Goal: Task Accomplishment & Management: Manage account settings

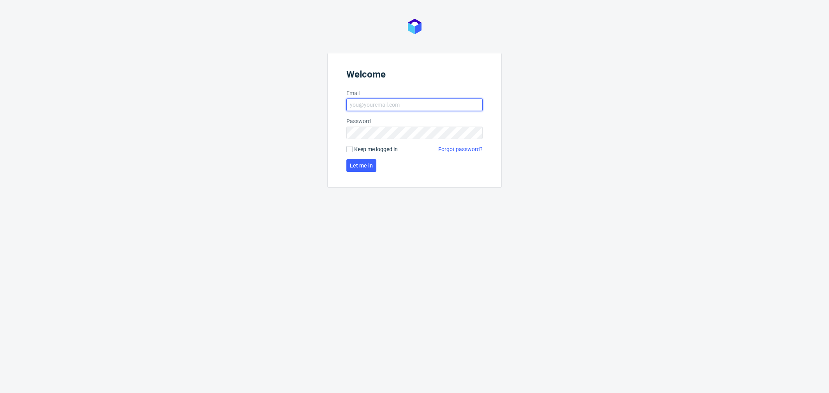
click at [371, 104] on input "Email" at bounding box center [414, 104] width 136 height 12
type input "katarzyna.drabczyk@packhelp.com"
click button "Let me in" at bounding box center [361, 165] width 30 height 12
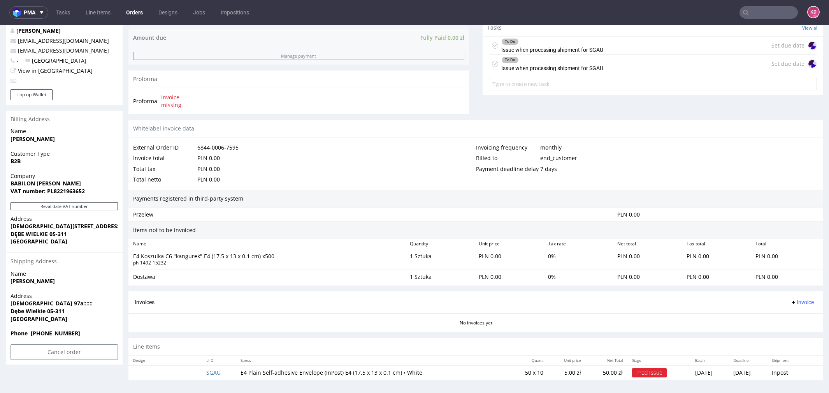
scroll to position [2, 0]
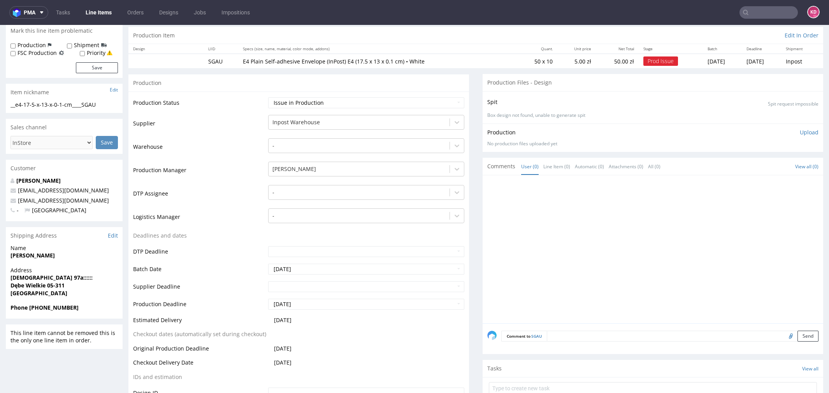
scroll to position [109, 0]
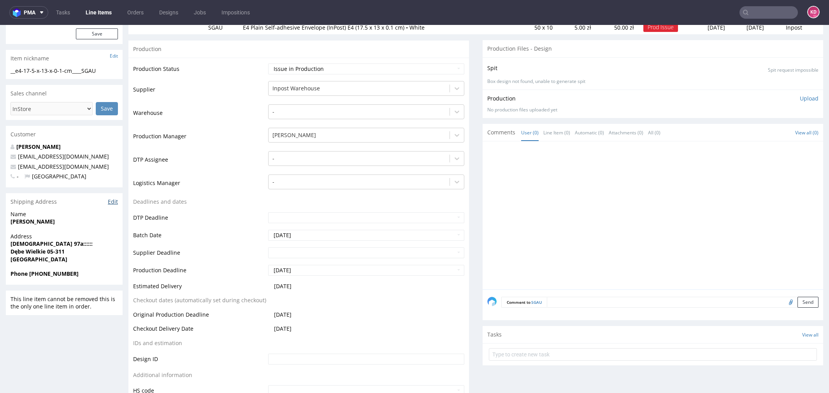
click at [113, 202] on link "Edit" at bounding box center [113, 202] width 10 height 8
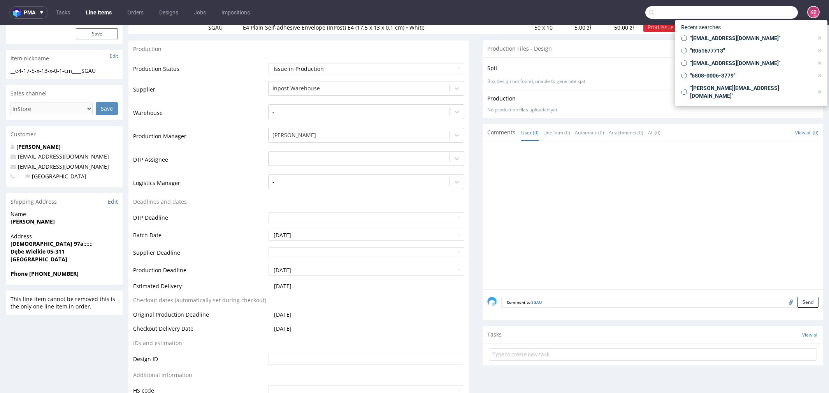
click at [771, 9] on input "text" at bounding box center [721, 12] width 153 height 12
paste input "R453629655"
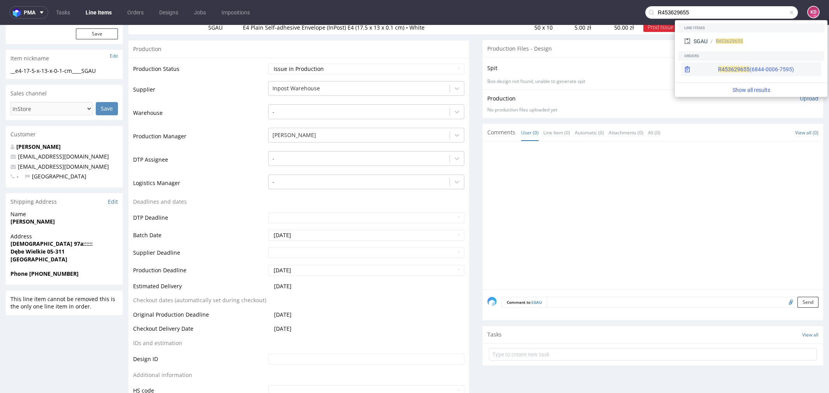
type input "R453629655"
click at [746, 68] on div "R453629655 (6844-0006-7595)" at bounding box center [756, 69] width 76 height 8
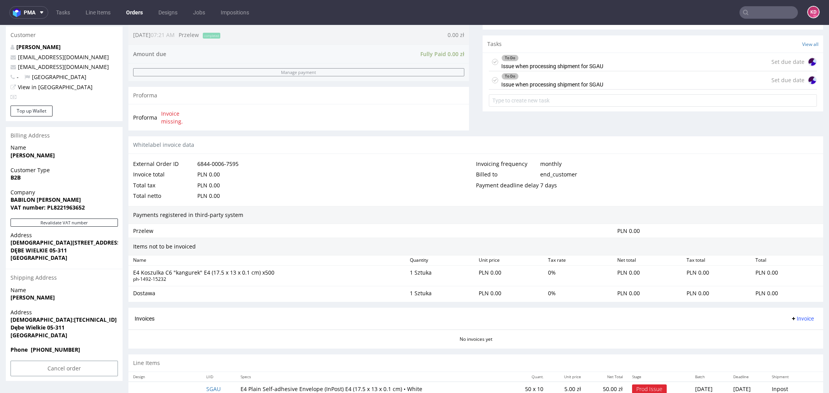
scroll to position [285, 0]
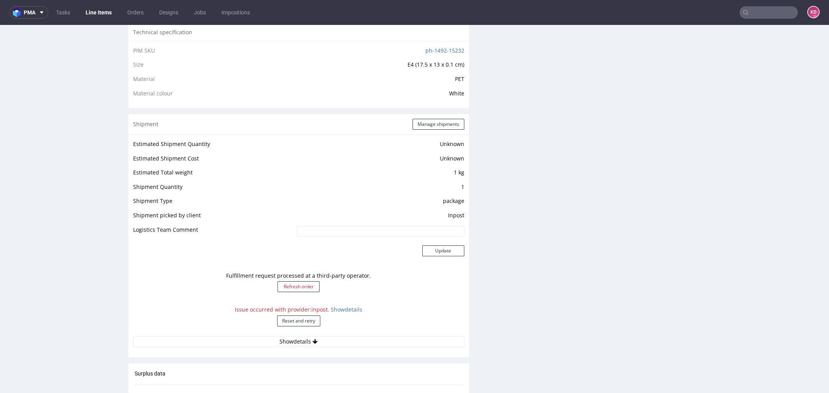
scroll to position [536, 0]
click at [295, 319] on button "Reset and retry" at bounding box center [298, 319] width 43 height 11
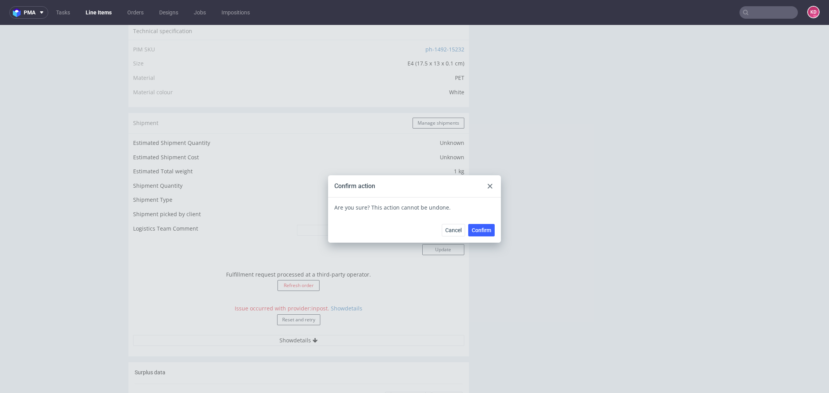
click at [472, 232] on span "Confirm" at bounding box center [481, 229] width 19 height 5
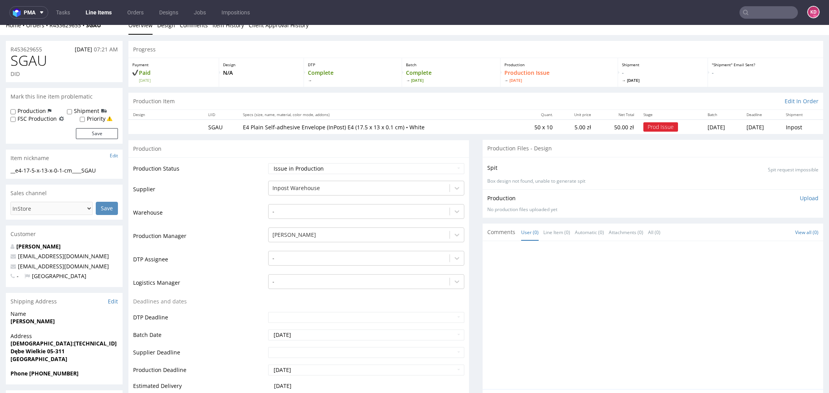
scroll to position [0, 0]
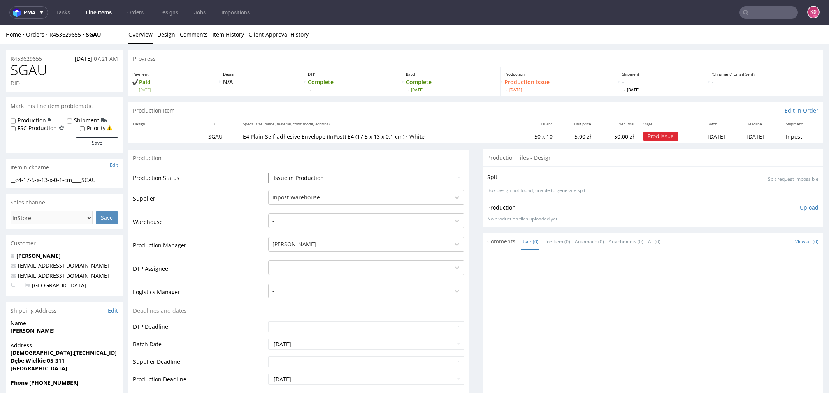
click at [303, 175] on select "Waiting for Artwork Waiting for Diecut Waiting for Mockup Waiting for DTP Waiti…" at bounding box center [366, 177] width 196 height 11
select select "sent_to_warehouse_fulfillment"
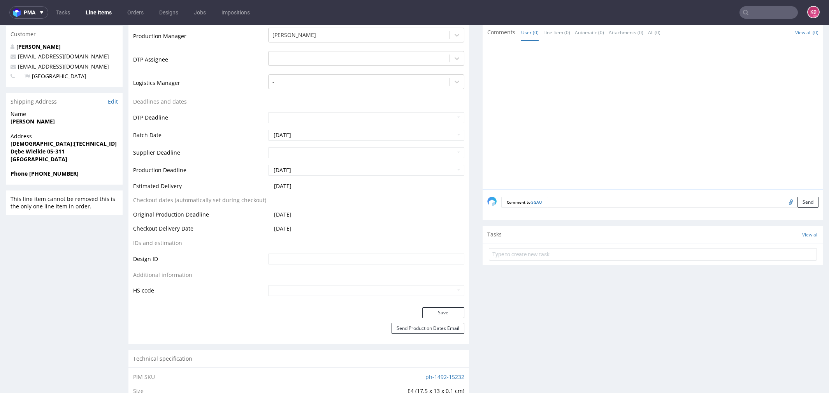
scroll to position [265, 0]
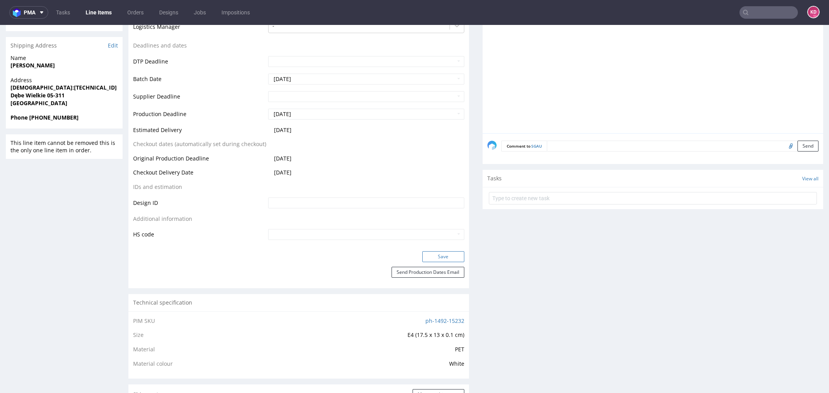
click at [435, 255] on button "Save" at bounding box center [443, 256] width 42 height 11
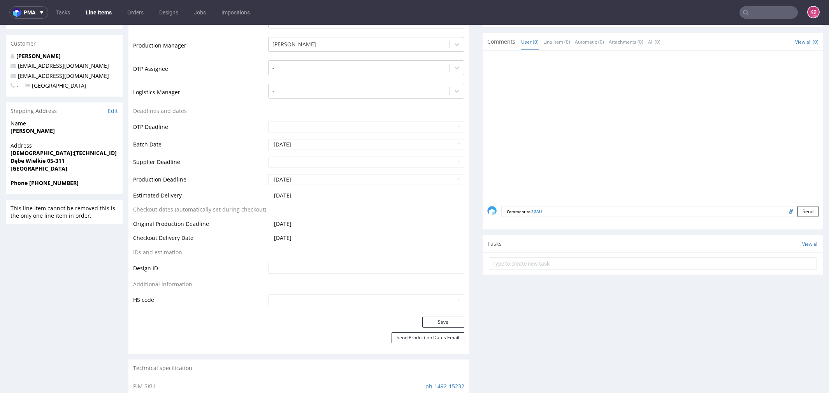
scroll to position [0, 0]
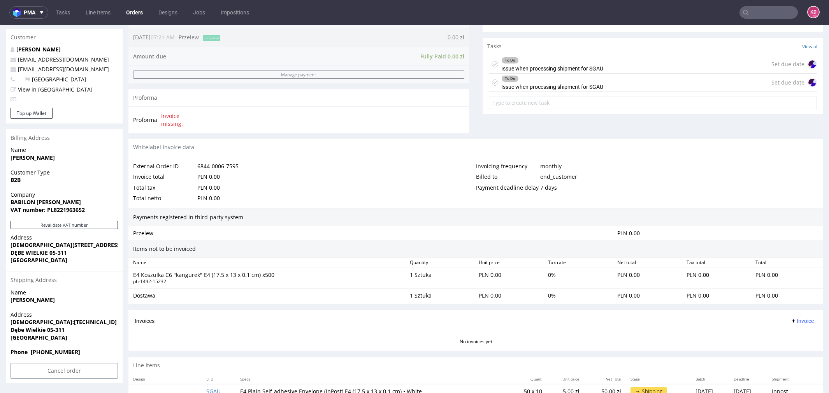
scroll to position [265, 0]
click at [492, 64] on icon at bounding box center [495, 65] width 6 height 6
click at [494, 83] on use at bounding box center [496, 83] width 4 height 3
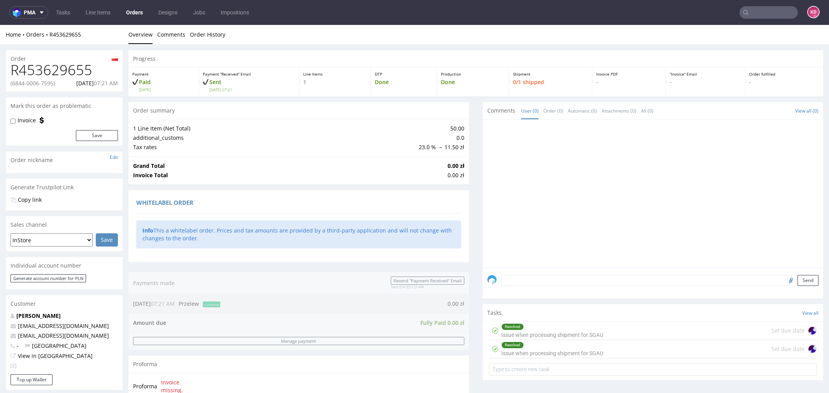
click at [135, 16] on link "Orders" at bounding box center [134, 12] width 26 height 12
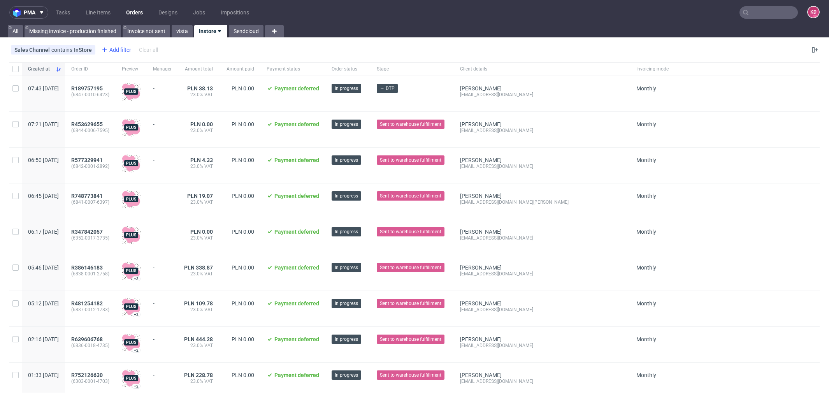
click at [117, 45] on div "Add filter" at bounding box center [115, 50] width 34 height 12
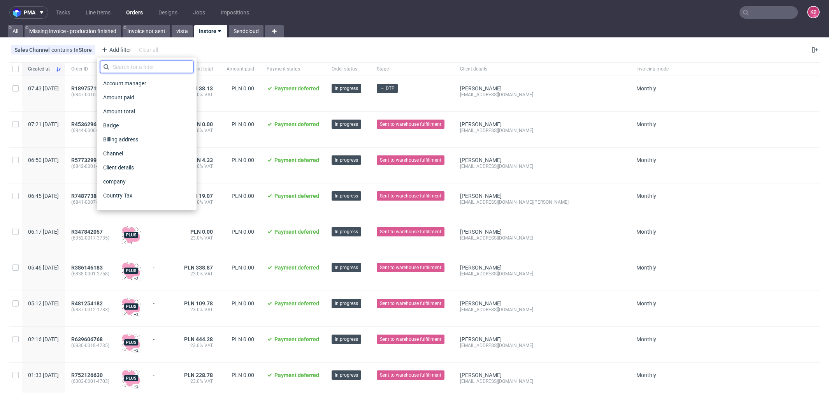
click at [132, 67] on input "text" at bounding box center [146, 67] width 93 height 12
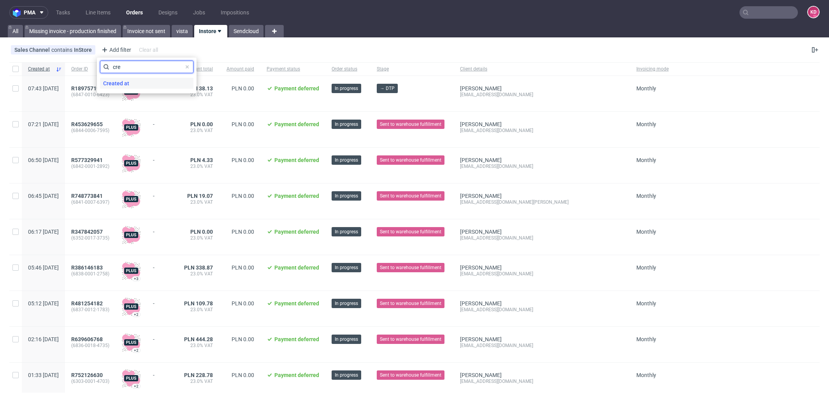
type input "cre"
click at [129, 84] on span "Created at" at bounding box center [116, 83] width 32 height 11
click at [130, 69] on span "today" at bounding box center [144, 66] width 81 height 8
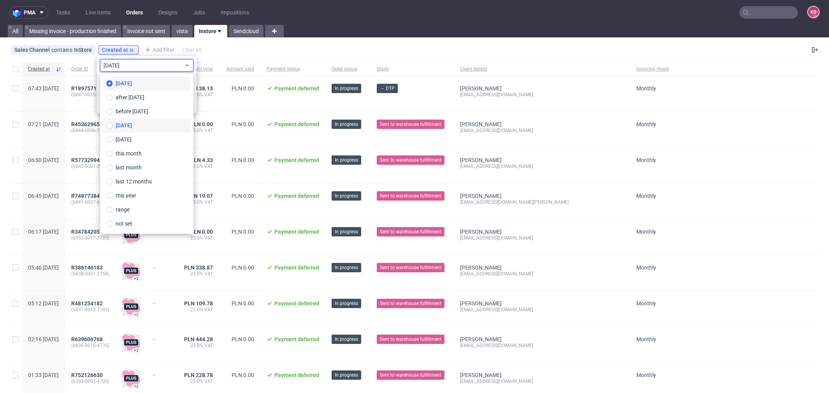
click at [141, 125] on label "yesterday" at bounding box center [146, 125] width 87 height 14
type input "14/10/2025"
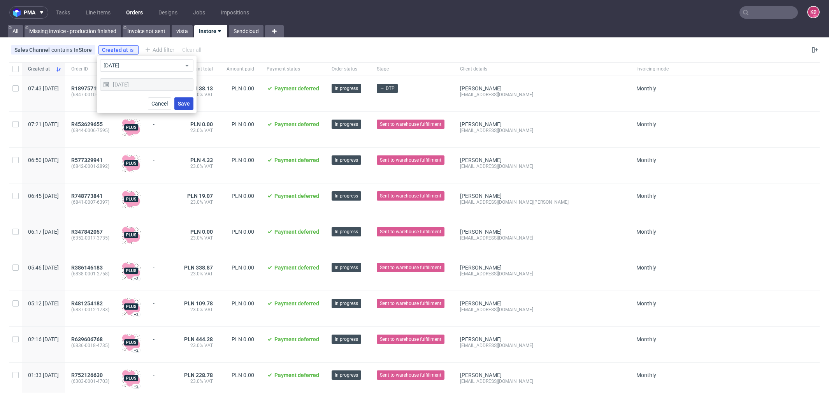
click at [190, 104] on span "Save" at bounding box center [184, 103] width 12 height 5
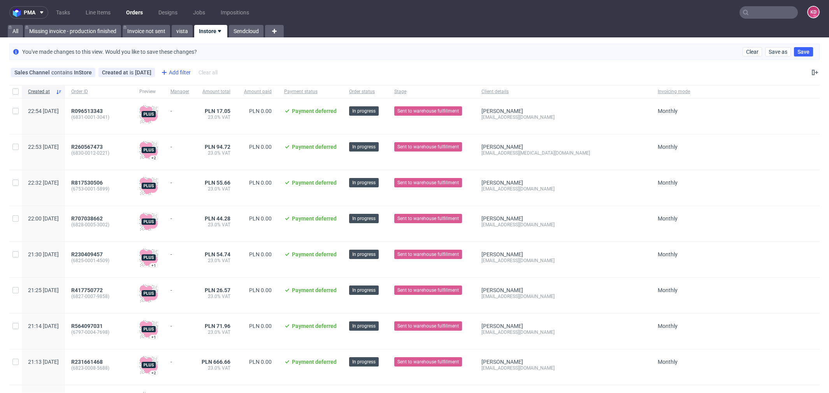
click at [183, 71] on div "Add filter" at bounding box center [175, 72] width 34 height 12
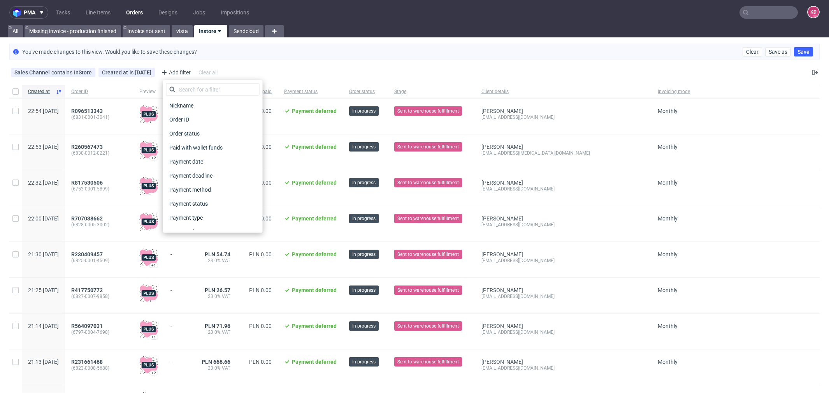
scroll to position [292, 0]
click at [200, 89] on input "text" at bounding box center [212, 89] width 93 height 12
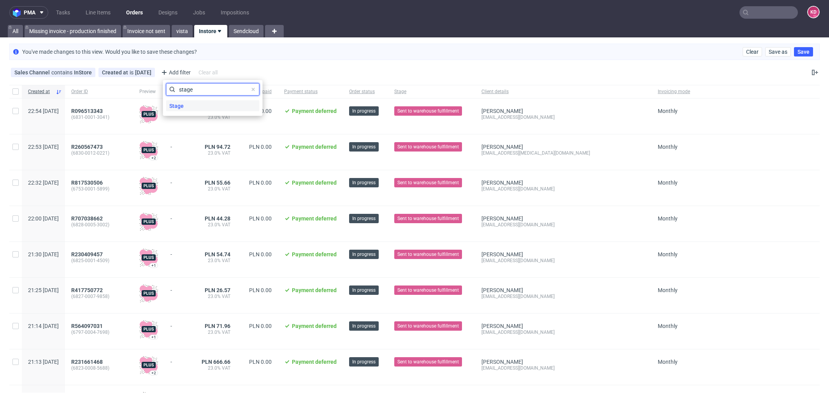
type input "stage"
click at [202, 104] on div "Stage" at bounding box center [212, 105] width 93 height 11
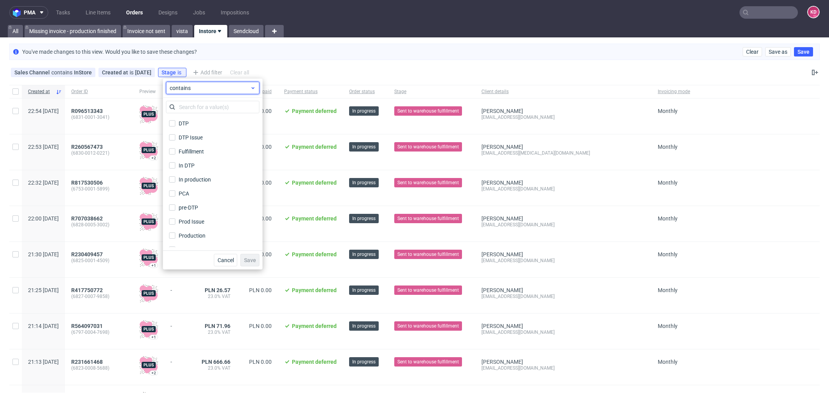
click at [196, 88] on span "contains" at bounding box center [210, 88] width 81 height 8
click at [204, 115] on label "does not contain" at bounding box center [212, 120] width 87 height 14
click at [195, 108] on input "text" at bounding box center [212, 107] width 93 height 12
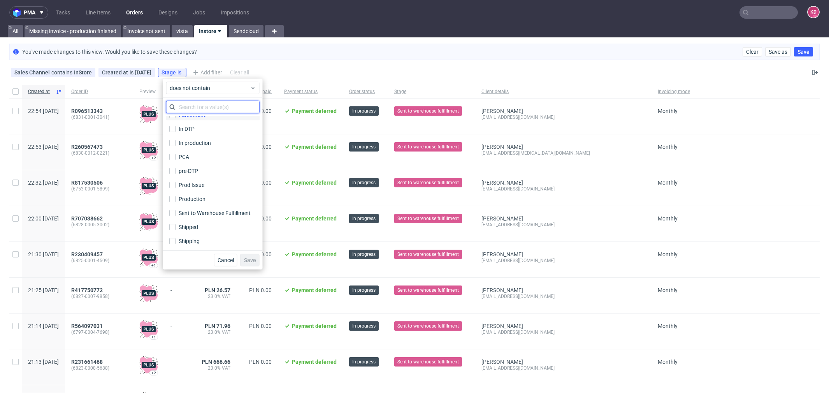
scroll to position [37, 0]
click at [210, 221] on label "Shipped" at bounding box center [212, 226] width 93 height 11
click at [176, 223] on input "Shipped" at bounding box center [172, 226] width 6 height 6
checkbox input "true"
click at [254, 260] on span "Save" at bounding box center [250, 259] width 12 height 5
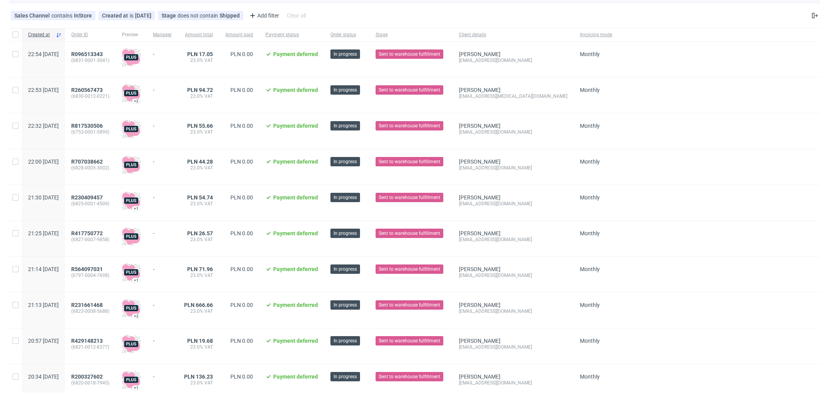
scroll to position [0, 0]
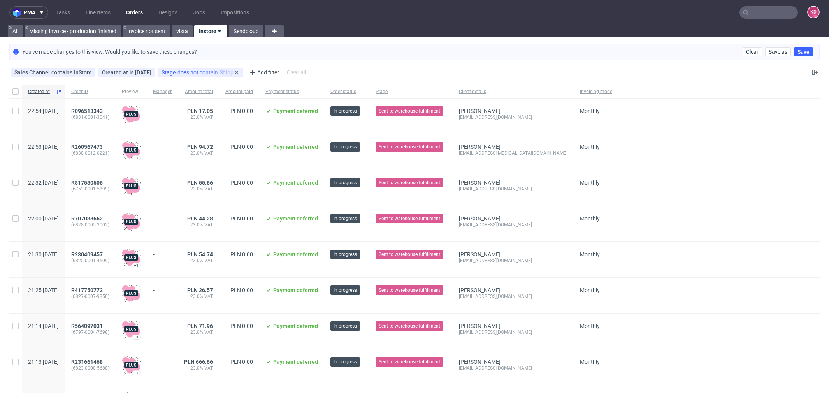
click at [204, 72] on span "does not contain" at bounding box center [199, 72] width 42 height 6
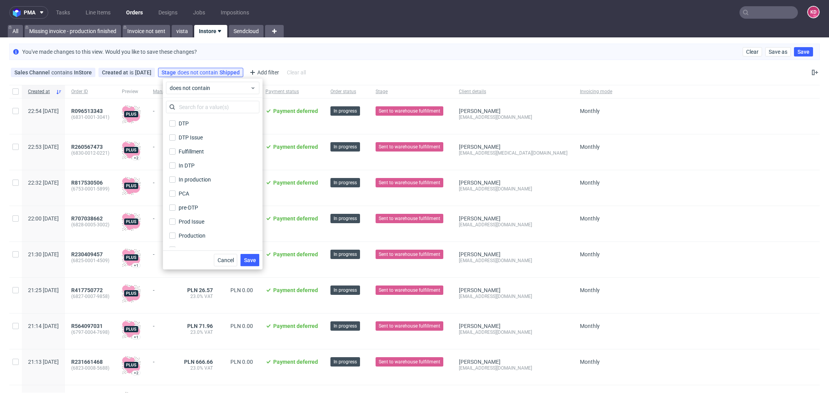
click at [329, 70] on div "Sales Channel contains InStore Created at is yesterday Stage does not contain S…" at bounding box center [414, 72] width 829 height 19
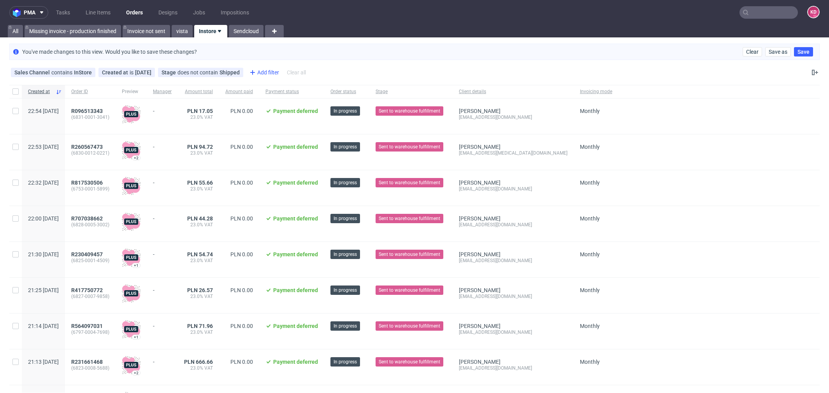
click at [264, 70] on div "Add filter" at bounding box center [263, 72] width 34 height 12
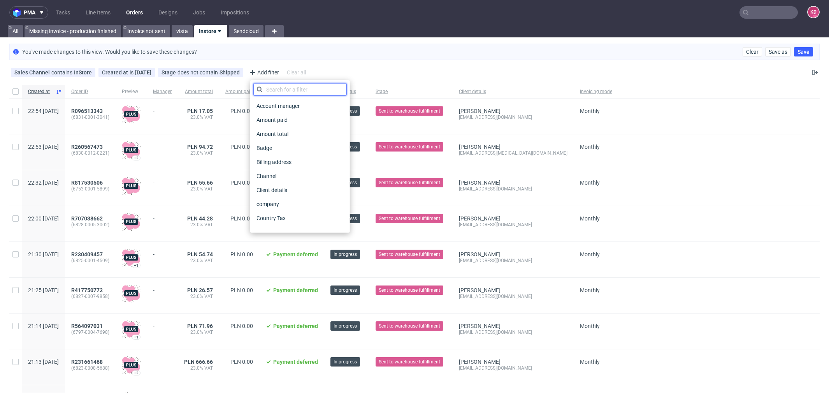
click at [267, 89] on input "text" at bounding box center [299, 89] width 93 height 12
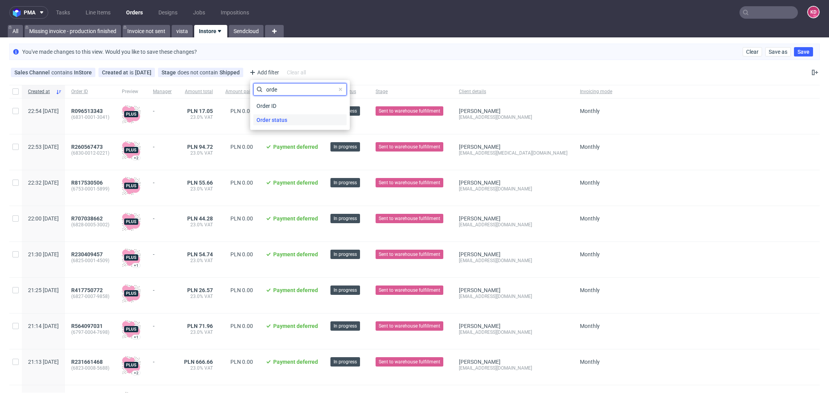
type input "orde"
click at [294, 120] on div "Order status" at bounding box center [299, 119] width 93 height 11
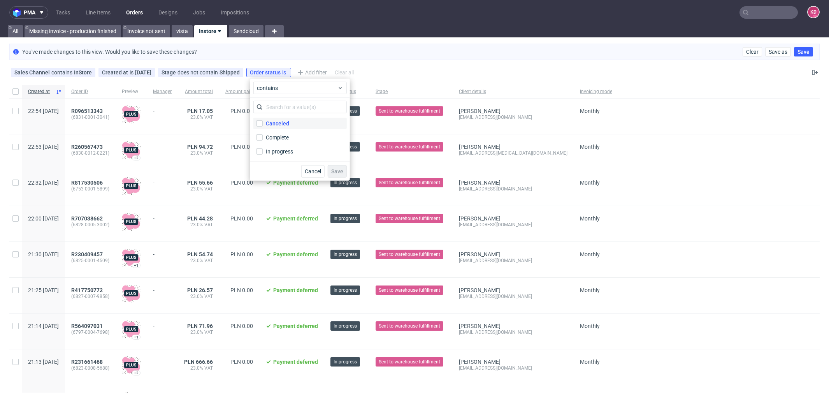
click at [284, 120] on div "Canceled" at bounding box center [277, 124] width 23 height 8
click at [263, 120] on input "Canceled" at bounding box center [260, 123] width 6 height 6
checkbox input "true"
click at [340, 171] on span "Save" at bounding box center [337, 171] width 12 height 5
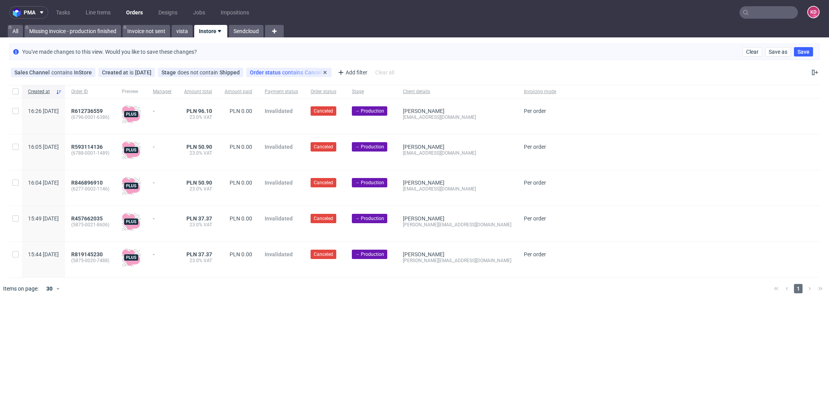
click at [301, 72] on div "Order status contains Canceled" at bounding box center [289, 72] width 78 height 6
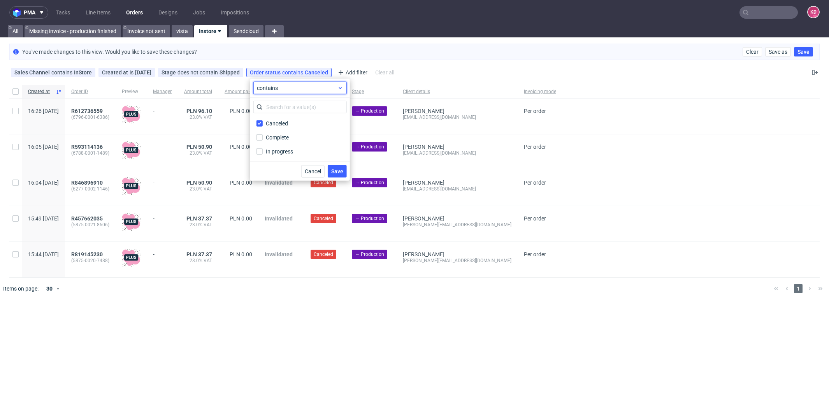
click at [273, 88] on span "contains" at bounding box center [297, 88] width 81 height 8
click at [285, 114] on label "does not contain" at bounding box center [300, 120] width 87 height 14
click at [341, 172] on span "Save" at bounding box center [337, 171] width 12 height 5
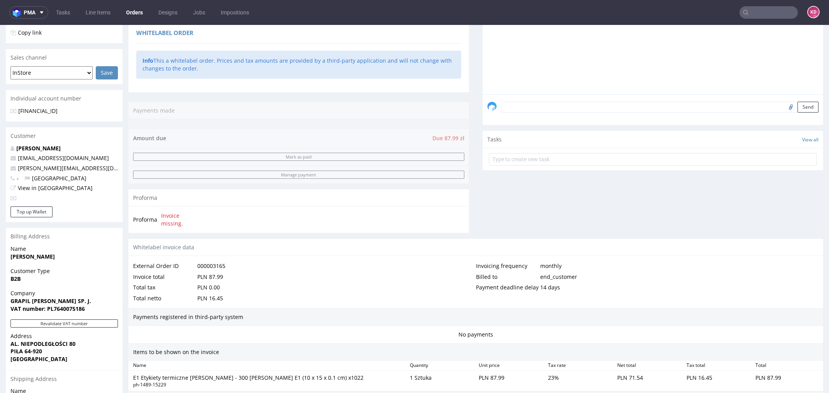
scroll to position [336, 0]
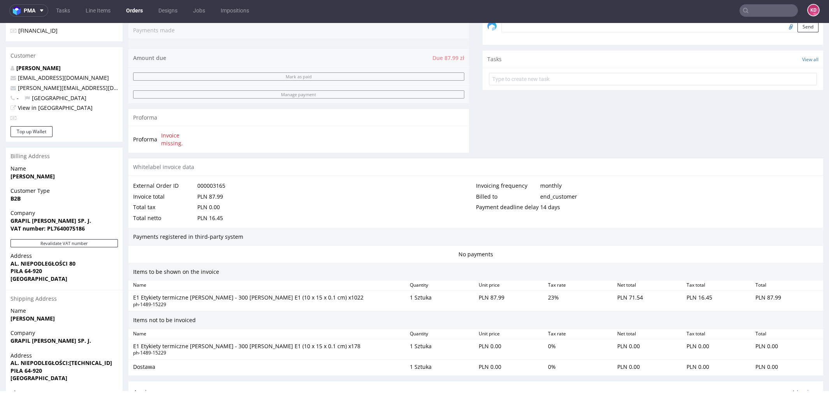
scroll to position [336, 0]
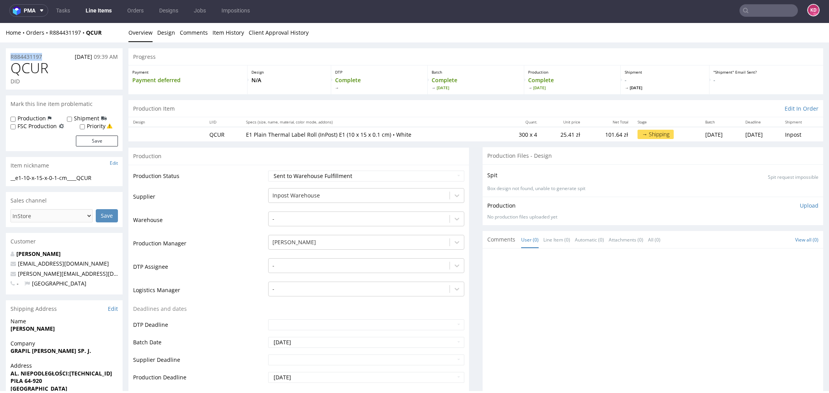
drag, startPoint x: 47, startPoint y: 57, endPoint x: 7, endPoint y: 56, distance: 39.3
click at [7, 56] on div "R884431197 14.10.2025 09:39 AM" at bounding box center [64, 54] width 117 height 12
copy p "R884431197"
drag, startPoint x: 53, startPoint y: 67, endPoint x: 14, endPoint y: 67, distance: 39.3
click at [14, 67] on h1 "QCUR" at bounding box center [64, 68] width 107 height 16
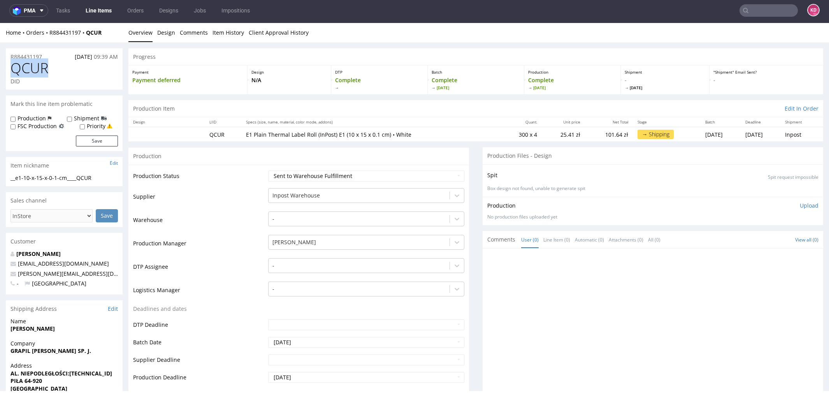
copy span "QCUR"
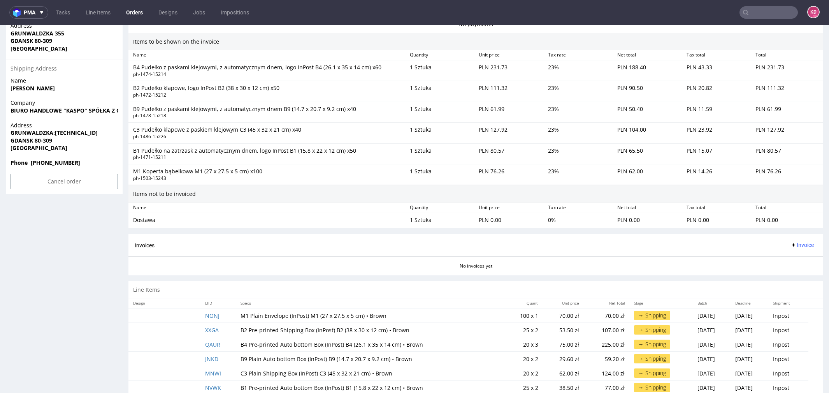
scroll to position [476, 0]
click at [214, 309] on td "NONJ" at bounding box center [217, 316] width 35 height 15
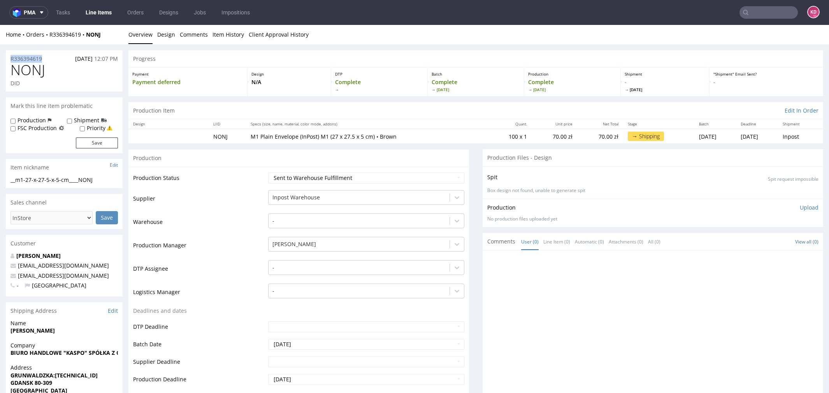
drag, startPoint x: 48, startPoint y: 60, endPoint x: 9, endPoint y: 60, distance: 39.3
click at [9, 60] on div "R336394619 14.10.2025 12:07 PM" at bounding box center [64, 56] width 117 height 12
copy p "R336394619"
drag, startPoint x: 54, startPoint y: 70, endPoint x: 10, endPoint y: 69, distance: 44.4
click at [10, 70] on div "NONJ DID" at bounding box center [64, 76] width 117 height 29
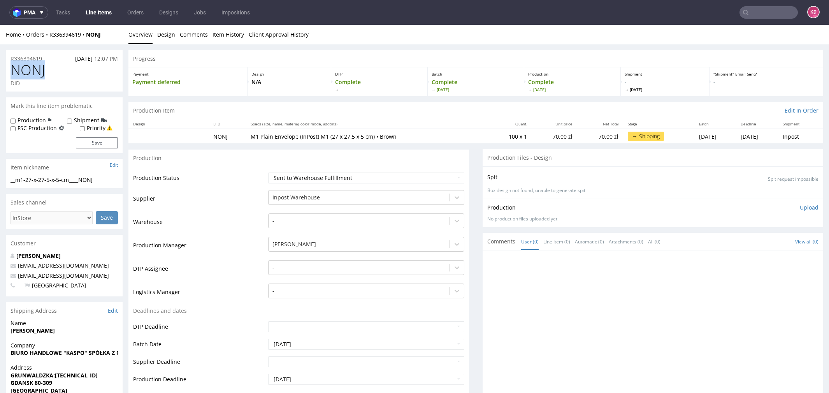
copy span "NONJ"
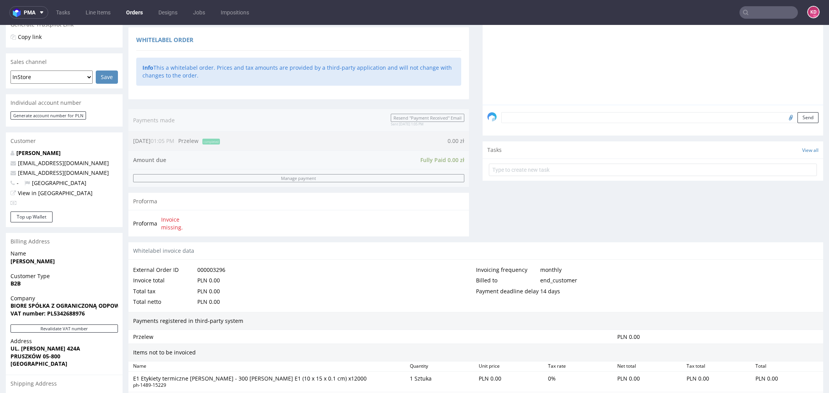
scroll to position [288, 0]
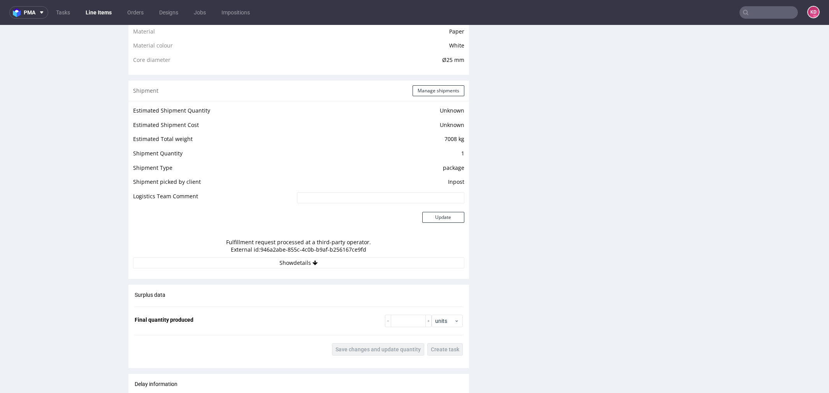
scroll to position [640, 0]
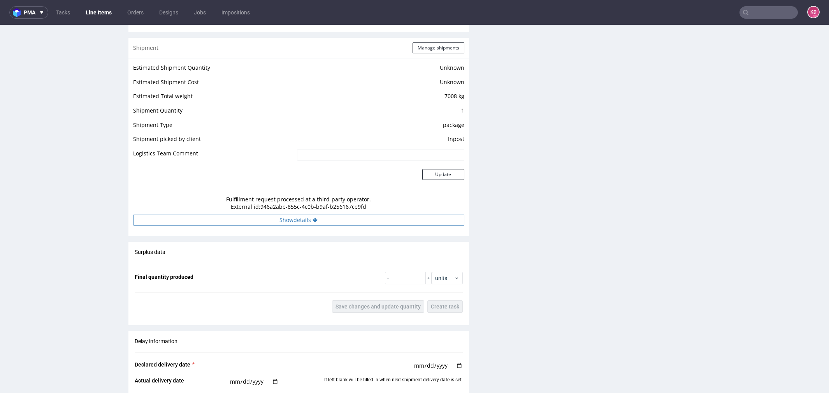
click at [299, 217] on button "Show details" at bounding box center [298, 220] width 331 height 11
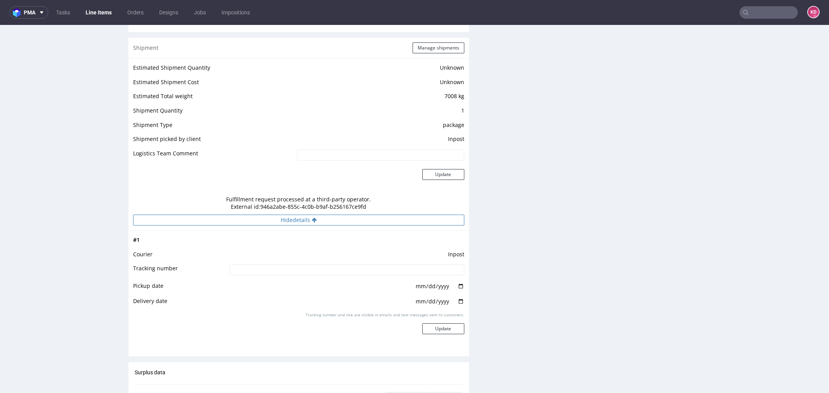
click at [299, 217] on button "Hide details" at bounding box center [298, 220] width 331 height 11
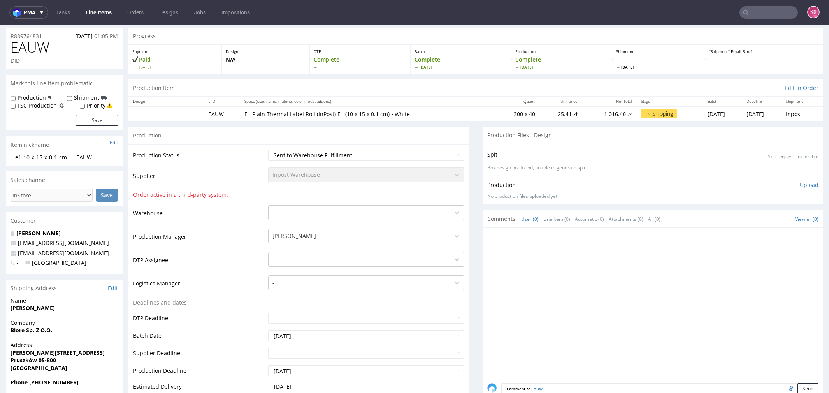
scroll to position [0, 0]
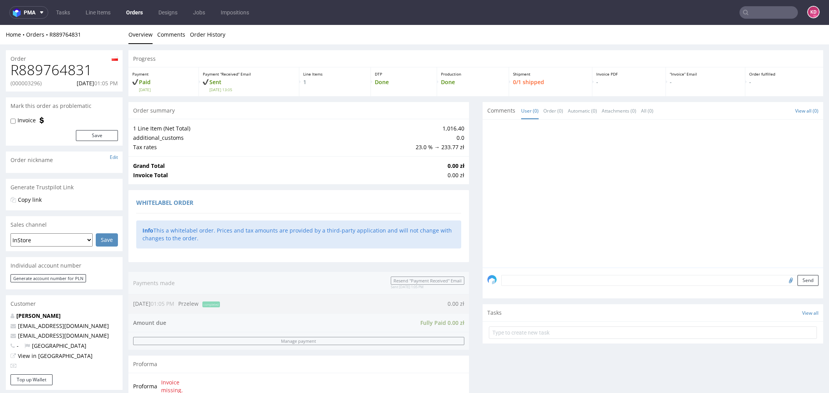
scroll to position [288, 0]
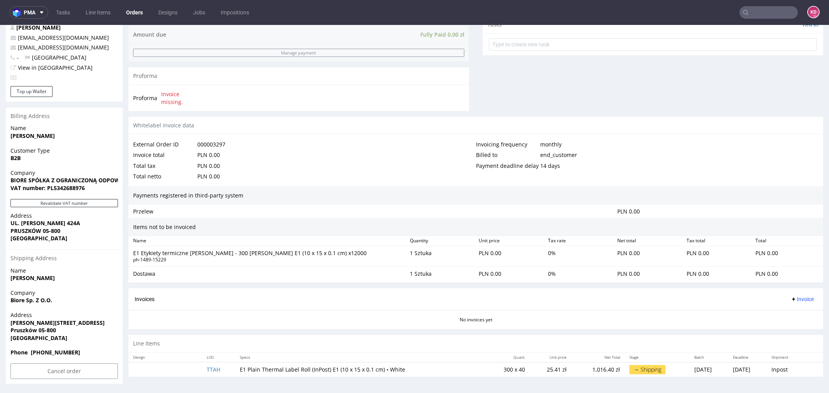
scroll to position [2, 0]
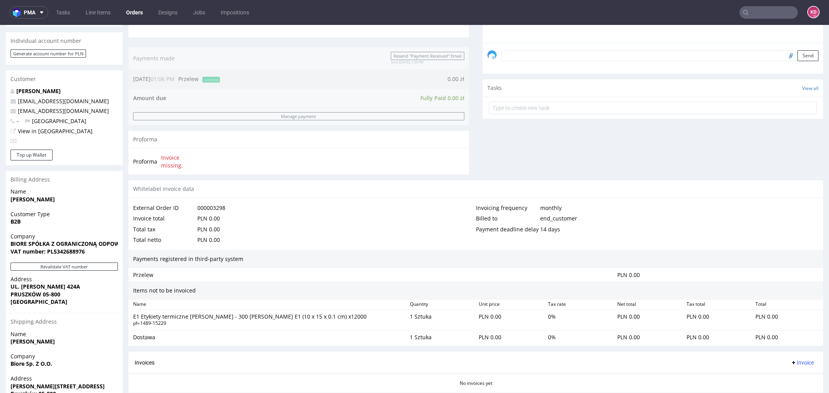
scroll to position [288, 0]
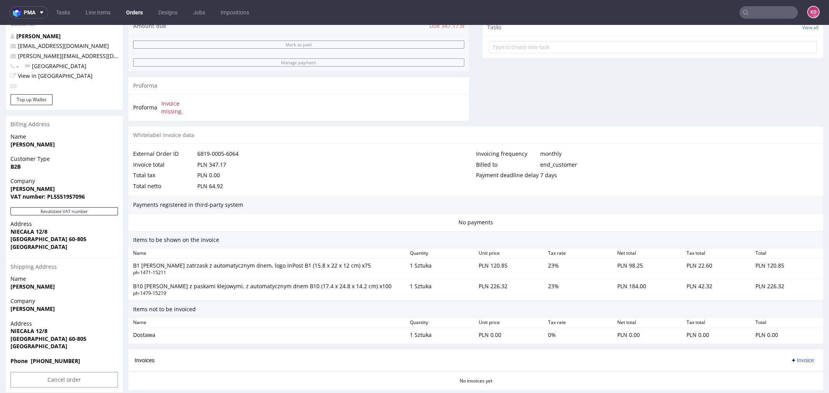
scroll to position [351, 0]
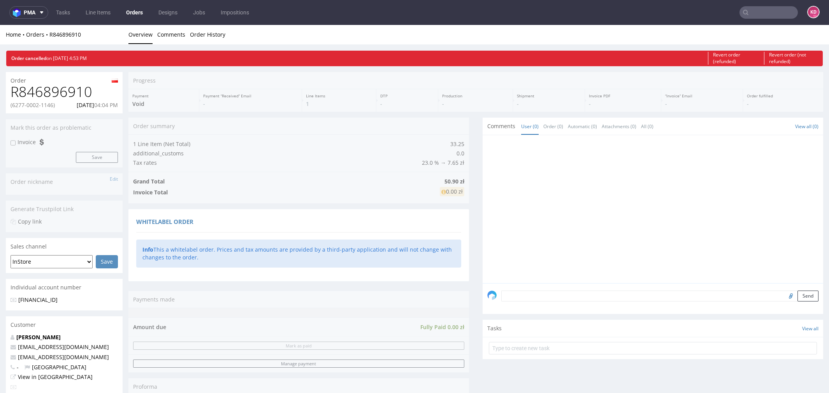
scroll to position [139, 0]
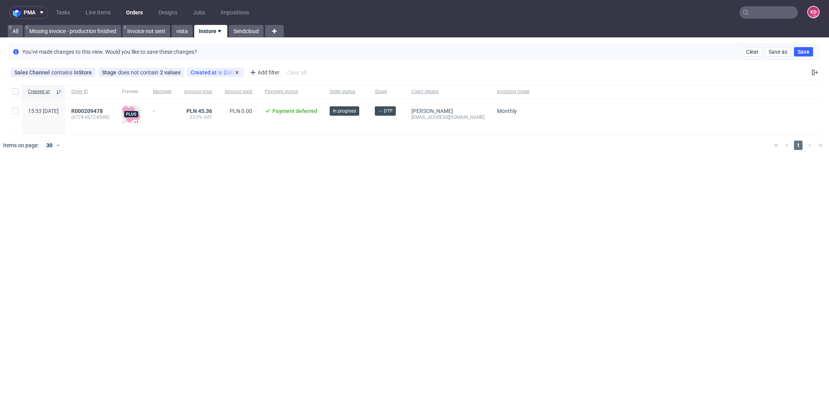
click at [209, 72] on span "Created at" at bounding box center [205, 72] width 28 height 6
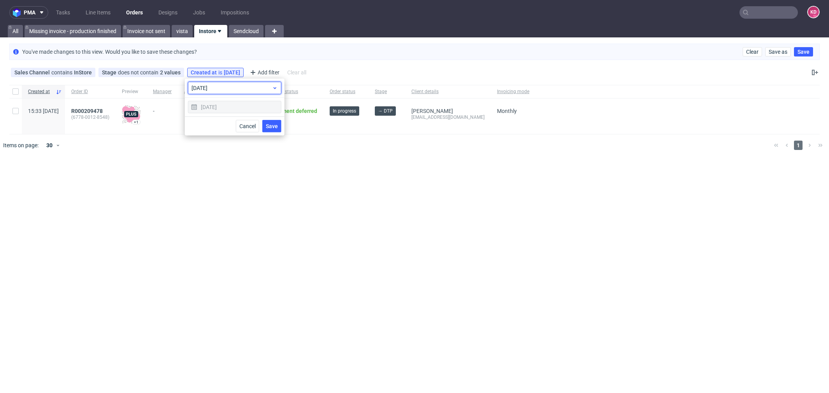
click at [230, 88] on span "today" at bounding box center [232, 88] width 81 height 8
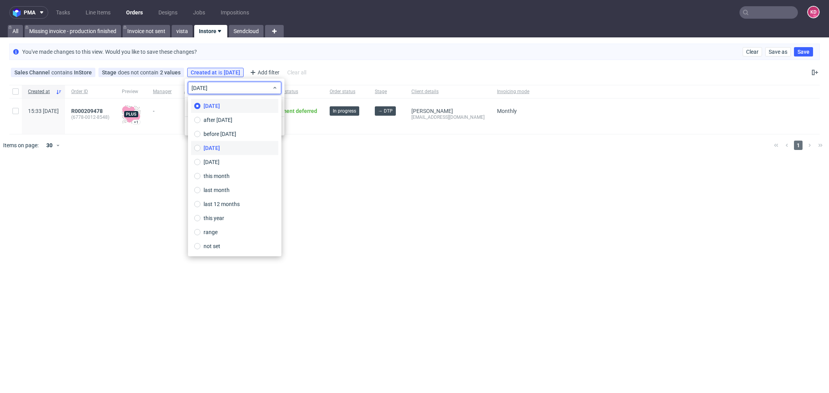
click at [220, 145] on span "yesterday" at bounding box center [212, 148] width 16 height 8
type input "14/10/2025"
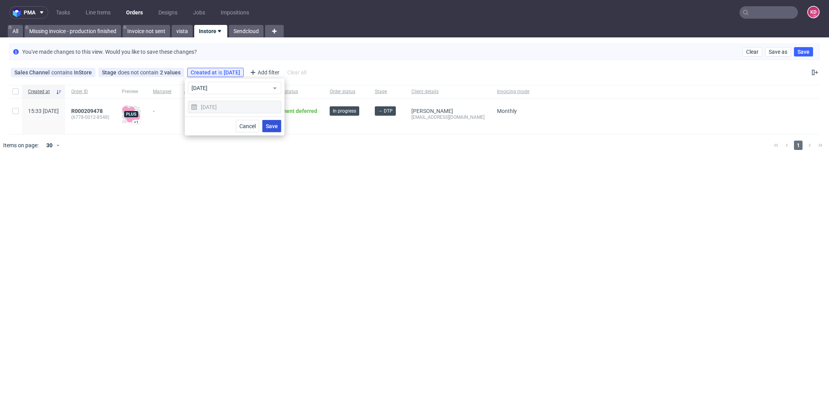
click at [269, 125] on span "Save" at bounding box center [272, 125] width 12 height 5
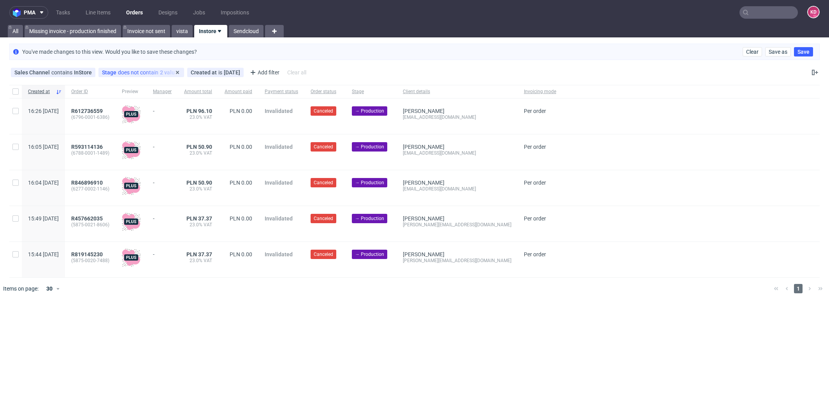
click at [154, 73] on div "Stage does not contain 2 values" at bounding box center [141, 72] width 79 height 6
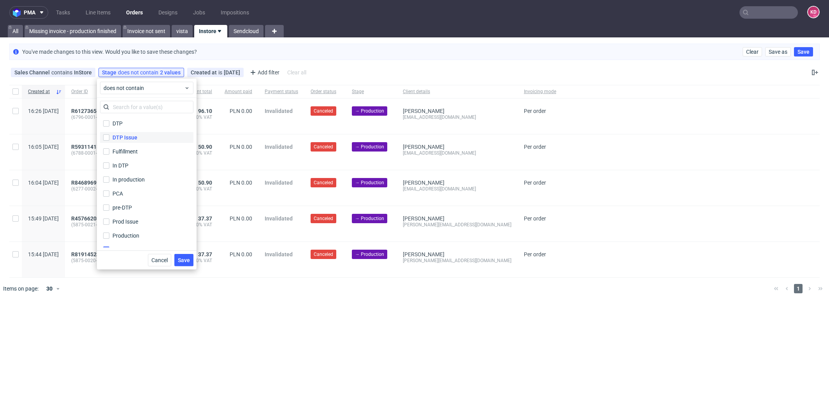
scroll to position [37, 0]
click at [151, 211] on div "Sent to Warehouse Fulfillment" at bounding box center [150, 212] width 75 height 8
click at [109, 211] on input "Sent to Warehouse Fulfillment" at bounding box center [106, 212] width 6 height 6
checkbox input "false"
click at [185, 258] on span "Save" at bounding box center [184, 259] width 12 height 5
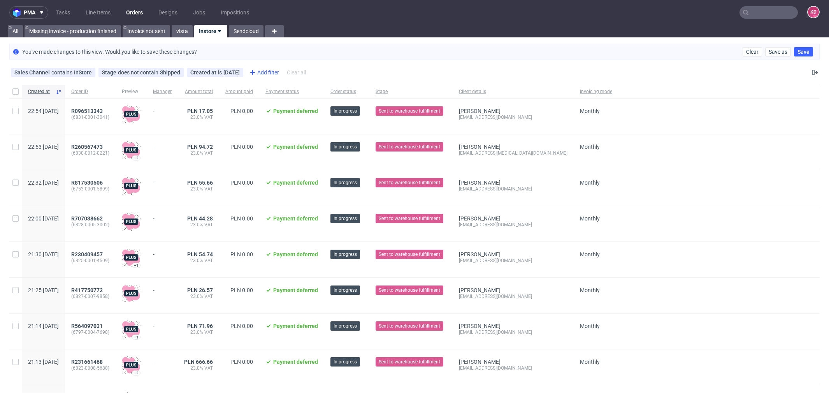
click at [263, 71] on div "Add filter" at bounding box center [263, 72] width 34 height 12
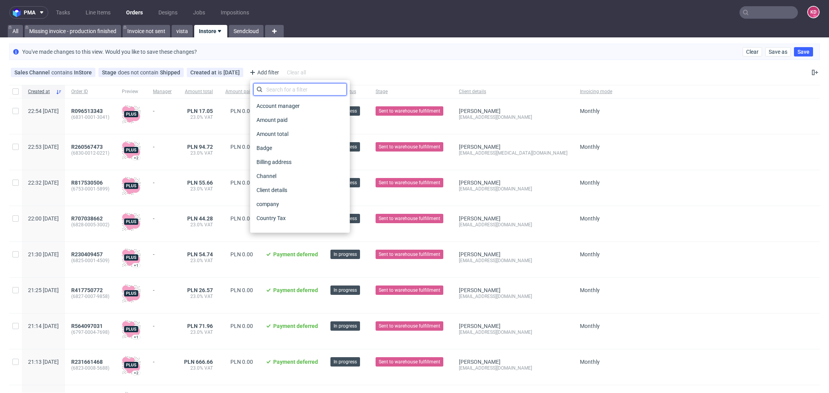
click at [288, 86] on input "text" at bounding box center [299, 89] width 93 height 12
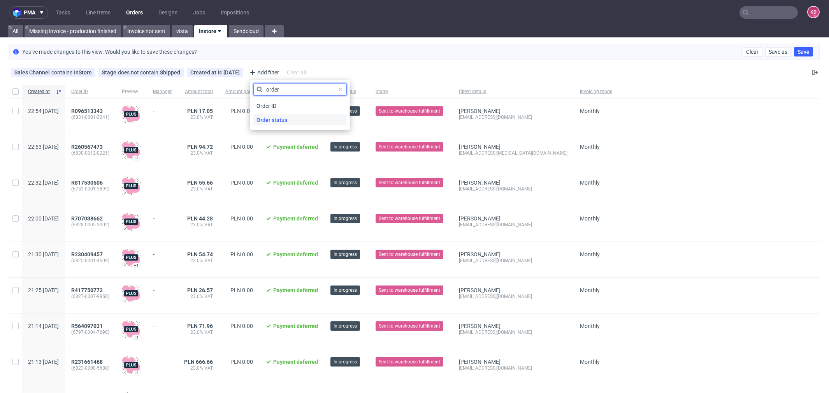
type input "order"
click at [296, 114] on div "Order status" at bounding box center [299, 119] width 93 height 11
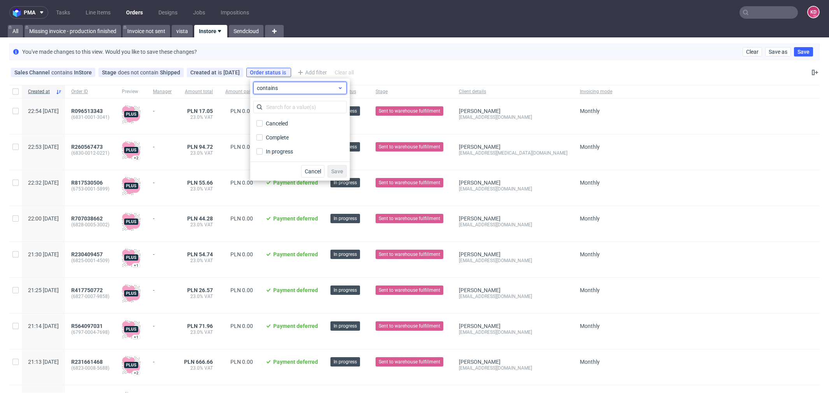
click at [280, 87] on span "contains" at bounding box center [297, 88] width 81 height 8
click at [287, 118] on span "does not contain" at bounding box center [289, 120] width 41 height 8
click at [284, 120] on div "Canceled" at bounding box center [277, 124] width 23 height 8
click at [263, 120] on input "Canceled" at bounding box center [260, 123] width 6 height 6
checkbox input "true"
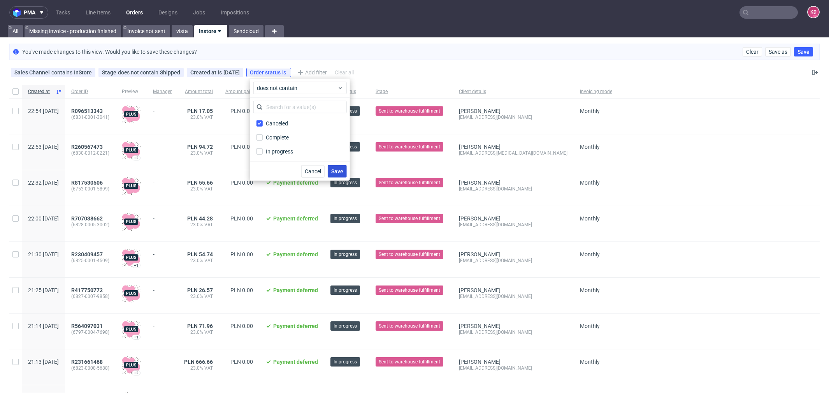
click at [333, 171] on span "Save" at bounding box center [337, 171] width 12 height 5
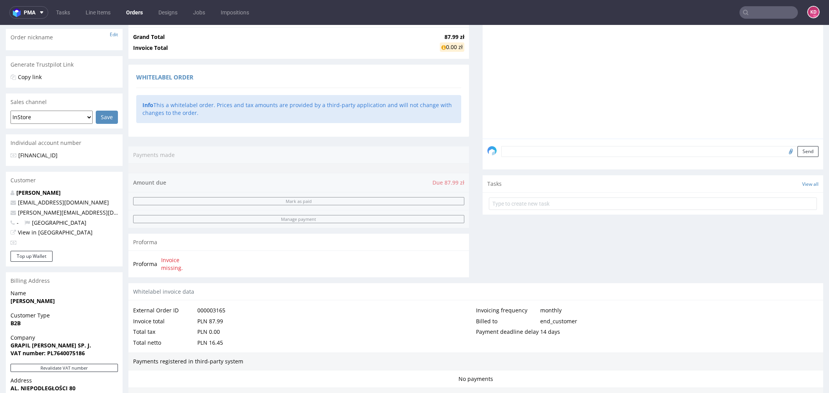
scroll to position [336, 0]
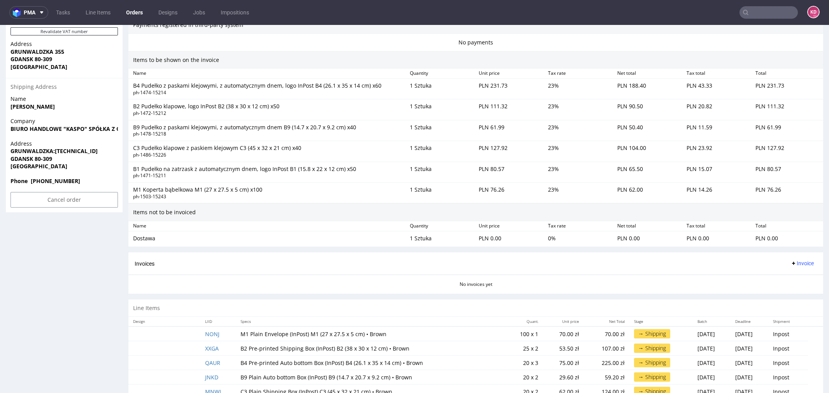
scroll to position [491, 0]
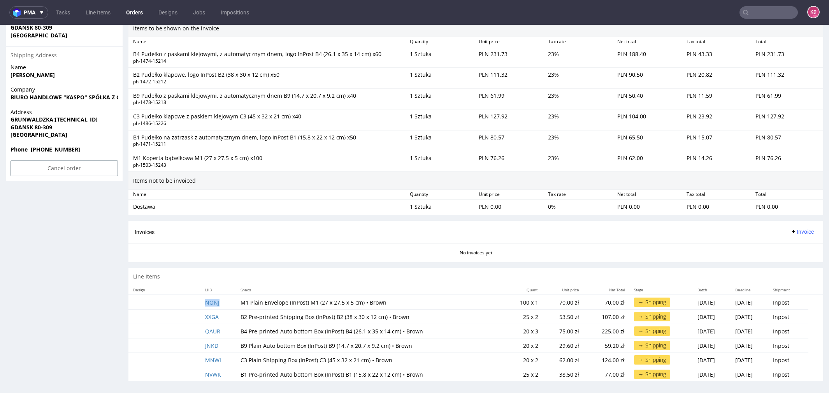
click at [212, 295] on td "NONJ" at bounding box center [217, 302] width 35 height 15
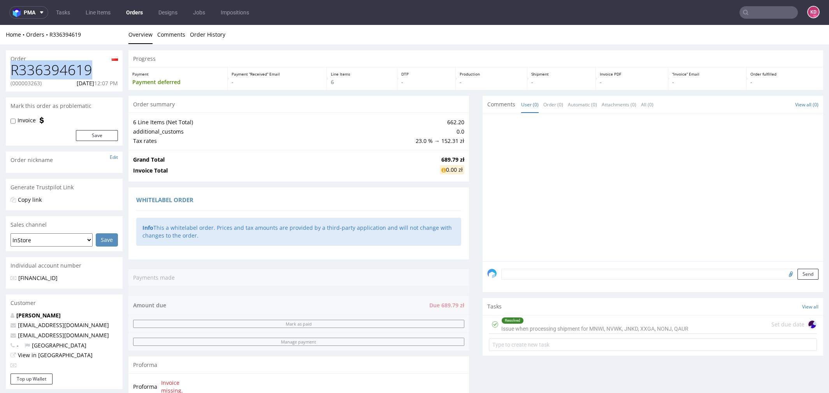
drag, startPoint x: 100, startPoint y: 72, endPoint x: 5, endPoint y: 72, distance: 95.0
click at [6, 74] on div "R336394619 (000003263) [DATE] 12:07 PM" at bounding box center [64, 76] width 117 height 29
copy h1 "R336394619"
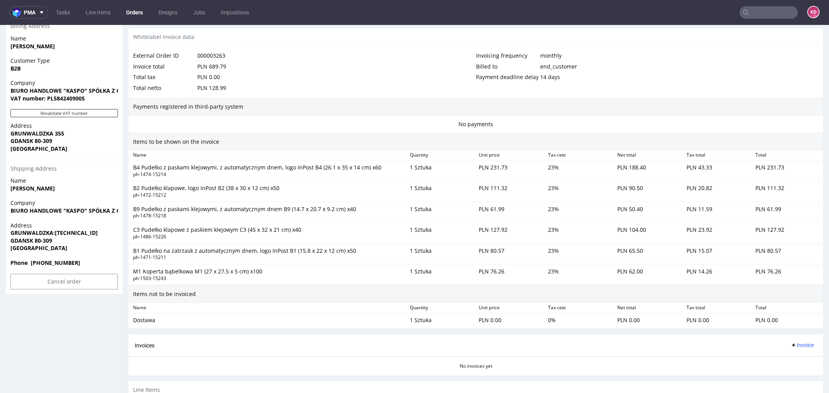
scroll to position [491, 0]
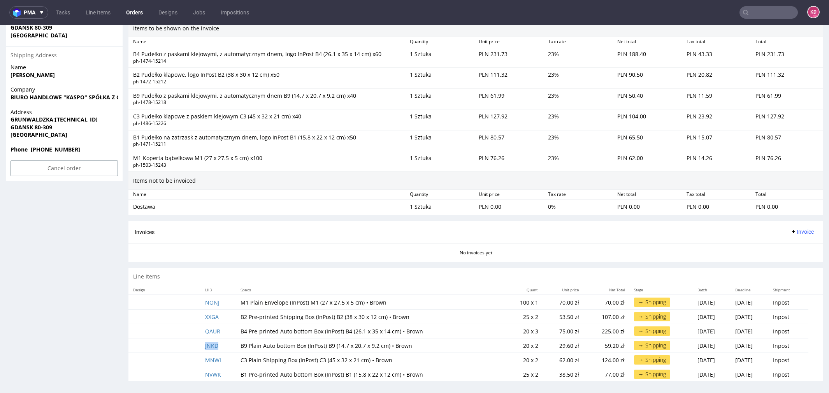
click at [224, 342] on td "JNKD" at bounding box center [217, 345] width 35 height 14
copy link "JNKD"
click at [225, 354] on td "MNWI" at bounding box center [217, 360] width 35 height 14
copy link "MNWI"
click at [225, 299] on td "NONJ" at bounding box center [217, 302] width 35 height 15
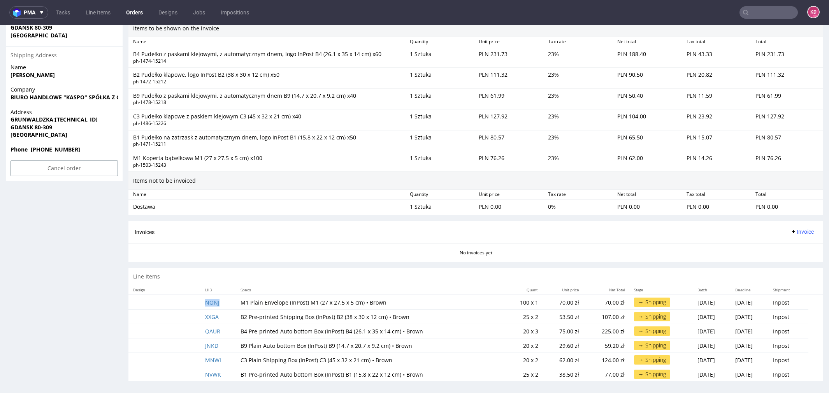
copy link "NONJ"
click at [224, 370] on td "NVWK" at bounding box center [217, 374] width 35 height 14
copy link "NVWK"
click at [223, 329] on td "QAUR" at bounding box center [217, 331] width 35 height 14
copy link "QAUR"
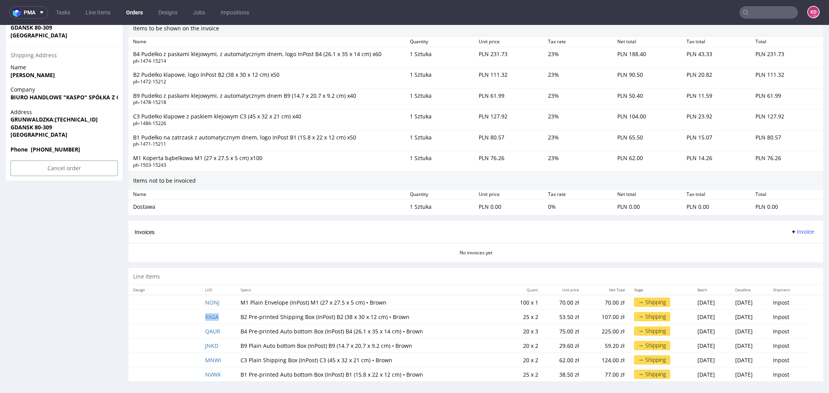
click at [220, 313] on td "XXGA" at bounding box center [217, 317] width 35 height 14
copy link "XXGA"
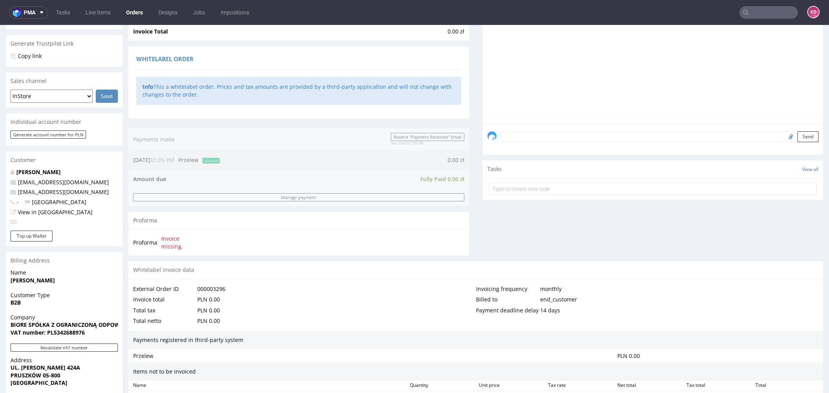
scroll to position [288, 0]
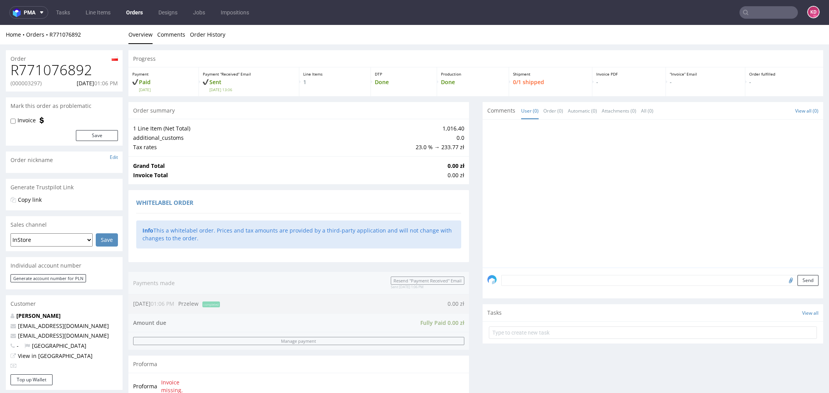
scroll to position [288, 0]
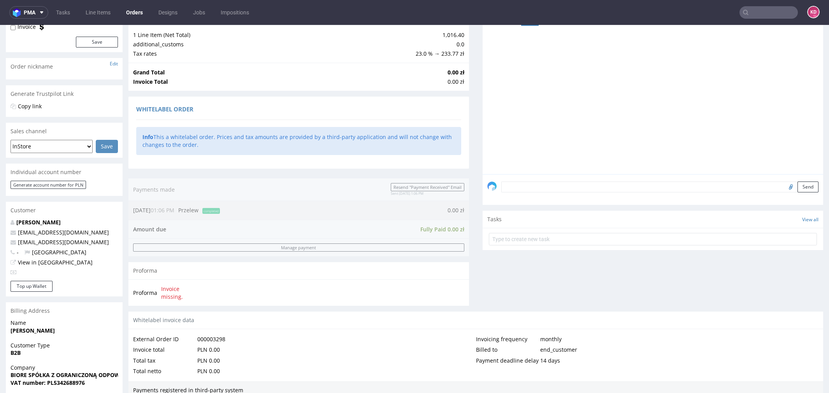
scroll to position [288, 0]
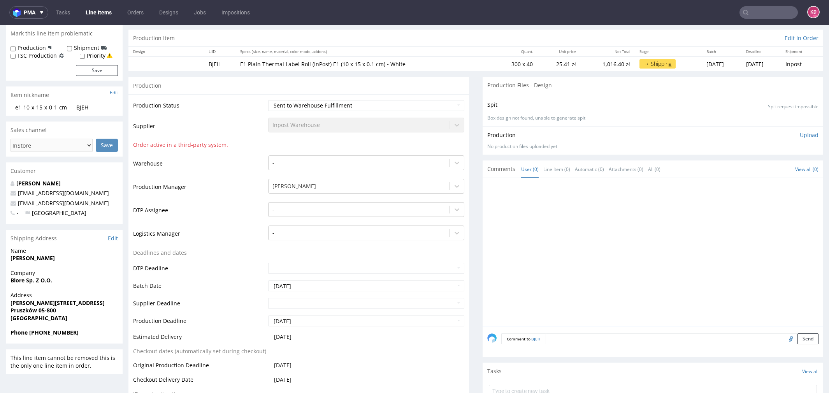
scroll to position [107, 0]
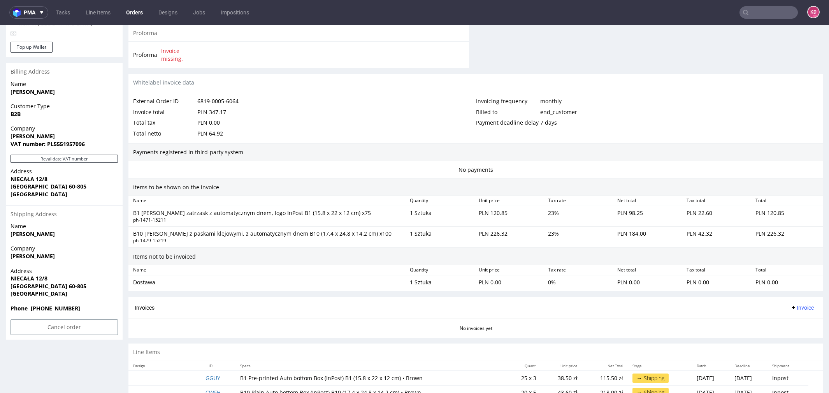
scroll to position [351, 0]
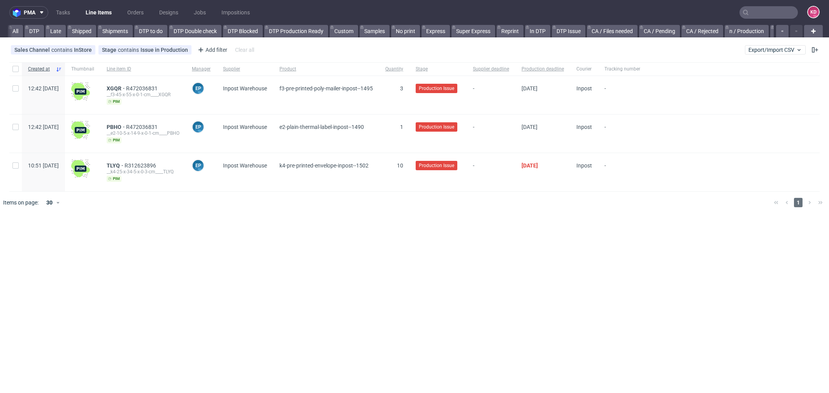
scroll to position [0, 971]
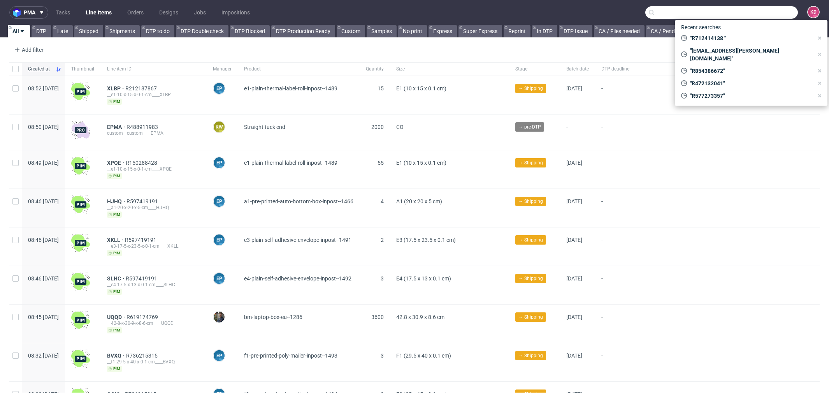
click at [755, 12] on input "text" at bounding box center [721, 12] width 153 height 12
paste input "R712414138"
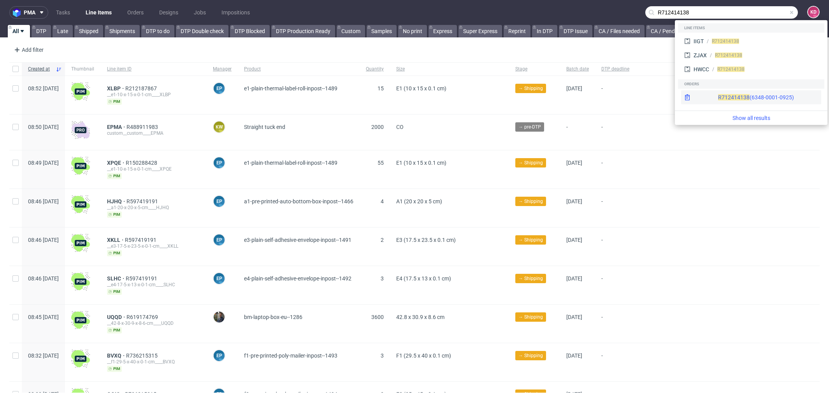
type input "R712414138"
click at [737, 93] on div "R712414138 (6348-0001-0925)" at bounding box center [756, 97] width 76 height 8
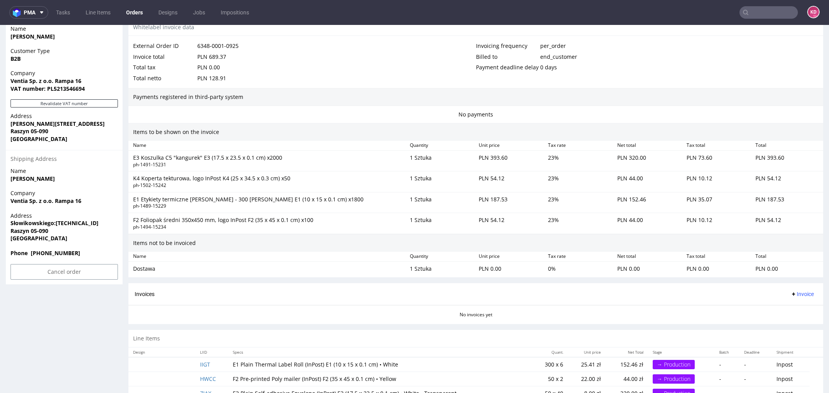
scroll to position [386, 0]
click at [758, 14] on input "text" at bounding box center [769, 12] width 58 height 12
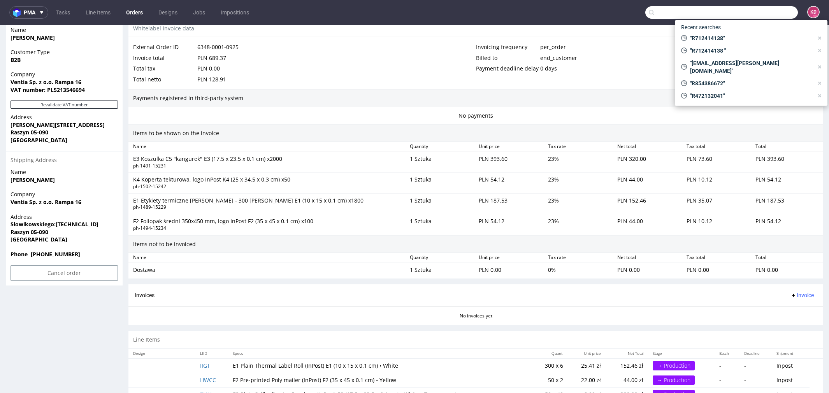
paste input "R712414138"
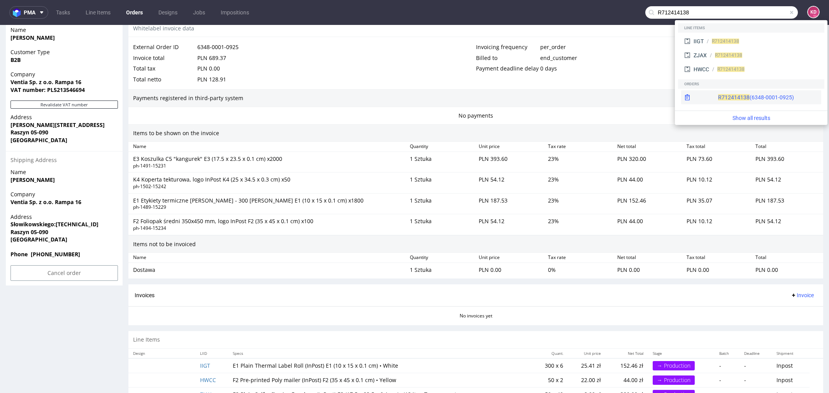
type input "R712414138"
drag, startPoint x: 724, startPoint y: 100, endPoint x: 724, endPoint y: 75, distance: 24.9
click at [724, 100] on span "R712414138" at bounding box center [734, 97] width 32 height 6
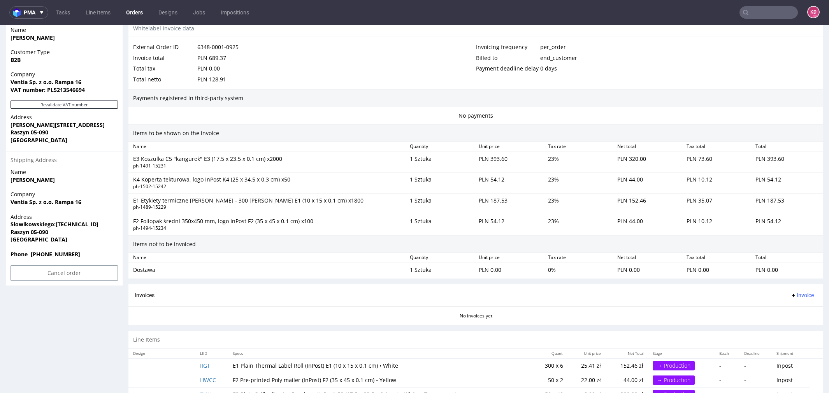
click at [760, 13] on input "text" at bounding box center [769, 12] width 58 height 12
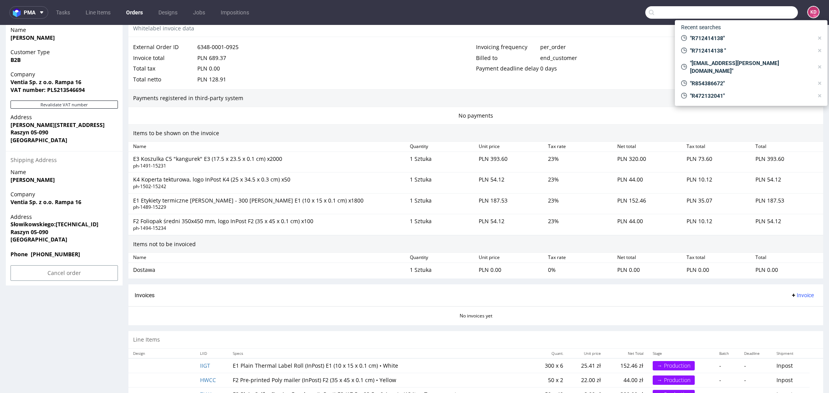
paste input "R712414138"
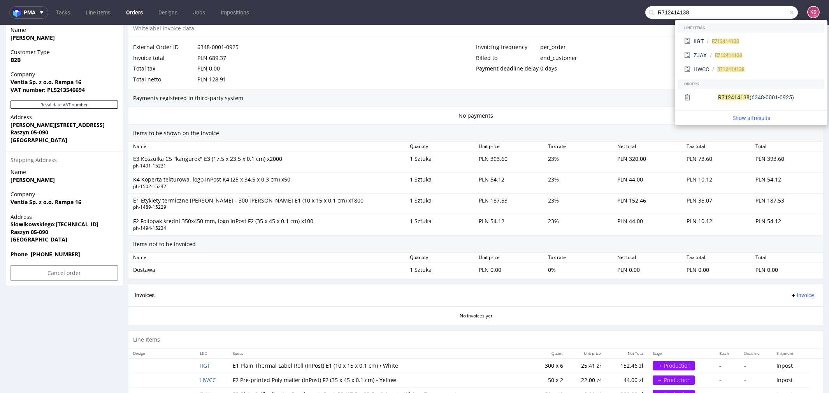
drag, startPoint x: 690, startPoint y: 7, endPoint x: 693, endPoint y: 12, distance: 5.7
click at [693, 12] on input "R712414138" at bounding box center [721, 12] width 153 height 12
paste input "text"
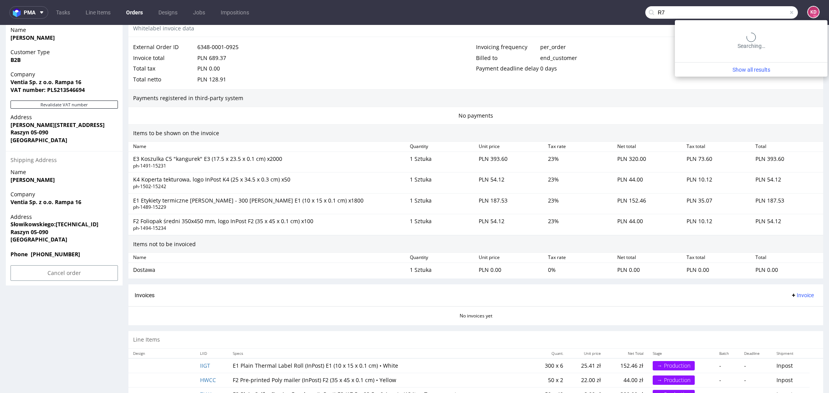
type input "R"
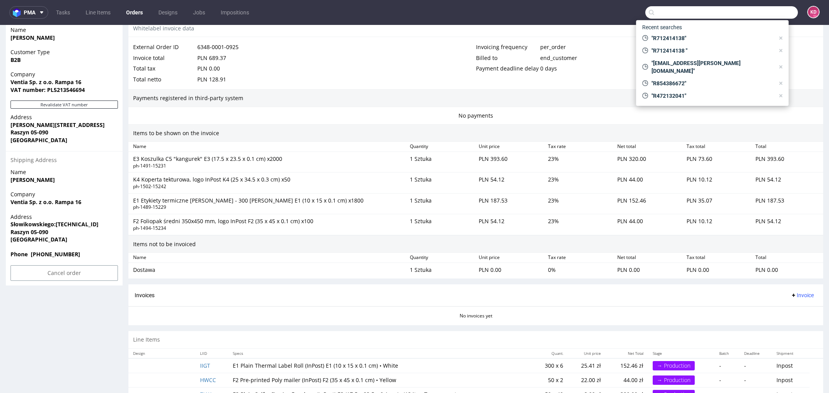
click at [718, 14] on input "text" at bounding box center [721, 12] width 153 height 12
paste input "R712414138"
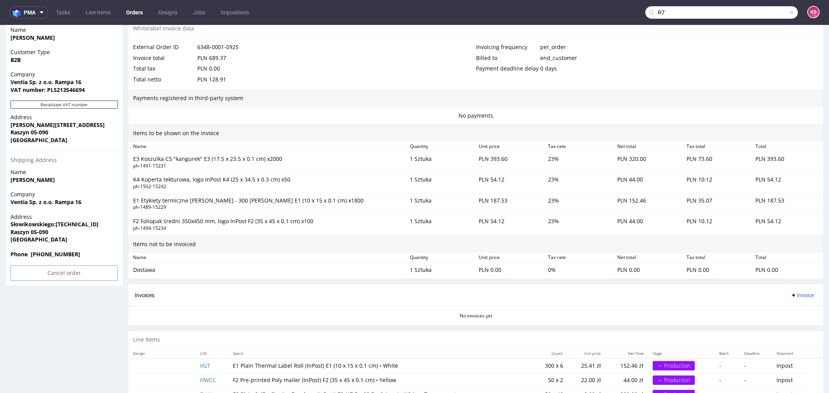
type input "R"
type input "zzhb"
click at [679, 33] on div "__e4-17-5-x-13-x-0-1-cm____ ZZHB" at bounding box center [711, 31] width 68 height 7
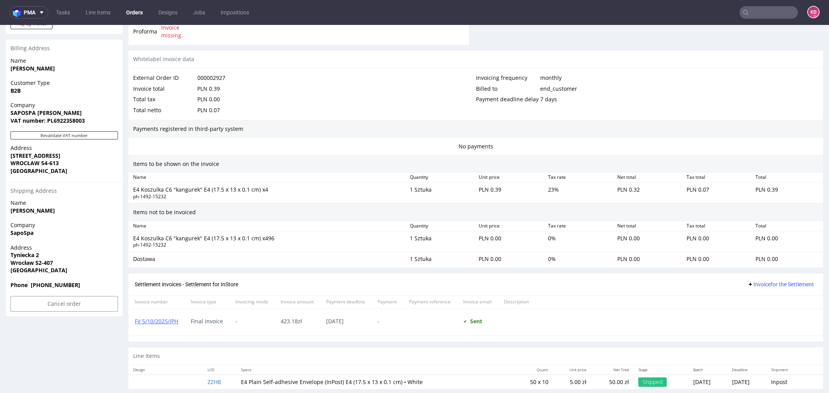
scroll to position [364, 0]
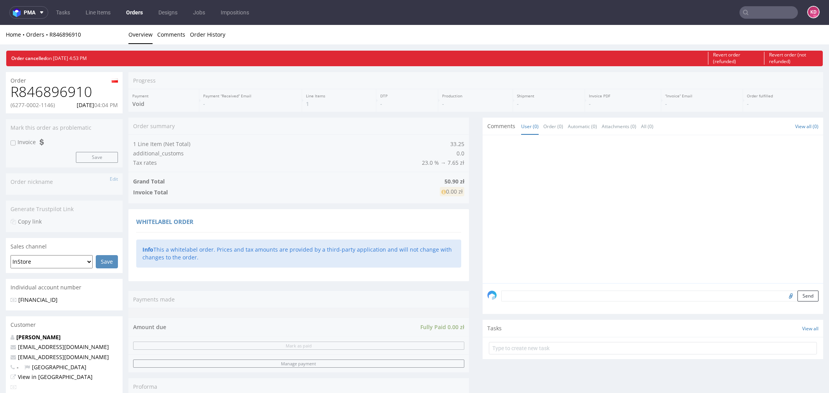
scroll to position [139, 0]
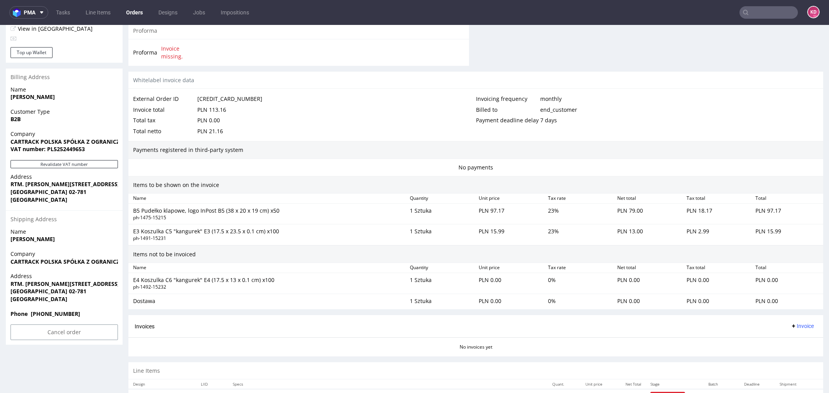
scroll to position [386, 0]
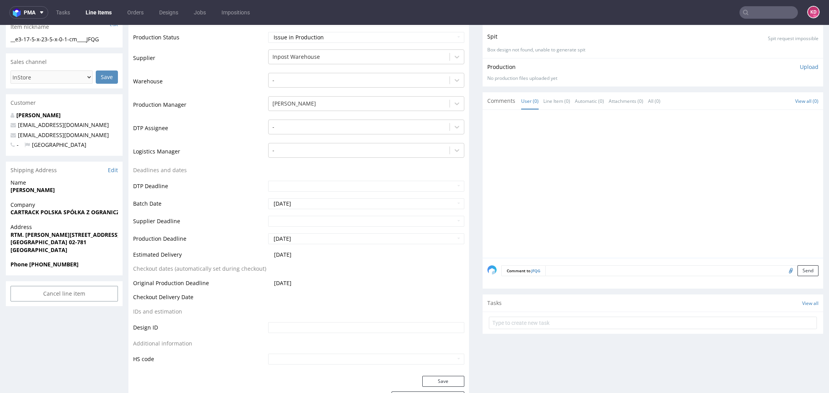
scroll to position [208, 0]
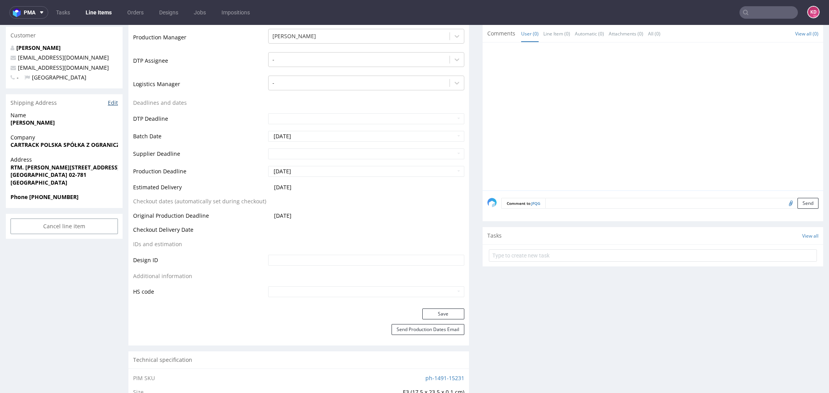
click at [114, 102] on link "Edit" at bounding box center [113, 103] width 10 height 8
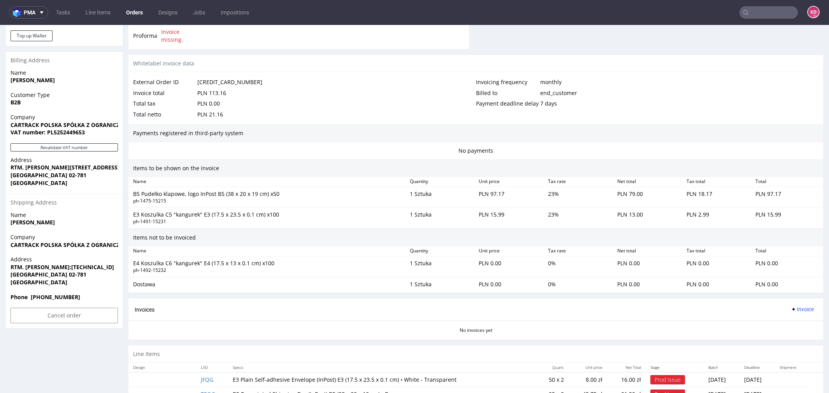
scroll to position [386, 0]
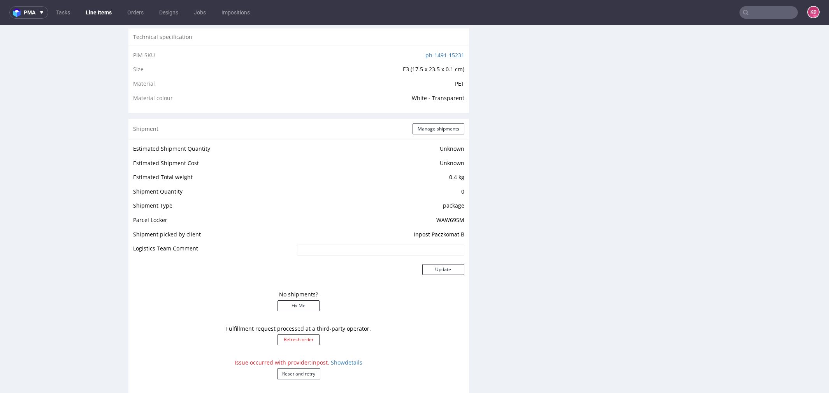
scroll to position [632, 0]
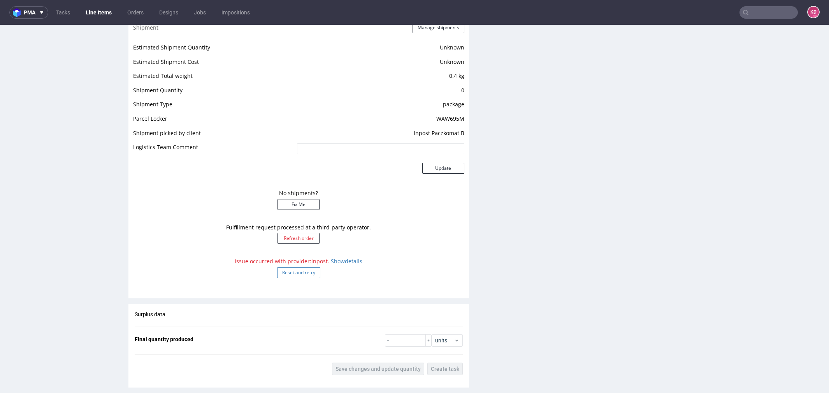
click at [308, 271] on button "Reset and retry" at bounding box center [298, 272] width 43 height 11
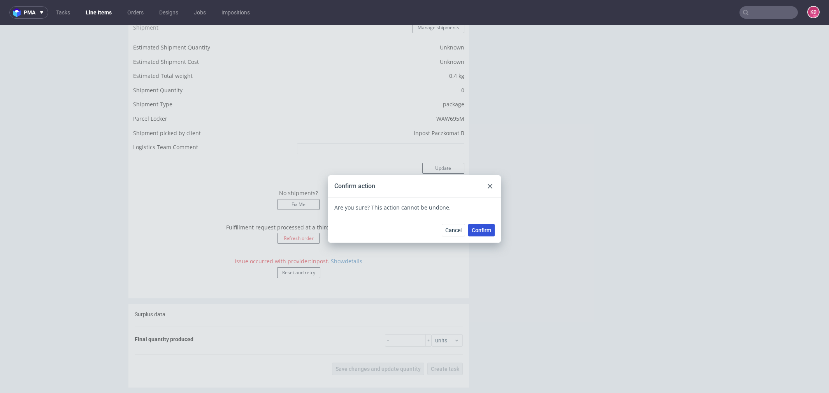
click at [481, 226] on button "Confirm" at bounding box center [481, 230] width 26 height 12
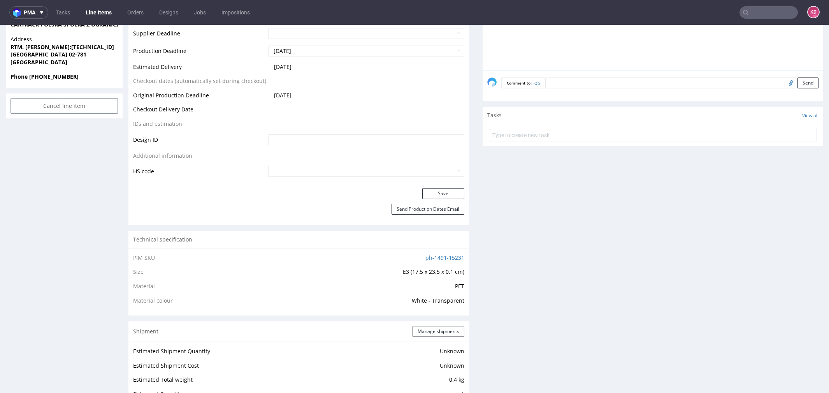
scroll to position [0, 0]
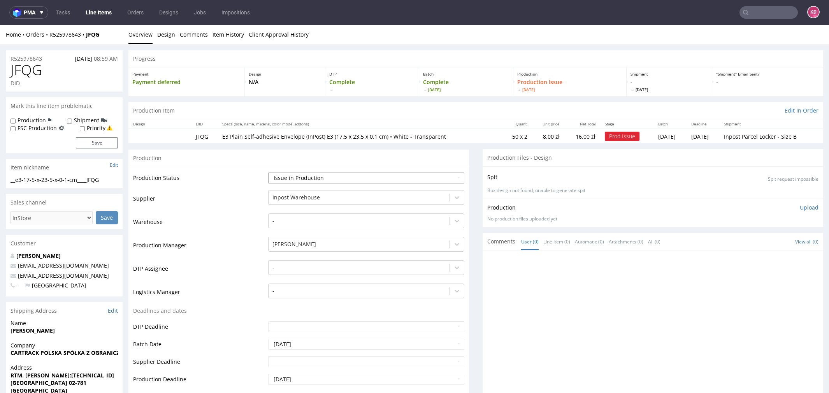
click at [382, 174] on select "Waiting for Artwork Waiting for Diecut Waiting for Mockup Waiting for DTP Waiti…" at bounding box center [366, 177] width 196 height 11
select select "sent_to_warehouse_fulfillment"
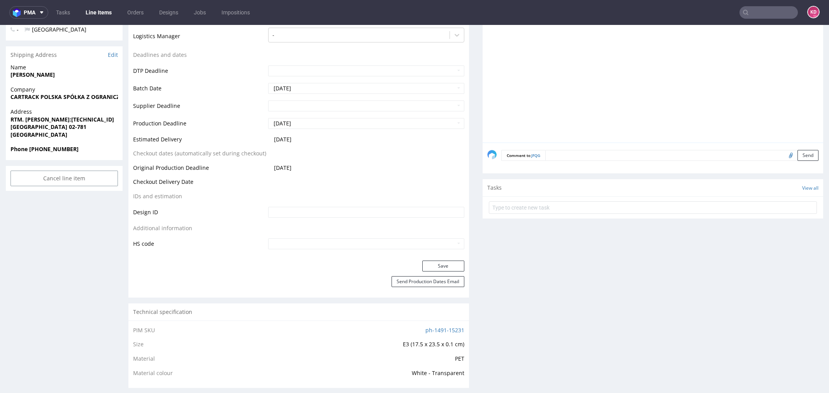
scroll to position [274, 0]
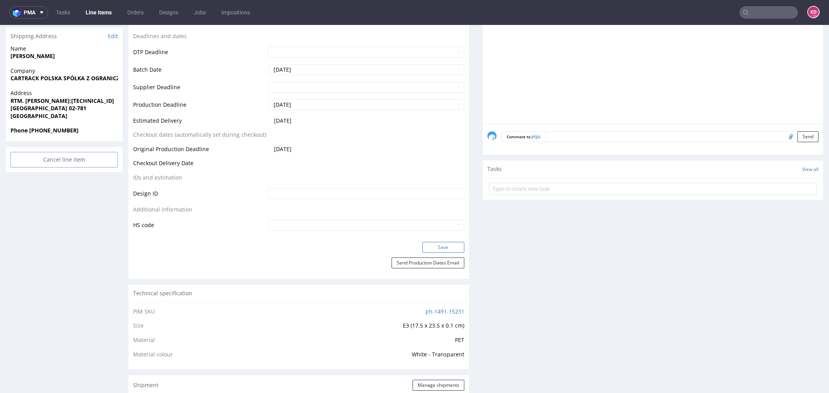
click at [430, 245] on button "Save" at bounding box center [443, 247] width 42 height 11
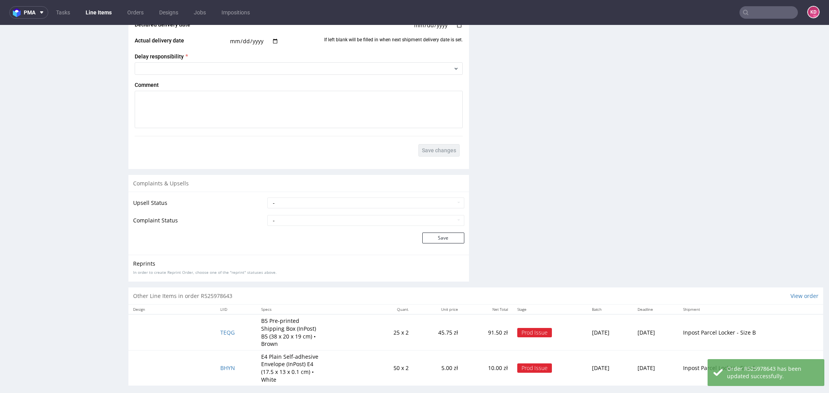
scroll to position [999, 0]
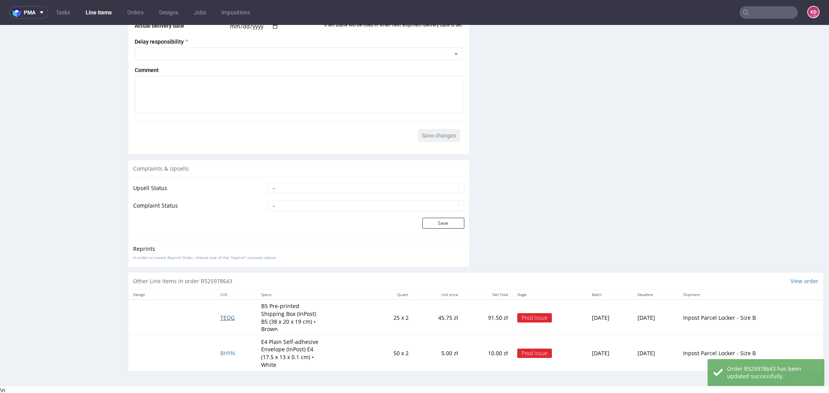
click at [225, 314] on span "TEQG" at bounding box center [227, 317] width 14 height 7
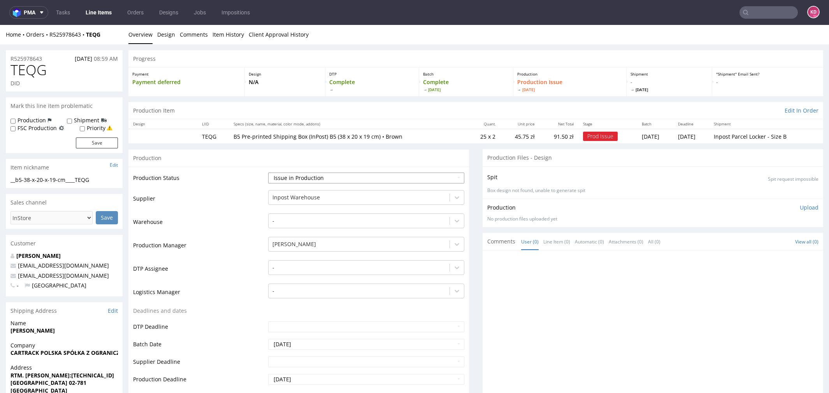
click at [348, 175] on select "Waiting for Artwork Waiting for Diecut Waiting for Mockup Waiting for DTP Waiti…" at bounding box center [366, 177] width 196 height 11
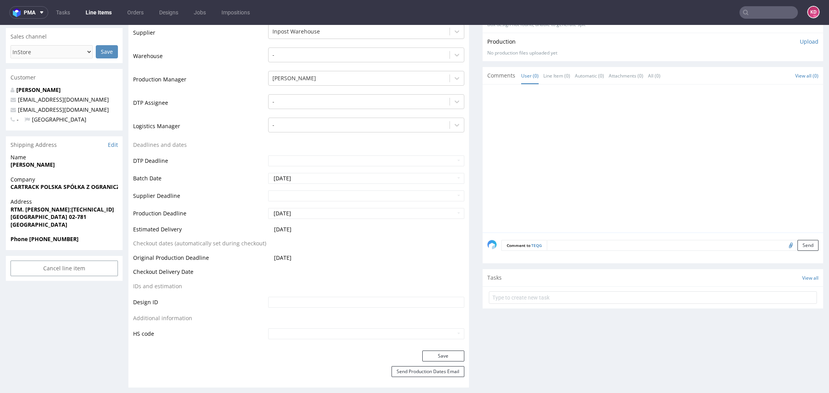
scroll to position [213, 0]
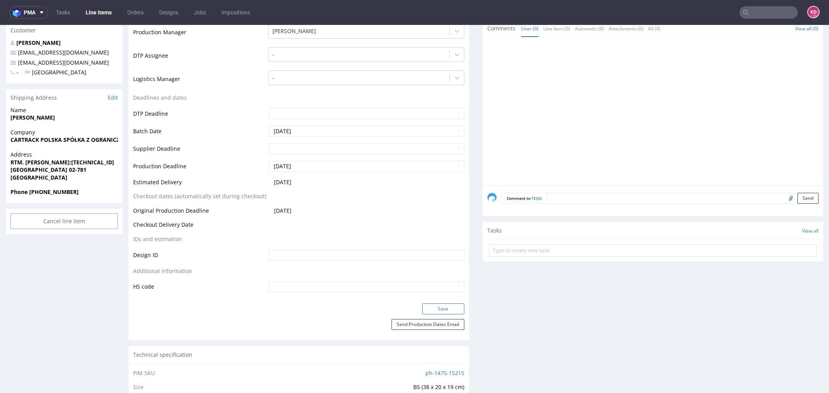
click at [447, 304] on button "Save" at bounding box center [443, 308] width 42 height 11
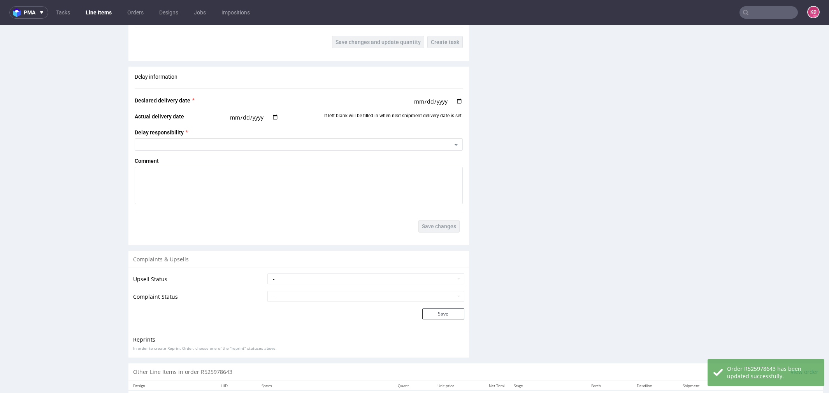
scroll to position [1028, 0]
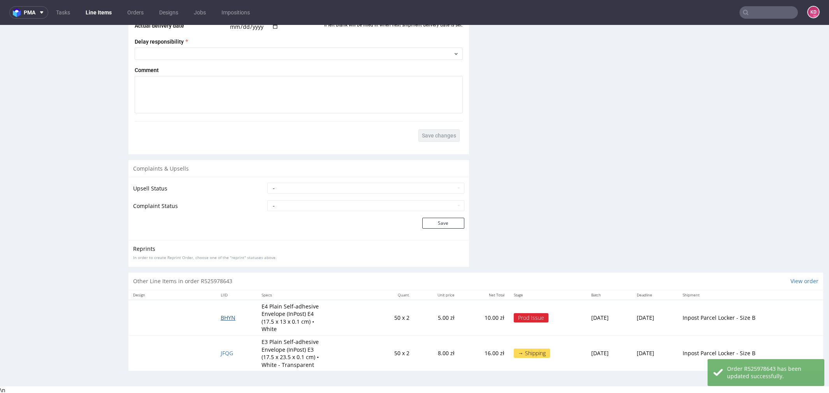
click at [223, 316] on span "BHYN" at bounding box center [228, 317] width 15 height 7
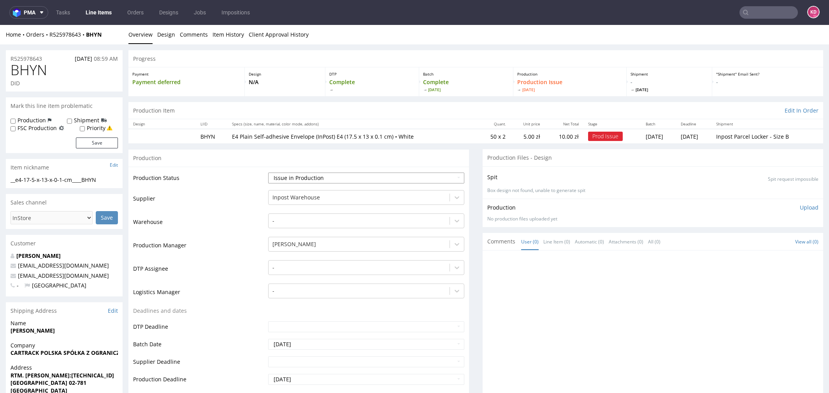
click at [311, 176] on select "Waiting for Artwork Waiting for Diecut Waiting for Mockup Waiting for DTP Waiti…" at bounding box center [366, 177] width 196 height 11
select select "sent_to_warehouse_fulfillment"
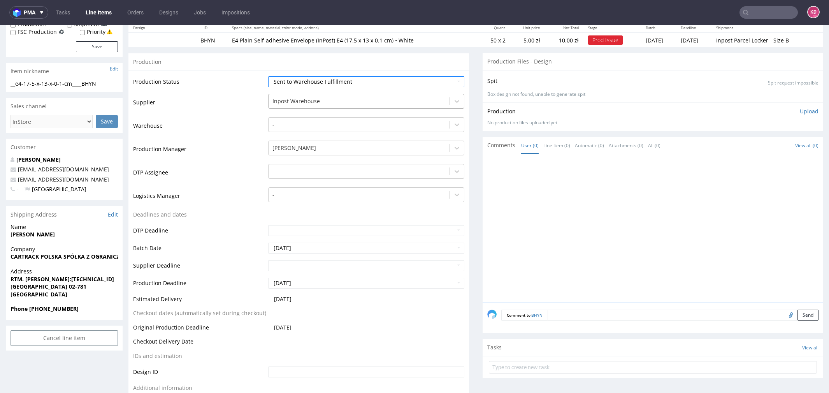
scroll to position [262, 0]
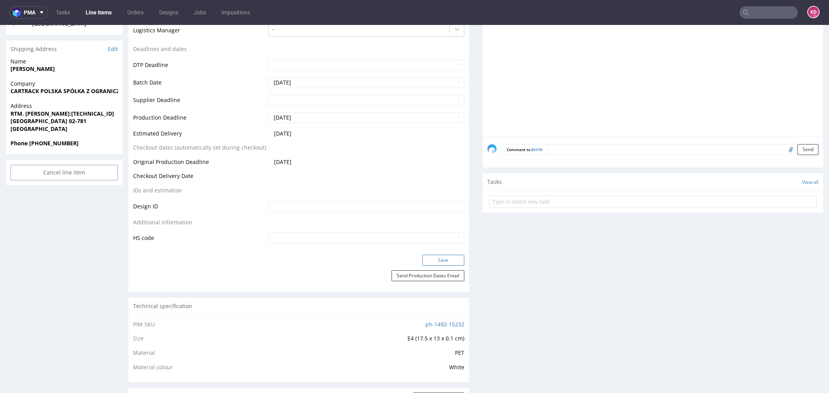
click at [438, 259] on button "Save" at bounding box center [443, 260] width 42 height 11
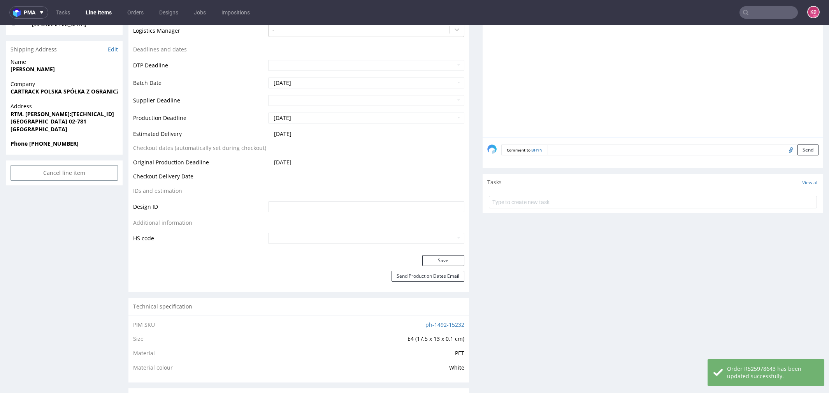
scroll to position [0, 0]
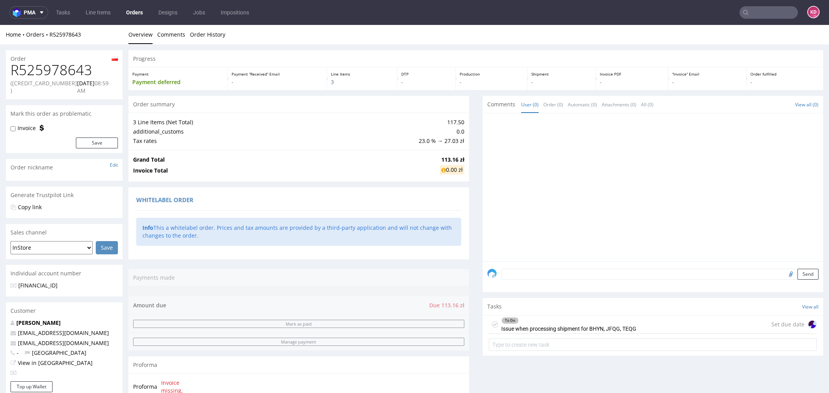
click at [492, 323] on icon at bounding box center [495, 324] width 6 height 6
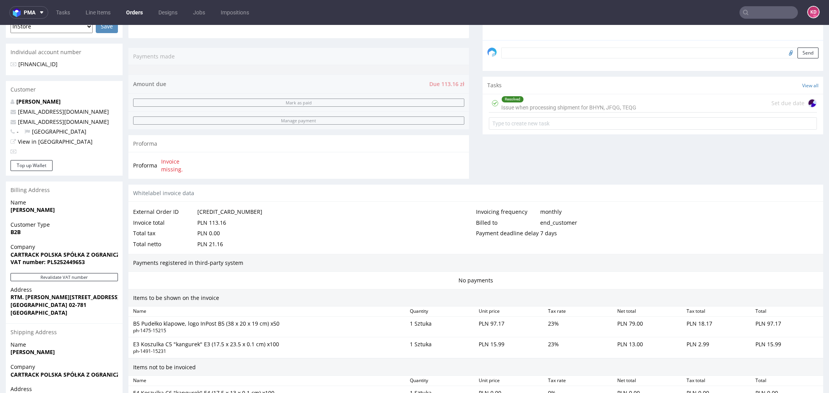
scroll to position [386, 0]
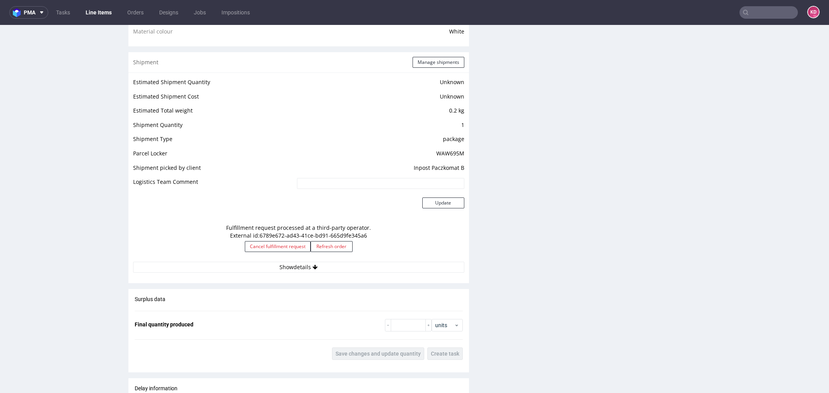
scroll to position [592, 0]
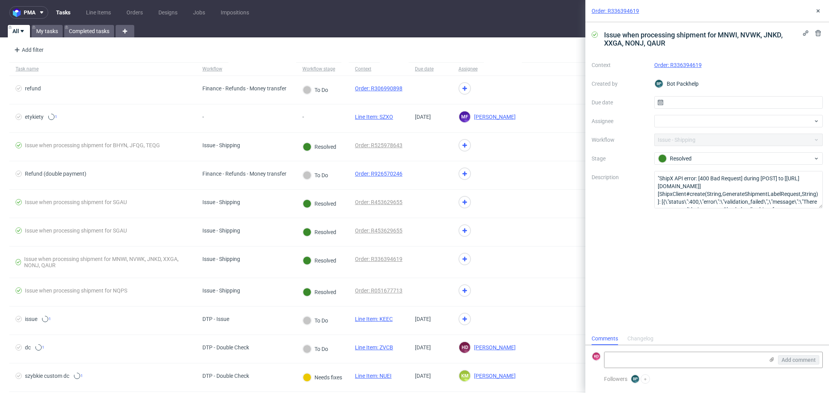
scroll to position [6, 0]
click at [819, 9] on icon at bounding box center [818, 11] width 6 height 6
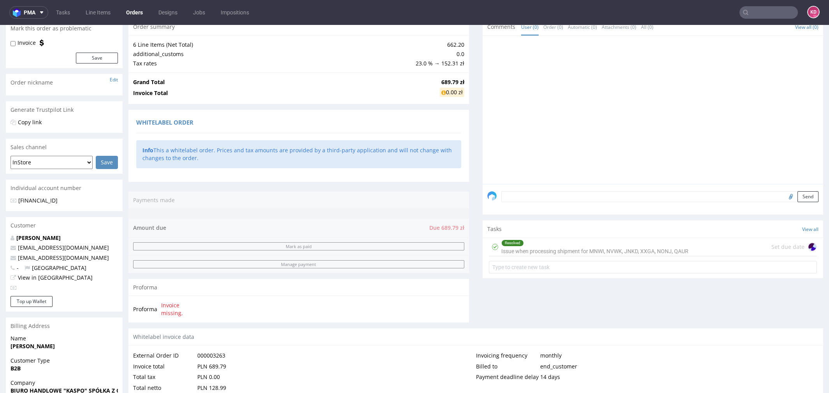
scroll to position [491, 0]
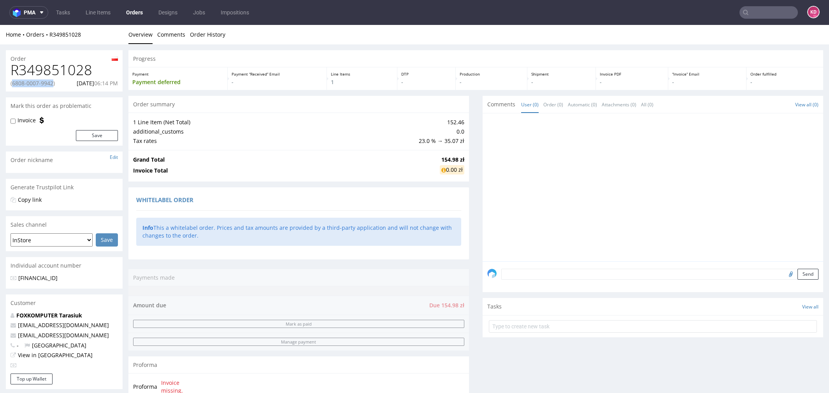
drag, startPoint x: 58, startPoint y: 85, endPoint x: 12, endPoint y: 85, distance: 45.2
click at [12, 85] on p "(6808-0007-9942)" at bounding box center [33, 83] width 44 height 8
copy p "6808-0007-9942"
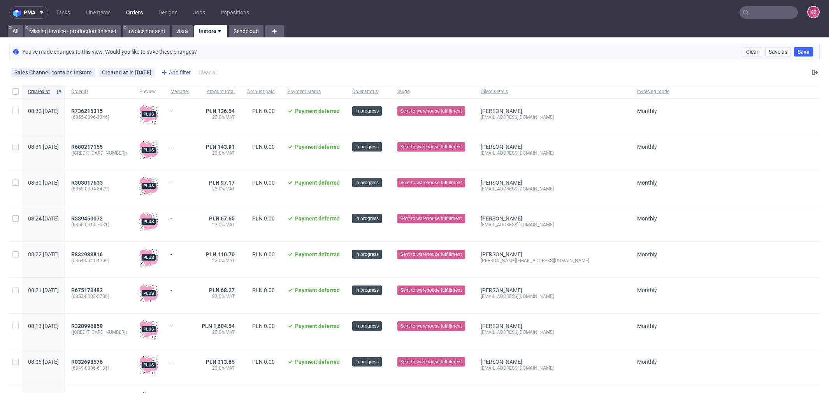
click at [174, 73] on div "Add filter" at bounding box center [175, 72] width 34 height 12
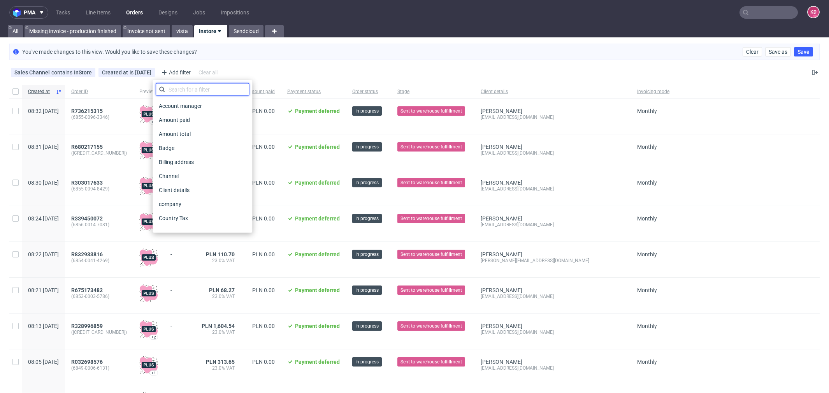
click at [179, 90] on input "text" at bounding box center [202, 89] width 93 height 12
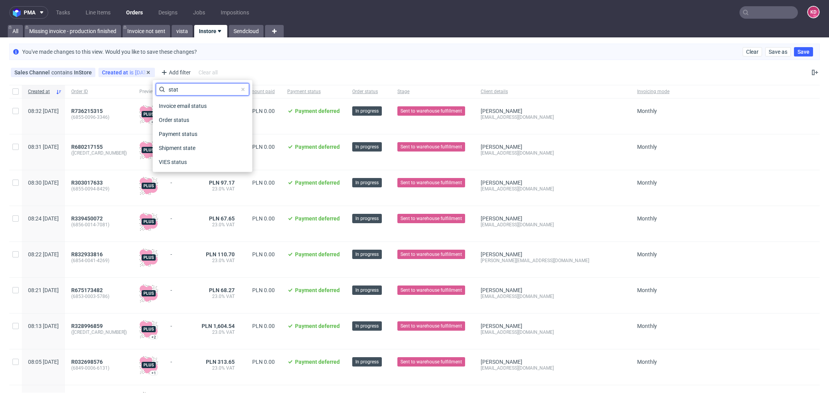
type input "stat"
click at [125, 69] on div "Created at is [DATE]" at bounding box center [126, 72] width 56 height 9
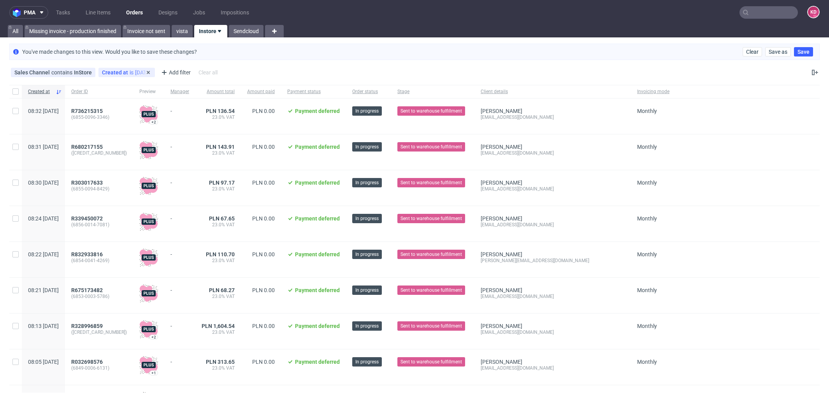
click at [125, 69] on div "Created at is [DATE]" at bounding box center [126, 72] width 49 height 6
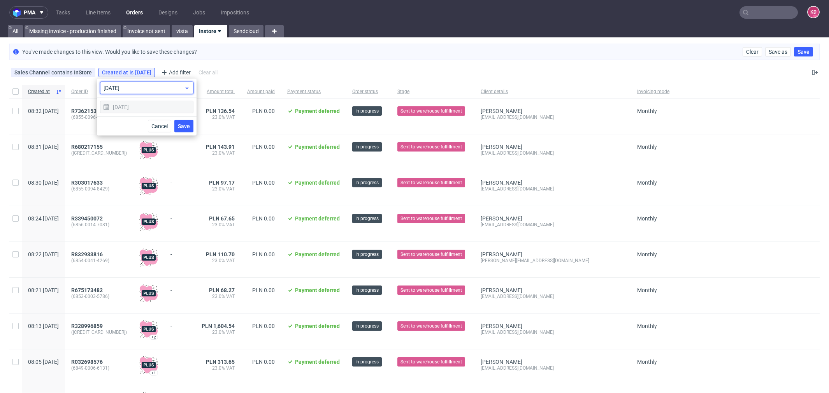
click at [128, 86] on span "[DATE]" at bounding box center [144, 88] width 81 height 8
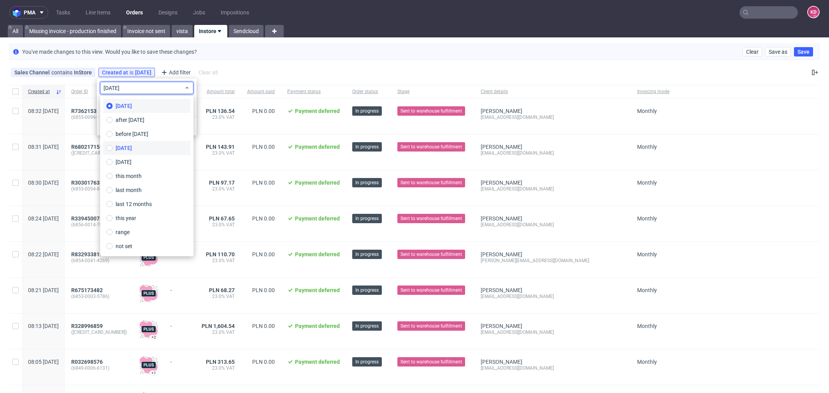
click at [134, 152] on label "[DATE]" at bounding box center [146, 148] width 87 height 14
type input "[DATE]"
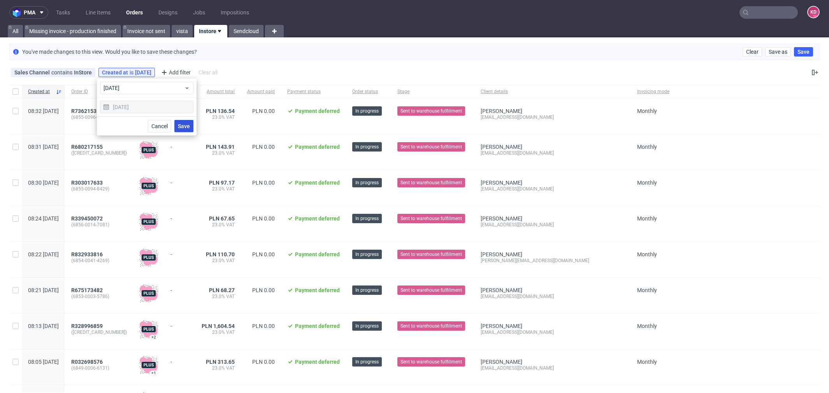
click at [185, 124] on span "Save" at bounding box center [184, 125] width 12 height 5
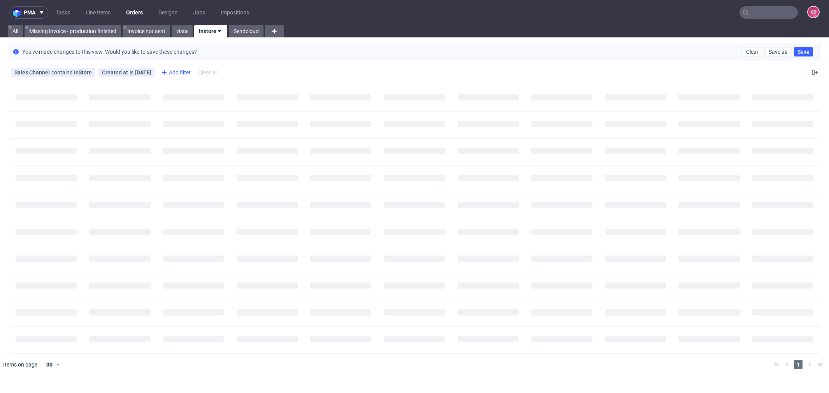
click at [184, 68] on div "Add filter" at bounding box center [175, 72] width 34 height 12
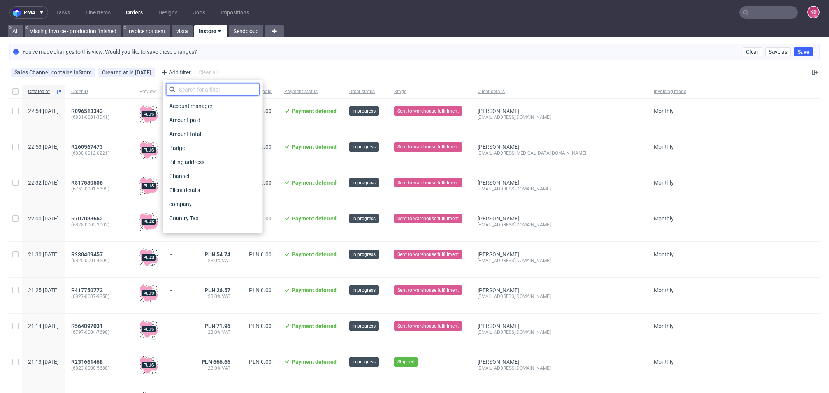
click at [197, 90] on input "text" at bounding box center [212, 89] width 93 height 12
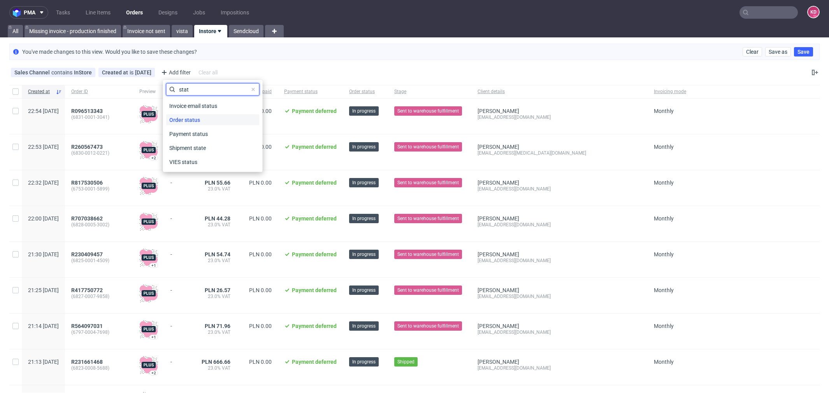
type input "stat"
click at [214, 120] on div "Order status" at bounding box center [212, 119] width 93 height 11
click at [188, 87] on span "contains" at bounding box center [210, 88] width 81 height 8
click at [192, 122] on span "does not contain" at bounding box center [202, 120] width 41 height 8
click at [192, 124] on div "Canceled" at bounding box center [190, 124] width 23 height 8
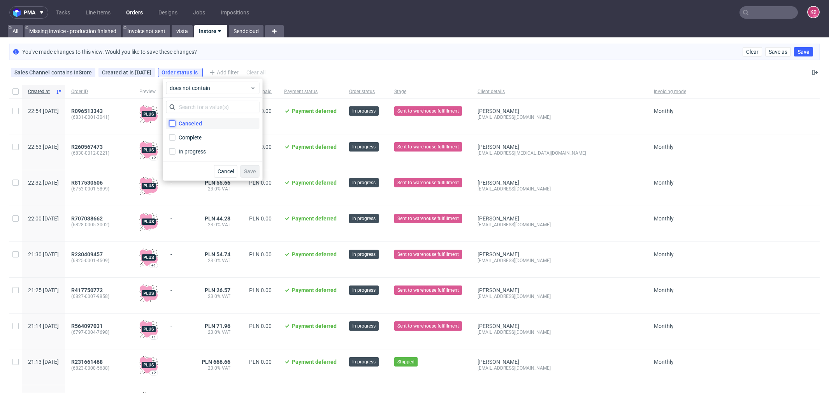
click at [176, 124] on input "Canceled" at bounding box center [172, 123] width 6 height 6
checkbox input "true"
click at [250, 170] on span "Save" at bounding box center [250, 171] width 12 height 5
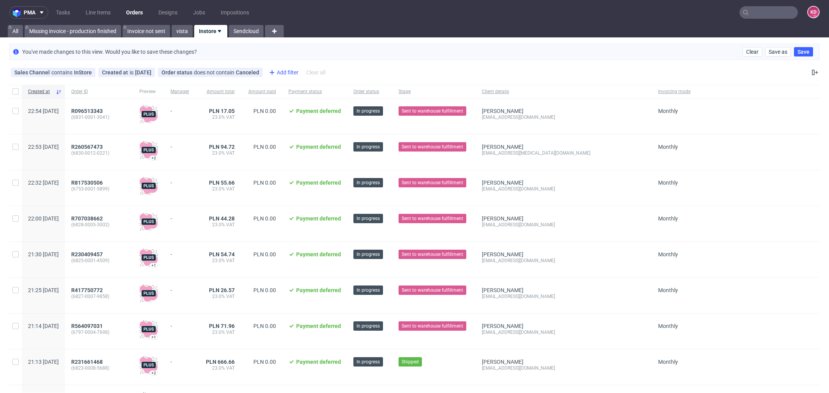
click at [282, 72] on div "Add filter" at bounding box center [283, 72] width 34 height 12
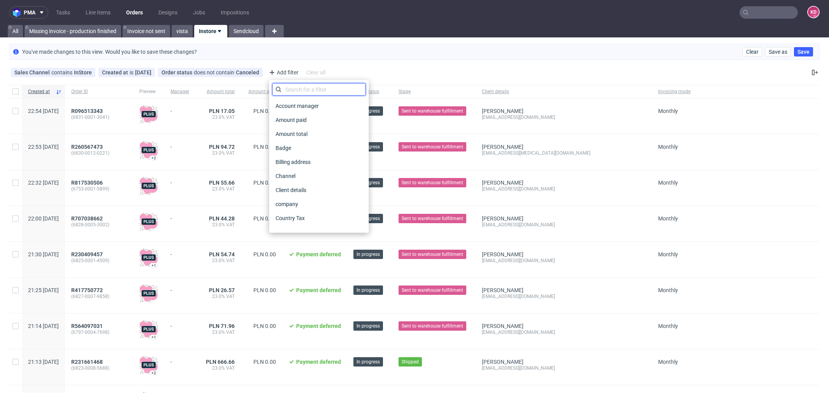
click at [286, 94] on input "text" at bounding box center [319, 89] width 93 height 12
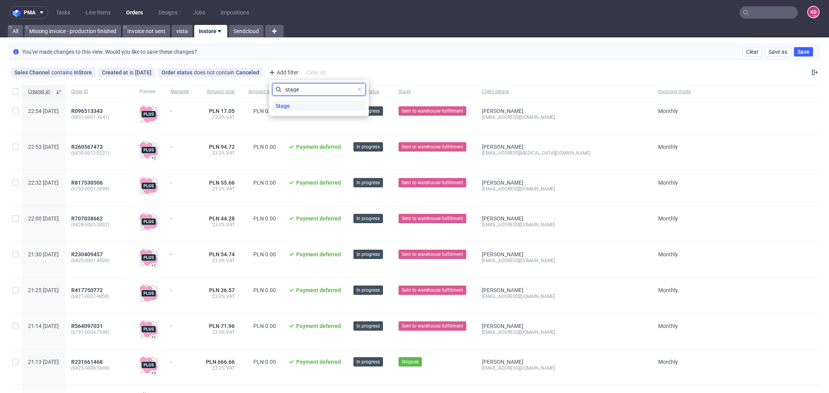
type input "stage"
click at [312, 106] on div "Stage" at bounding box center [319, 105] width 93 height 11
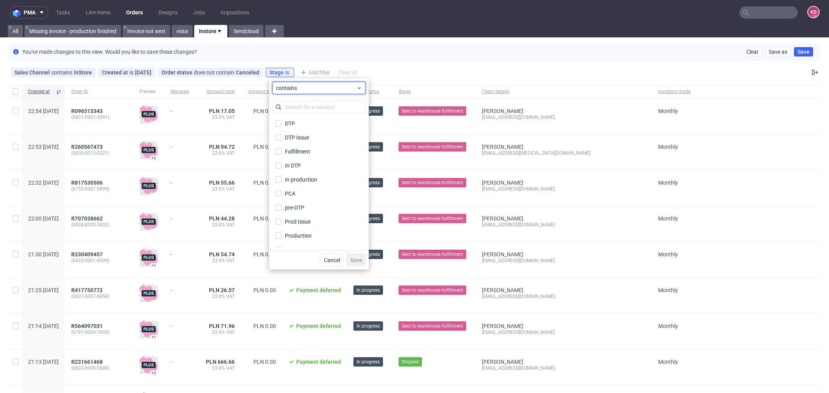
click at [301, 89] on span "contains" at bounding box center [316, 88] width 81 height 8
click at [302, 118] on span "does not contain" at bounding box center [308, 120] width 41 height 8
click at [305, 225] on label "Shipped" at bounding box center [319, 226] width 93 height 11
click at [282, 225] on input "Shipped" at bounding box center [279, 226] width 6 height 6
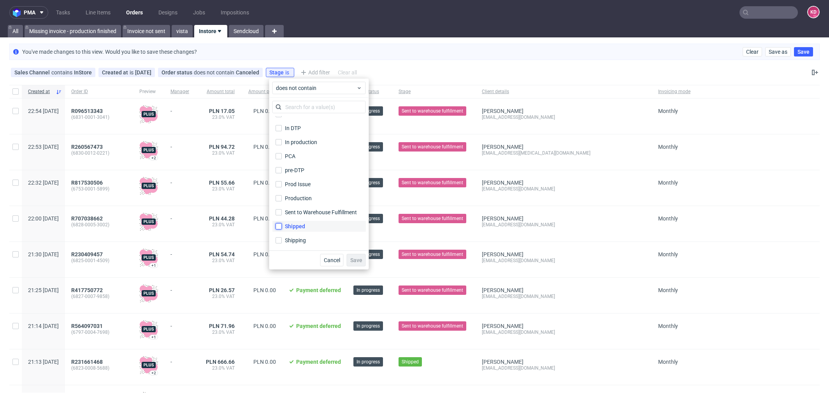
checkbox input "true"
click at [311, 239] on label "Shipping" at bounding box center [319, 240] width 93 height 11
click at [282, 239] on input "Shipping" at bounding box center [279, 240] width 6 height 6
checkbox input "true"
click at [359, 257] on span "Save" at bounding box center [356, 259] width 12 height 5
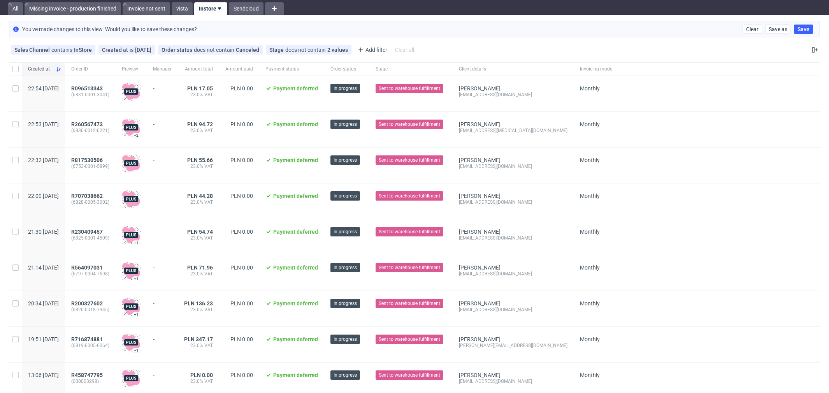
scroll to position [0, 0]
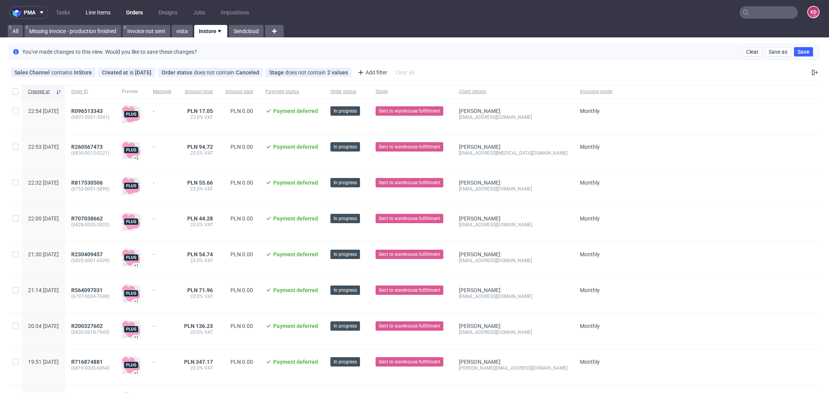
click at [105, 13] on link "Line Items" at bounding box center [98, 12] width 34 height 12
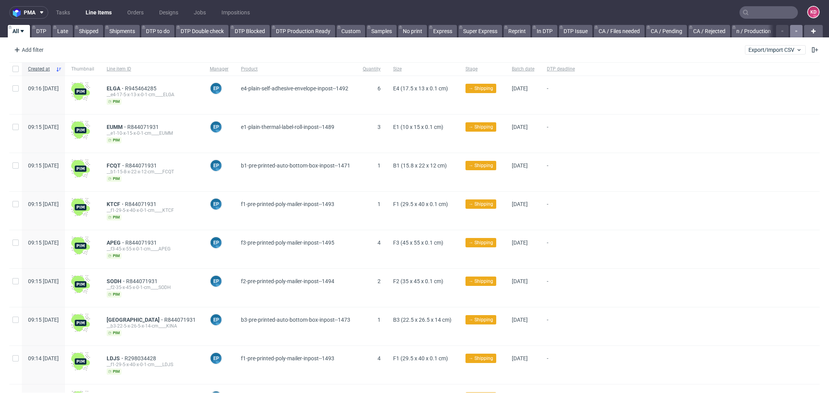
click at [791, 35] on button "button" at bounding box center [796, 31] width 12 height 12
click at [790, 29] on button "button" at bounding box center [796, 31] width 12 height 12
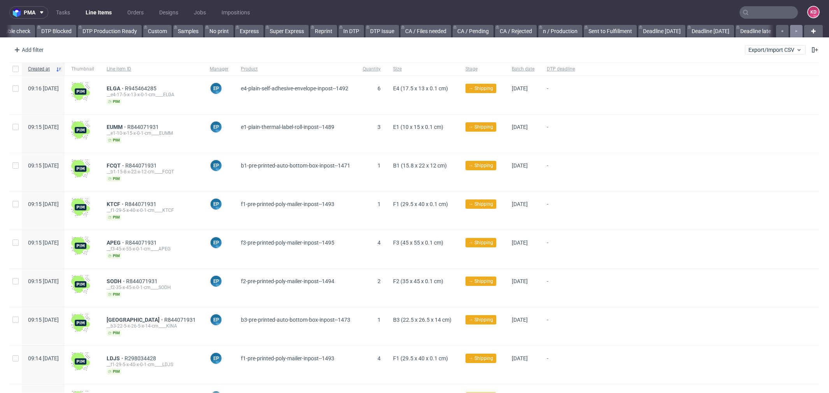
click at [790, 29] on button "button" at bounding box center [796, 31] width 12 height 12
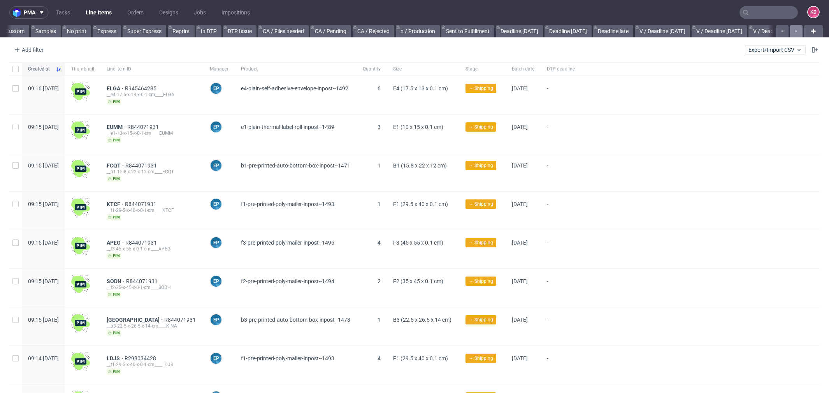
click at [790, 29] on button "button" at bounding box center [796, 31] width 12 height 12
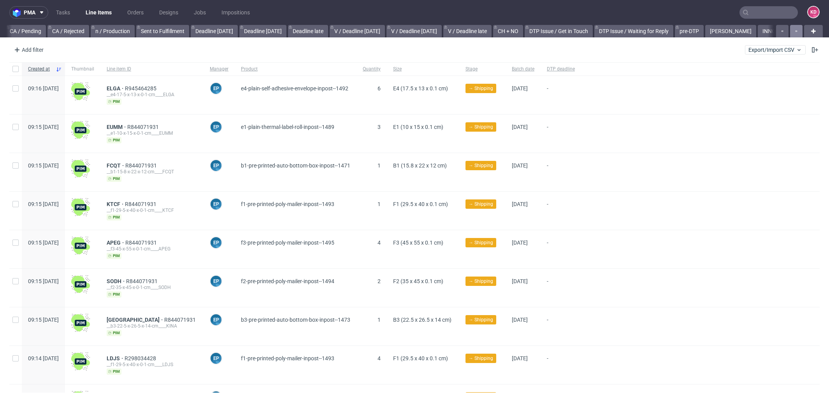
click at [790, 29] on button "button" at bounding box center [796, 31] width 12 height 12
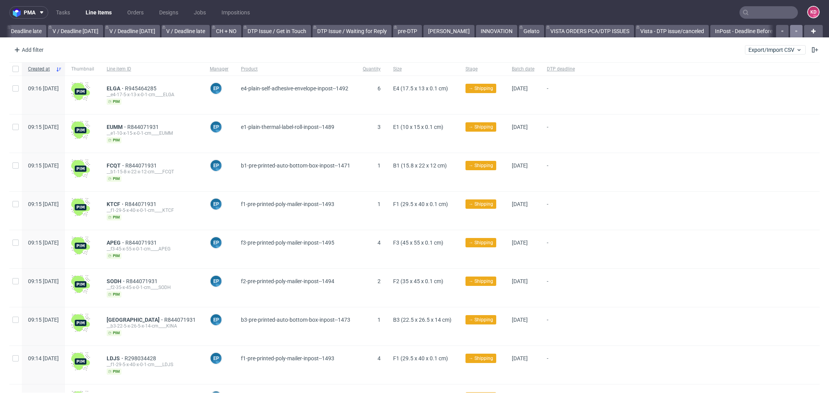
click at [790, 29] on button "button" at bounding box center [796, 31] width 12 height 12
click at [789, 29] on div at bounding box center [789, 31] width 28 height 12
click at [711, 32] on link "InPost - Deadline Before Today" at bounding box center [705, 31] width 84 height 12
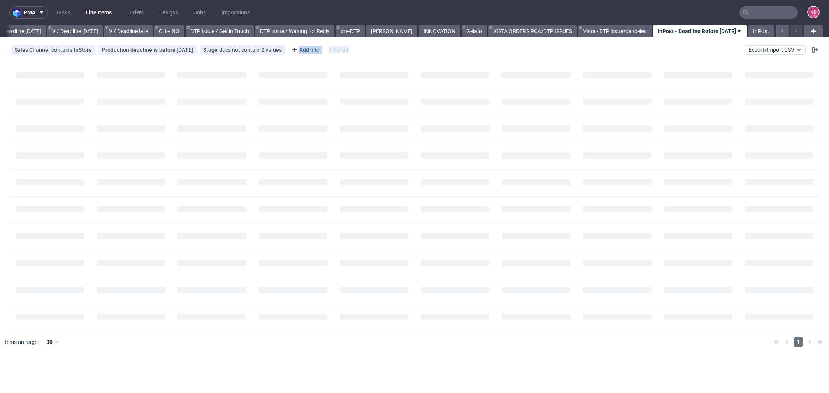
scroll to position [0, 972]
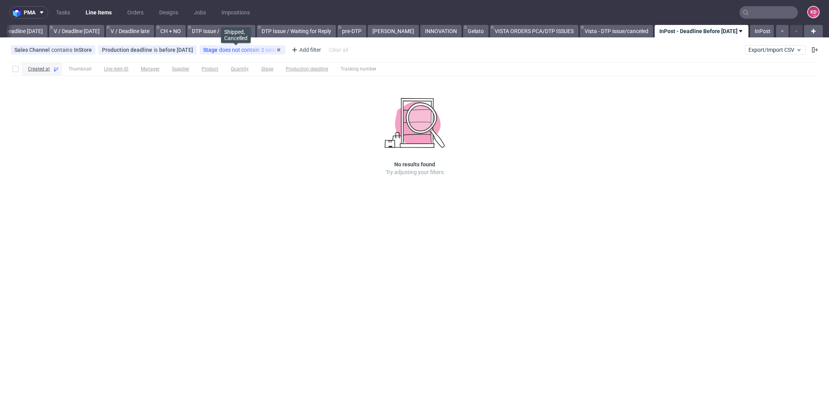
click at [231, 51] on span "does not contain" at bounding box center [240, 50] width 42 height 6
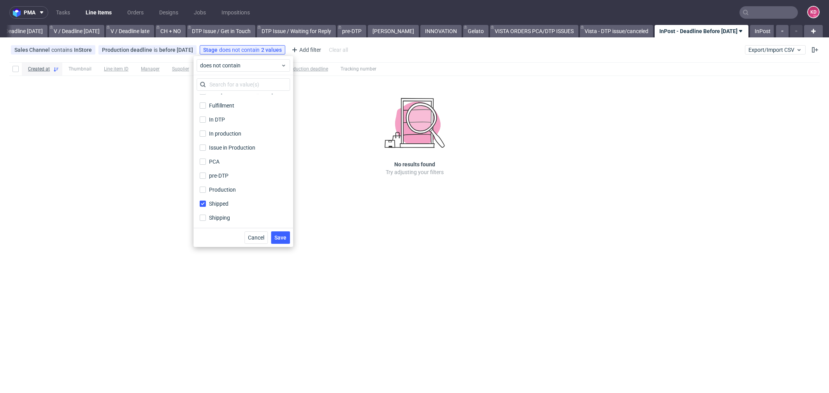
scroll to position [0, 0]
click at [153, 47] on div "Production deadline is before today" at bounding box center [147, 50] width 91 height 6
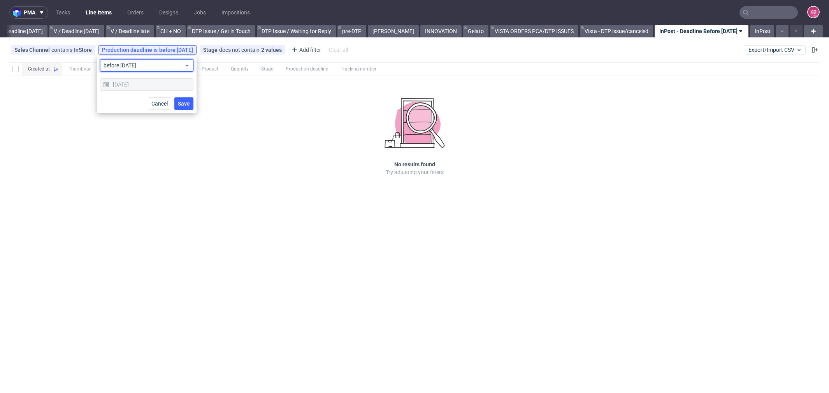
click at [149, 67] on span "before today" at bounding box center [144, 66] width 81 height 8
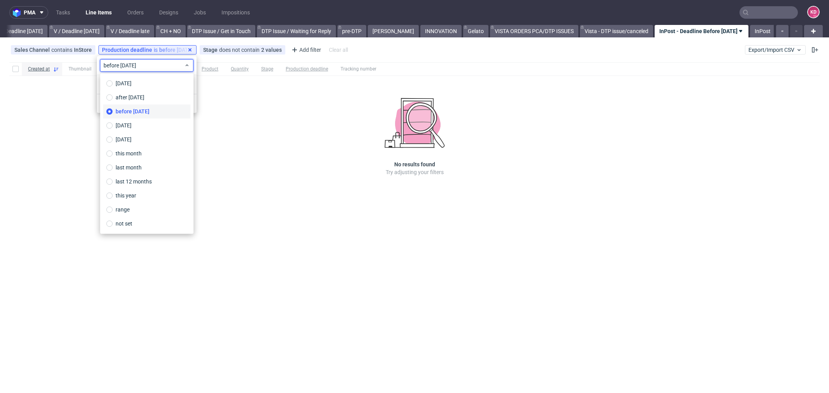
click at [187, 49] on icon at bounding box center [190, 50] width 6 height 6
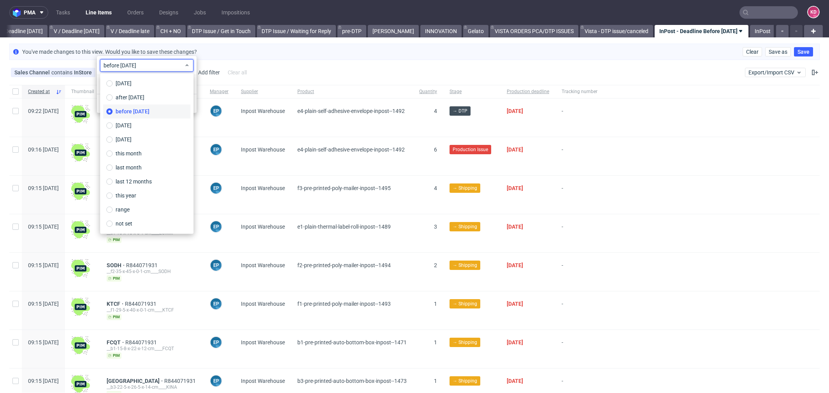
click at [293, 63] on div "Sales Channel contains InStore Stage does not contain 2 values Shipped, Cancell…" at bounding box center [414, 72] width 829 height 19
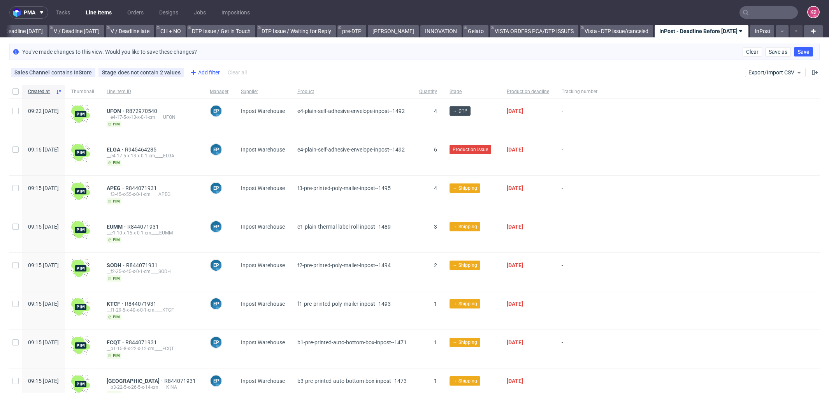
click at [209, 72] on div "Add filter" at bounding box center [204, 72] width 34 height 12
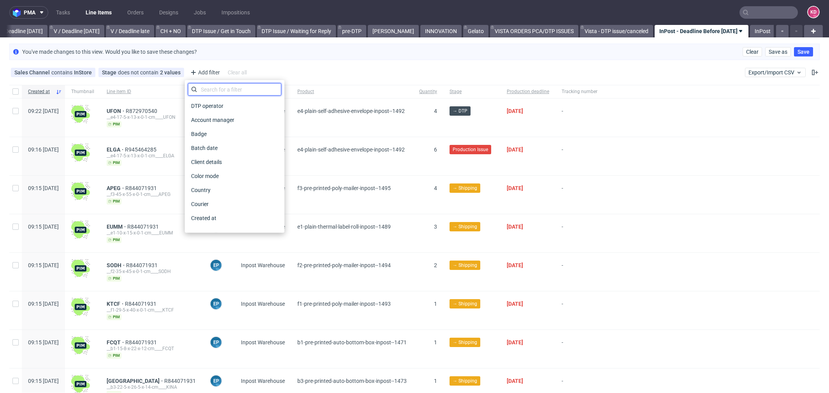
drag, startPoint x: 211, startPoint y: 92, endPoint x: 210, endPoint y: 88, distance: 4.8
click at [211, 92] on input "text" at bounding box center [234, 89] width 93 height 12
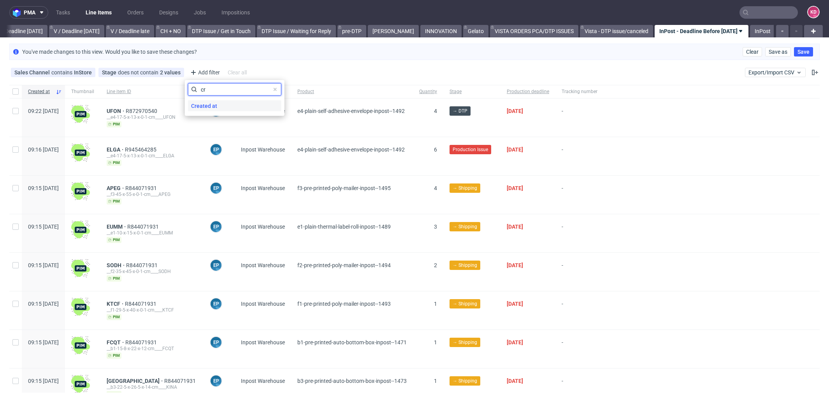
type input "cr"
click at [238, 105] on div "Created at" at bounding box center [234, 105] width 93 height 11
click at [220, 91] on span "today" at bounding box center [232, 88] width 81 height 8
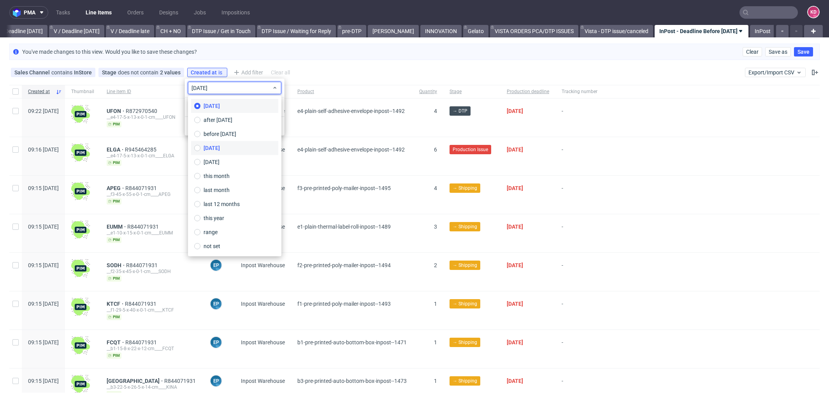
click at [229, 148] on label "yesterday" at bounding box center [234, 148] width 87 height 14
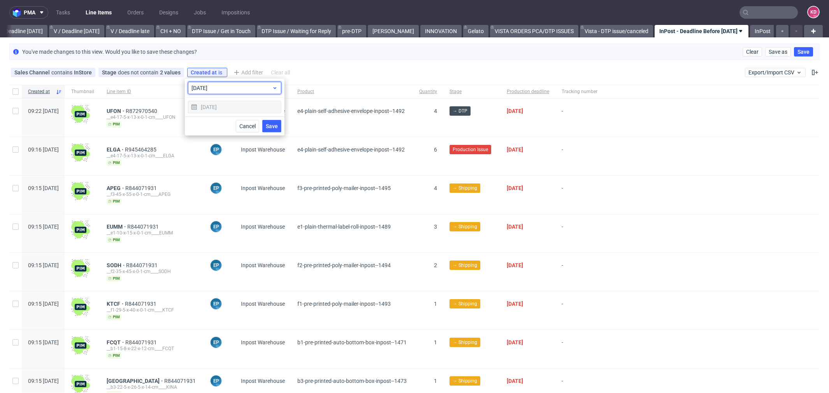
click at [247, 90] on span "yesterday" at bounding box center [232, 88] width 81 height 8
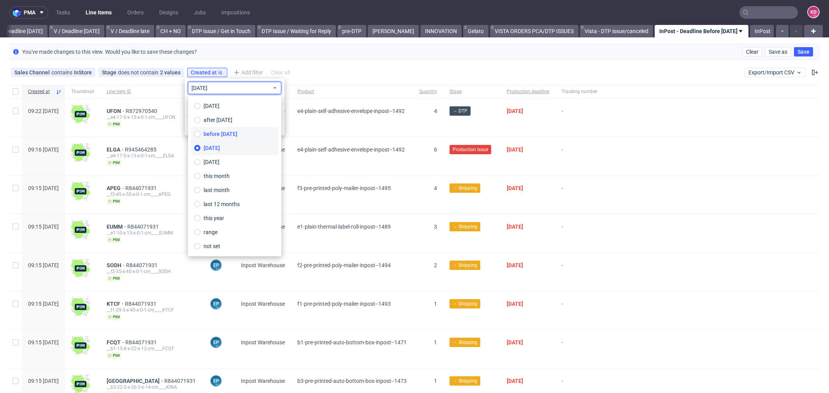
click at [233, 135] on span "before today" at bounding box center [221, 134] width 34 height 8
type input "15/10/2025"
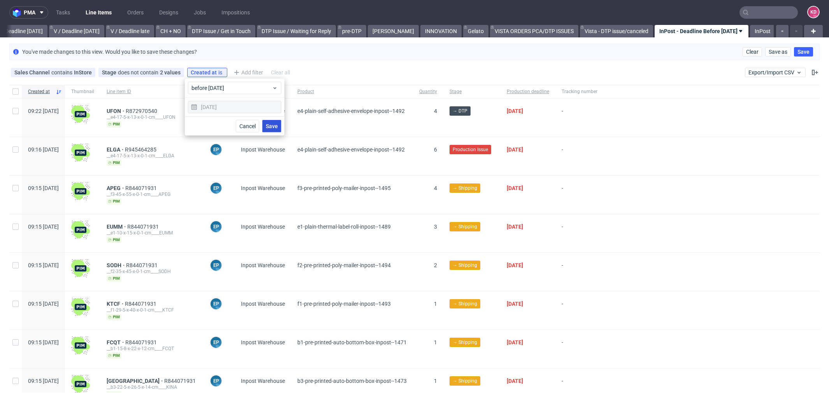
click at [271, 130] on button "Save" at bounding box center [271, 126] width 19 height 12
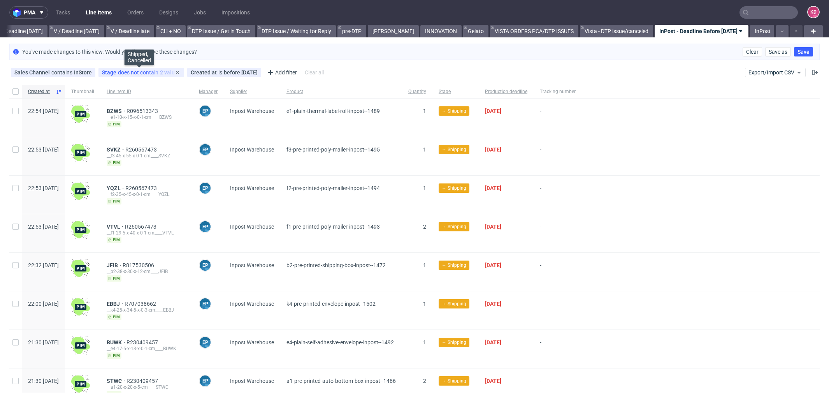
click at [140, 71] on div "Stage does not contain 2 values" at bounding box center [141, 72] width 79 height 6
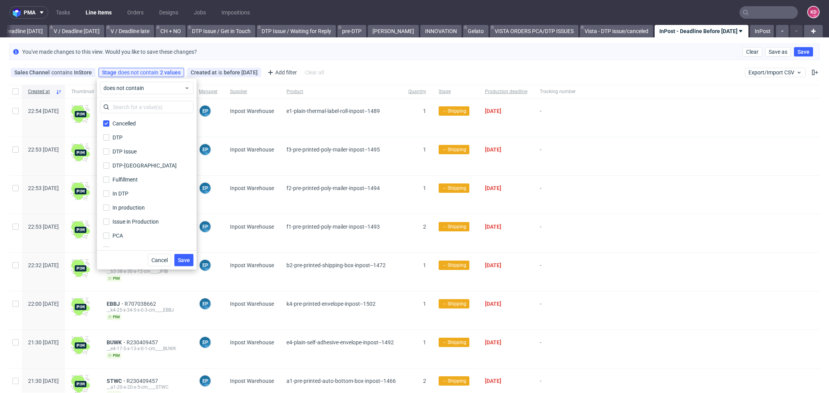
scroll to position [51, 0]
click at [186, 257] on span "Save" at bounding box center [184, 259] width 12 height 5
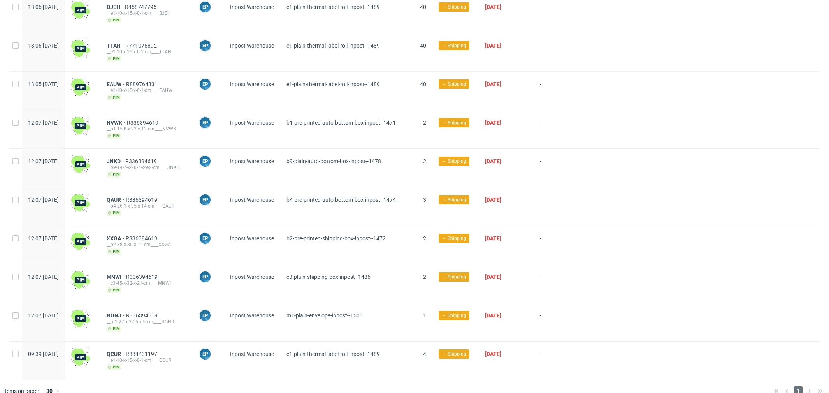
scroll to position [0, 0]
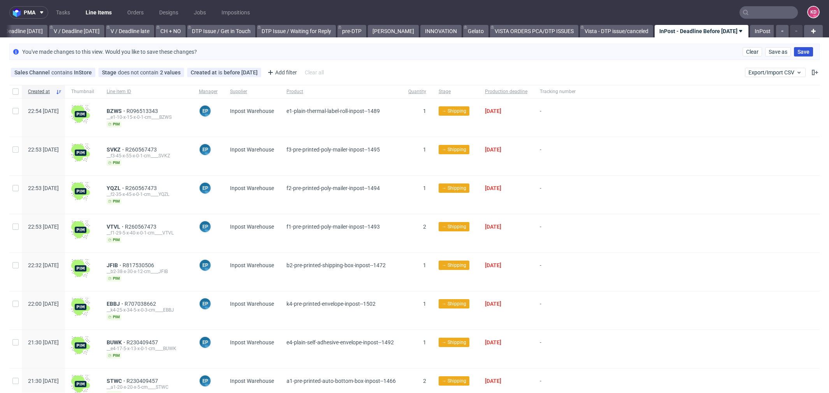
click at [802, 50] on button "Save" at bounding box center [803, 51] width 19 height 9
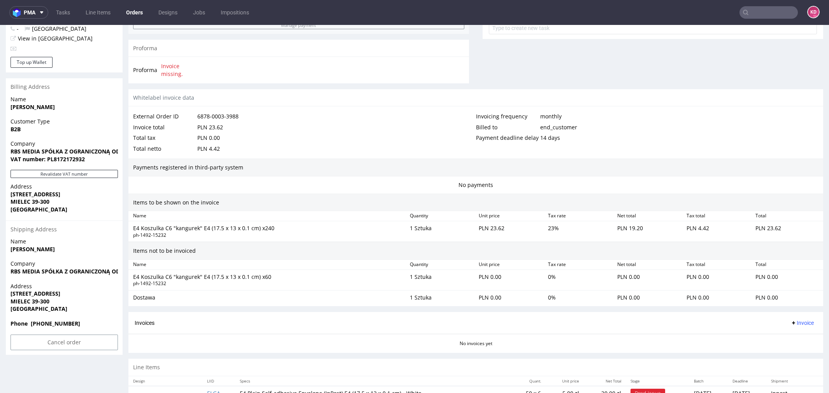
scroll to position [336, 0]
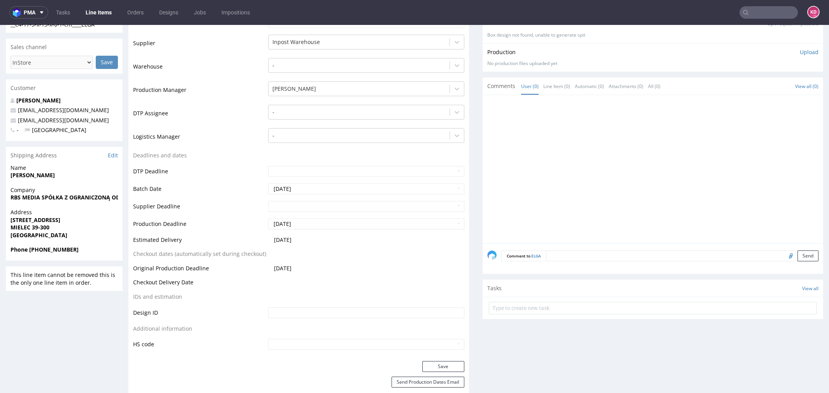
scroll to position [129, 0]
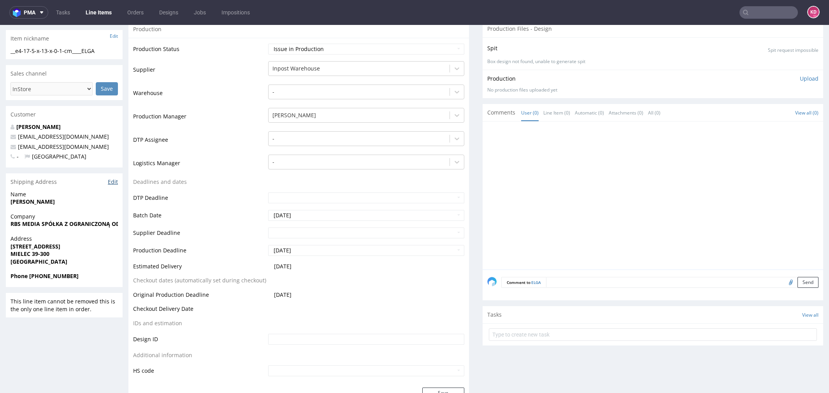
click at [113, 181] on link "Edit" at bounding box center [113, 182] width 10 height 8
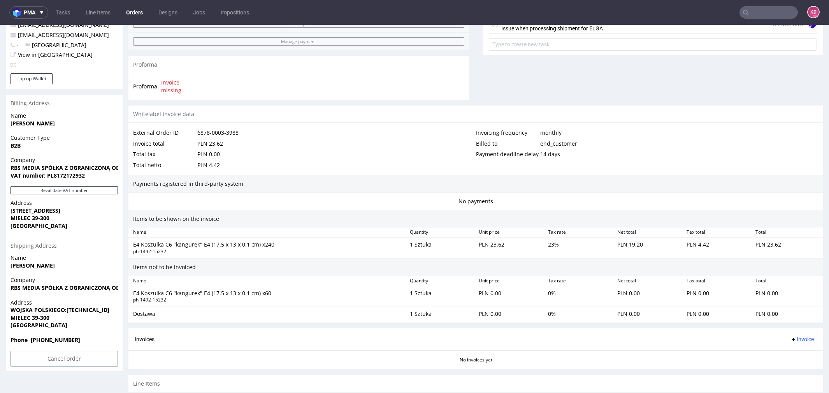
scroll to position [336, 0]
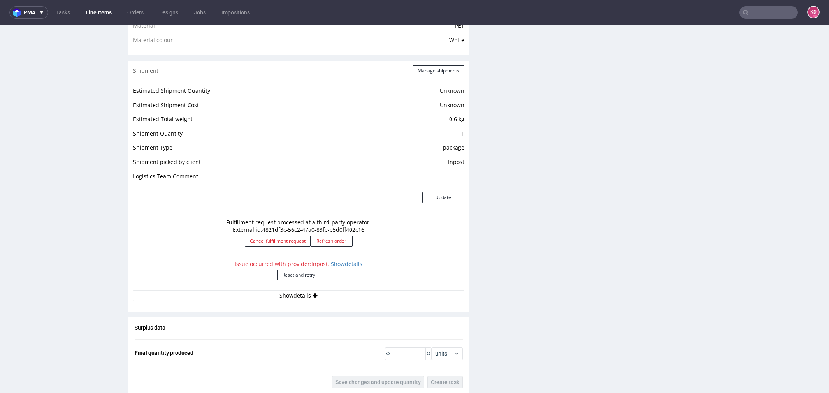
scroll to position [588, 0]
click at [310, 275] on button "Reset and retry" at bounding box center [298, 275] width 43 height 11
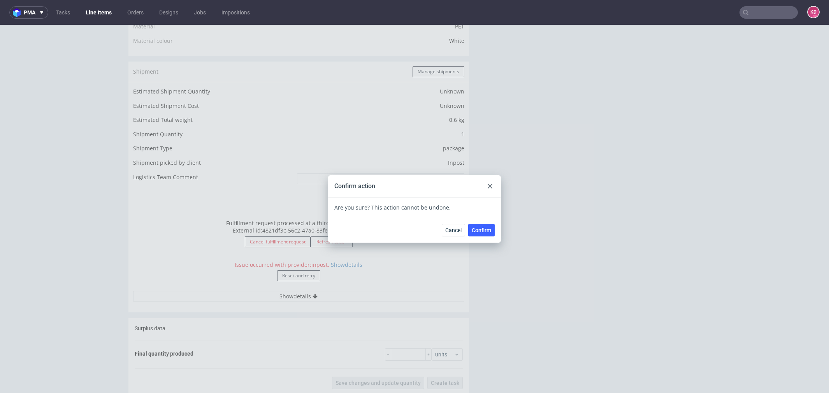
click at [477, 231] on span "Confirm" at bounding box center [481, 229] width 19 height 5
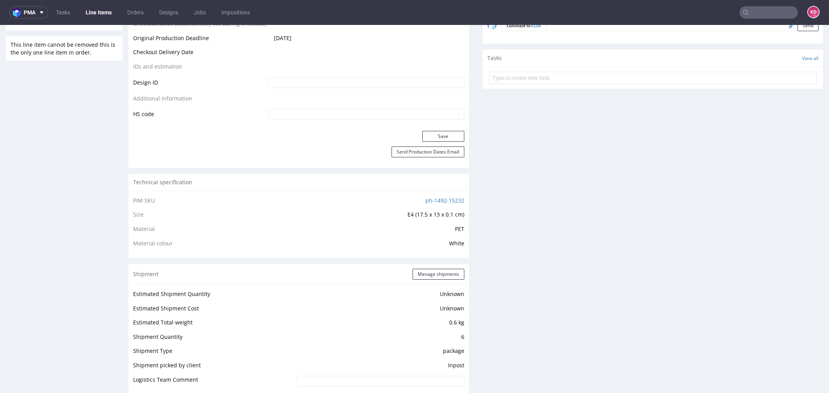
scroll to position [0, 0]
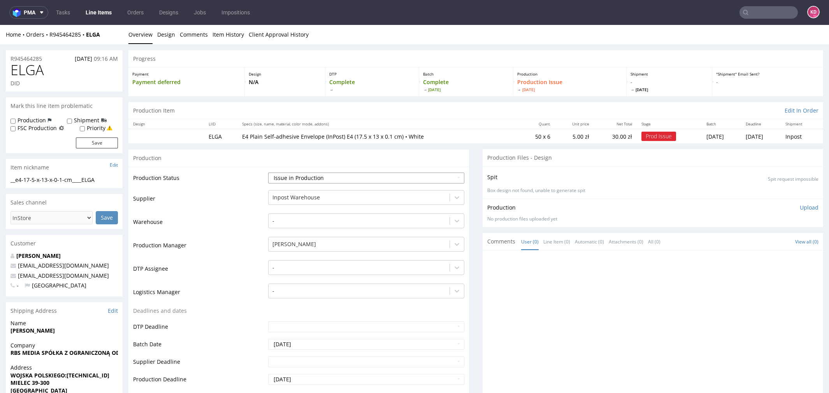
click at [347, 172] on select "Waiting for Artwork Waiting for Diecut Waiting for Mockup Waiting for DTP Waiti…" at bounding box center [366, 177] width 196 height 11
select select "sent_to_warehouse_fulfillment"
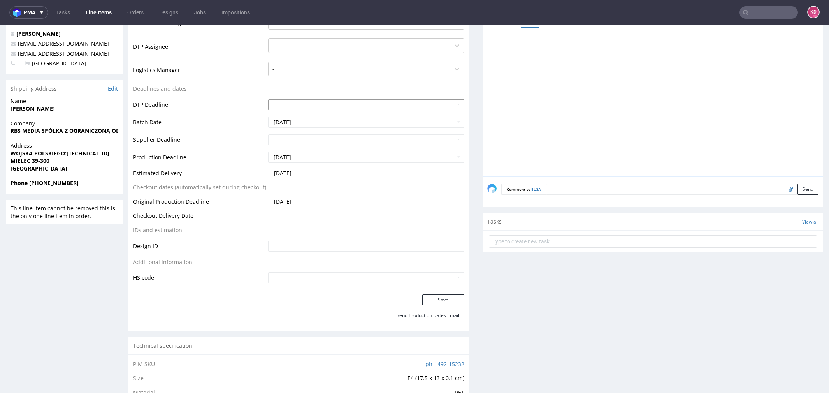
scroll to position [268, 0]
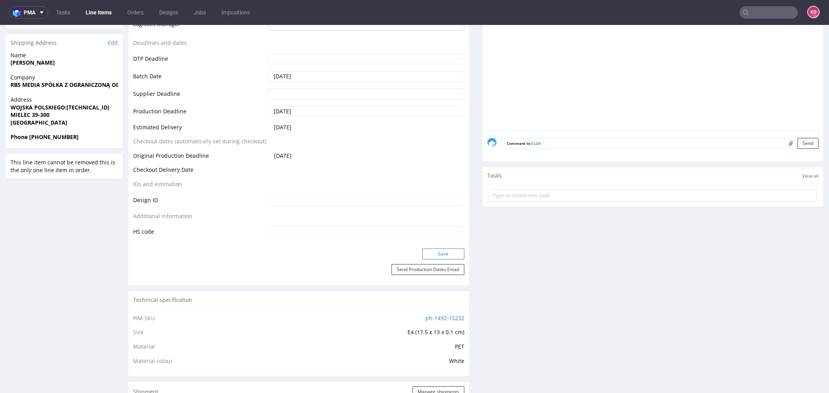
click at [434, 251] on button "Save" at bounding box center [443, 253] width 42 height 11
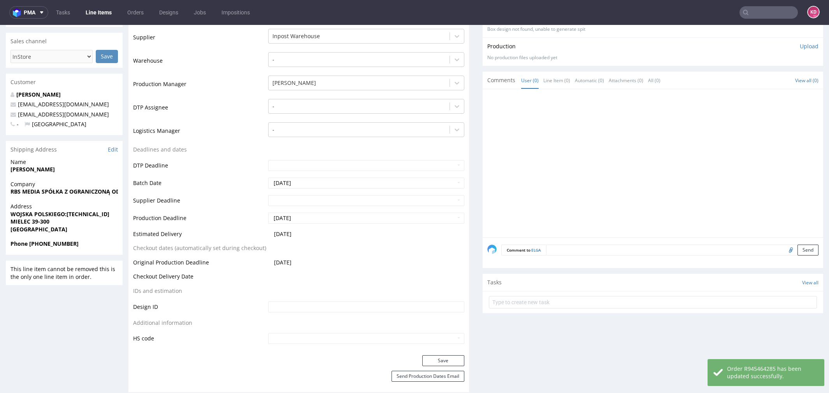
scroll to position [0, 0]
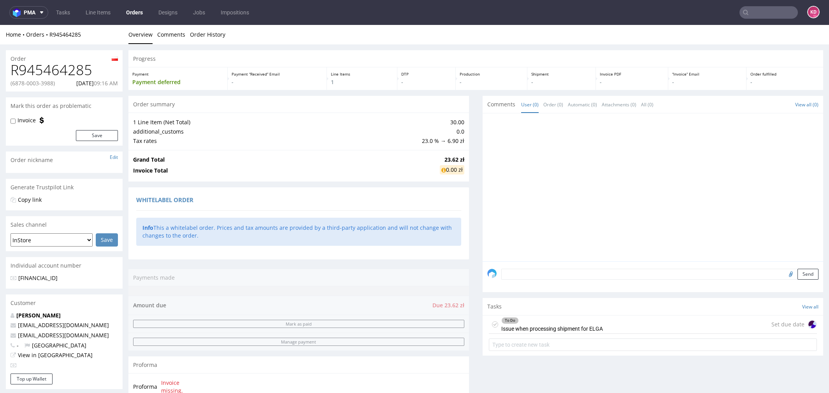
click at [492, 325] on icon at bounding box center [495, 324] width 6 height 6
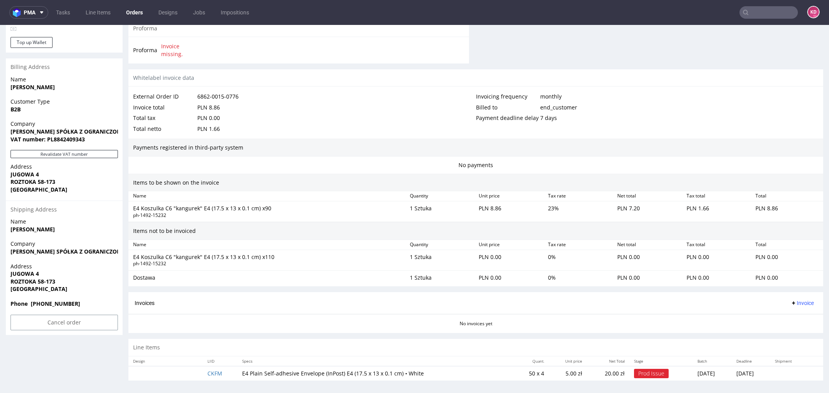
scroll to position [2, 0]
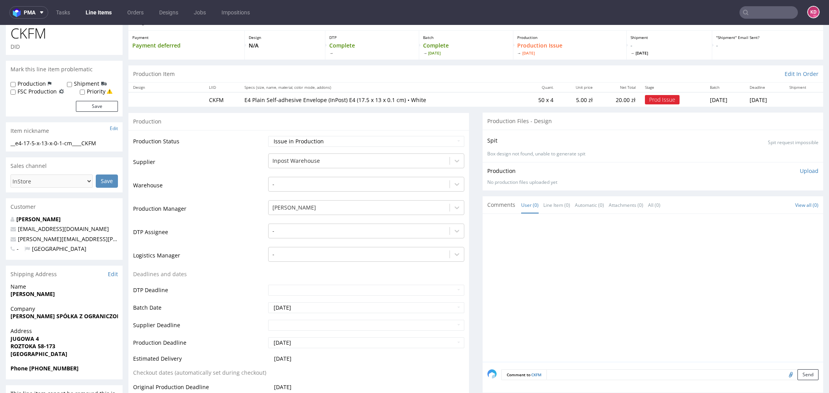
scroll to position [91, 0]
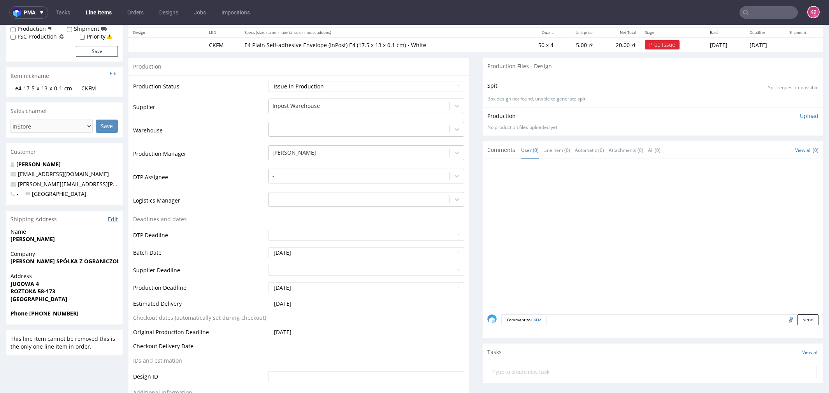
click at [114, 219] on link "Edit" at bounding box center [113, 219] width 10 height 8
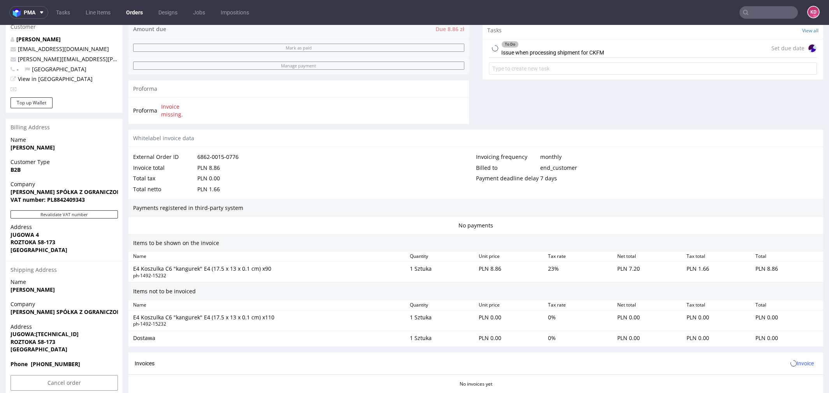
scroll to position [336, 0]
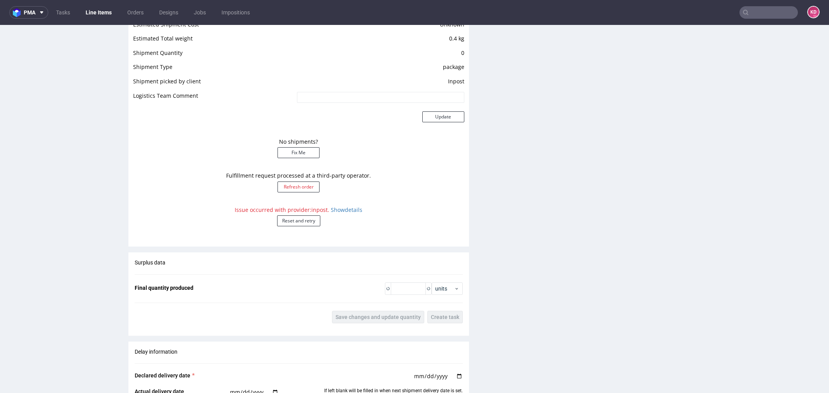
scroll to position [690, 0]
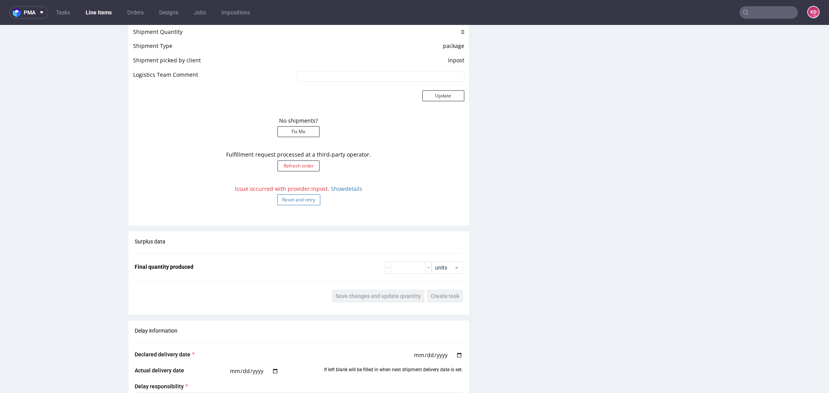
click at [302, 197] on button "Reset and retry" at bounding box center [298, 199] width 43 height 11
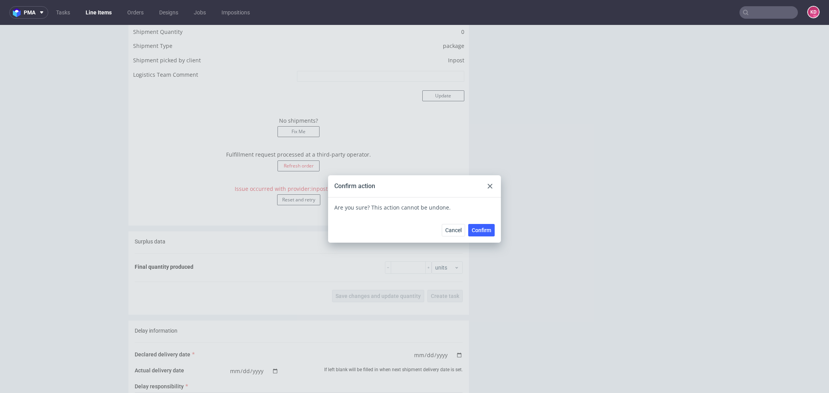
click at [478, 227] on span "Confirm" at bounding box center [481, 229] width 19 height 5
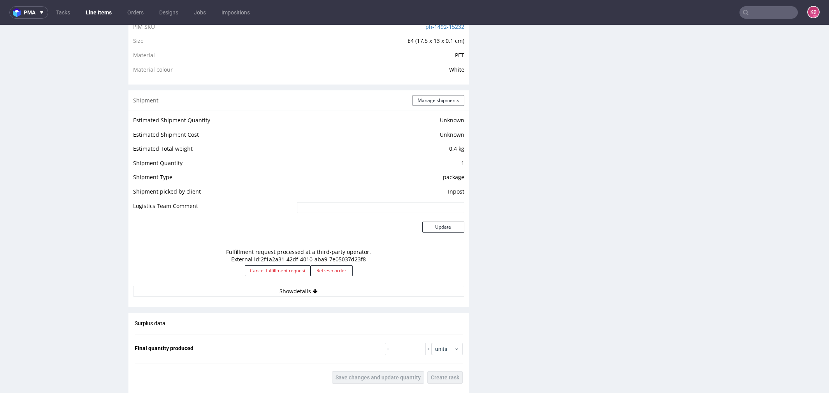
scroll to position [0, 0]
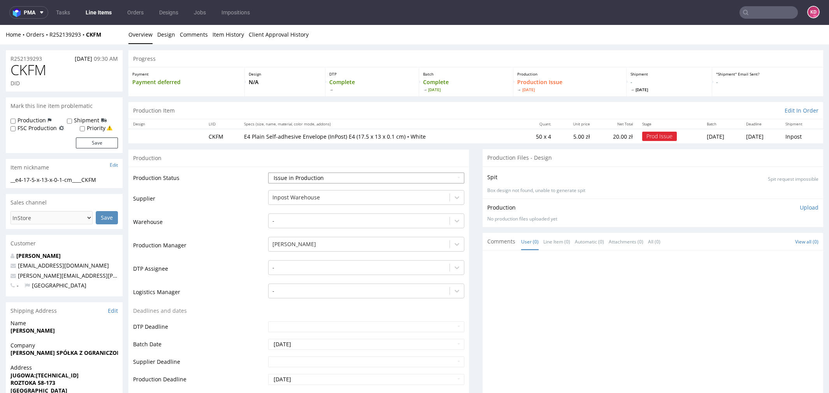
click at [308, 177] on select "Waiting for Artwork Waiting for Diecut Waiting for Mockup Waiting for DTP Waiti…" at bounding box center [366, 177] width 196 height 11
select select "sent_to_warehouse_fulfillment"
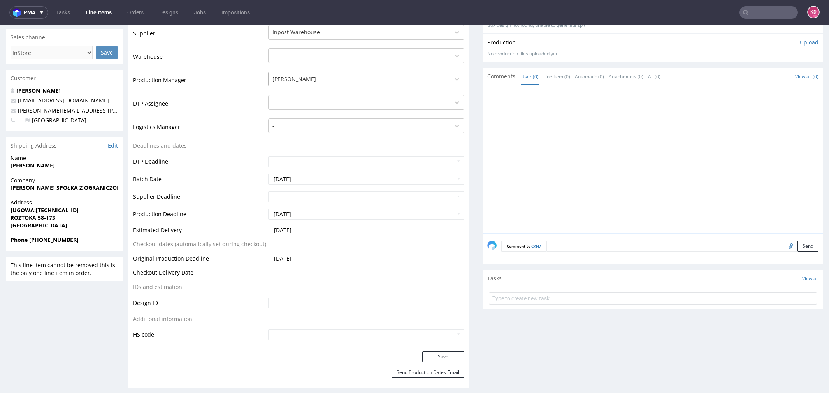
scroll to position [211, 0]
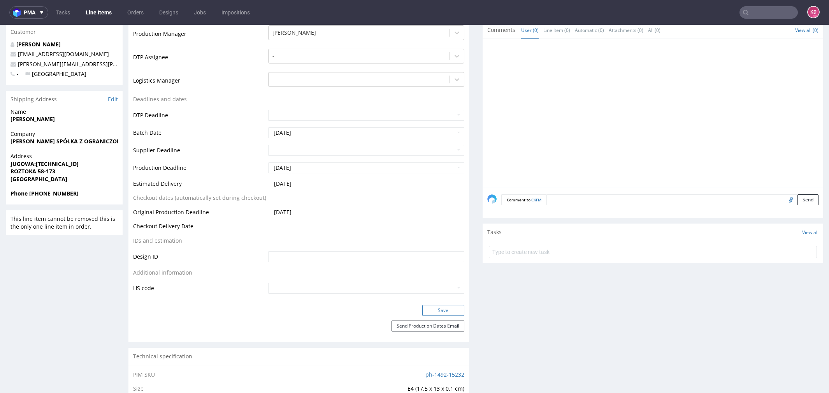
click at [437, 310] on button "Save" at bounding box center [443, 310] width 42 height 11
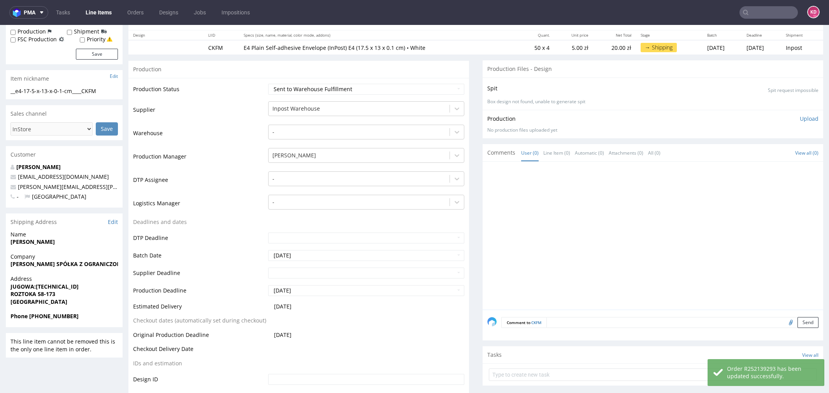
scroll to position [0, 0]
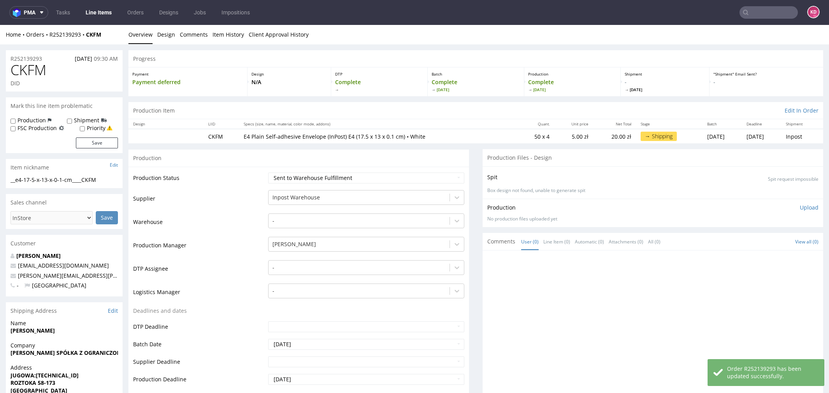
click at [29, 62] on span "CKFM" at bounding box center [29, 70] width 36 height 16
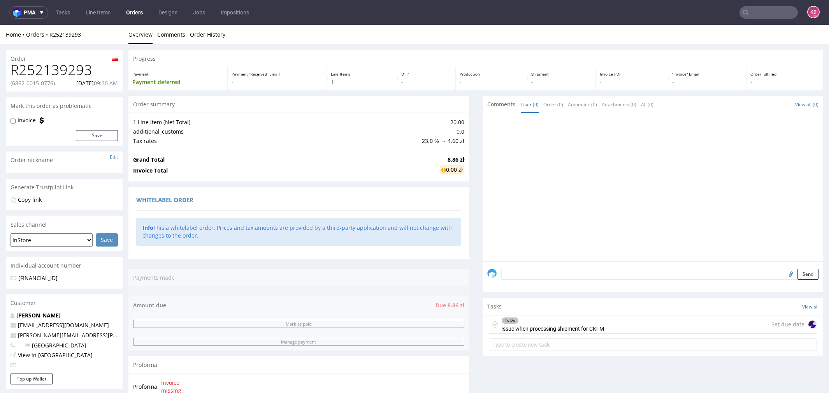
click at [492, 326] on icon at bounding box center [495, 324] width 6 height 6
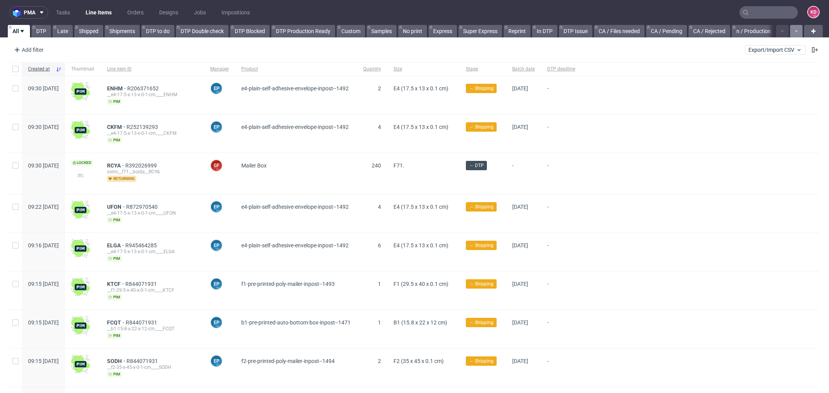
click at [795, 32] on icon "button" at bounding box center [796, 31] width 3 height 6
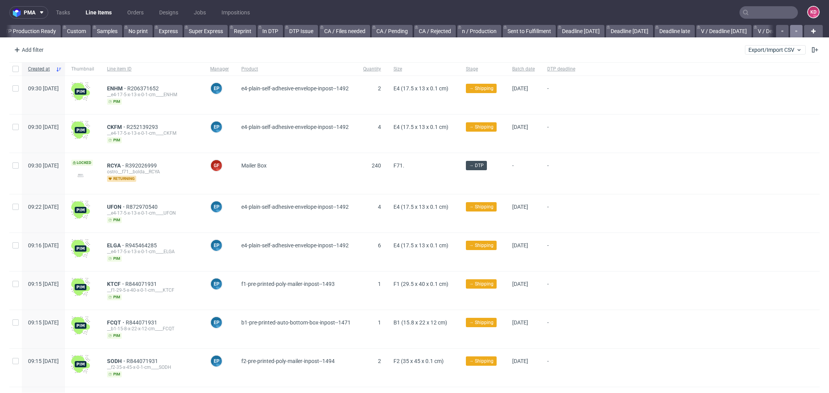
click at [795, 32] on icon "button" at bounding box center [796, 31] width 3 height 6
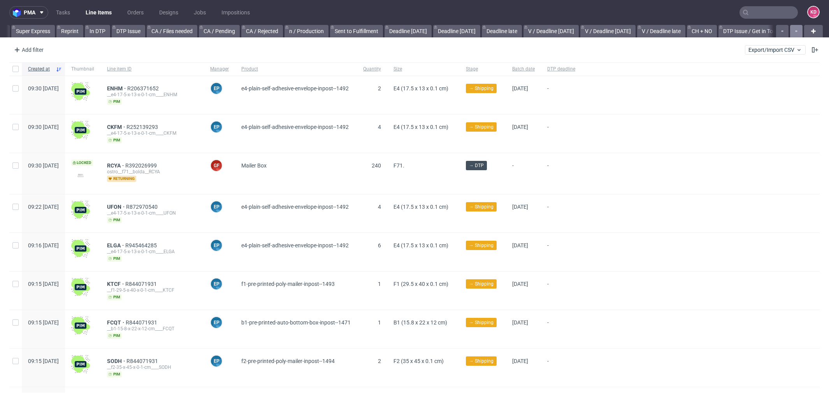
click at [795, 32] on icon "button" at bounding box center [796, 31] width 3 height 6
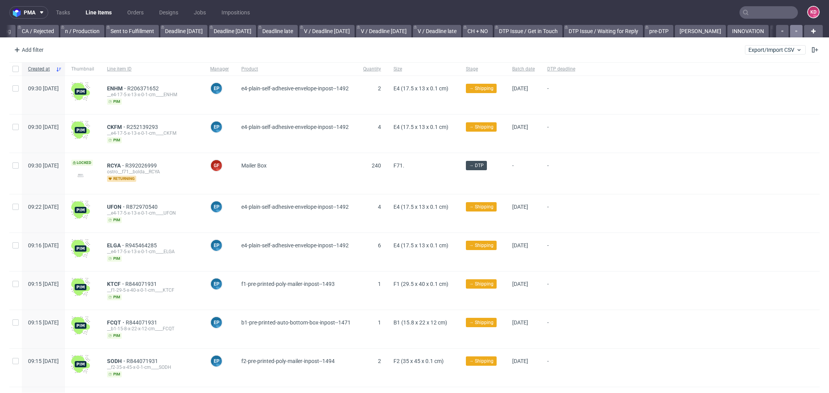
click at [795, 32] on icon "button" at bounding box center [796, 31] width 3 height 6
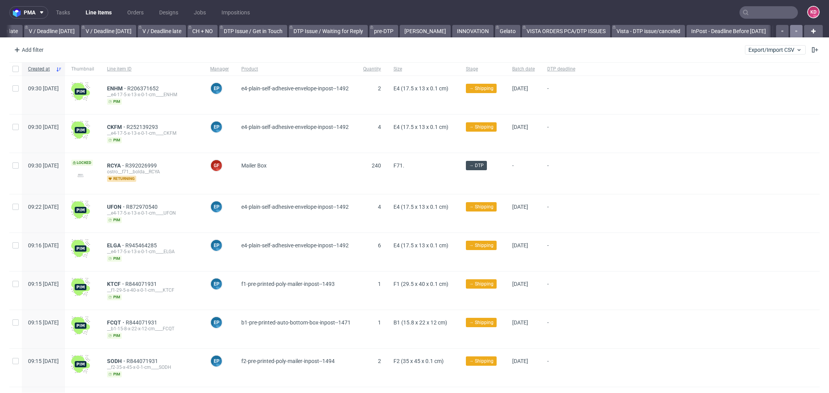
click at [795, 32] on icon "button" at bounding box center [796, 31] width 3 height 6
click at [786, 32] on div at bounding box center [789, 31] width 28 height 12
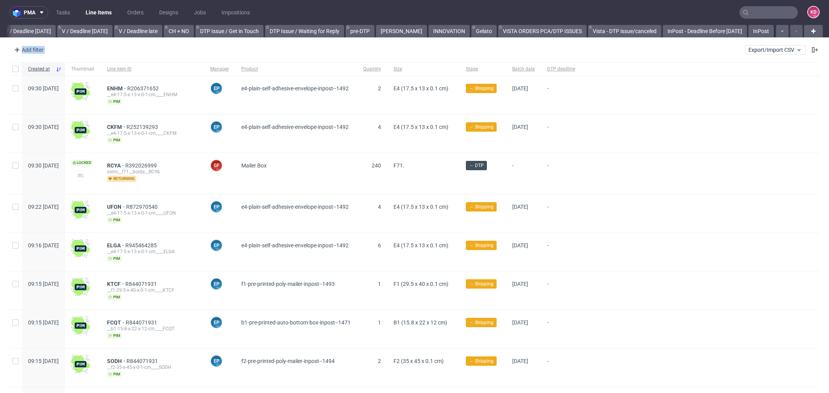
click at [786, 32] on div at bounding box center [789, 31] width 28 height 12
click at [750, 34] on link "InPost" at bounding box center [761, 31] width 25 height 12
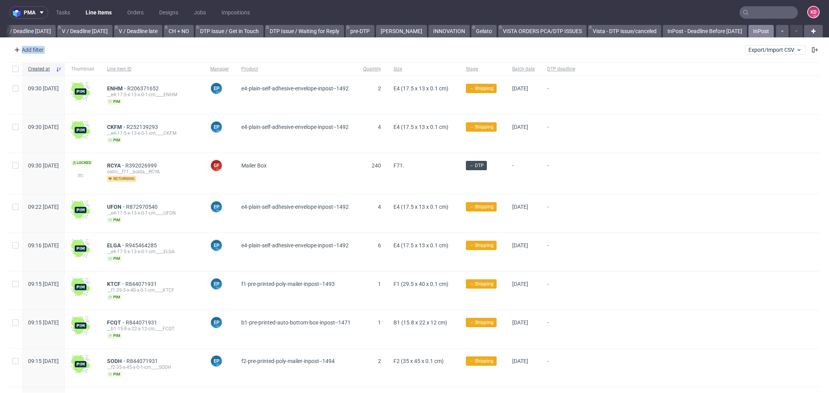
scroll to position [0, 971]
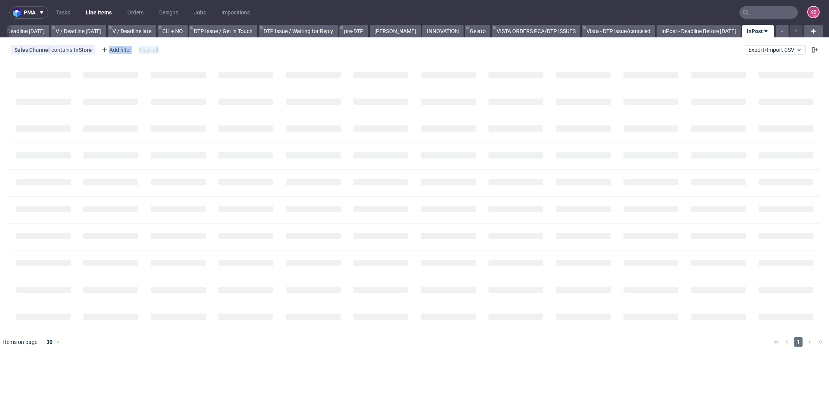
click at [750, 30] on link "InPost" at bounding box center [758, 31] width 32 height 12
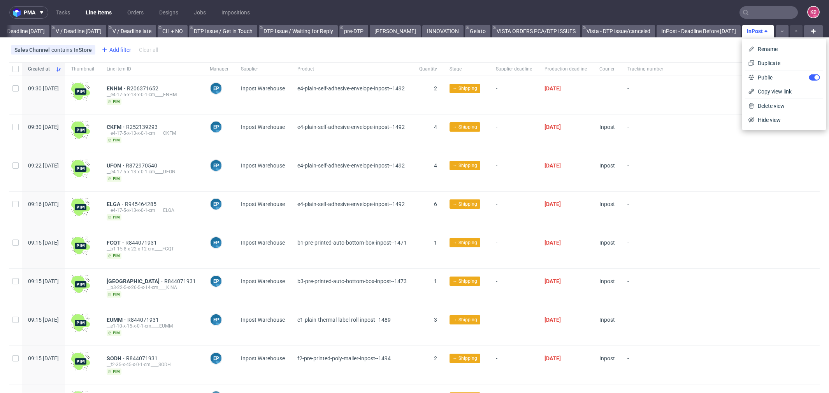
click at [115, 47] on div "Add filter" at bounding box center [115, 50] width 34 height 12
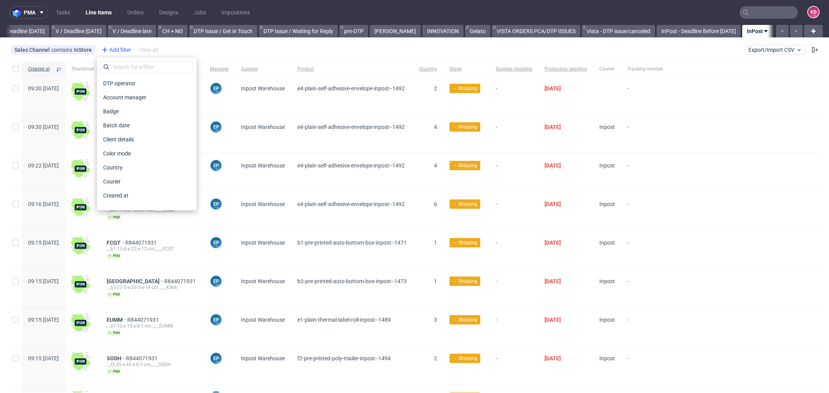
scroll to position [0, 980]
click at [115, 48] on div "Add filter" at bounding box center [115, 50] width 34 height 12
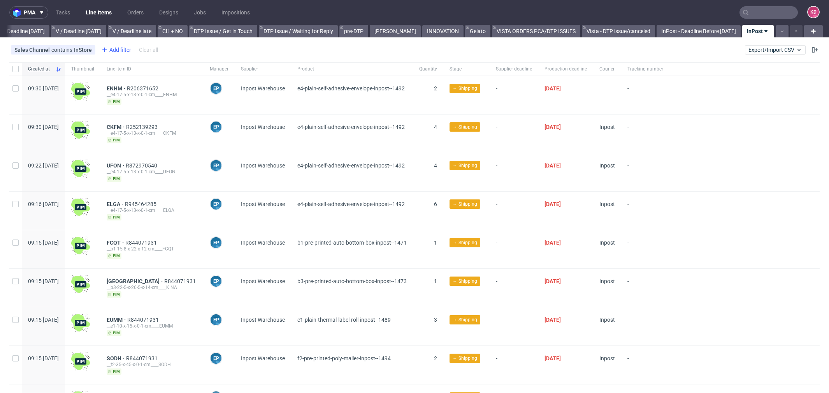
click at [113, 47] on div "Add filter" at bounding box center [115, 50] width 34 height 12
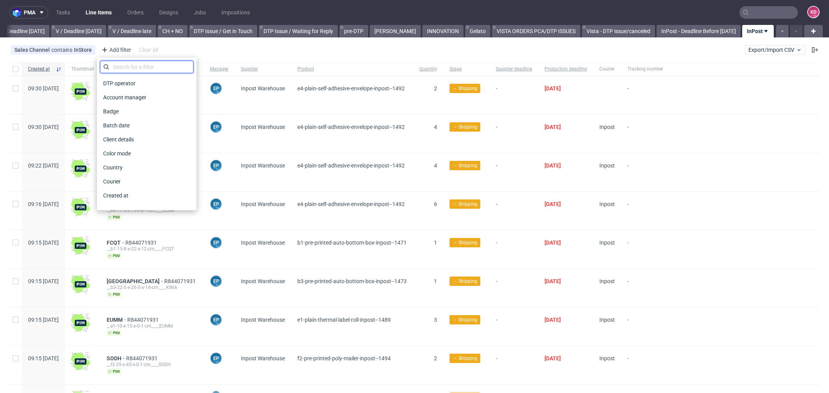
click at [123, 67] on input "text" at bounding box center [146, 67] width 93 height 12
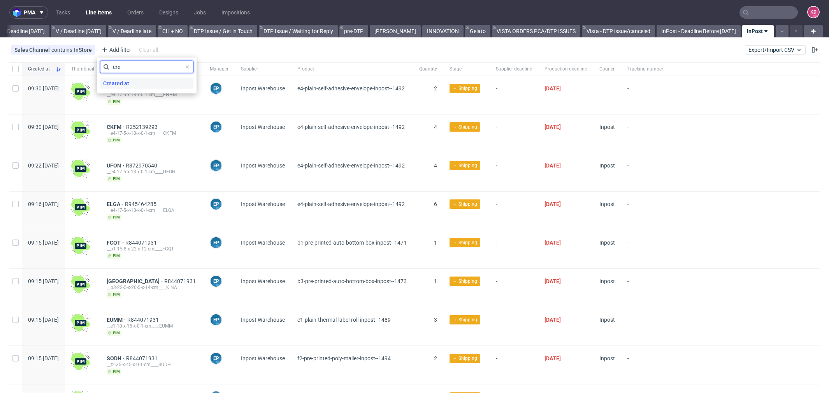
type input "cre"
click at [123, 85] on span "Created at" at bounding box center [116, 83] width 32 height 11
click at [122, 65] on span "today" at bounding box center [144, 66] width 81 height 8
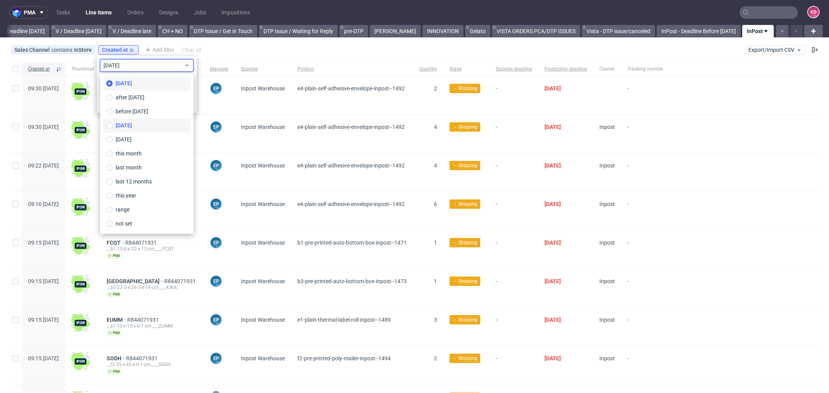
click at [132, 123] on span "yesterday" at bounding box center [124, 125] width 16 height 8
type input "14/10/2025"
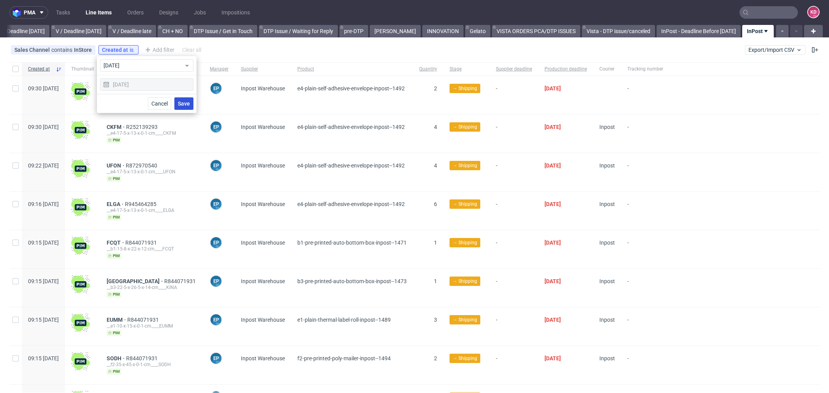
click at [185, 104] on span "Save" at bounding box center [184, 103] width 12 height 5
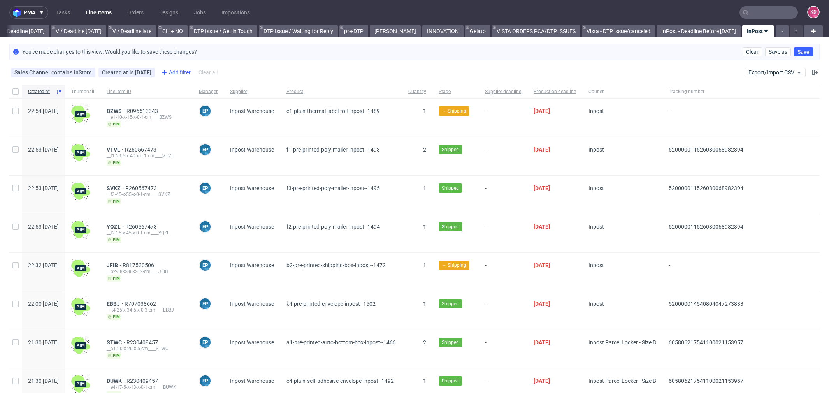
click at [182, 72] on div "Add filter" at bounding box center [175, 72] width 34 height 12
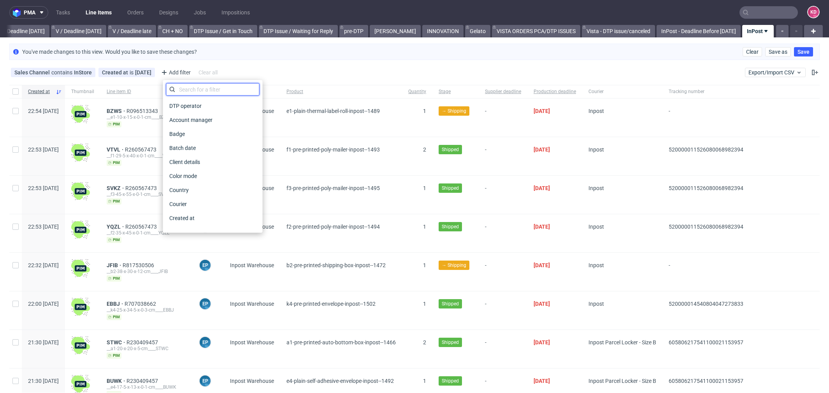
click at [195, 86] on input "text" at bounding box center [212, 89] width 93 height 12
type input "sta"
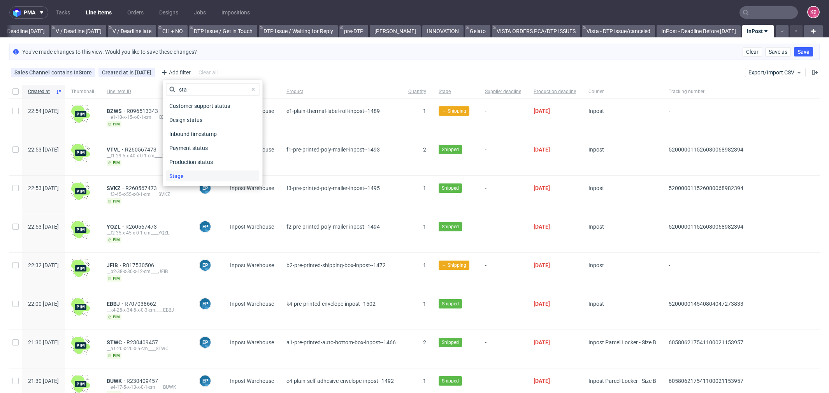
click at [194, 174] on div "Stage" at bounding box center [212, 176] width 93 height 11
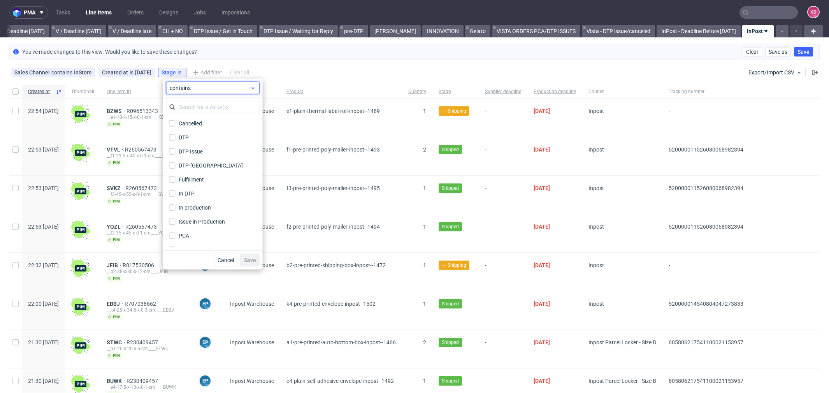
click at [202, 89] on span "contains" at bounding box center [210, 88] width 81 height 8
click at [202, 121] on span "does not contain" at bounding box center [202, 120] width 41 height 8
click at [200, 123] on div "Cancelled" at bounding box center [191, 124] width 25 height 8
click at [176, 123] on input "Cancelled" at bounding box center [172, 123] width 6 height 6
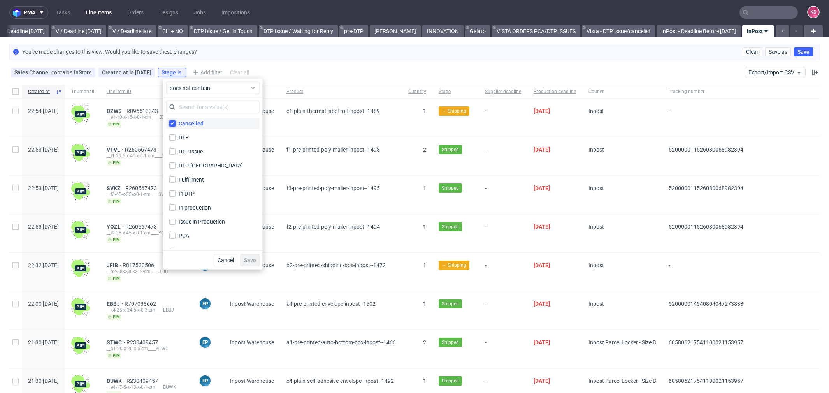
checkbox input "true"
click at [249, 257] on span "Save" at bounding box center [250, 259] width 12 height 5
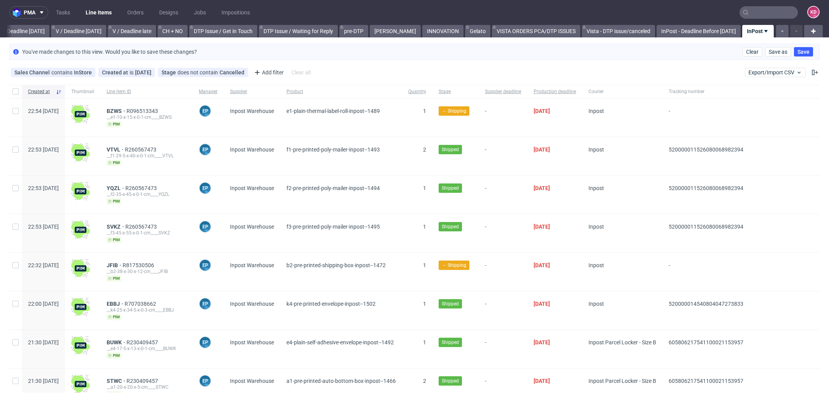
scroll to position [872, 0]
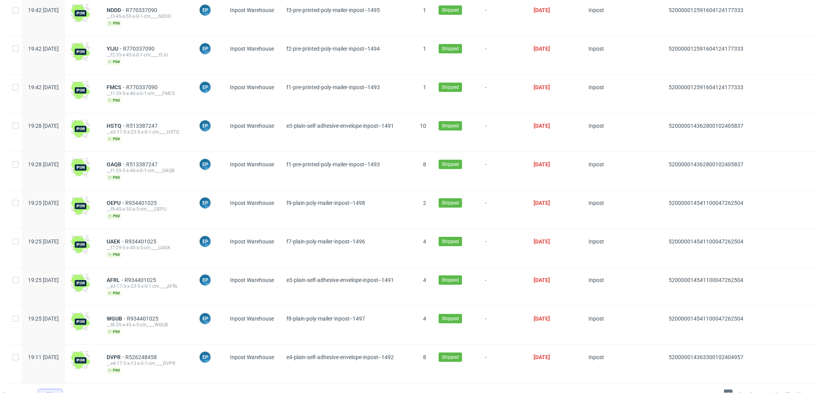
click at [53, 389] on div "30" at bounding box center [49, 394] width 14 height 11
click at [54, 362] on div "120" at bounding box center [53, 360] width 16 height 11
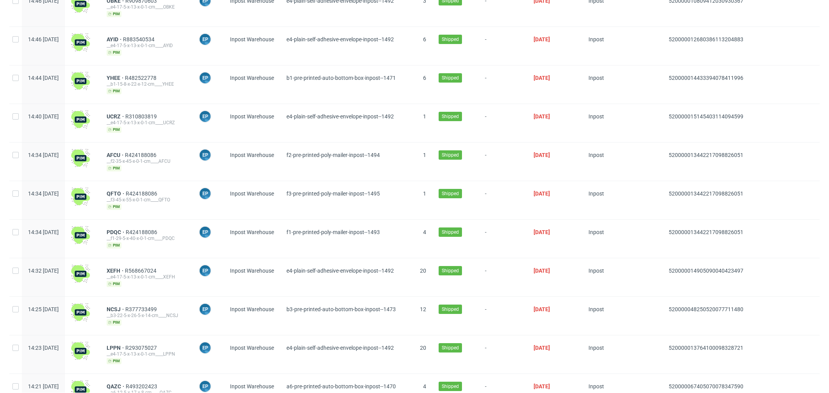
scroll to position [4297, 0]
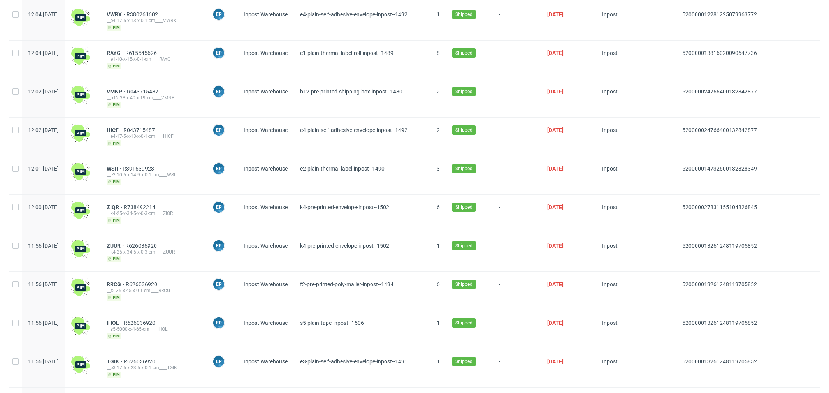
scroll to position [4297, 0]
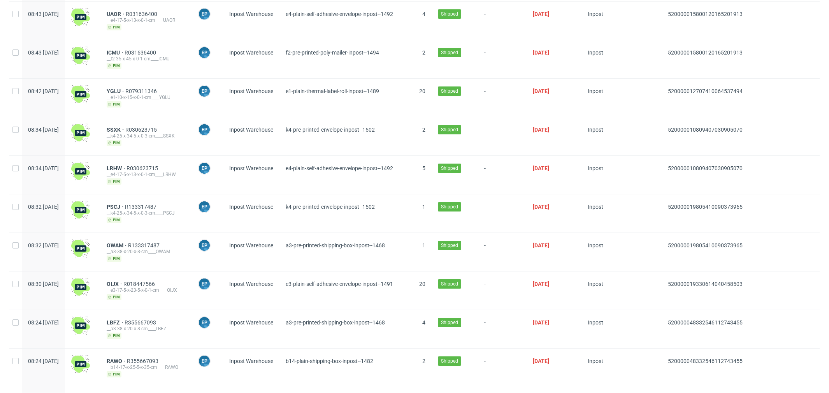
scroll to position [4297, 0]
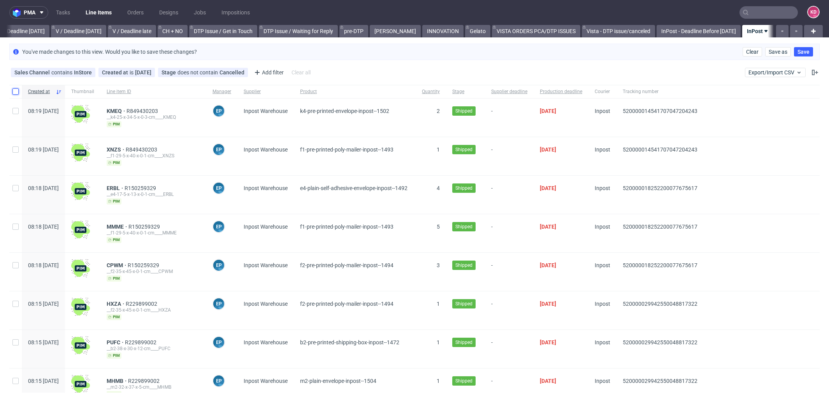
click at [14, 89] on input "checkbox" at bounding box center [15, 91] width 6 height 6
checkbox input "true"
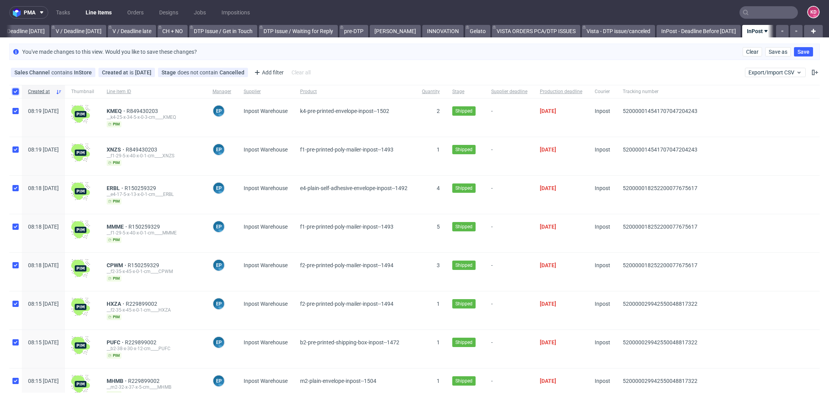
checkbox input "true"
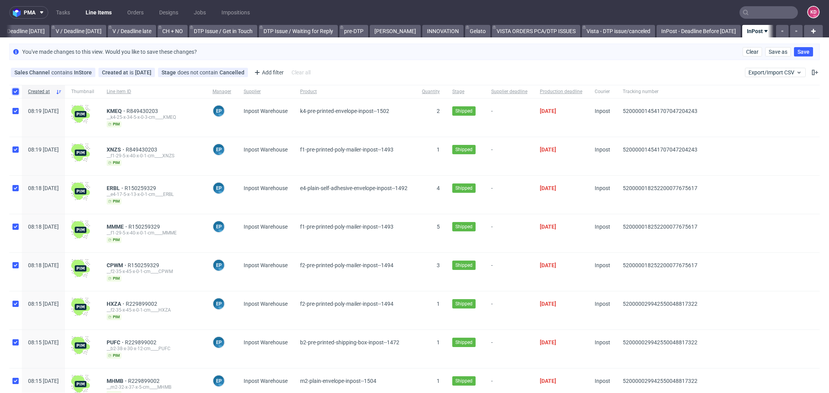
checkbox input "true"
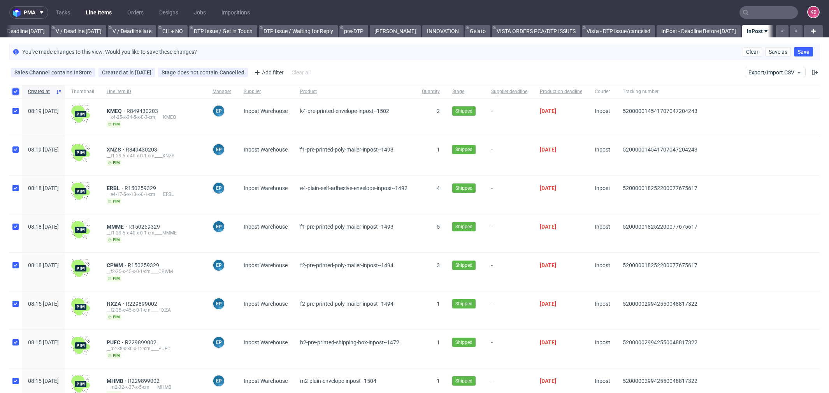
checkbox input "true"
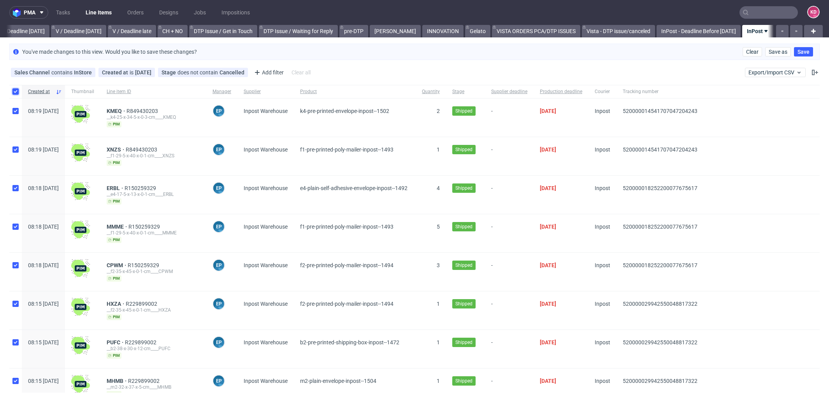
checkbox input "true"
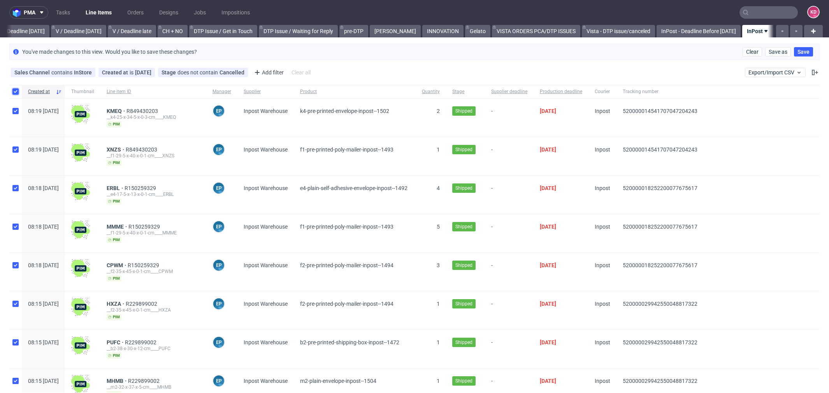
checkbox input "true"
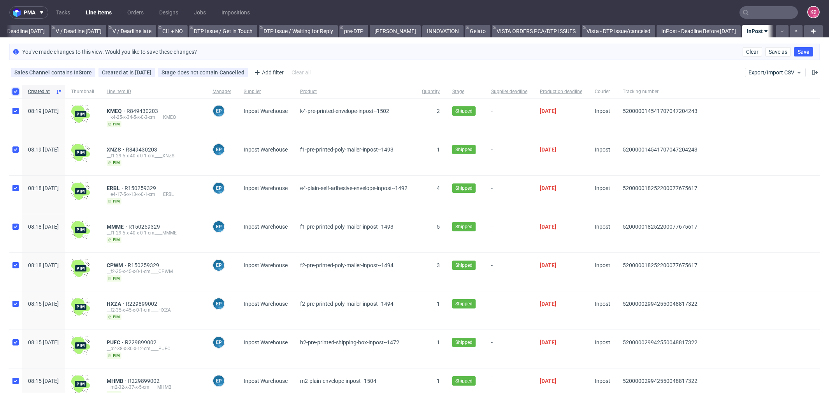
checkbox input "true"
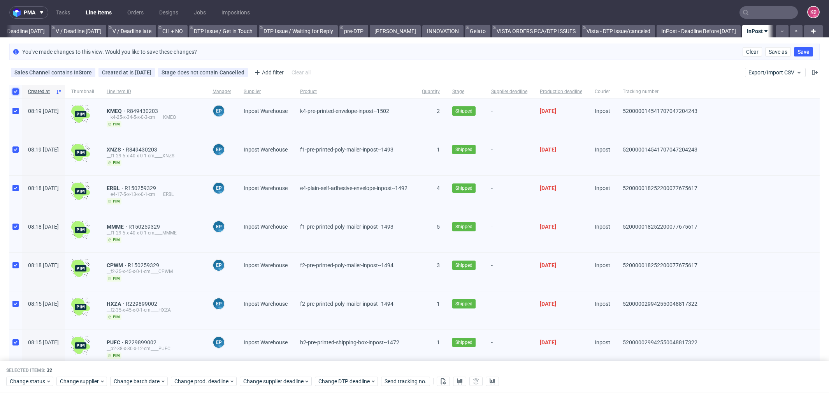
click at [14, 90] on input "checkbox" at bounding box center [15, 91] width 6 height 6
checkbox input "false"
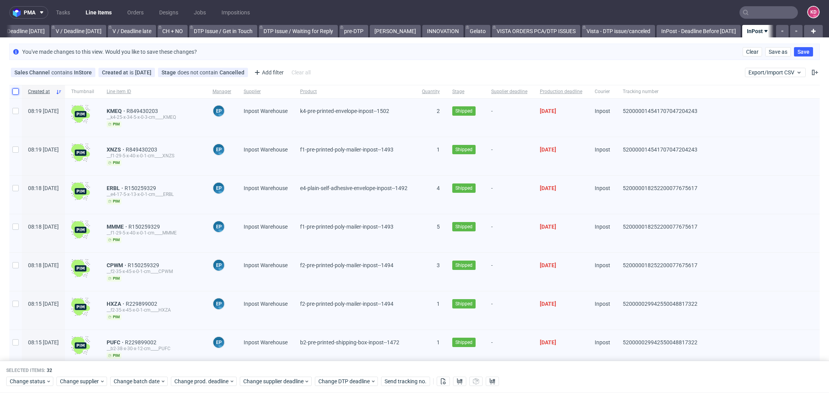
checkbox input "false"
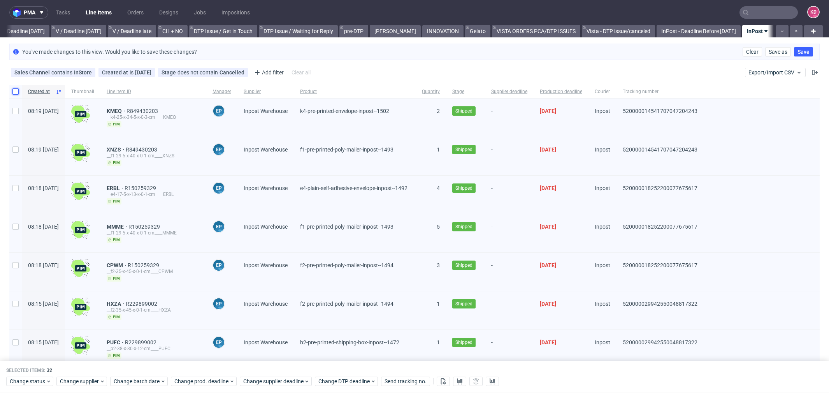
checkbox input "false"
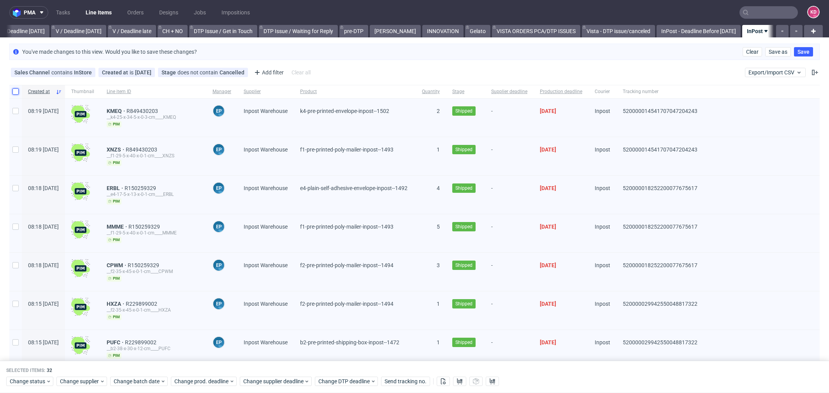
checkbox input "false"
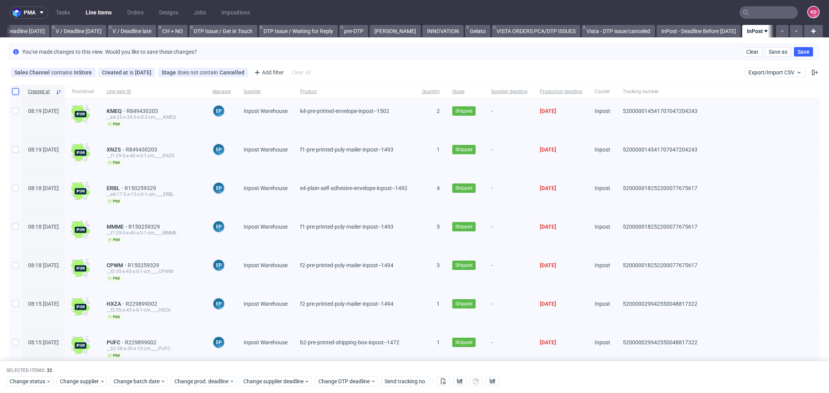
checkbox input "false"
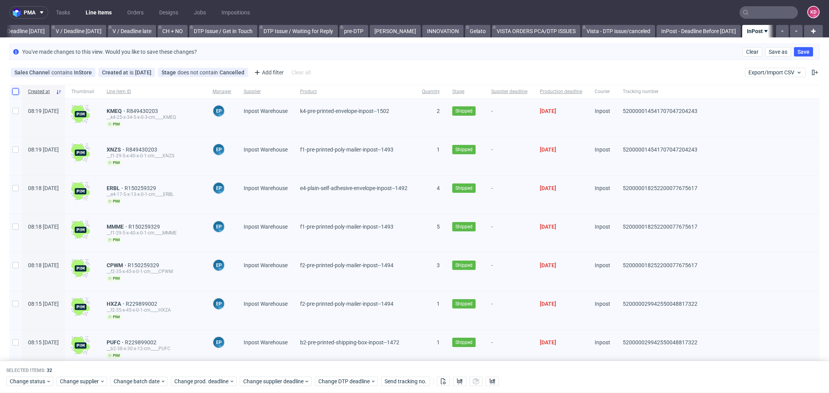
checkbox input "false"
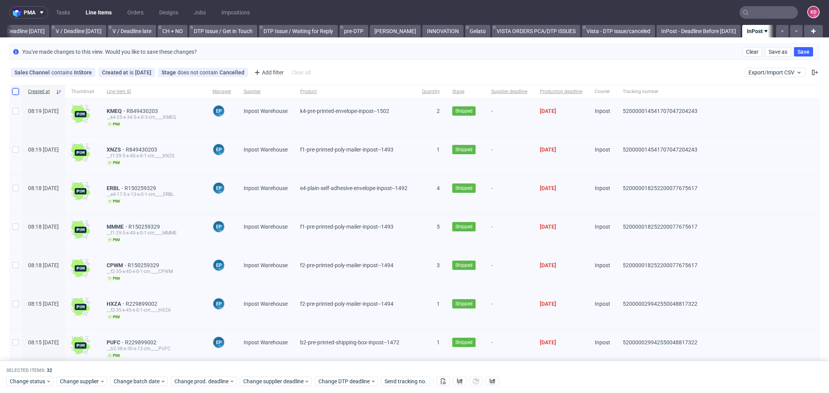
checkbox input "false"
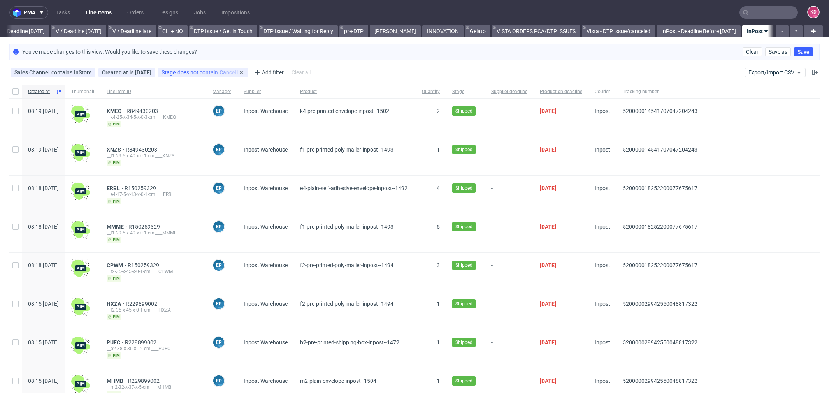
click at [220, 71] on div "Stage does not contain Cancelled" at bounding box center [203, 72] width 83 height 6
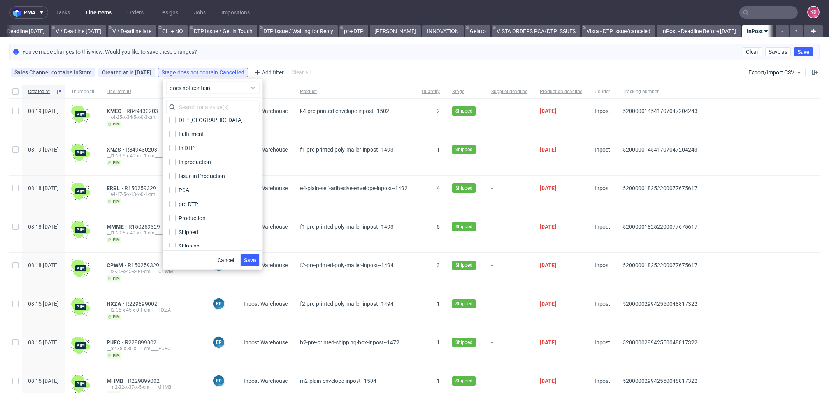
scroll to position [51, 0]
click at [200, 225] on label "Shipped" at bounding box center [212, 226] width 93 height 11
click at [176, 225] on input "Shipped" at bounding box center [172, 226] width 6 height 6
checkbox input "true"
click at [247, 260] on span "Save" at bounding box center [250, 259] width 12 height 5
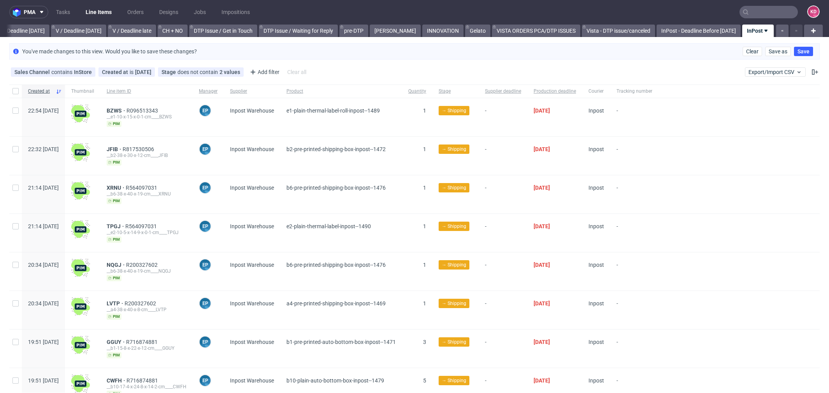
scroll to position [20, 0]
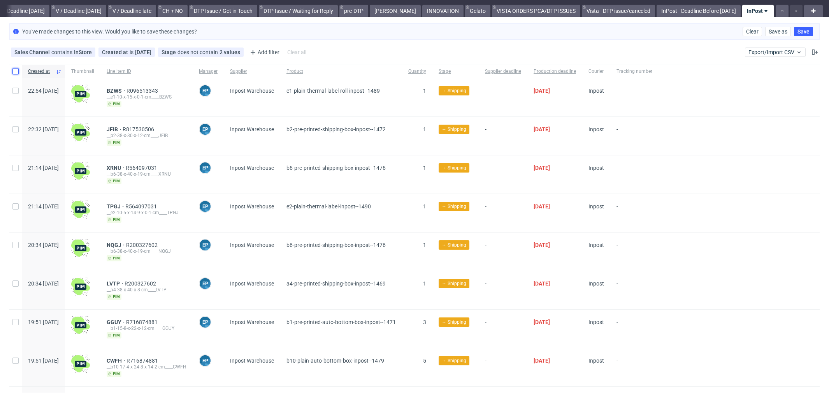
click at [14, 71] on input "checkbox" at bounding box center [15, 71] width 6 height 6
checkbox input "true"
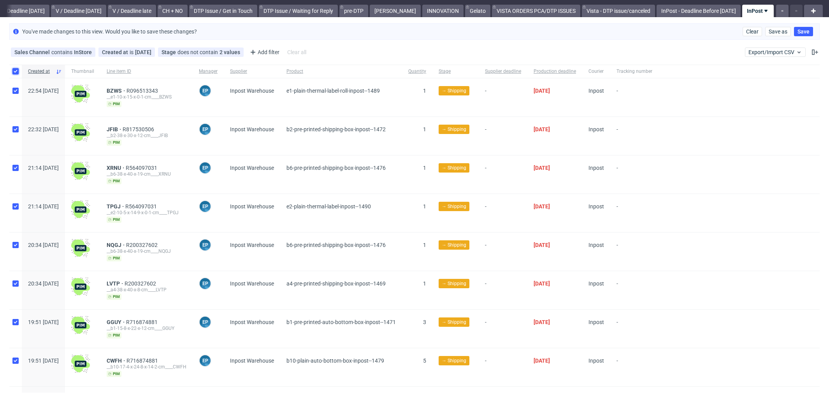
checkbox input "true"
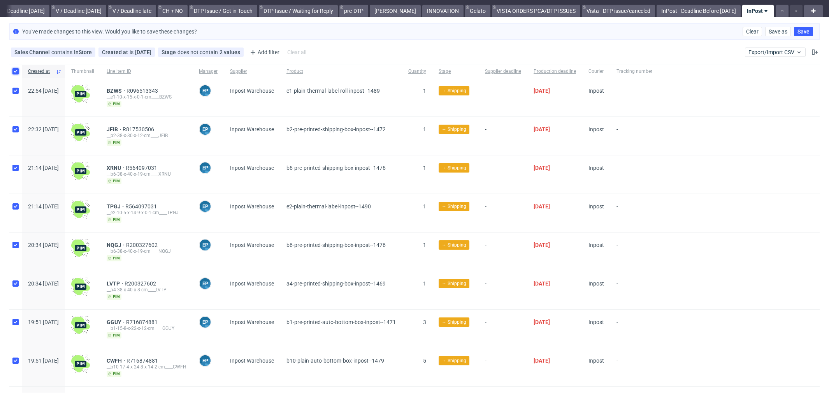
checkbox input "true"
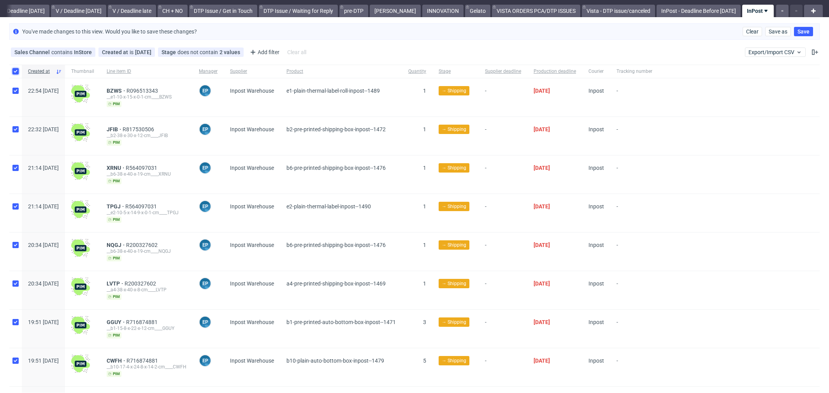
checkbox input "true"
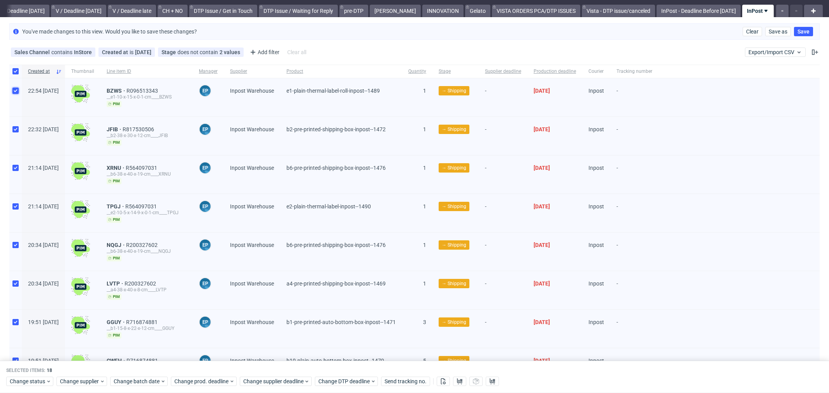
click at [15, 90] on input "checkbox" at bounding box center [15, 91] width 6 height 6
checkbox input "false"
click at [16, 128] on input "checkbox" at bounding box center [15, 129] width 6 height 6
checkbox input "false"
click at [16, 167] on input "checkbox" at bounding box center [15, 168] width 6 height 6
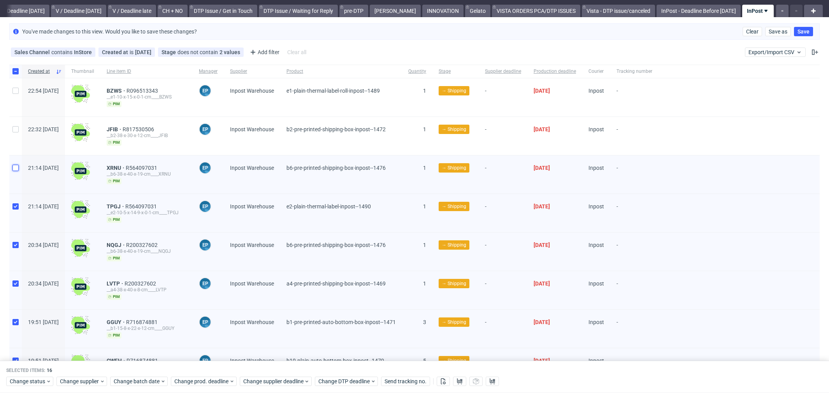
checkbox input "false"
click at [17, 204] on input "checkbox" at bounding box center [15, 206] width 6 height 6
checkbox input "false"
click at [16, 242] on input "checkbox" at bounding box center [15, 245] width 6 height 6
checkbox input "false"
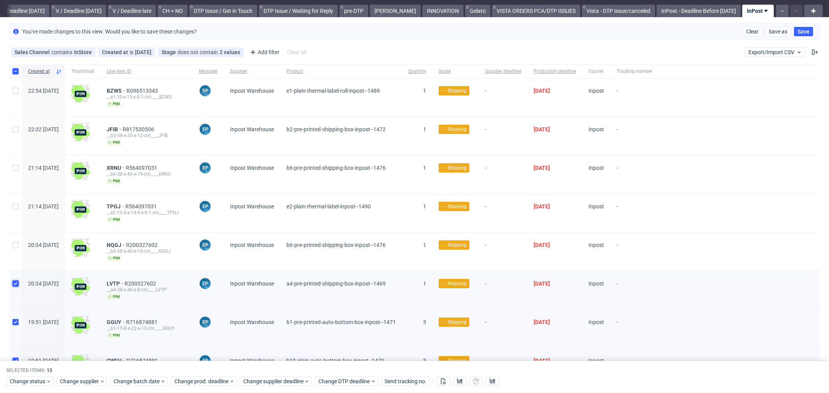
click at [16, 280] on input "checkbox" at bounding box center [15, 283] width 6 height 6
checkbox input "false"
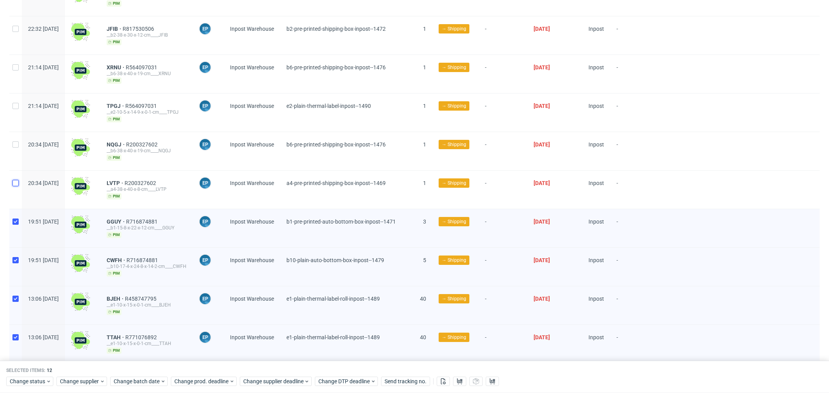
scroll to position [0, 0]
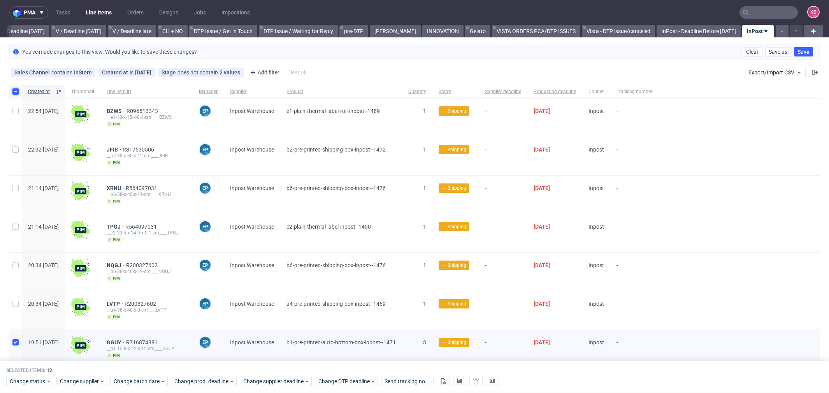
click at [18, 90] on input "checkbox" at bounding box center [15, 91] width 6 height 6
checkbox input "false"
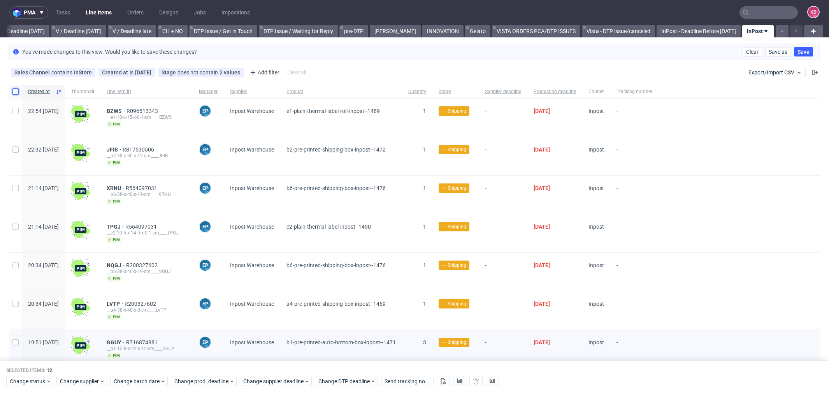
checkbox input "false"
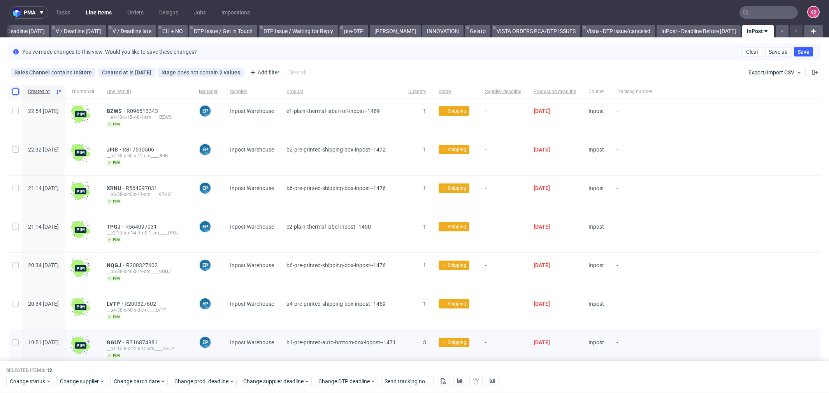
checkbox input "false"
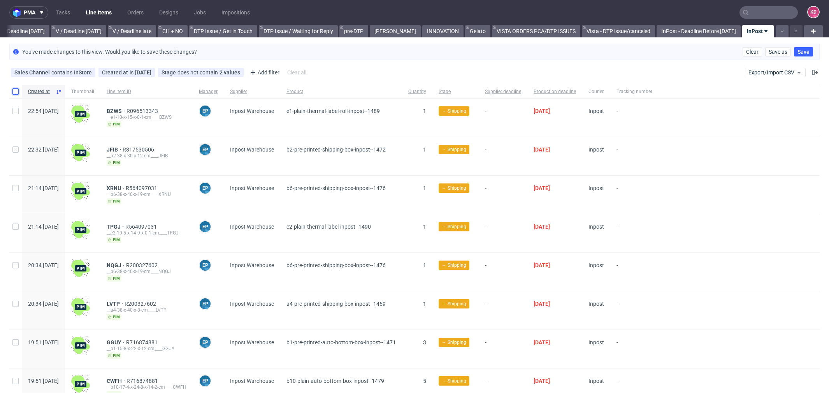
click at [18, 90] on input "checkbox" at bounding box center [15, 91] width 6 height 6
checkbox input "true"
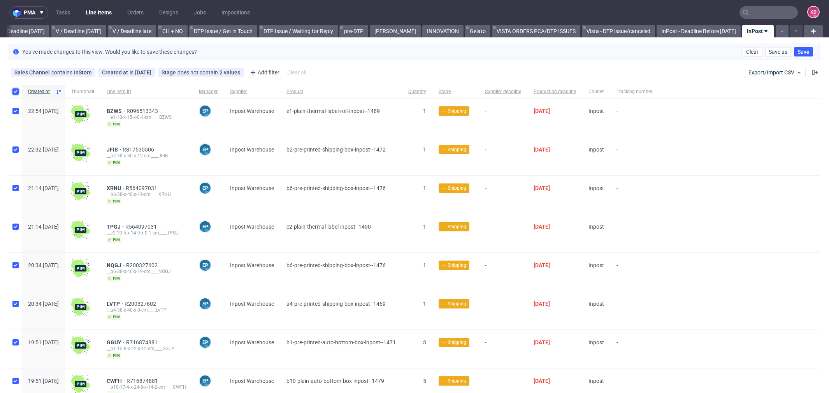
checkbox input "true"
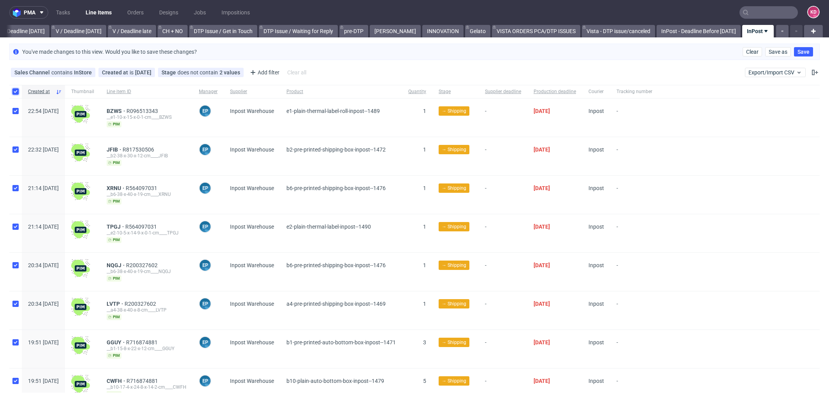
checkbox input "true"
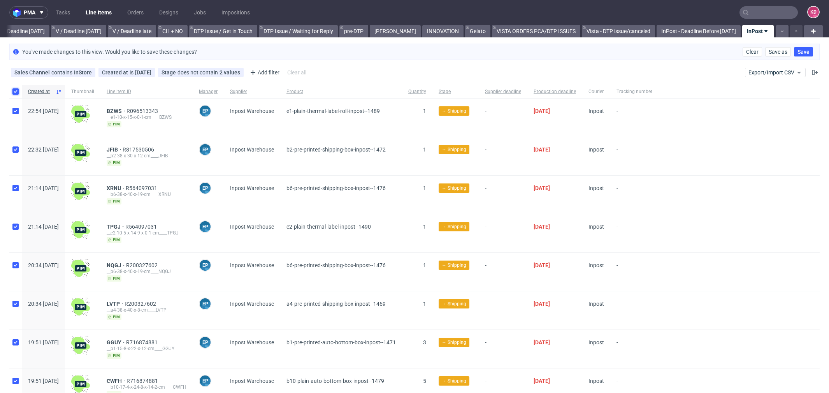
checkbox input "true"
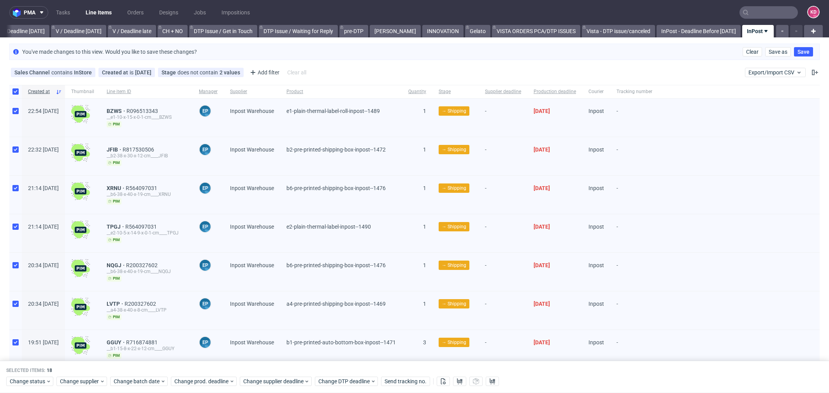
click at [13, 86] on div at bounding box center [15, 91] width 12 height 13
checkbox input "false"
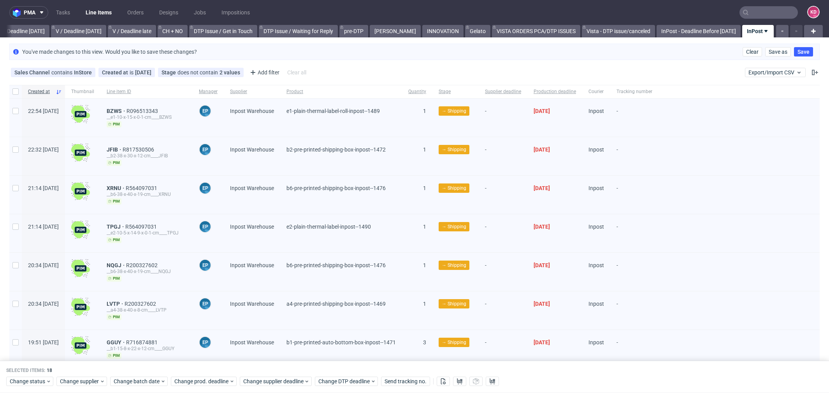
checkbox input "false"
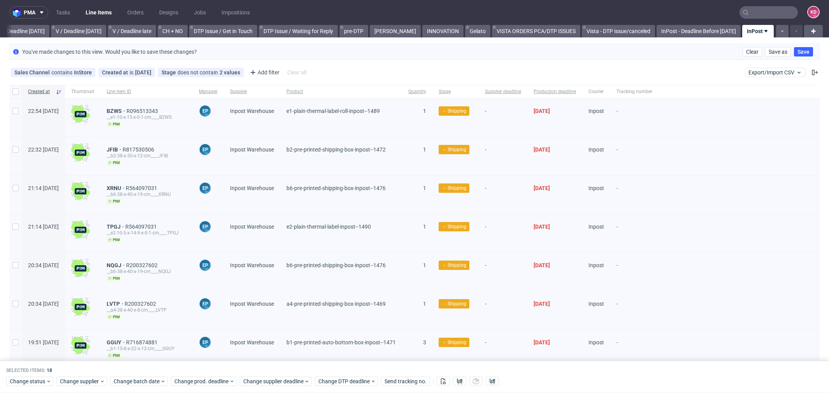
checkbox input "false"
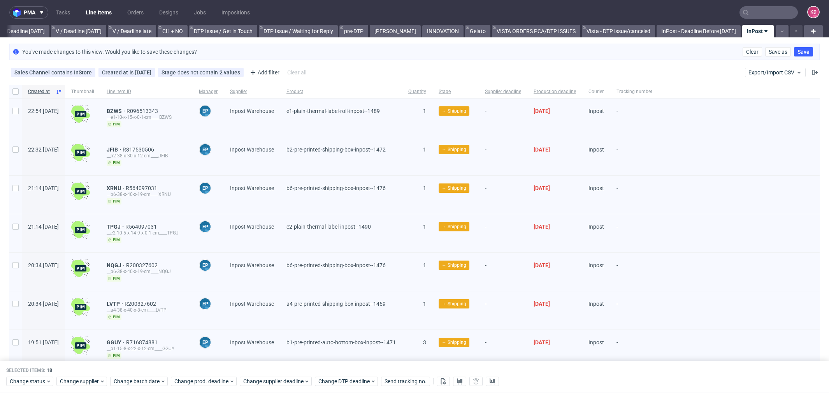
checkbox input "false"
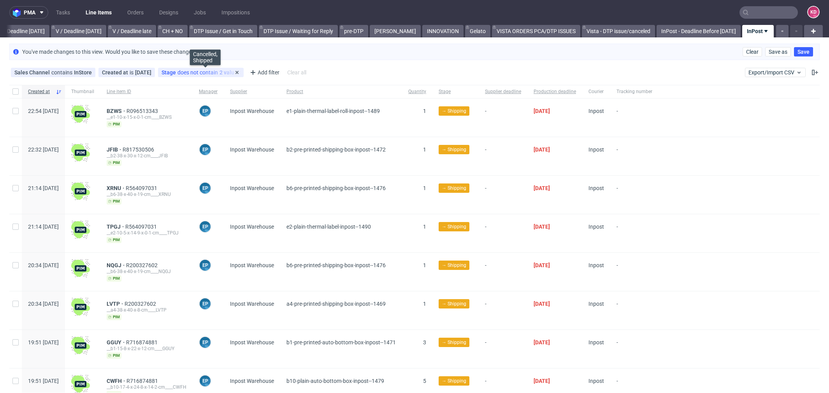
click at [213, 72] on div "Stage does not contain 2 values" at bounding box center [201, 72] width 79 height 6
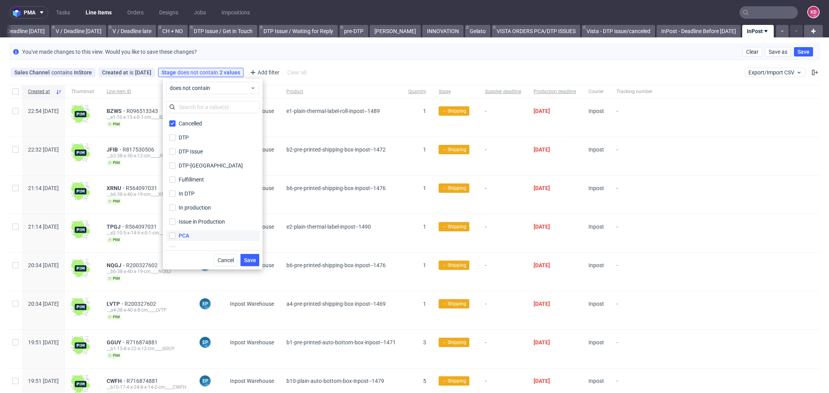
scroll to position [51, 0]
click at [199, 223] on label "Shipped" at bounding box center [212, 226] width 93 height 11
click at [176, 223] on input "Shipped" at bounding box center [172, 226] width 6 height 6
checkbox input "false"
click at [248, 259] on span "Save" at bounding box center [250, 259] width 12 height 5
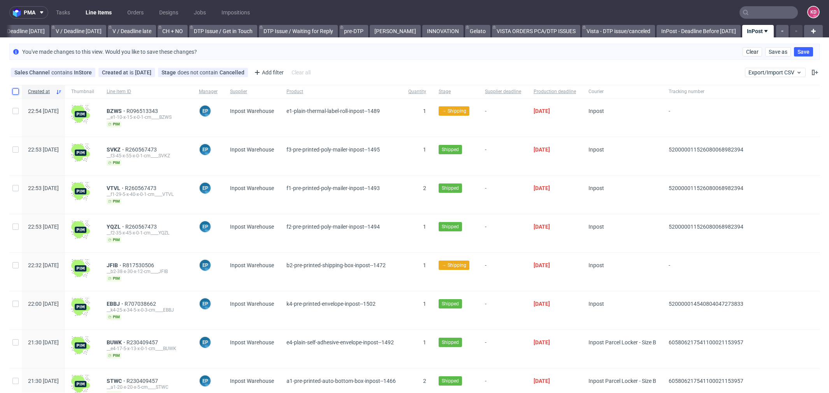
click at [18, 91] on input "checkbox" at bounding box center [15, 91] width 6 height 6
checkbox input "true"
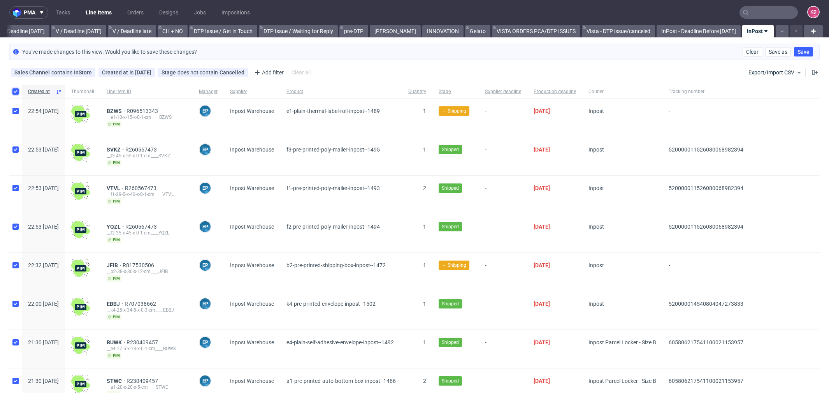
checkbox input "true"
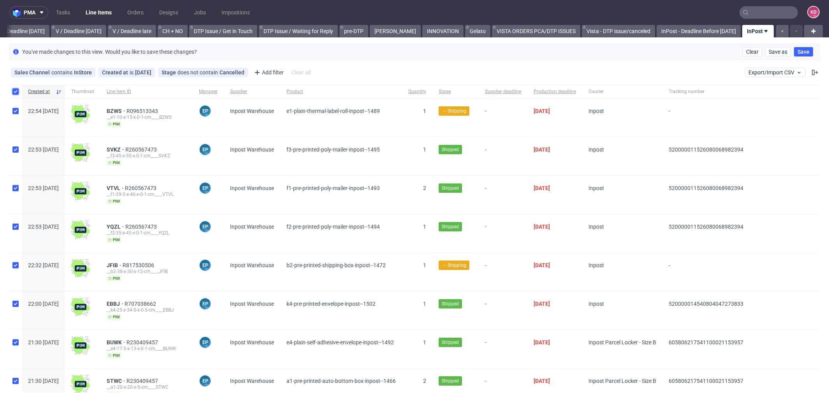
checkbox input "true"
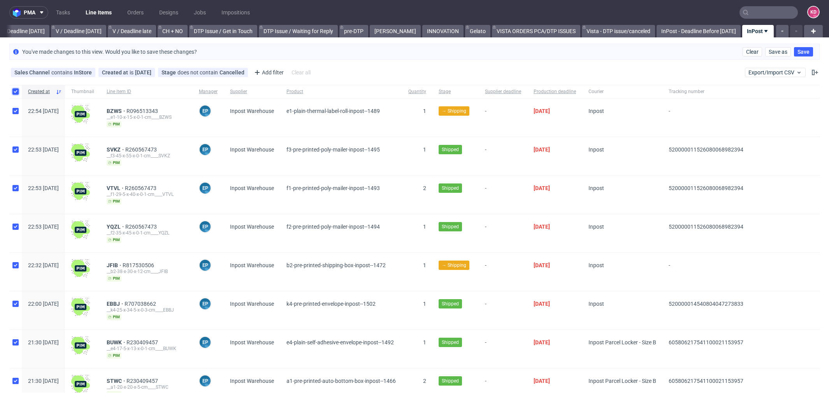
checkbox input "true"
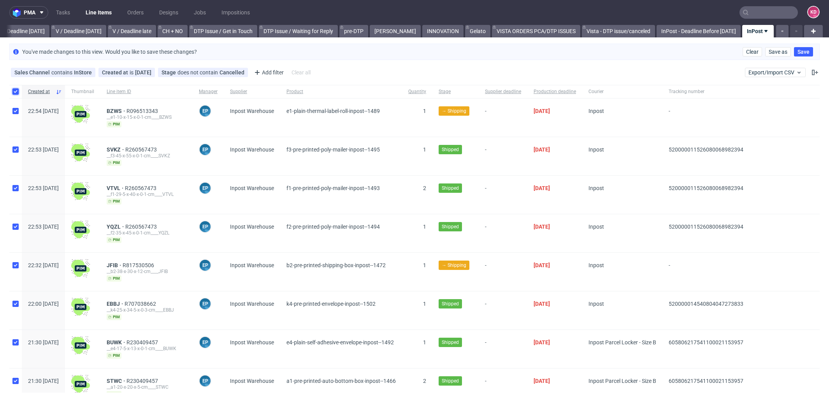
checkbox input "true"
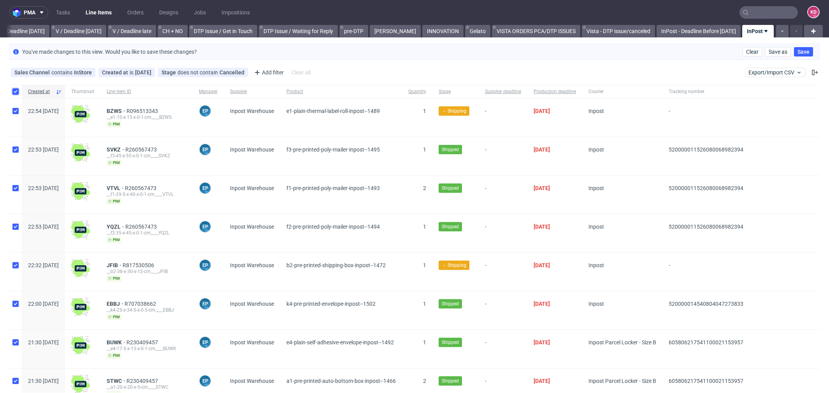
checkbox input "true"
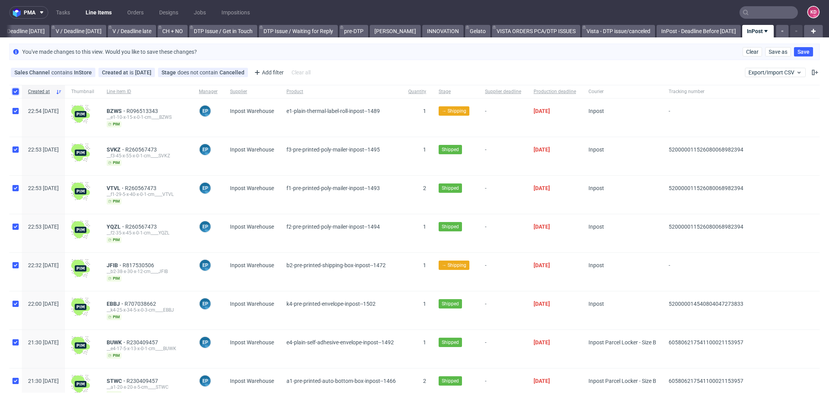
checkbox input "true"
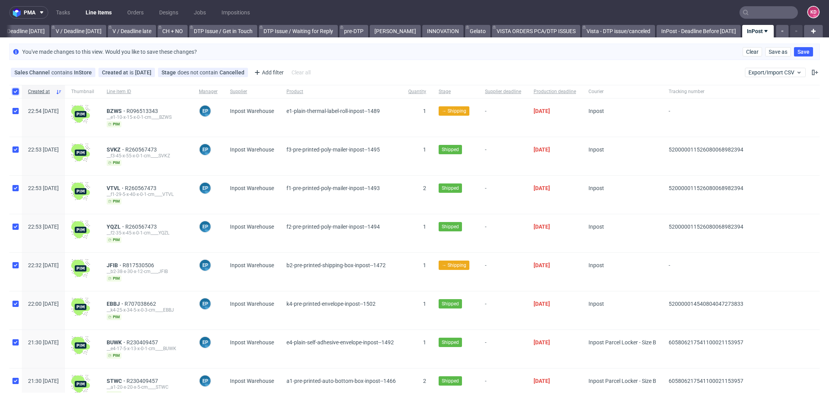
checkbox input "true"
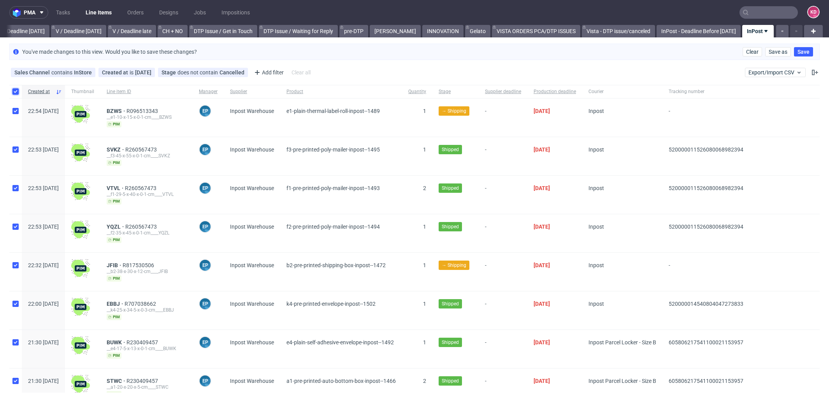
checkbox input "true"
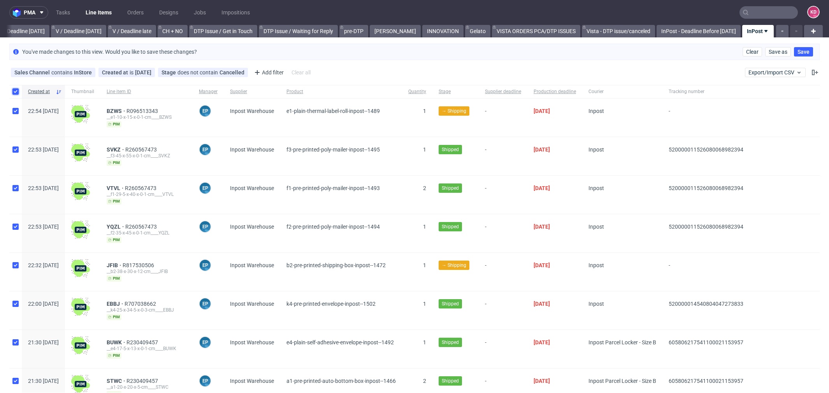
checkbox input "true"
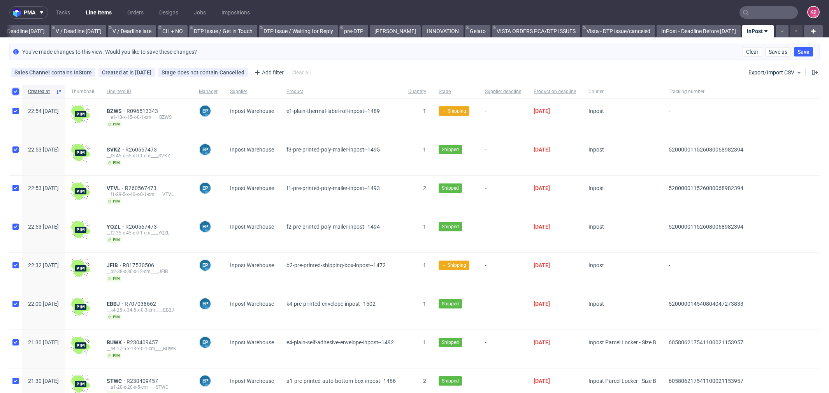
checkbox input "true"
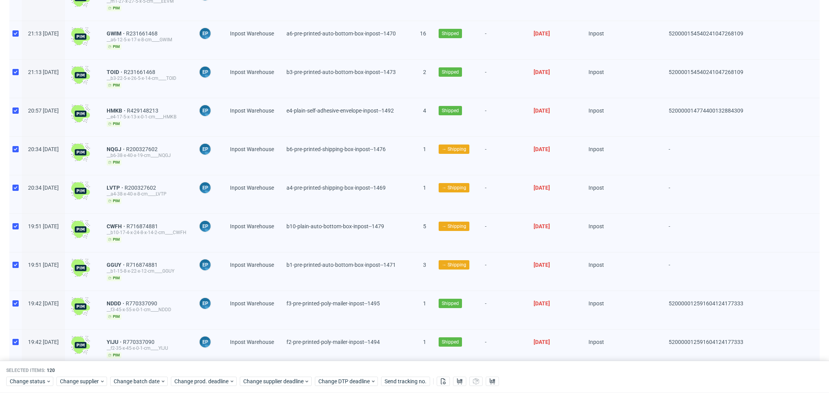
scroll to position [545, 0]
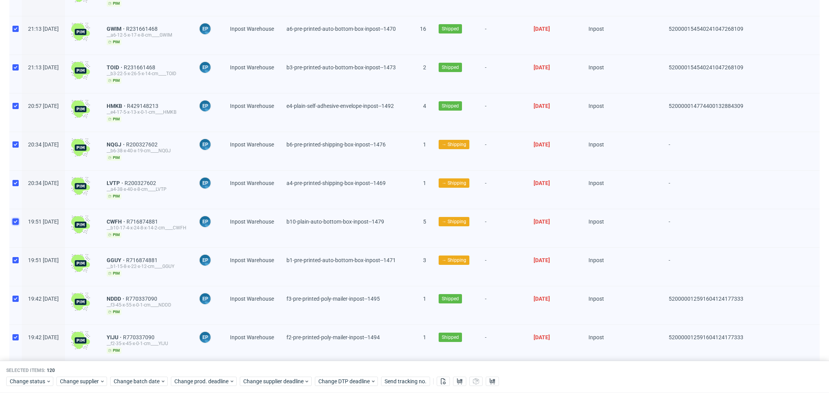
click at [17, 218] on input "checkbox" at bounding box center [15, 221] width 6 height 6
click at [16, 257] on input "checkbox" at bounding box center [15, 260] width 6 height 6
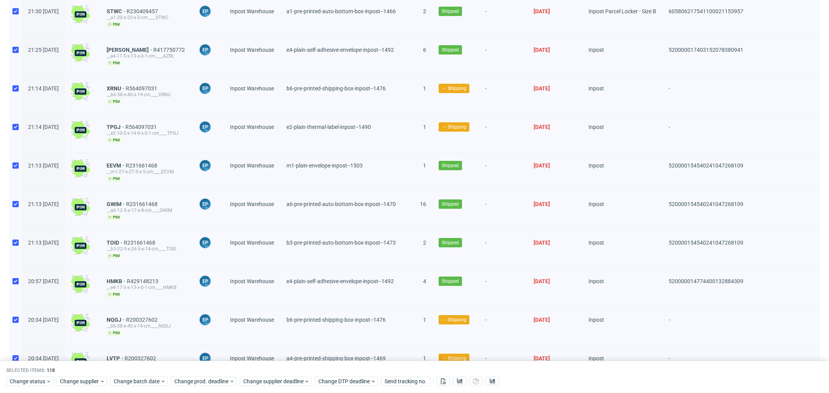
scroll to position [0, 0]
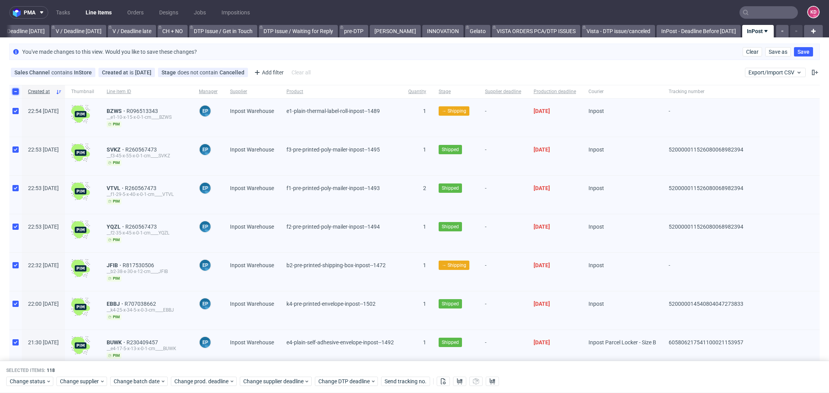
click at [17, 90] on input "checkbox" at bounding box center [15, 91] width 6 height 6
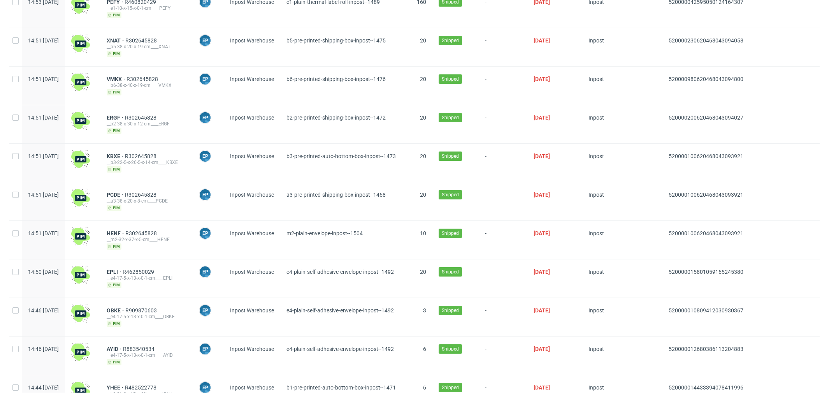
scroll to position [4297, 0]
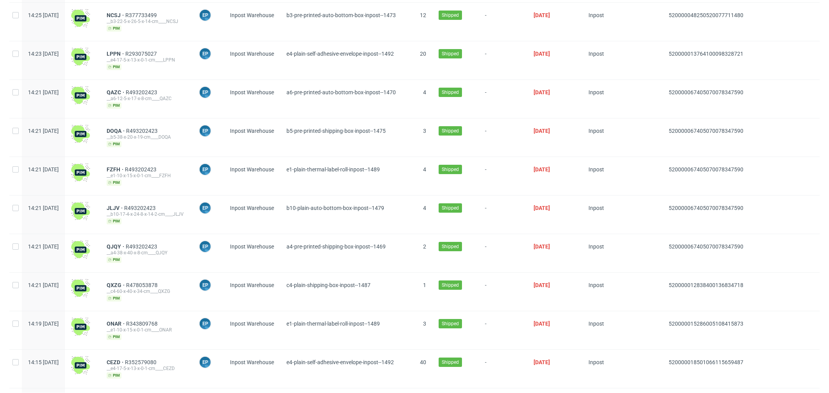
click at [56, 328] on div "30" at bounding box center [53, 325] width 16 height 11
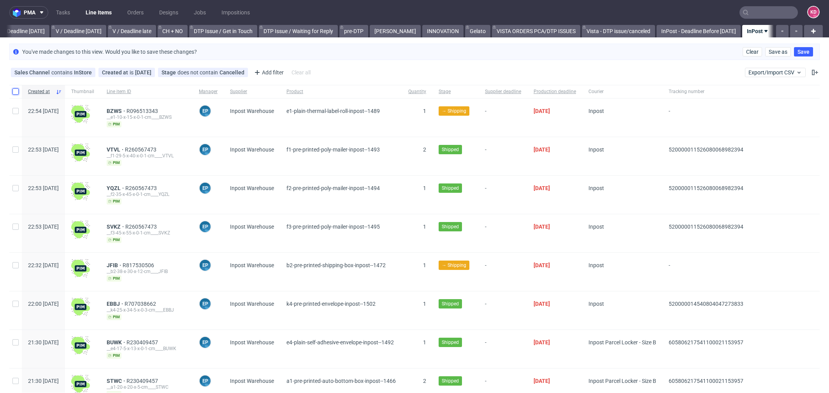
click at [14, 90] on input "checkbox" at bounding box center [15, 91] width 6 height 6
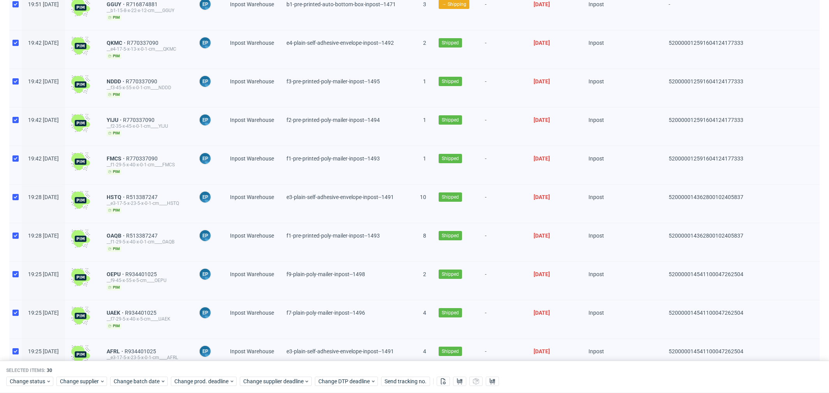
scroll to position [904, 0]
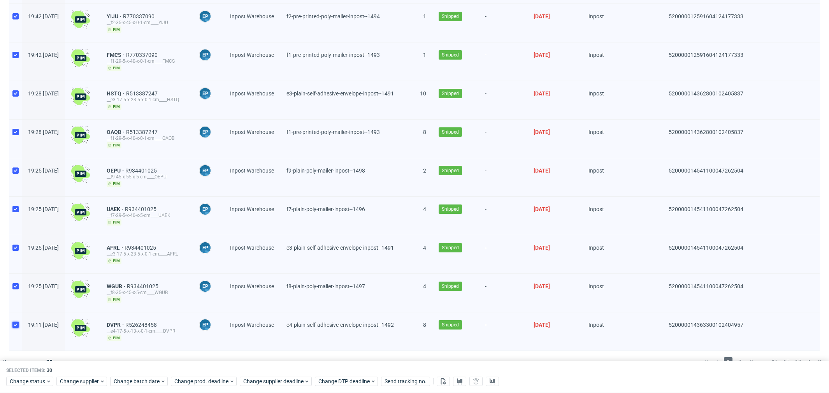
click at [16, 322] on input "checkbox" at bounding box center [15, 325] width 6 height 6
click at [16, 274] on div at bounding box center [15, 293] width 12 height 38
click at [15, 238] on div at bounding box center [15, 254] width 12 height 38
click at [15, 206] on input "checkbox" at bounding box center [15, 209] width 6 height 6
click at [14, 167] on input "checkbox" at bounding box center [15, 170] width 6 height 6
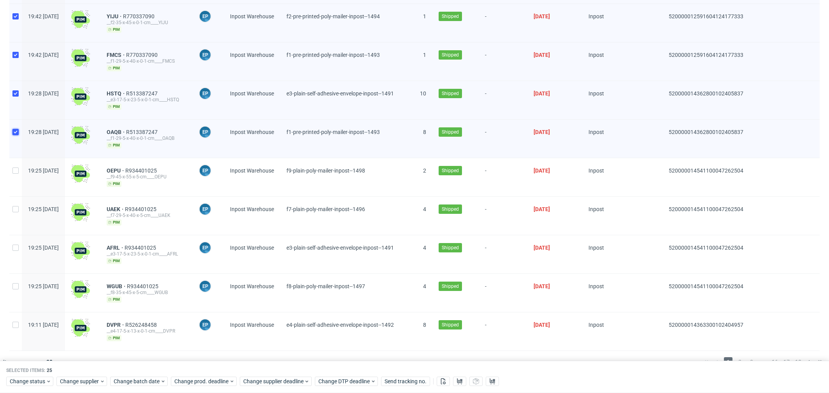
click at [14, 129] on input "checkbox" at bounding box center [15, 132] width 6 height 6
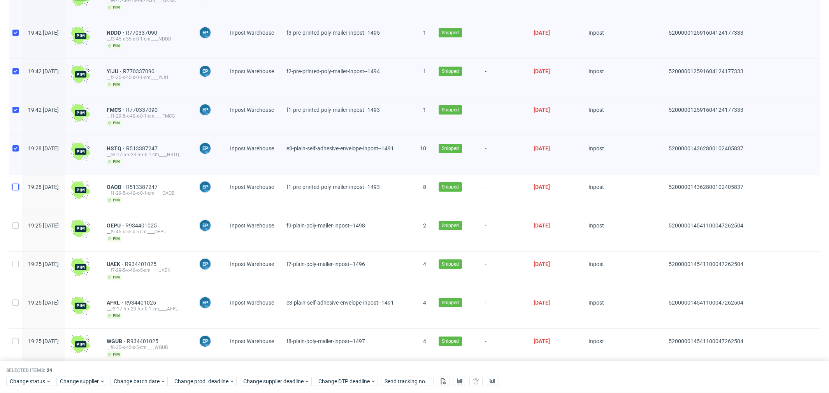
scroll to position [837, 0]
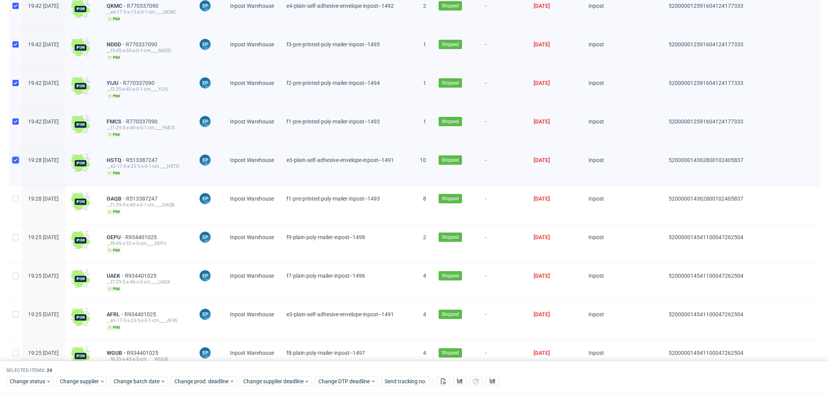
click at [14, 157] on input "checkbox" at bounding box center [15, 160] width 6 height 6
click at [15, 118] on input "checkbox" at bounding box center [15, 121] width 6 height 6
click at [17, 80] on input "checkbox" at bounding box center [15, 83] width 6 height 6
click at [16, 41] on input "checkbox" at bounding box center [15, 44] width 6 height 6
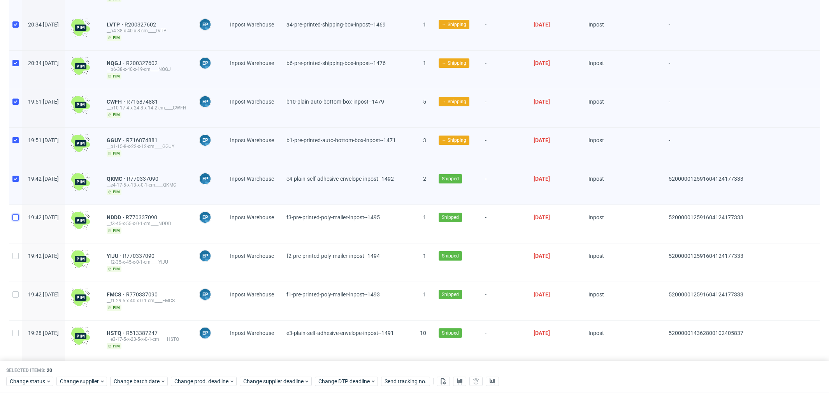
scroll to position [649, 0]
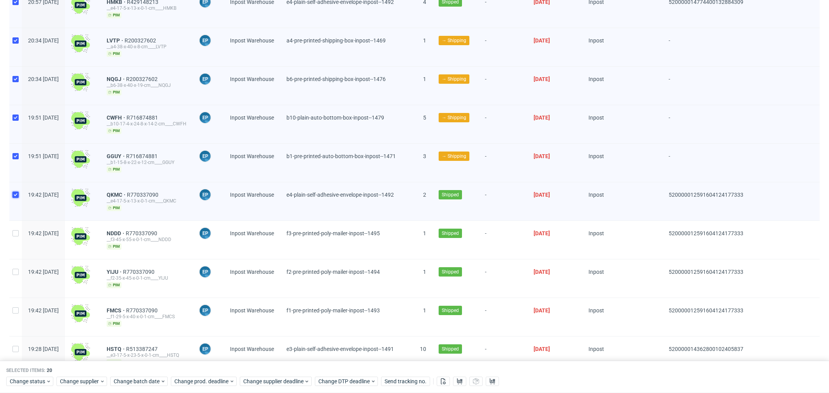
click at [17, 192] on input "checkbox" at bounding box center [15, 195] width 6 height 6
click at [14, 153] on input "checkbox" at bounding box center [15, 156] width 6 height 6
click at [15, 114] on input "checkbox" at bounding box center [15, 117] width 6 height 6
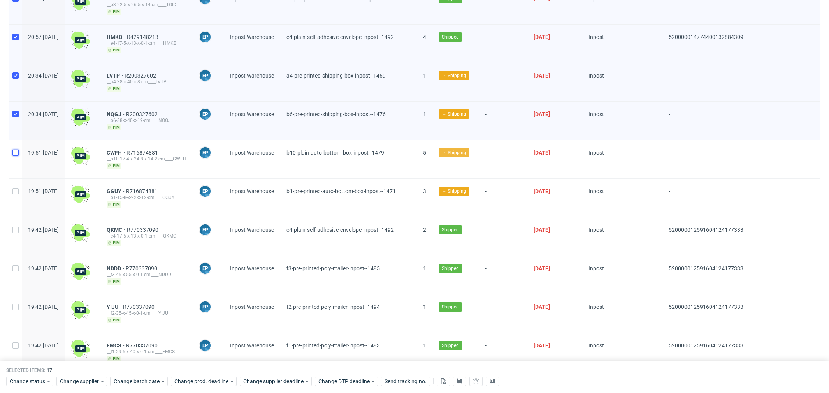
scroll to position [0, 0]
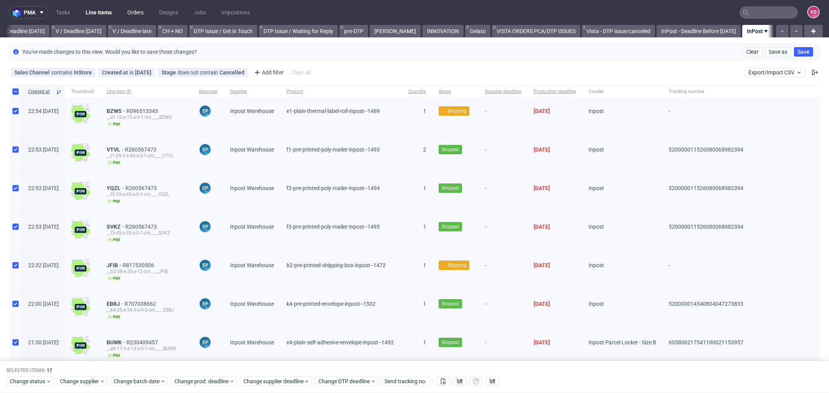
click at [145, 12] on link "Orders" at bounding box center [136, 12] width 26 height 12
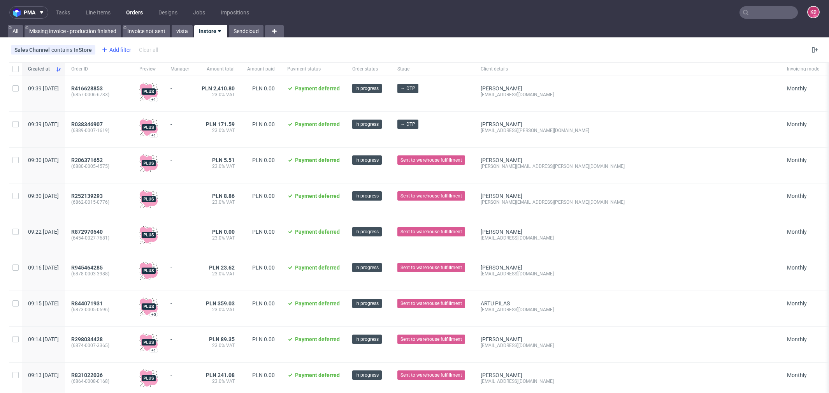
click at [123, 49] on div "Add filter" at bounding box center [115, 50] width 34 height 12
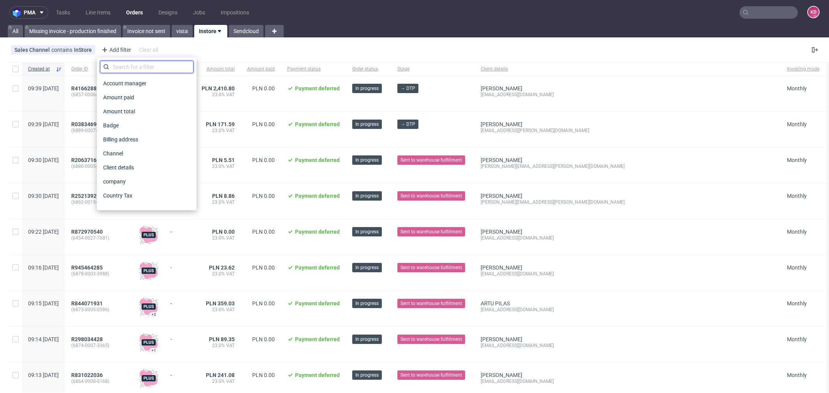
click at [136, 65] on input "text" at bounding box center [146, 67] width 93 height 12
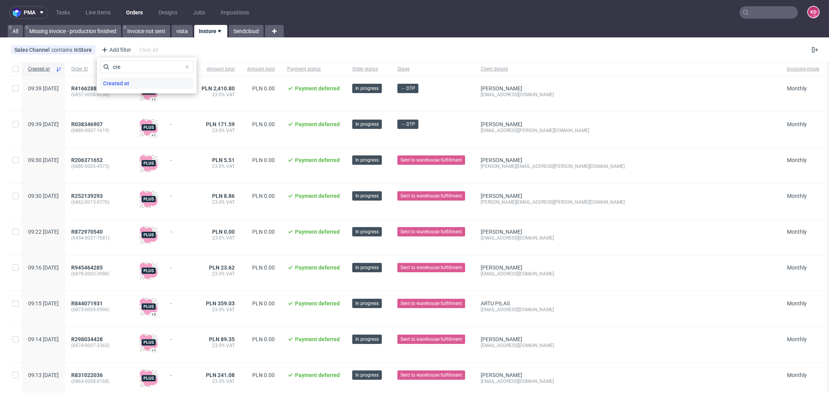
click at [138, 84] on div "Created at" at bounding box center [146, 83] width 93 height 11
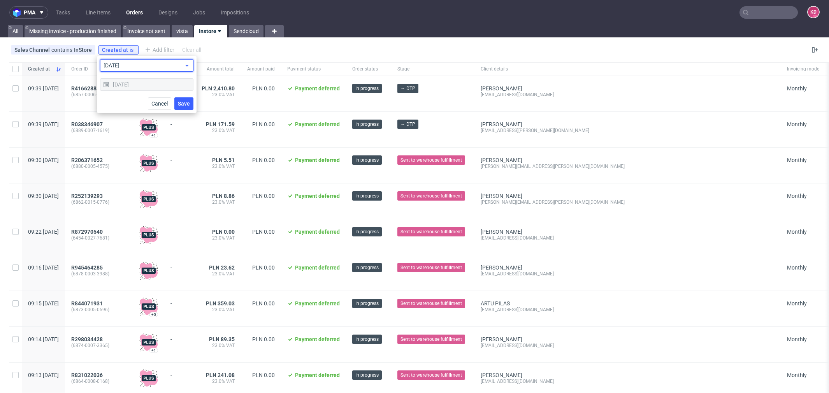
click at [130, 66] on span "today" at bounding box center [144, 66] width 81 height 8
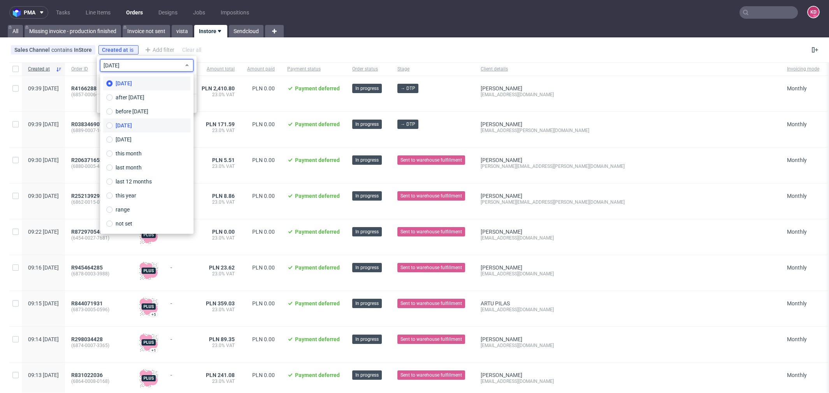
click at [132, 126] on span "yesterday" at bounding box center [124, 125] width 16 height 8
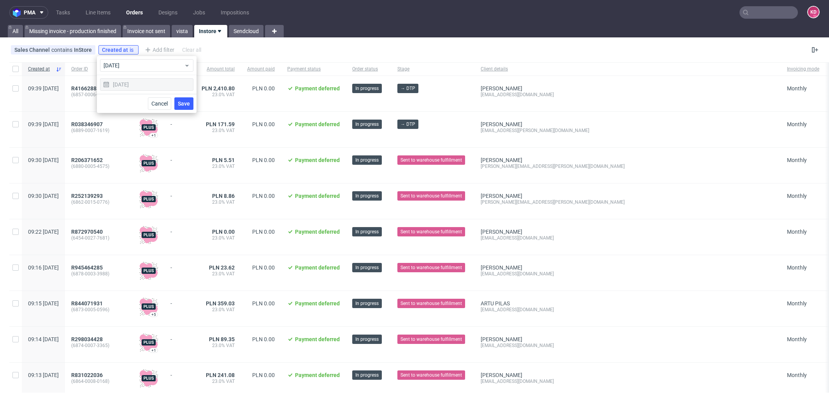
click at [188, 103] on span "Save" at bounding box center [184, 103] width 12 height 5
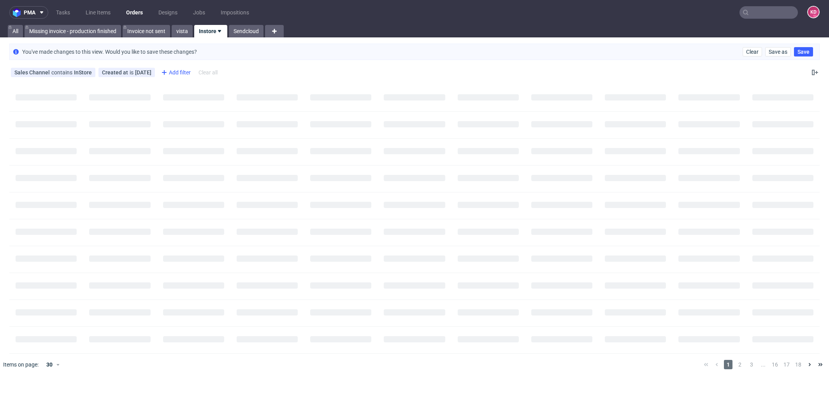
click at [181, 70] on div "Add filter" at bounding box center [175, 72] width 34 height 12
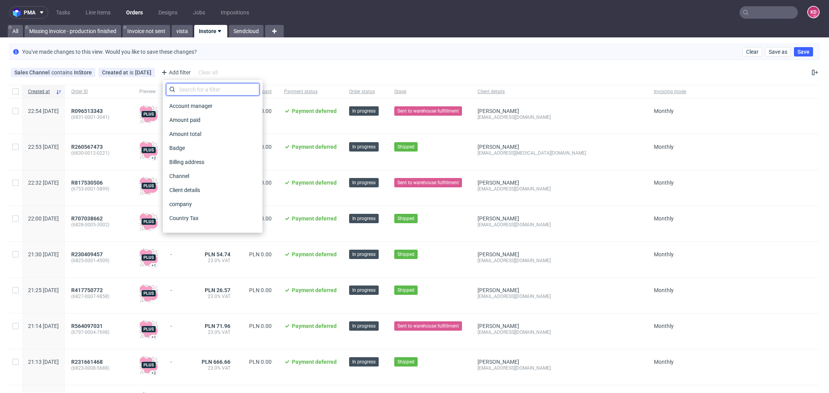
click at [194, 84] on input "text" at bounding box center [212, 89] width 93 height 12
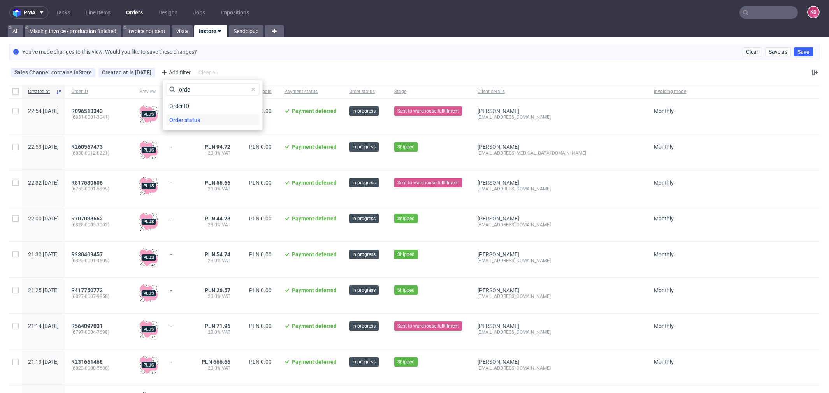
click at [200, 117] on span "Order status" at bounding box center [184, 119] width 37 height 11
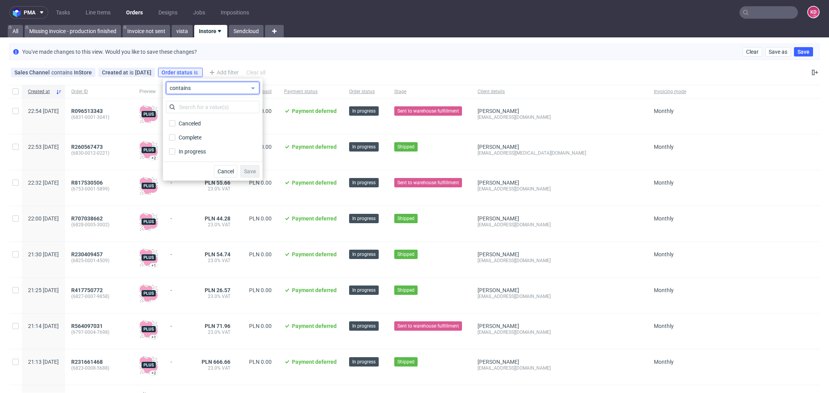
click at [198, 88] on span "contains" at bounding box center [210, 88] width 81 height 8
click at [196, 119] on span "does not contain" at bounding box center [202, 120] width 41 height 8
click at [196, 118] on label "Canceled" at bounding box center [212, 123] width 93 height 11
click at [176, 120] on input "Canceled" at bounding box center [172, 123] width 6 height 6
click at [246, 169] on span "Save" at bounding box center [250, 171] width 12 height 5
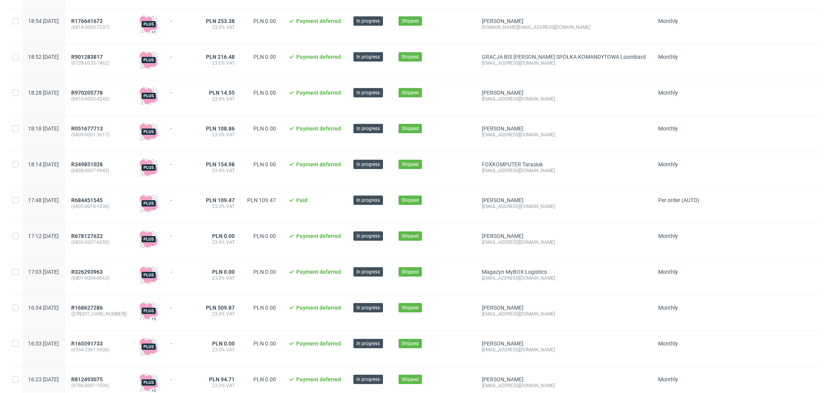
scroll to position [813, 0]
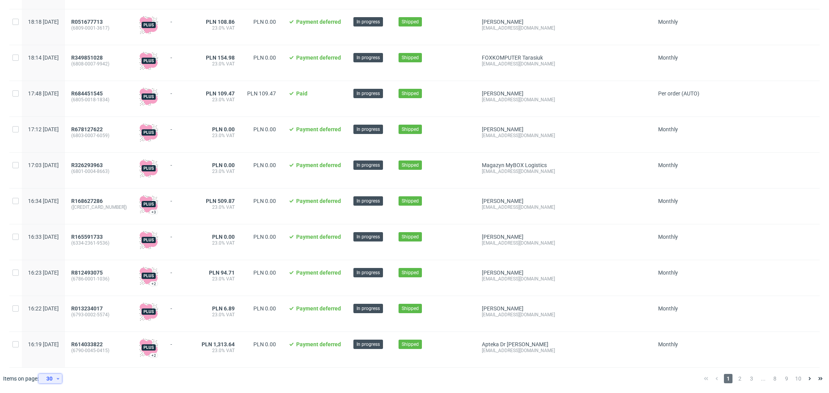
click at [56, 375] on div "30" at bounding box center [50, 378] width 23 height 9
click at [58, 361] on div "120" at bounding box center [53, 360] width 16 height 11
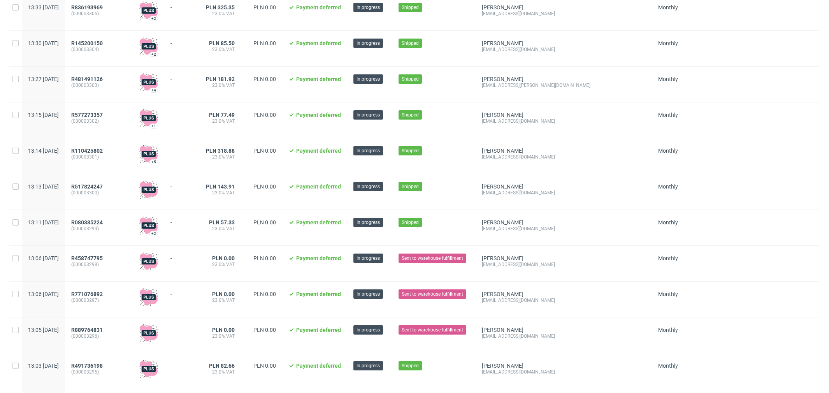
scroll to position [4063, 0]
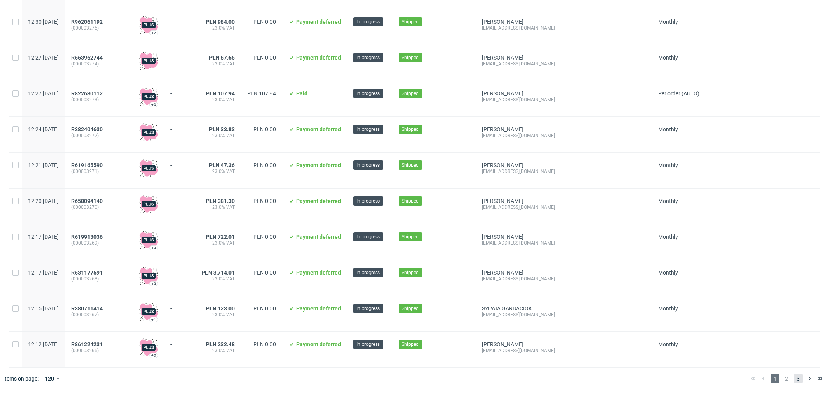
click at [794, 377] on span "3" at bounding box center [798, 378] width 9 height 9
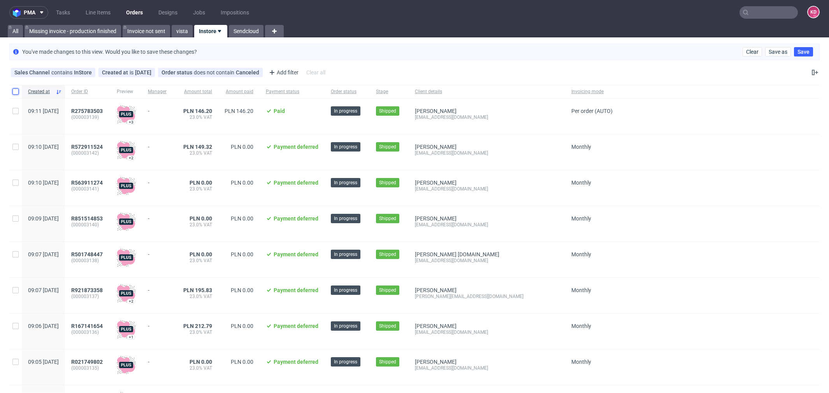
click at [13, 90] on input "checkbox" at bounding box center [15, 91] width 6 height 6
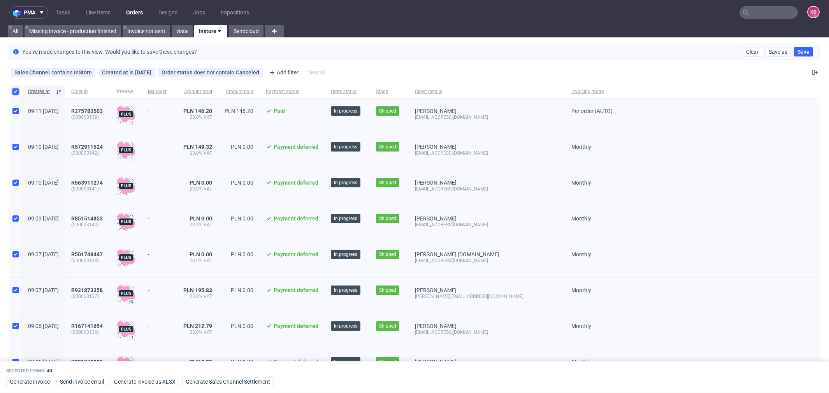
click at [13, 91] on input "checkbox" at bounding box center [15, 91] width 6 height 6
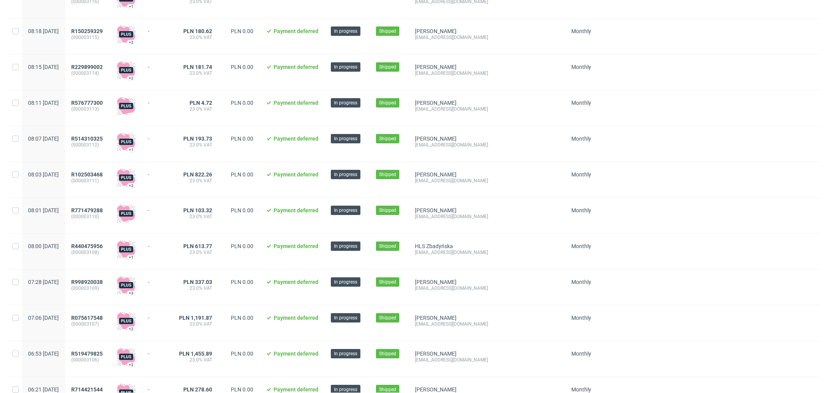
scroll to position [1175, 0]
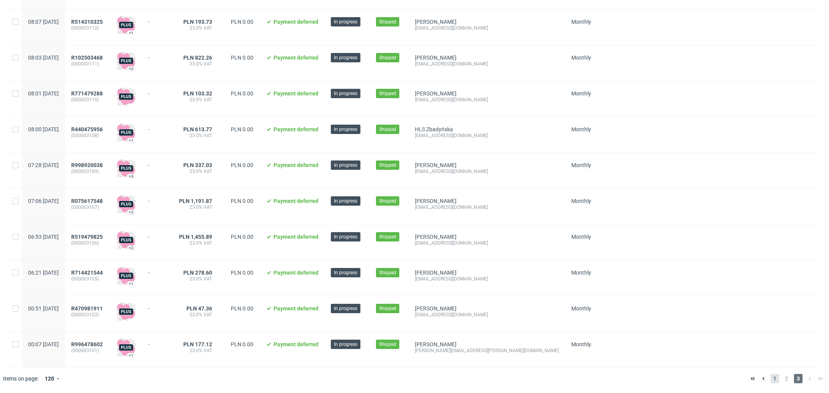
click at [771, 377] on span "1" at bounding box center [775, 378] width 9 height 9
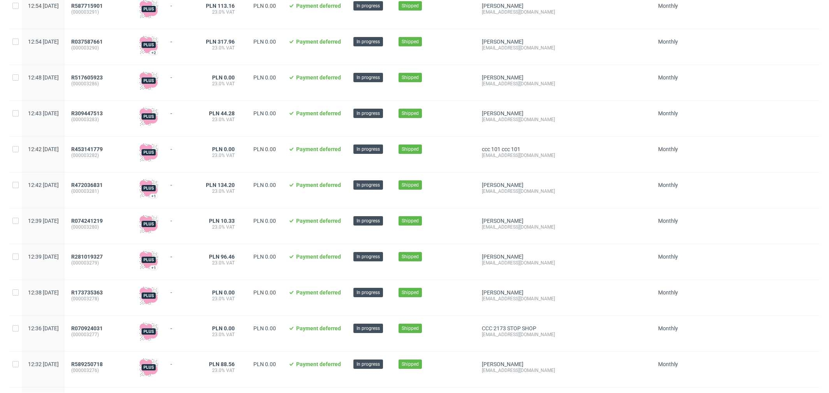
scroll to position [4063, 0]
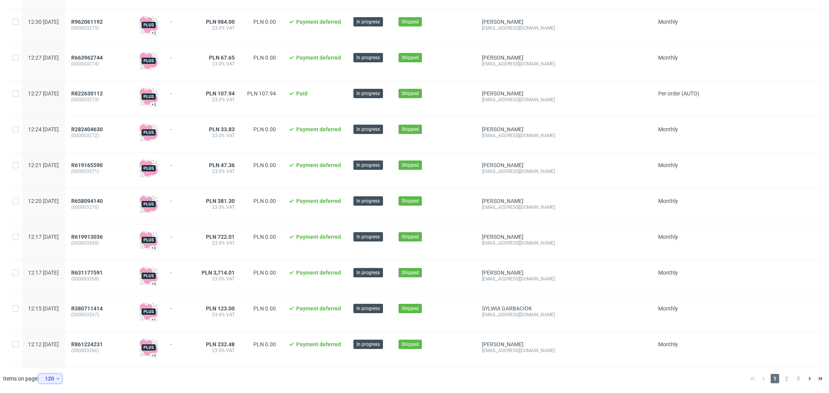
click at [52, 378] on div "120" at bounding box center [49, 378] width 14 height 11
click at [56, 325] on div "30" at bounding box center [53, 325] width 16 height 11
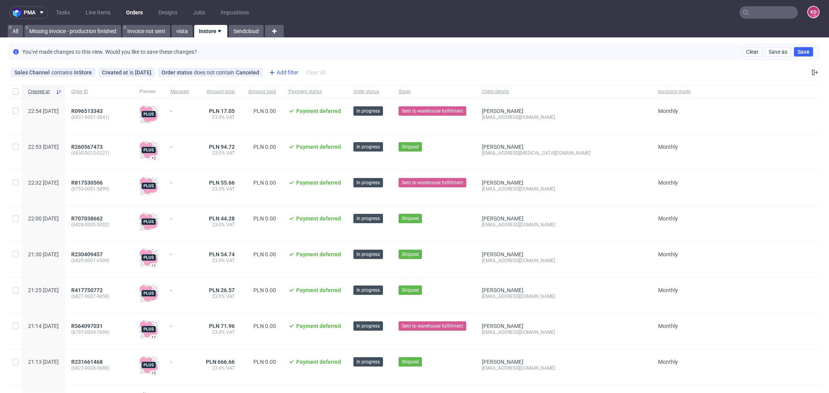
click at [285, 71] on div "Add filter" at bounding box center [283, 72] width 34 height 12
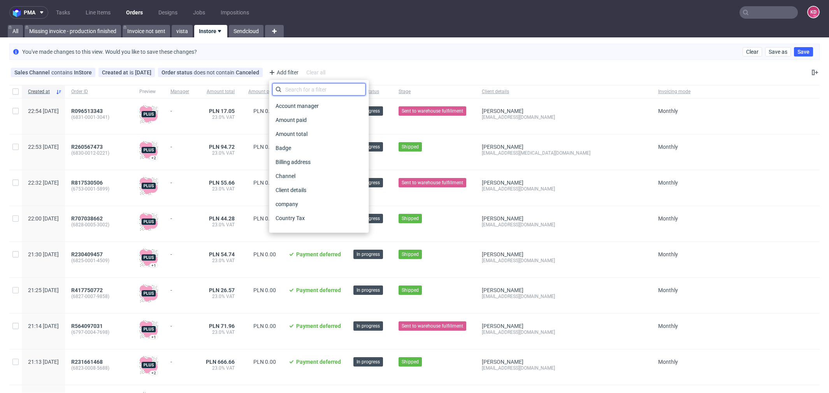
click at [289, 87] on input "text" at bounding box center [319, 89] width 93 height 12
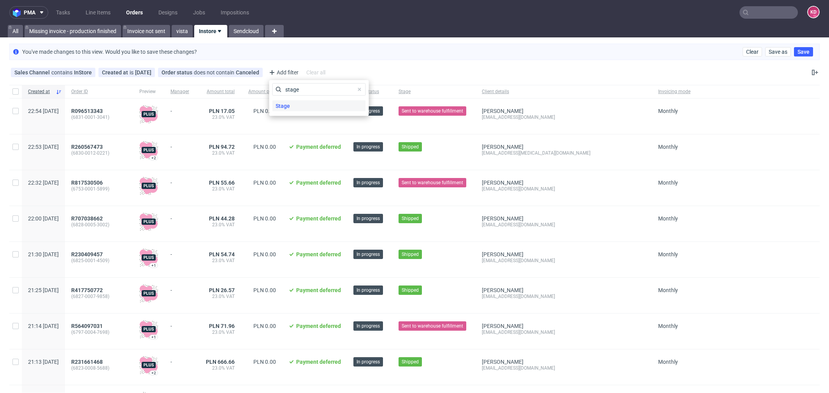
click at [315, 107] on div "Stage" at bounding box center [319, 105] width 93 height 11
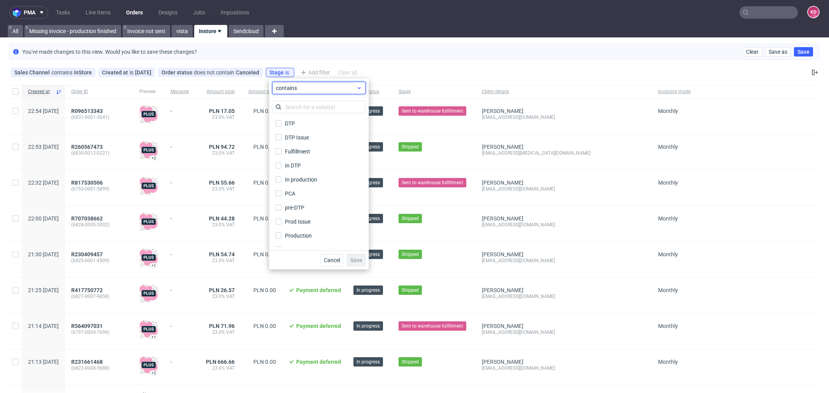
click at [315, 91] on span "contains" at bounding box center [316, 88] width 81 height 8
click at [311, 118] on span "does not contain" at bounding box center [308, 120] width 41 height 8
click at [311, 242] on label "Shipping" at bounding box center [319, 240] width 93 height 11
click at [282, 242] on input "Shipping" at bounding box center [279, 240] width 6 height 6
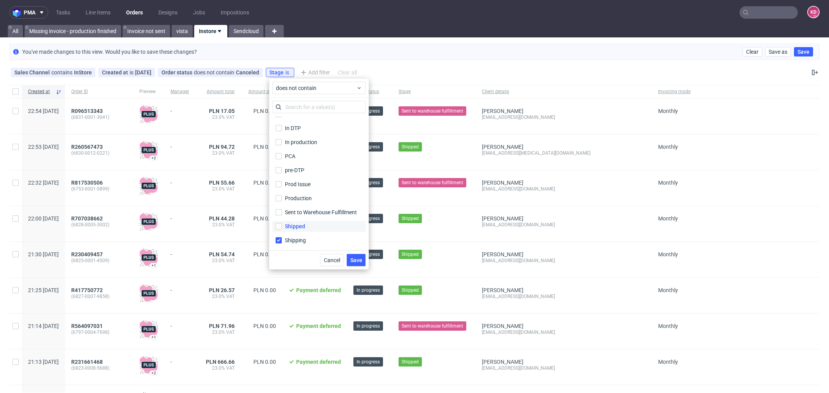
click at [317, 228] on label "Shipped" at bounding box center [319, 226] width 93 height 11
click at [282, 228] on input "Shipped" at bounding box center [279, 226] width 6 height 6
click at [318, 234] on div "Shipping" at bounding box center [319, 240] width 93 height 14
click at [315, 241] on label "Shipping" at bounding box center [319, 240] width 93 height 11
click at [282, 241] on input "Shipping" at bounding box center [279, 240] width 6 height 6
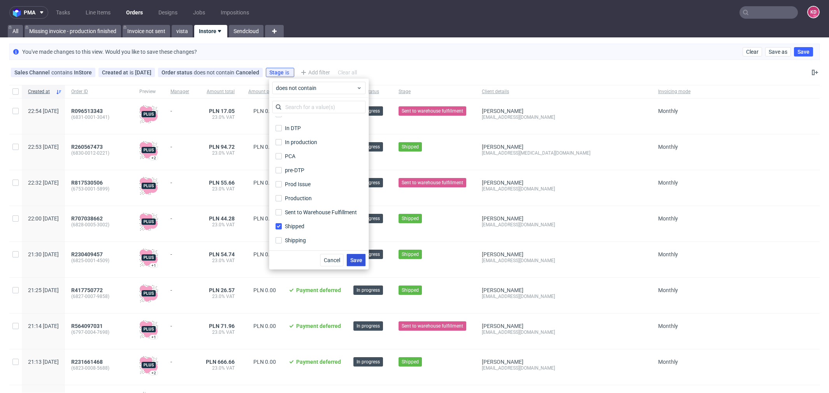
click at [359, 261] on span "Save" at bounding box center [356, 259] width 12 height 5
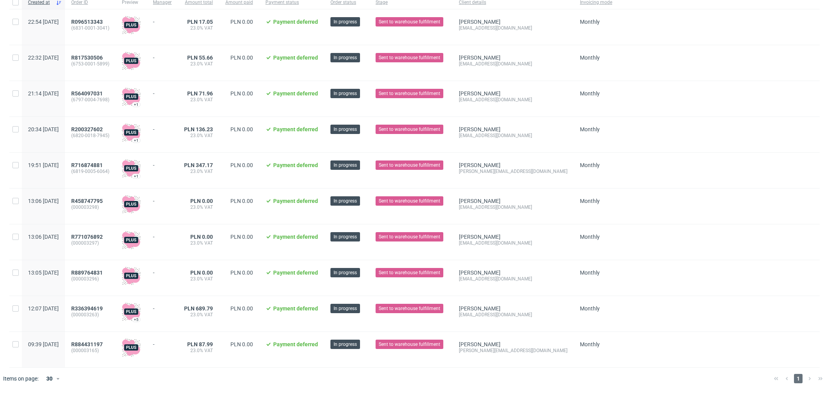
scroll to position [0, 0]
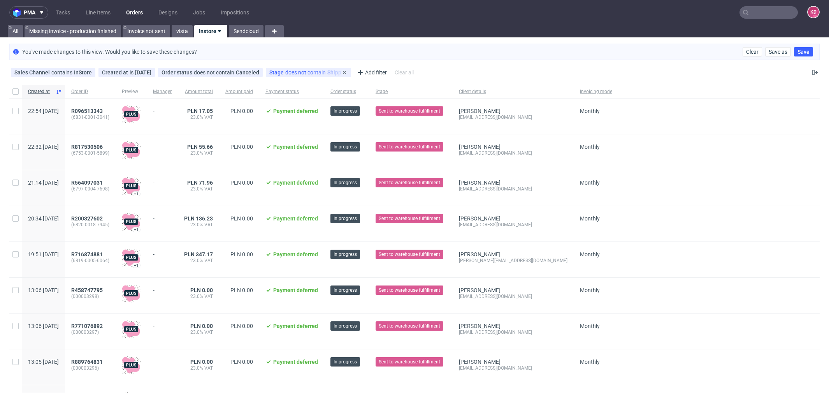
click at [308, 70] on span "does not contain" at bounding box center [306, 72] width 42 height 6
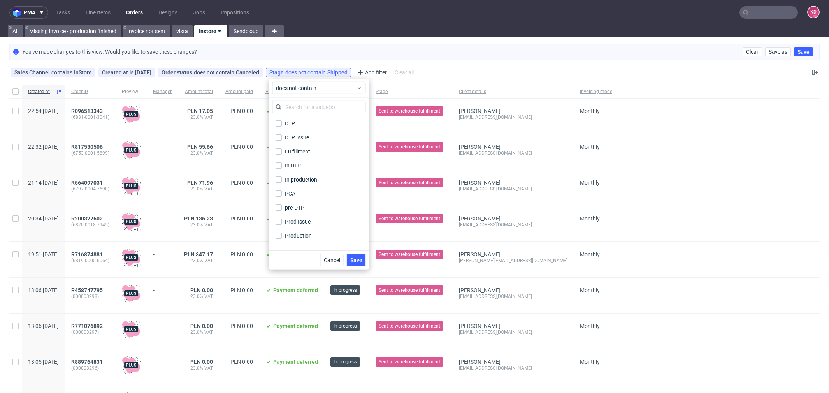
click at [354, 63] on div "Sales Channel contains InStore Created at is yesterday Order status does not co…" at bounding box center [414, 72] width 829 height 19
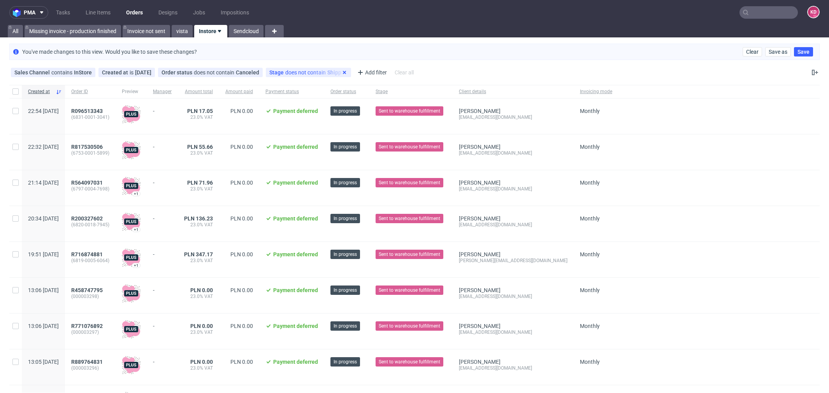
click at [348, 74] on icon at bounding box center [344, 72] width 6 height 6
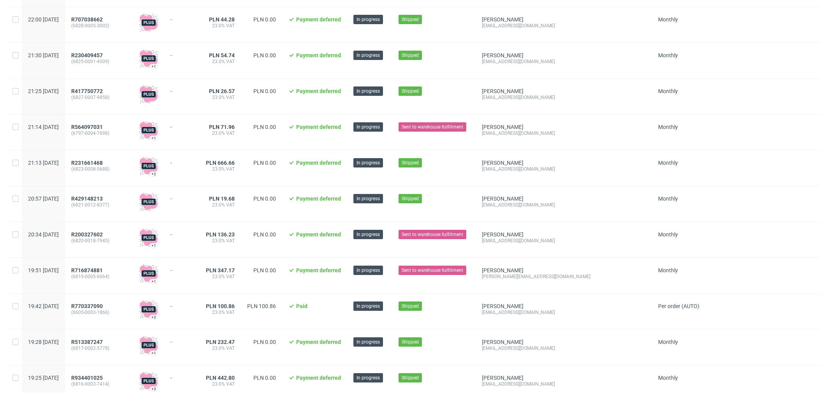
scroll to position [813, 0]
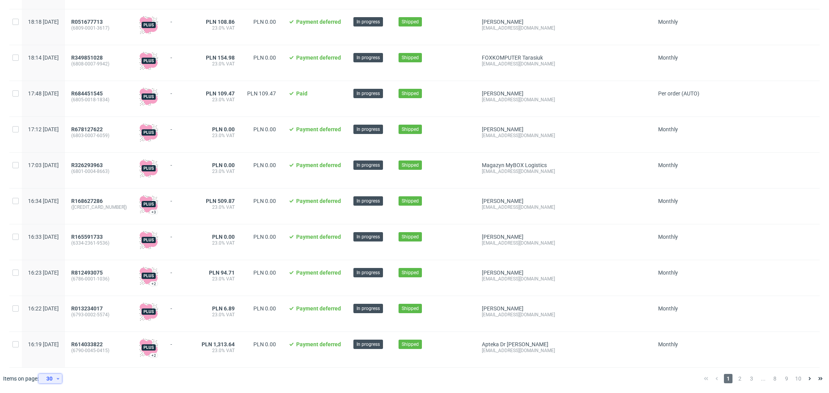
click at [50, 380] on div "30" at bounding box center [49, 378] width 14 height 11
click at [57, 363] on div "120" at bounding box center [53, 360] width 16 height 11
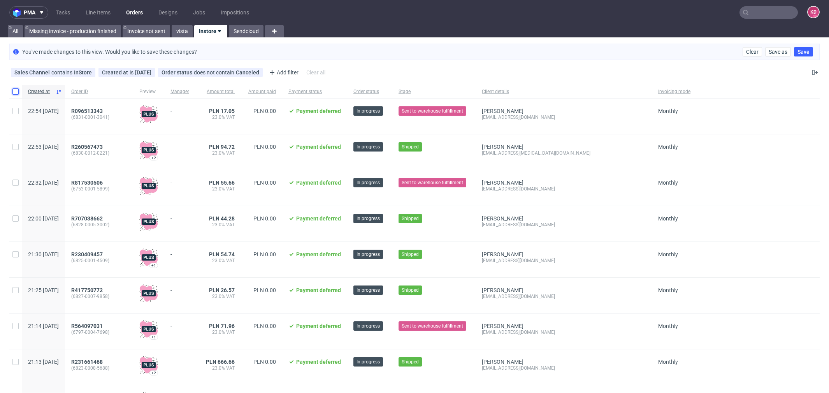
click at [17, 90] on input "checkbox" at bounding box center [15, 91] width 6 height 6
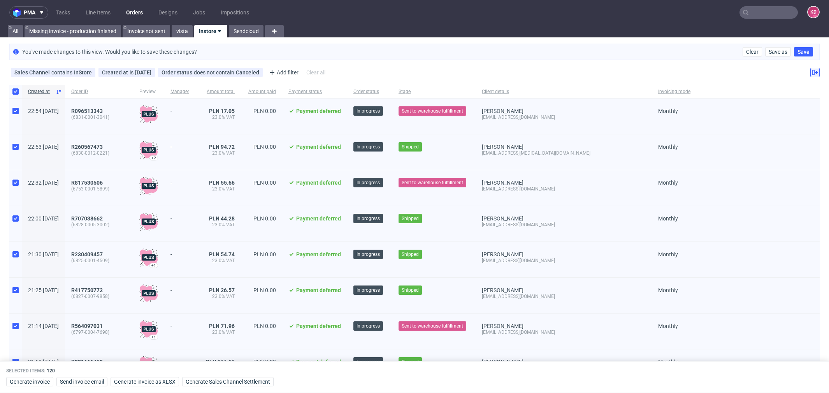
click at [812, 74] on use at bounding box center [815, 72] width 6 height 5
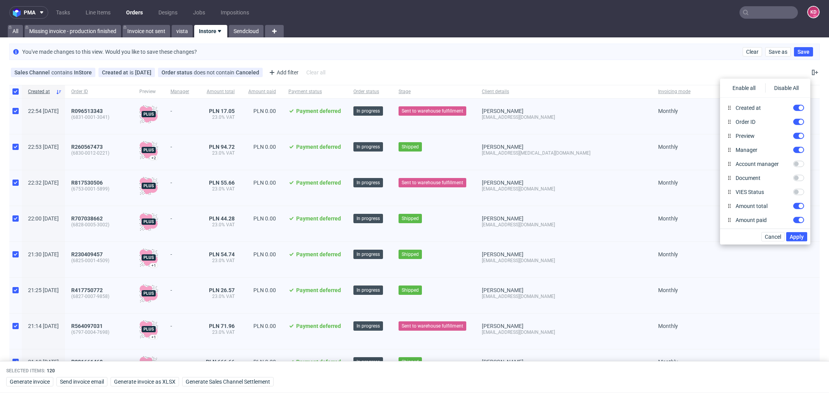
click at [733, 70] on div "Sales Channel contains InStore Created at is yesterday Order status does not co…" at bounding box center [414, 72] width 829 height 19
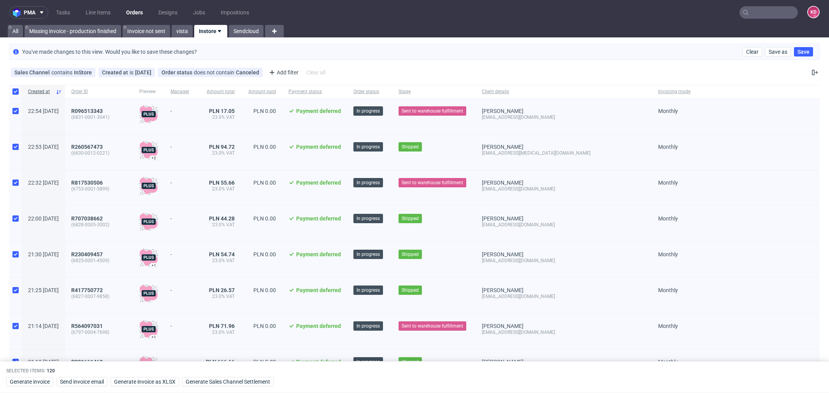
click at [322, 53] on div "You've made changes to this view. Would you like to save these changes? Clear S…" at bounding box center [414, 52] width 811 height 16
click at [16, 92] on input "checkbox" at bounding box center [15, 91] width 6 height 6
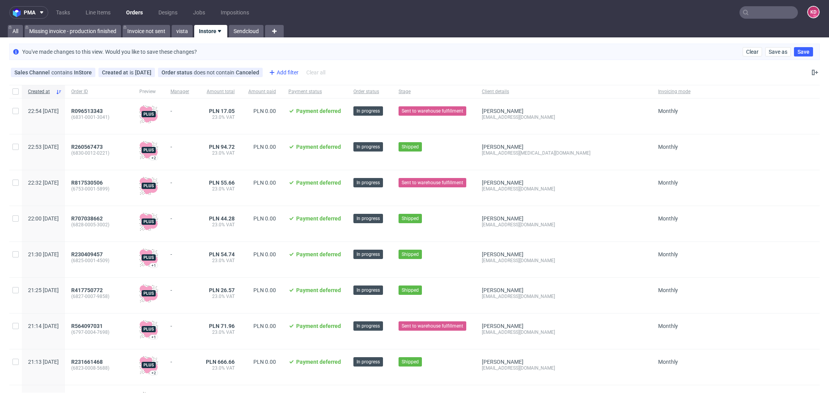
click at [288, 70] on div "Add filter" at bounding box center [283, 72] width 34 height 12
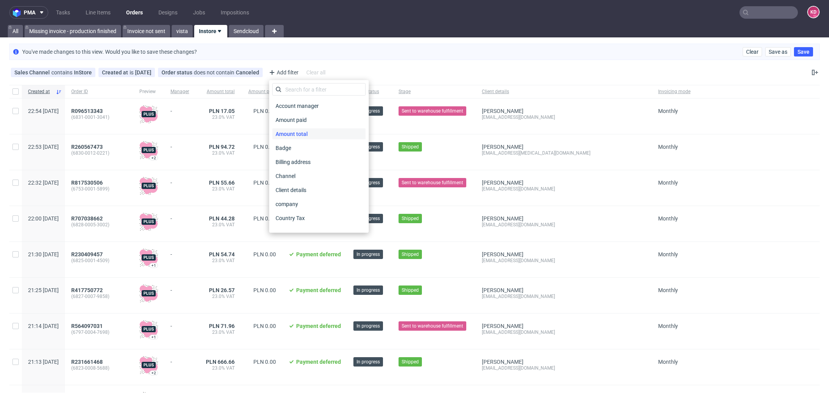
click at [305, 133] on span "Amount total" at bounding box center [292, 133] width 39 height 11
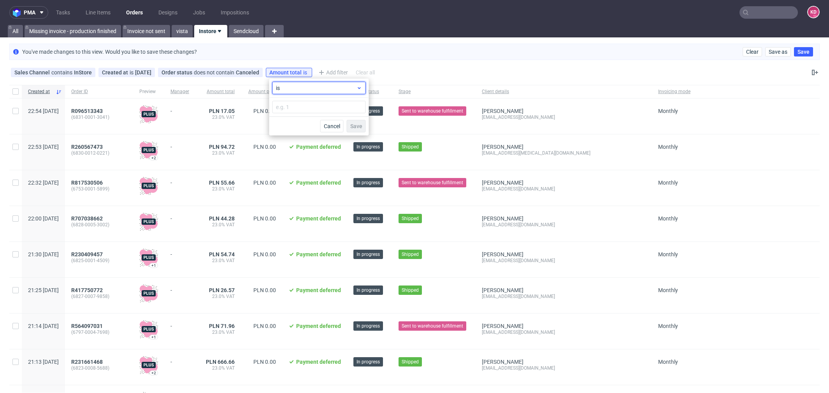
click at [297, 86] on span "is" at bounding box center [316, 88] width 81 height 8
click at [313, 135] on span "greater than" at bounding box center [303, 134] width 31 height 8
click at [298, 107] on input "number" at bounding box center [319, 107] width 93 height 12
click at [359, 123] on span "Save" at bounding box center [356, 125] width 12 height 5
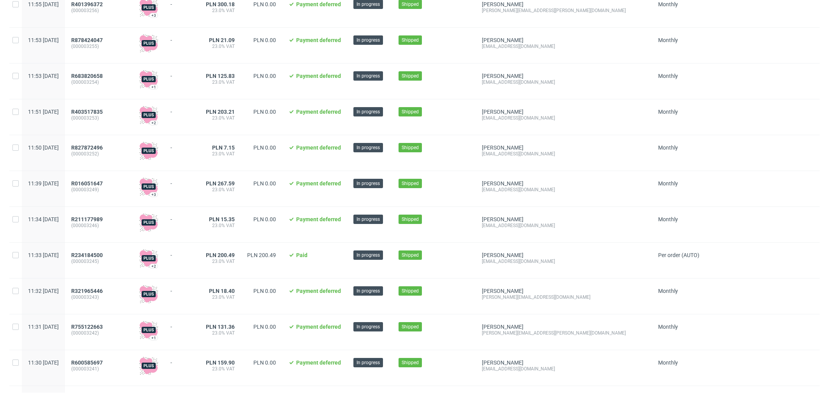
scroll to position [4063, 0]
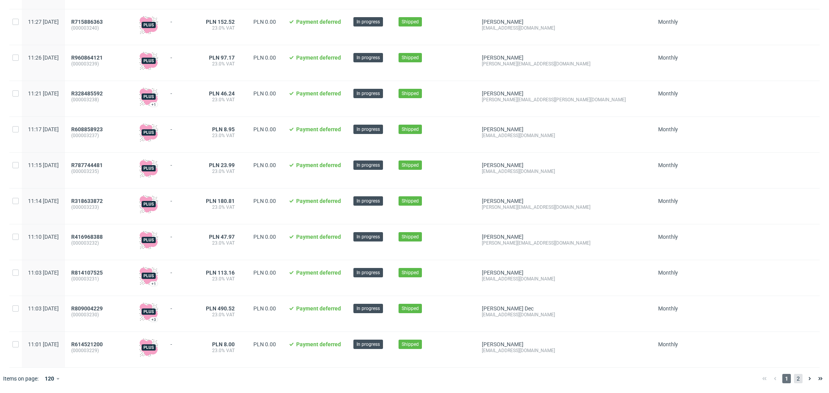
click at [794, 377] on span "2" at bounding box center [798, 378] width 9 height 9
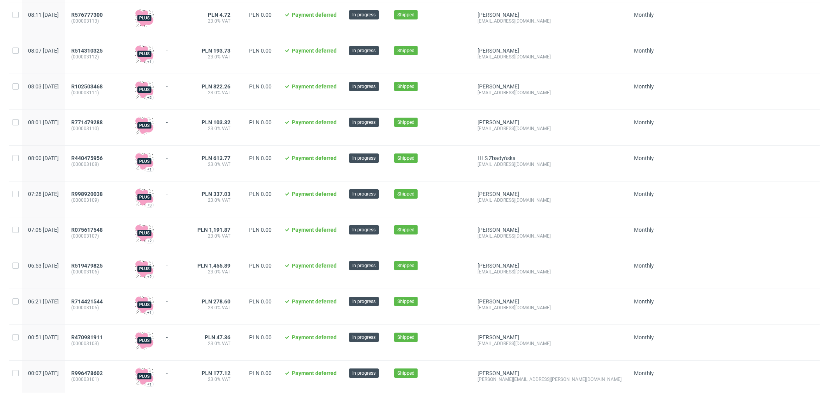
scroll to position [3305, 0]
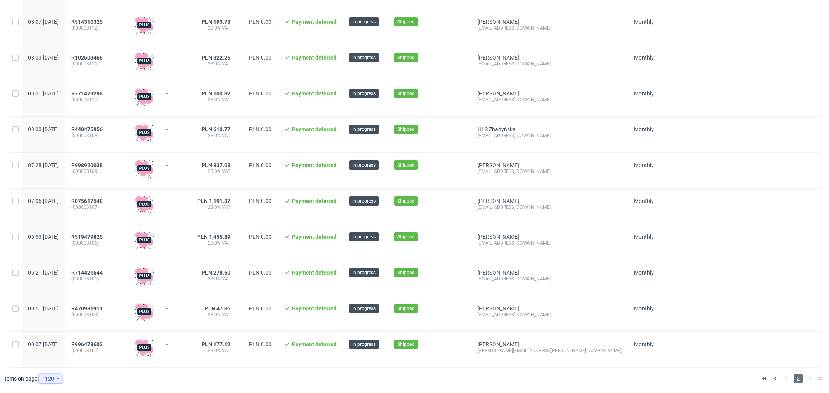
click at [53, 379] on div "120" at bounding box center [49, 378] width 14 height 11
click at [53, 327] on div "30" at bounding box center [53, 325] width 16 height 11
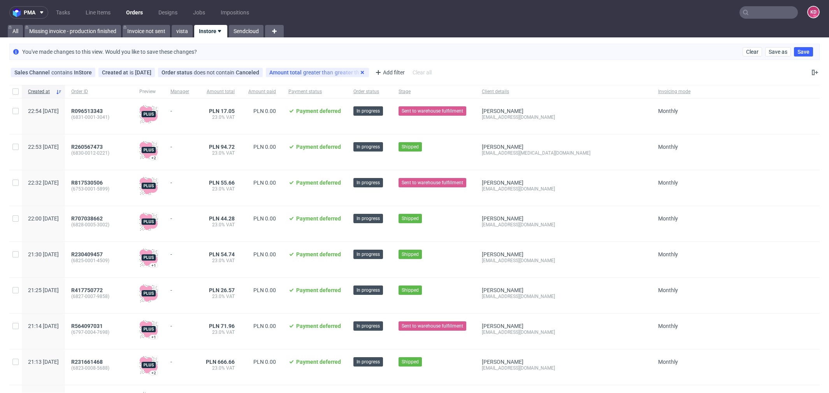
click at [363, 73] on use at bounding box center [362, 72] width 3 height 3
click at [281, 72] on div "Add filter" at bounding box center [283, 72] width 34 height 12
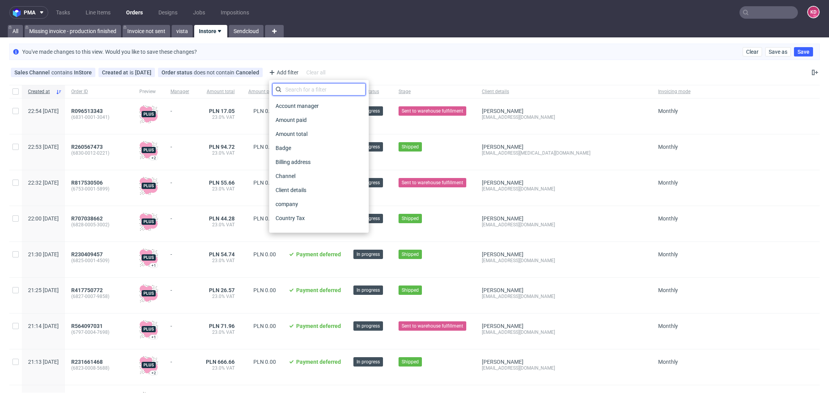
click at [303, 90] on input "text" at bounding box center [319, 89] width 93 height 12
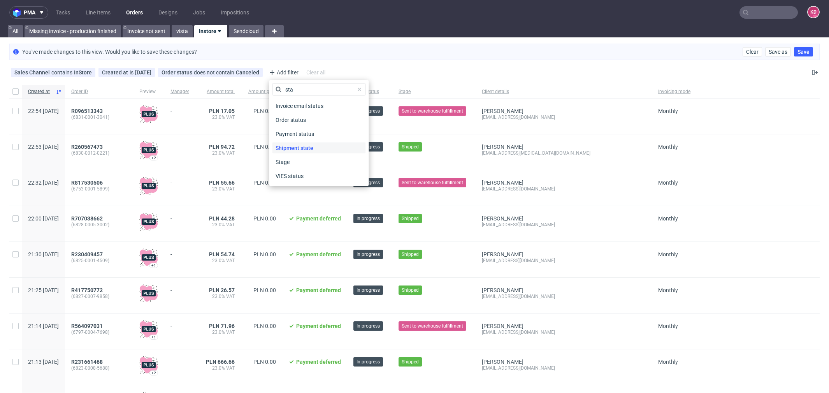
click at [311, 148] on span "Shipment state" at bounding box center [295, 147] width 44 height 11
click at [0, 0] on icon at bounding box center [0, 0] width 0 height 0
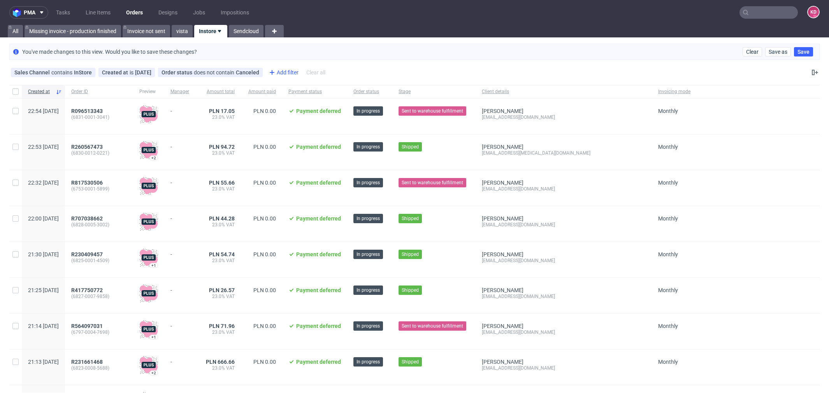
click at [286, 72] on div "Add filter" at bounding box center [283, 72] width 34 height 12
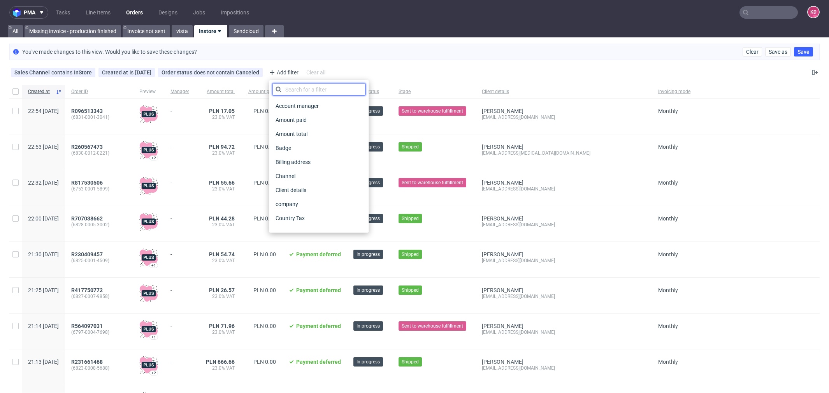
click at [288, 93] on input "text" at bounding box center [319, 89] width 93 height 12
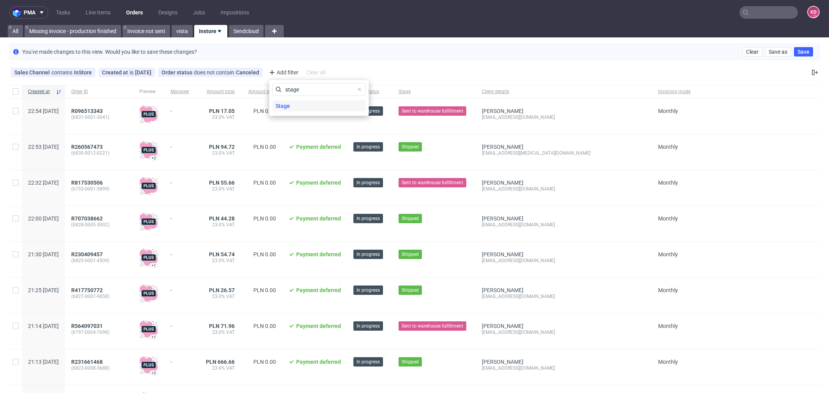
click at [297, 104] on div "Stage" at bounding box center [319, 105] width 93 height 11
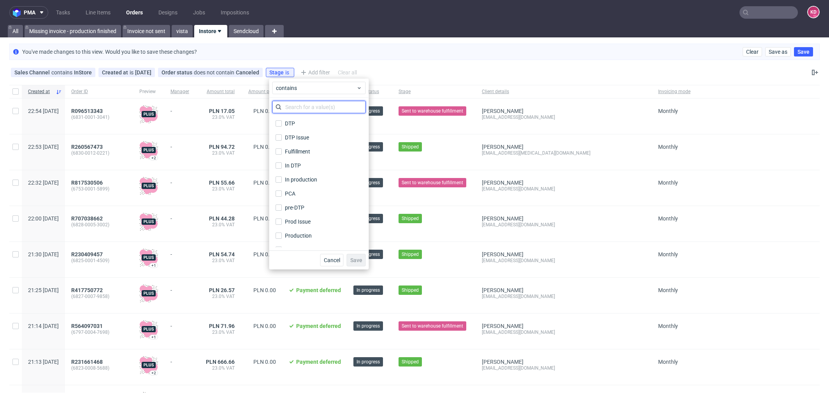
click at [306, 112] on input "text" at bounding box center [319, 107] width 93 height 12
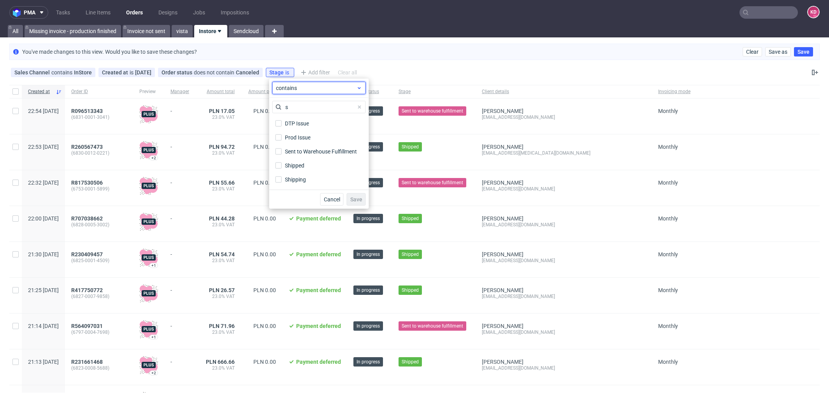
click at [299, 88] on span "contains" at bounding box center [316, 88] width 81 height 8
click at [302, 119] on span "does not contain" at bounding box center [308, 120] width 41 height 8
click at [304, 167] on div "Shipped" at bounding box center [295, 166] width 20 height 8
click at [282, 167] on input "Shipped" at bounding box center [279, 165] width 6 height 6
click at [360, 199] on span "Save" at bounding box center [356, 199] width 12 height 5
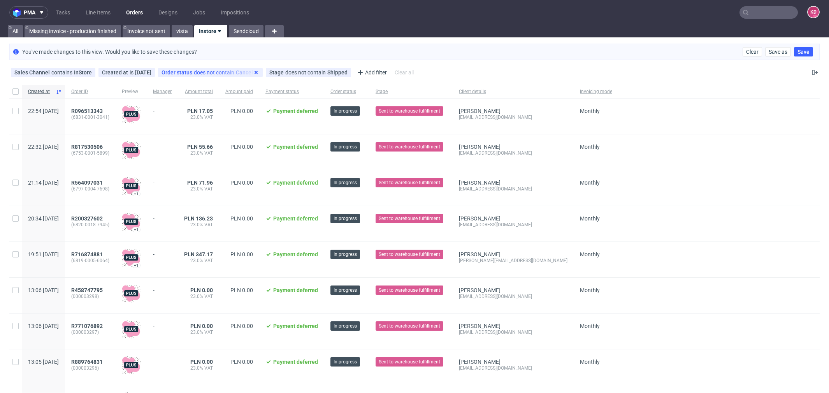
click at [258, 71] on use at bounding box center [256, 72] width 3 height 3
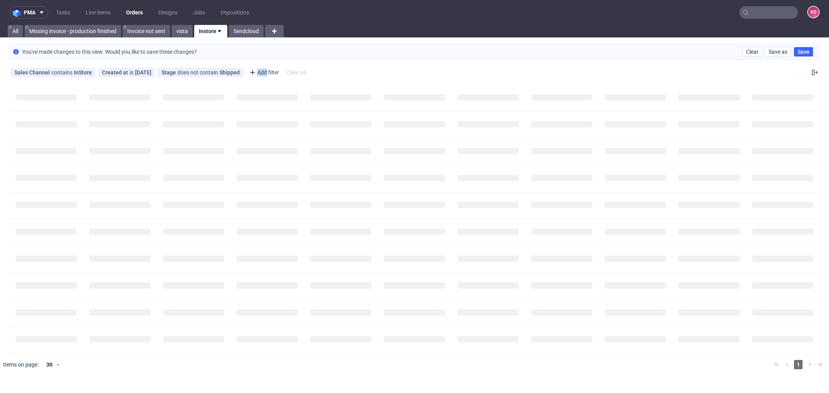
click at [257, 70] on icon at bounding box center [252, 72] width 9 height 9
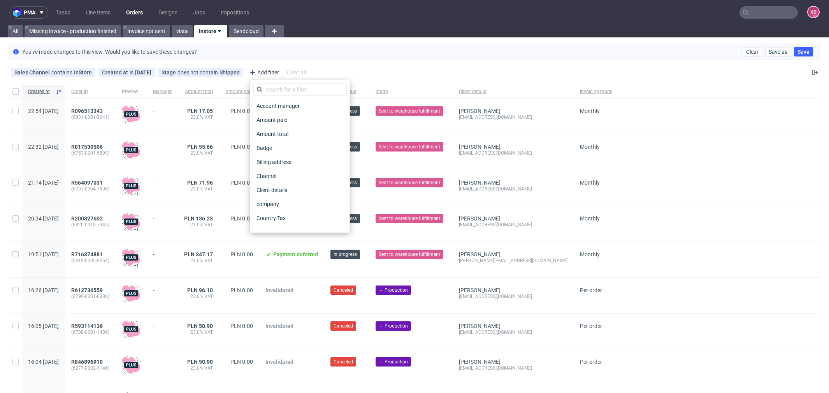
click at [308, 60] on div "You've made changes to this view. Would you like to save these changes? Clear S…" at bounding box center [414, 51] width 829 height 23
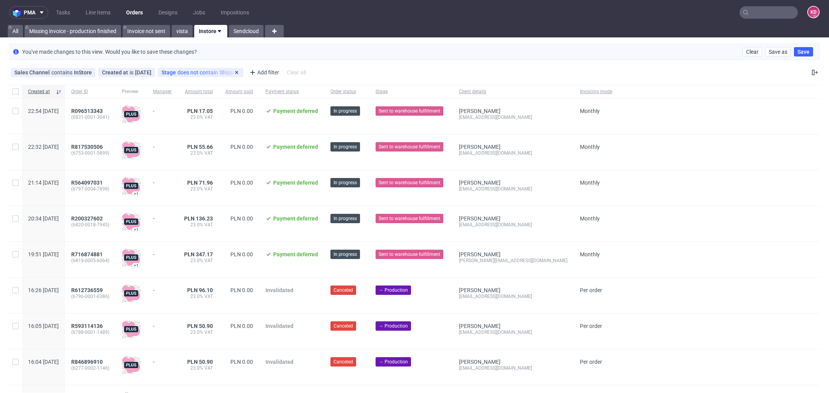
click at [238, 72] on use at bounding box center [236, 72] width 3 height 3
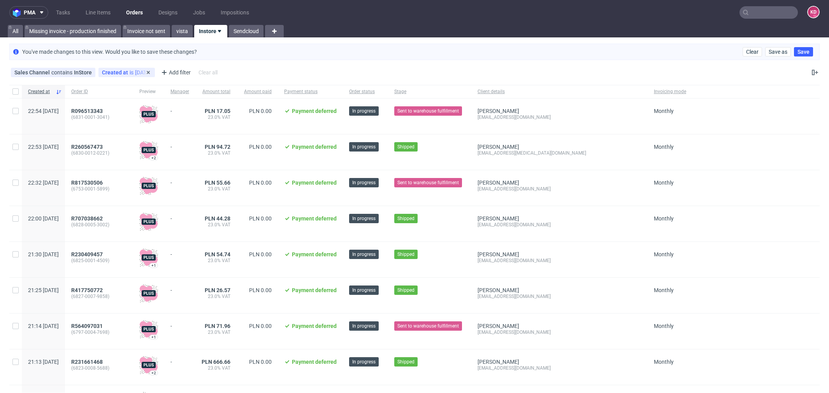
click at [134, 70] on div "Created at is yesterday" at bounding box center [126, 72] width 49 height 6
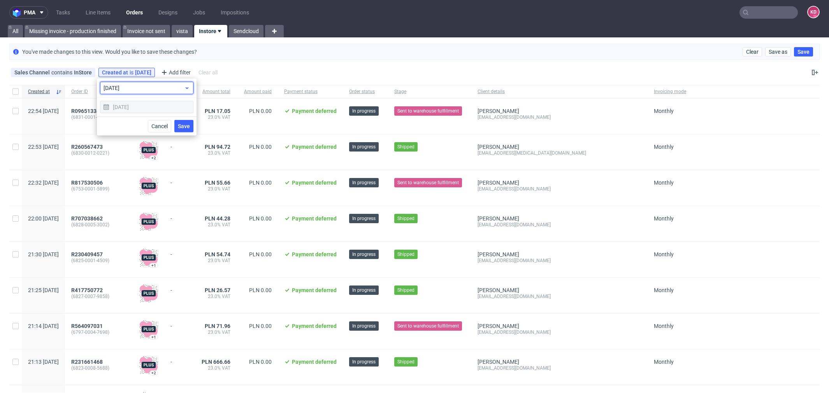
click at [134, 90] on span "yesterday" at bounding box center [144, 88] width 81 height 8
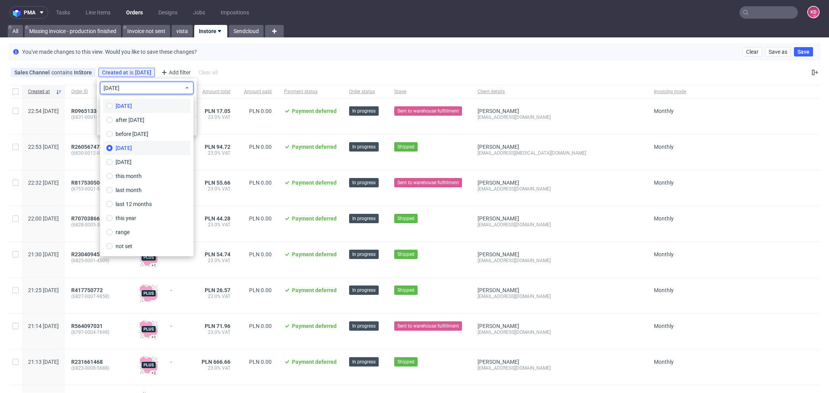
click at [135, 107] on label "today" at bounding box center [146, 106] width 87 height 14
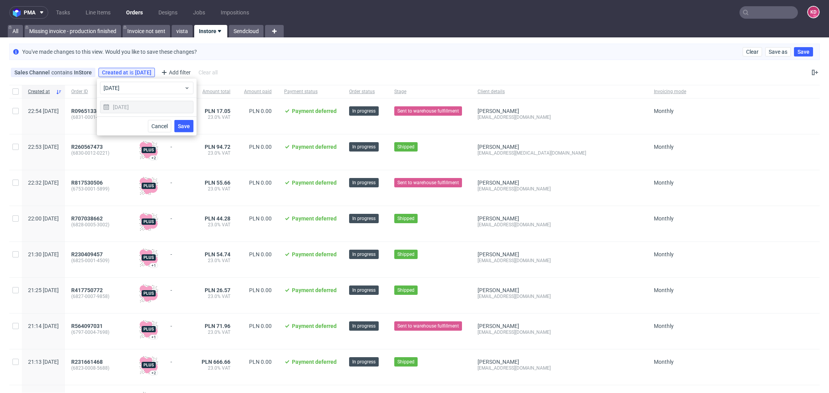
click at [183, 125] on span "Save" at bounding box center [184, 125] width 12 height 5
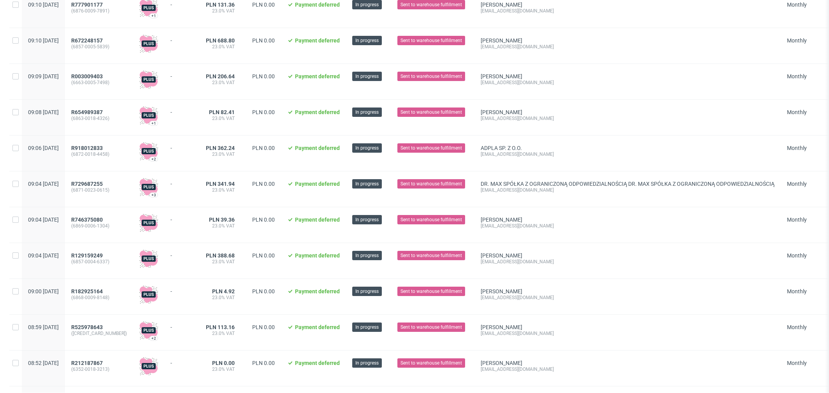
scroll to position [813, 0]
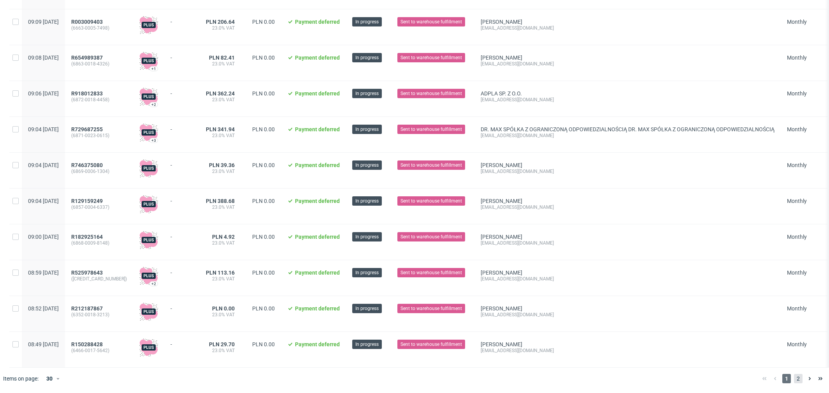
click at [794, 381] on span "2" at bounding box center [798, 378] width 9 height 9
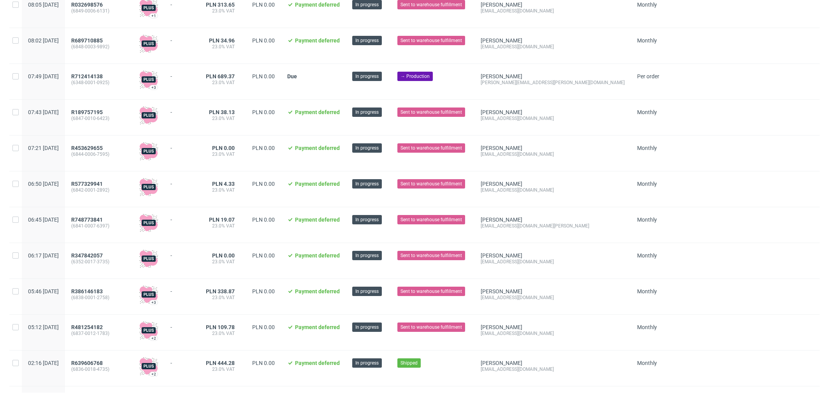
scroll to position [322, 0]
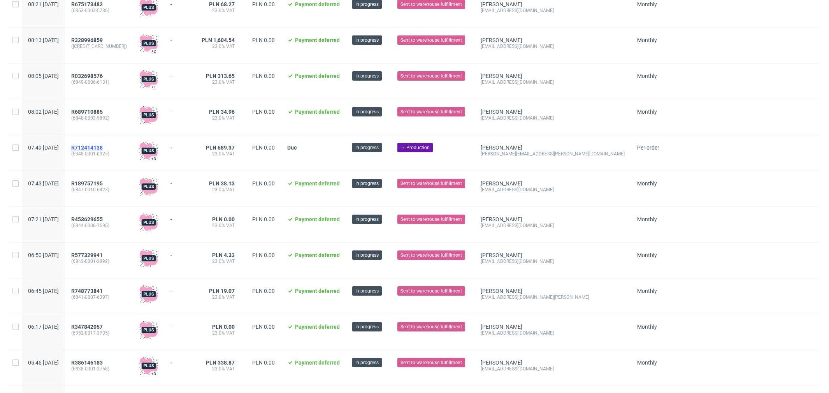
click at [103, 148] on span "R712414138" at bounding box center [87, 147] width 32 height 6
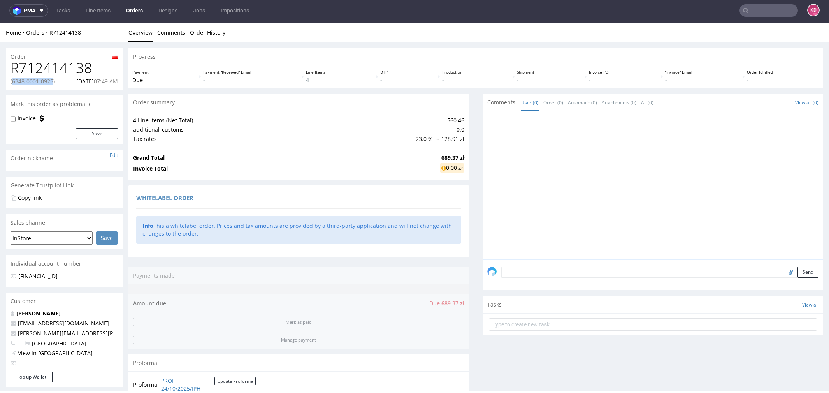
drag, startPoint x: 57, startPoint y: 82, endPoint x: 12, endPoint y: 84, distance: 44.8
click at [12, 84] on p "(6348-0001-0925)" at bounding box center [33, 81] width 44 height 8
copy p "6348-0001-0925"
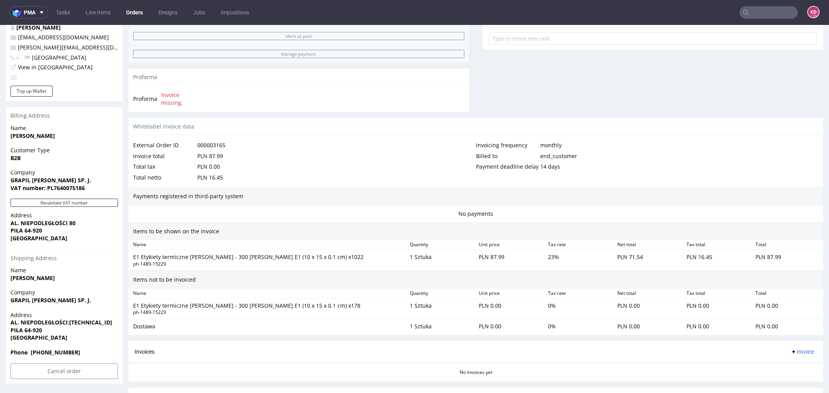
scroll to position [336, 0]
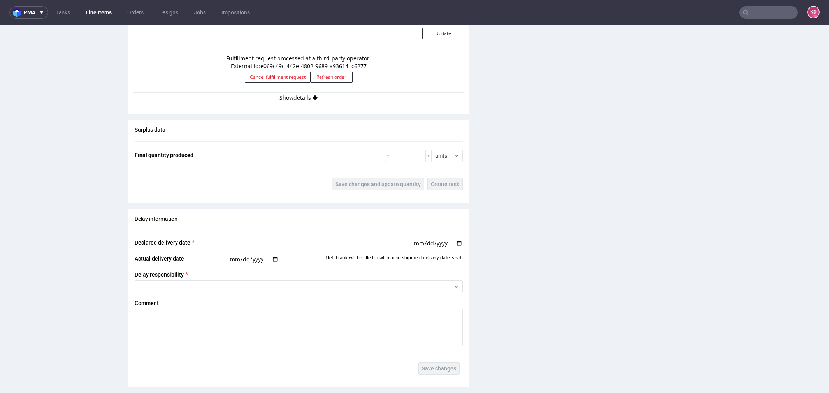
scroll to position [702, 0]
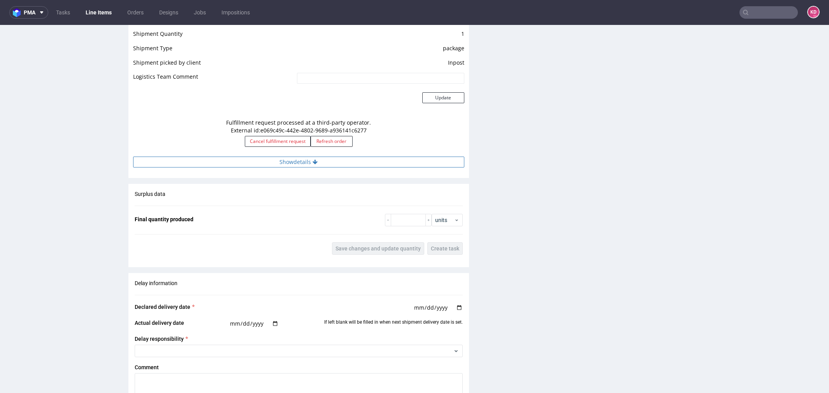
click at [345, 160] on button "Show details" at bounding box center [298, 162] width 331 height 11
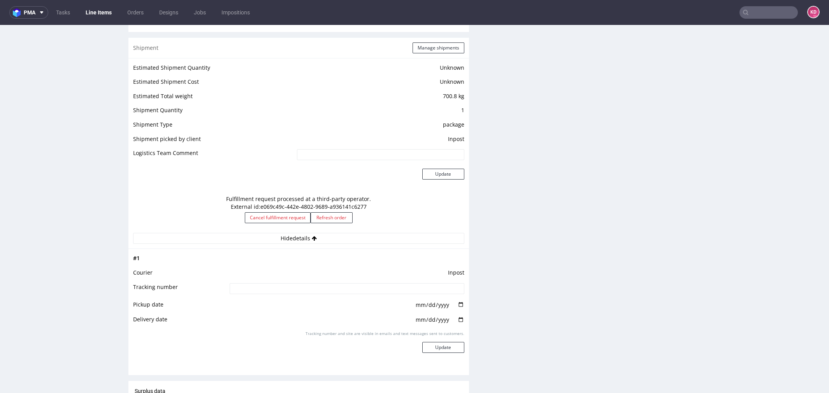
scroll to position [0, 0]
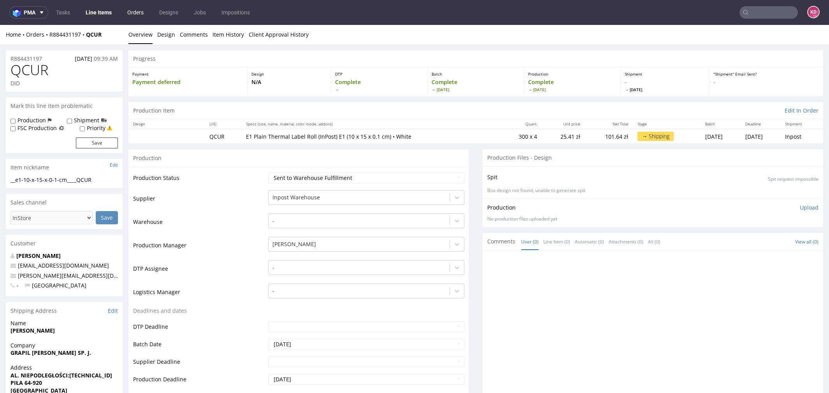
click at [137, 12] on link "Orders" at bounding box center [136, 12] width 26 height 12
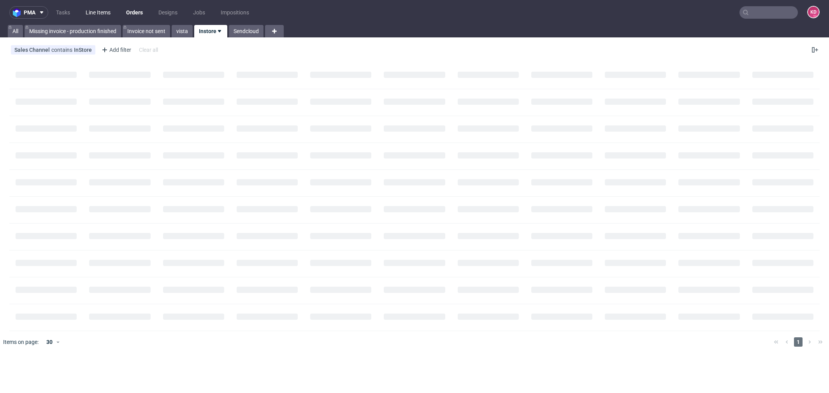
click at [105, 10] on link "Line Items" at bounding box center [98, 12] width 34 height 12
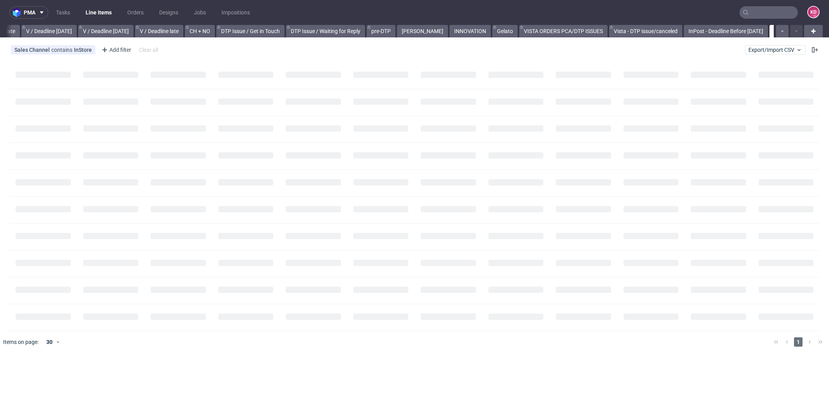
scroll to position [0, 971]
click at [691, 32] on link "InPost - Deadline Before Today" at bounding box center [699, 31] width 84 height 12
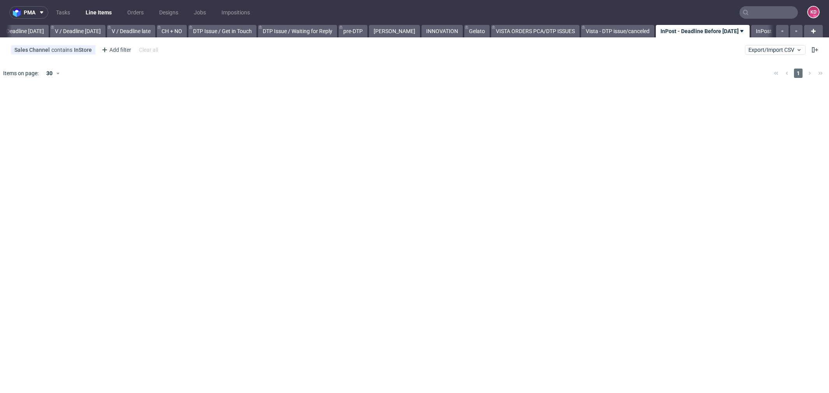
scroll to position [0, 972]
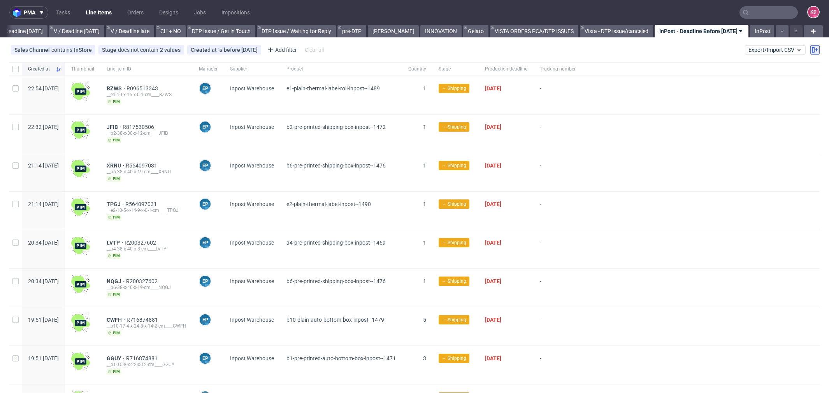
click at [812, 51] on icon at bounding box center [815, 50] width 6 height 6
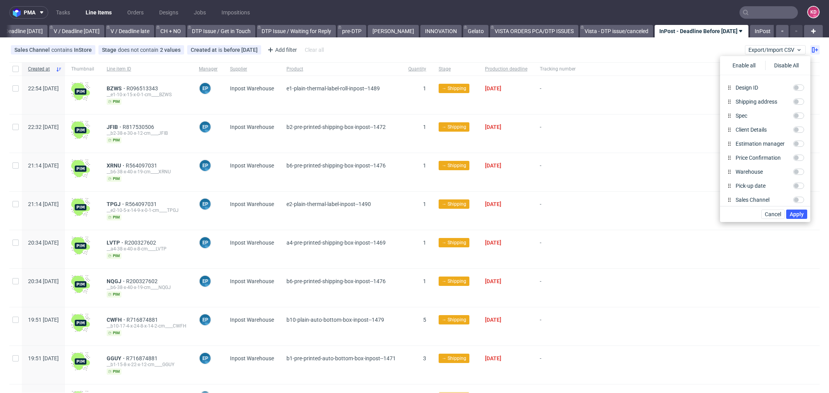
scroll to position [381, 0]
click at [798, 181] on input "Pick-up date" at bounding box center [798, 182] width 11 height 6
checkbox input "true"
click at [801, 213] on span "Apply" at bounding box center [797, 213] width 14 height 5
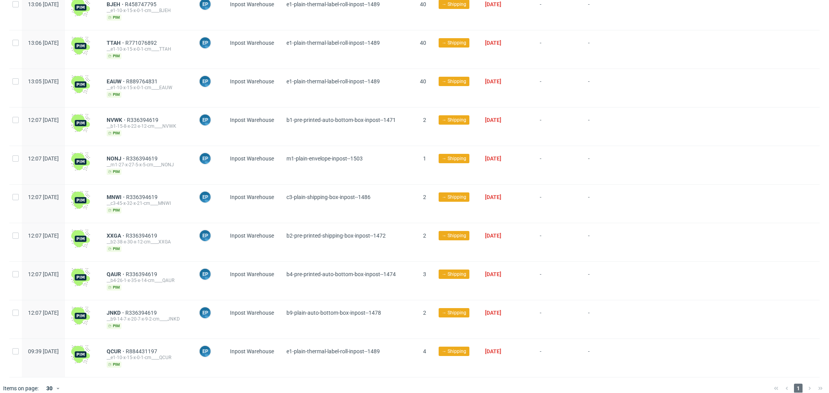
scroll to position [0, 0]
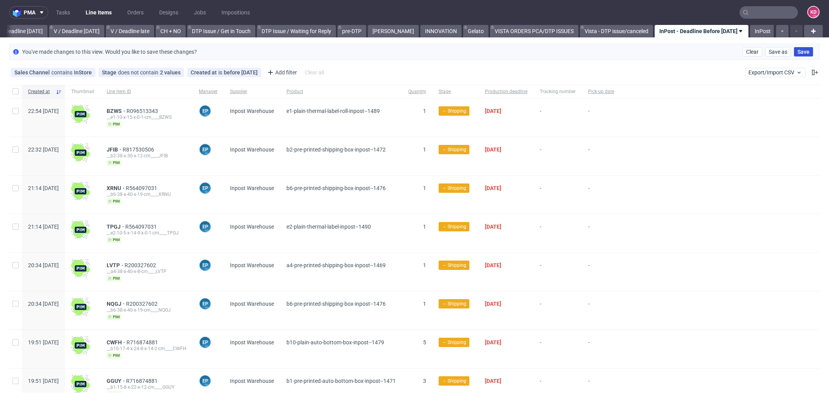
click at [798, 50] on span "Save" at bounding box center [804, 51] width 12 height 5
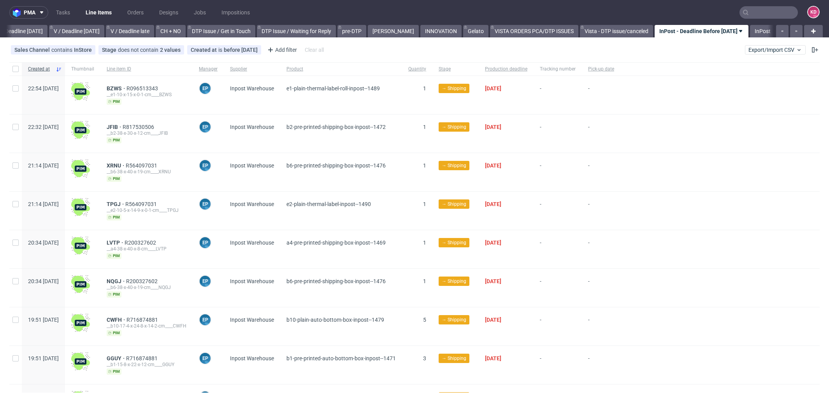
scroll to position [0, 981]
click at [750, 30] on link "InPost" at bounding box center [761, 31] width 25 height 12
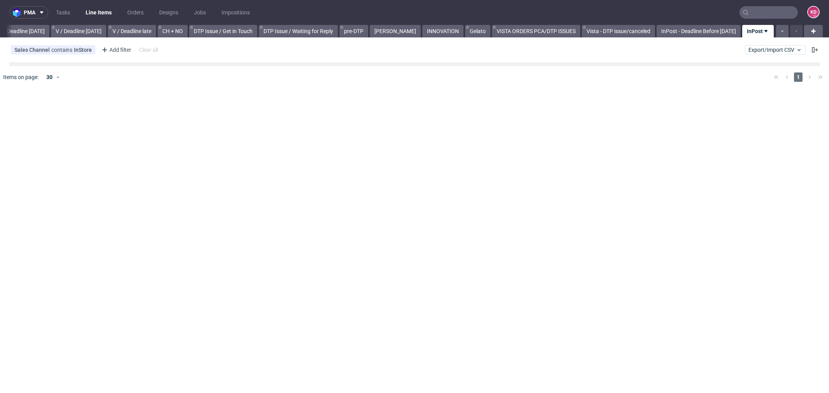
scroll to position [0, 971]
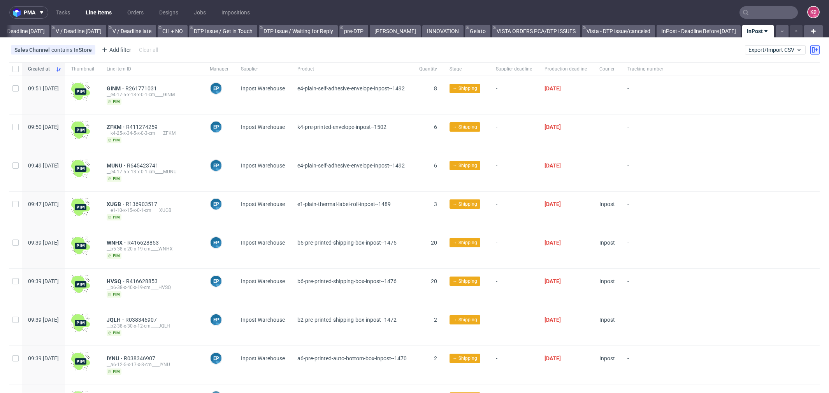
click at [812, 51] on icon at bounding box center [815, 50] width 6 height 6
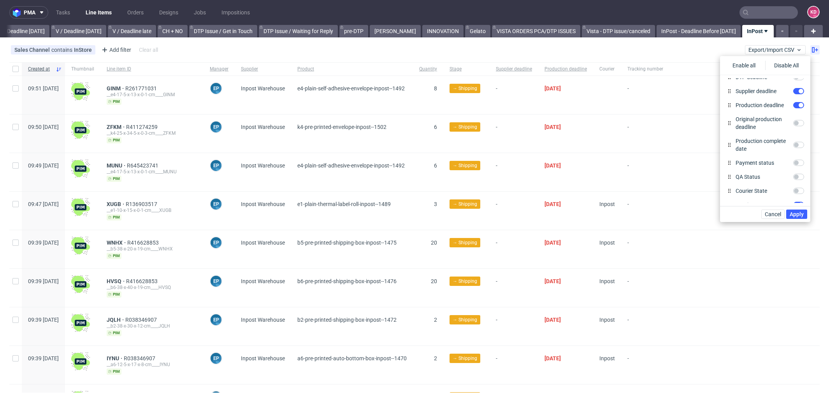
scroll to position [381, 0]
click at [796, 184] on input "Pick-up date" at bounding box center [798, 182] width 11 height 6
checkbox input "true"
click at [800, 213] on span "Apply" at bounding box center [797, 213] width 14 height 5
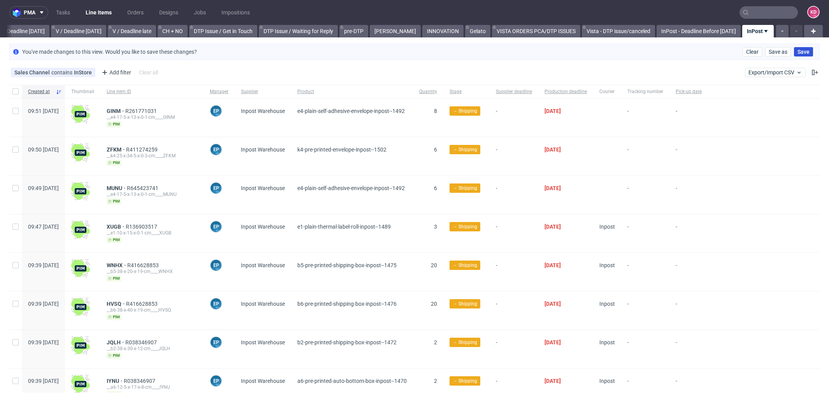
click at [798, 49] on span "Save" at bounding box center [804, 51] width 12 height 5
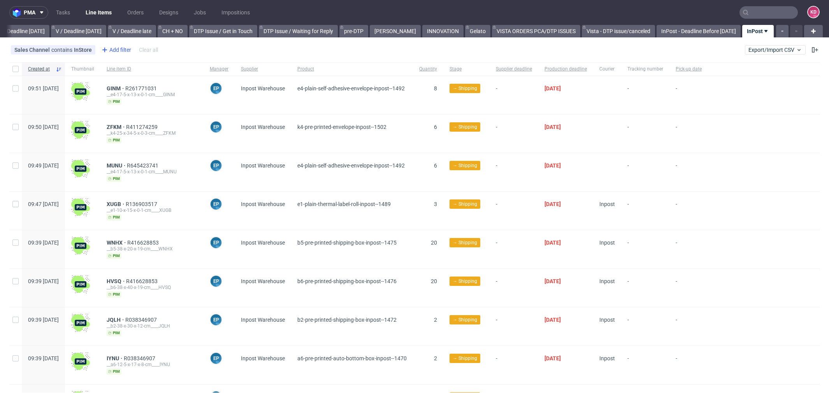
click at [115, 51] on div "Add filter" at bounding box center [115, 50] width 34 height 12
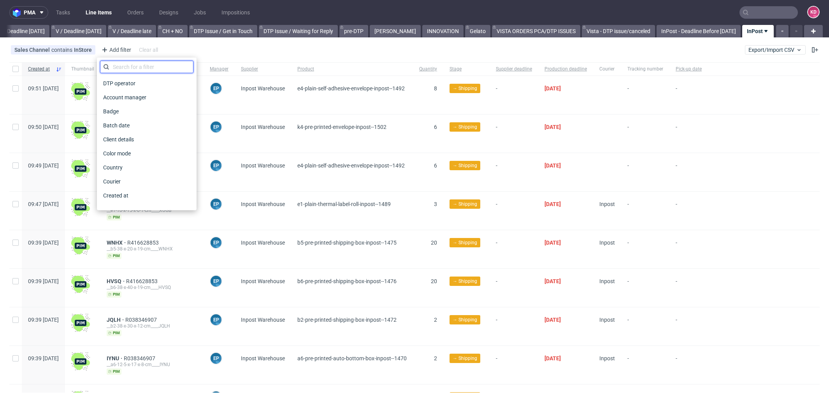
click at [130, 68] on input "text" at bounding box center [146, 67] width 93 height 12
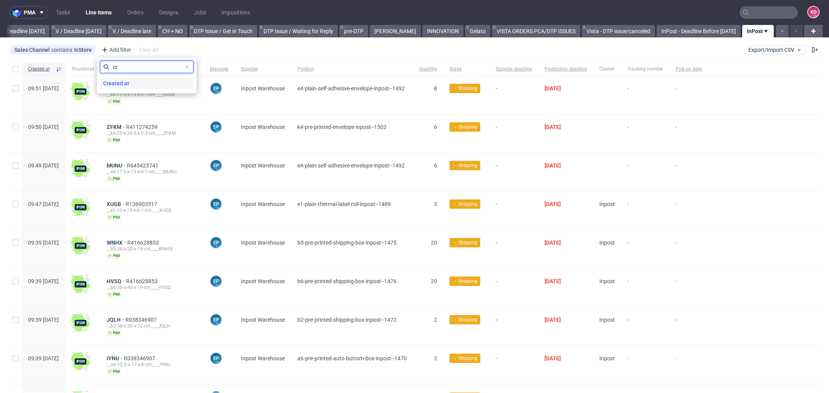
type input "cr"
click at [131, 80] on span "Created at" at bounding box center [116, 83] width 32 height 11
click at [134, 63] on span "today" at bounding box center [144, 66] width 81 height 8
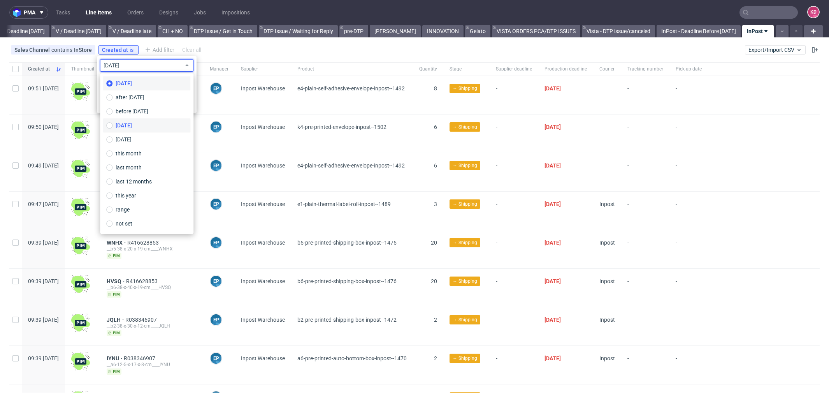
click at [132, 124] on span "yesterday" at bounding box center [124, 125] width 16 height 8
type input "14/10/2025"
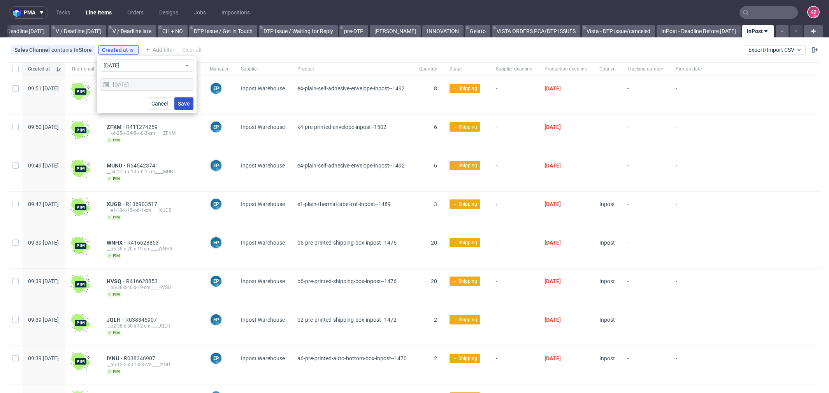
click at [187, 101] on span "Save" at bounding box center [184, 103] width 12 height 5
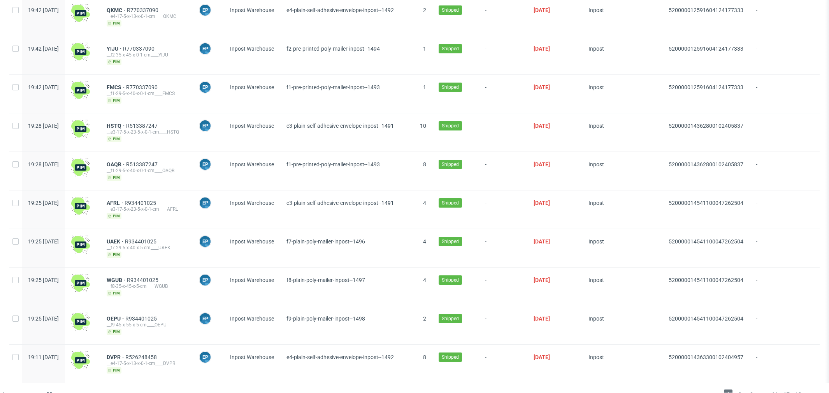
scroll to position [0, 0]
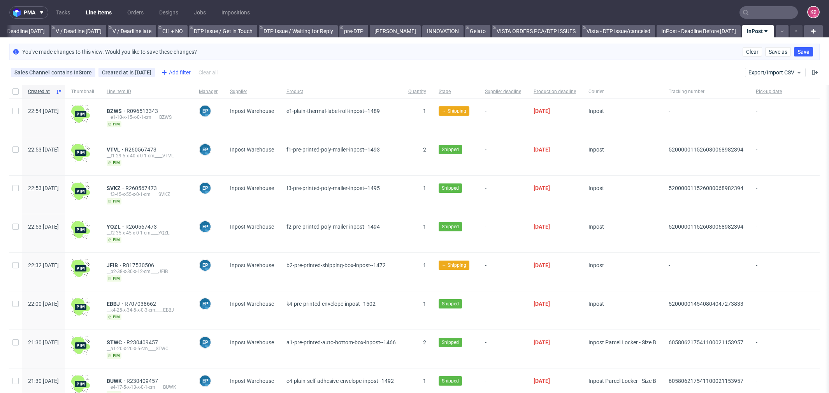
click at [182, 71] on div "Add filter" at bounding box center [175, 72] width 34 height 12
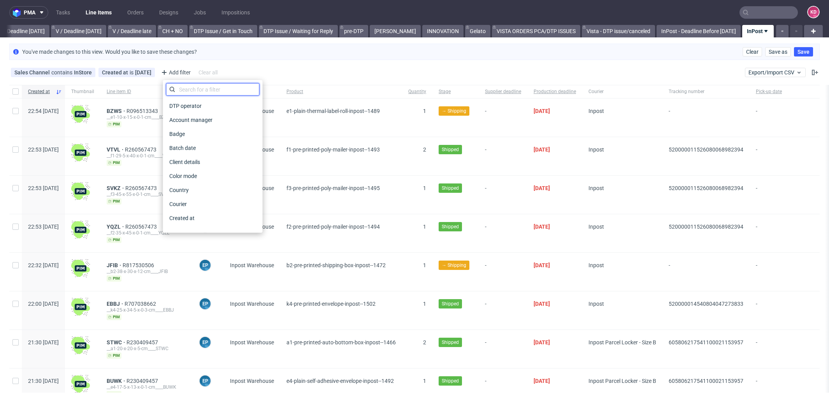
click at [196, 91] on input "text" at bounding box center [212, 89] width 93 height 12
type input "sta"
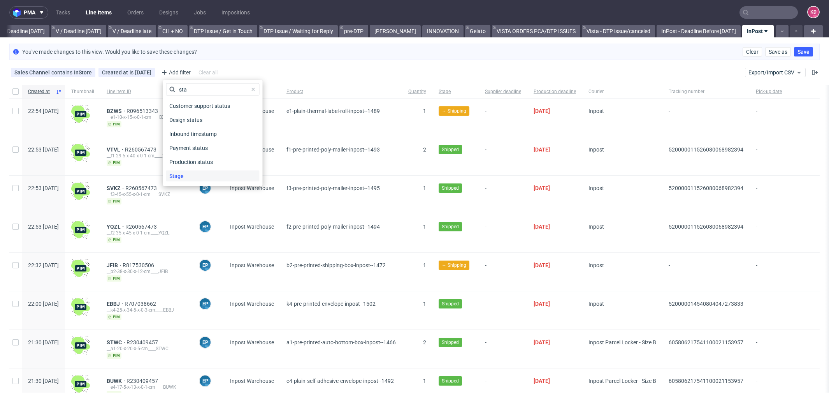
click at [198, 175] on div "Stage" at bounding box center [212, 176] width 93 height 11
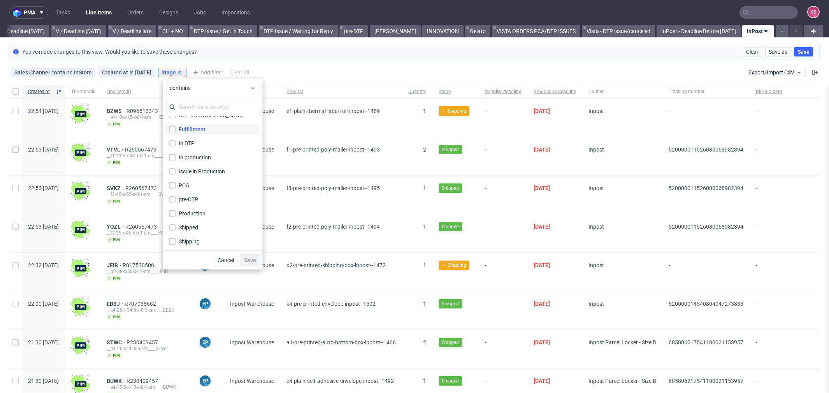
scroll to position [51, 0]
click at [203, 230] on label "Shipped" at bounding box center [212, 226] width 93 height 11
click at [176, 229] on input "Shipped" at bounding box center [172, 226] width 6 height 6
checkbox input "true"
click at [248, 257] on span "Save" at bounding box center [250, 259] width 12 height 5
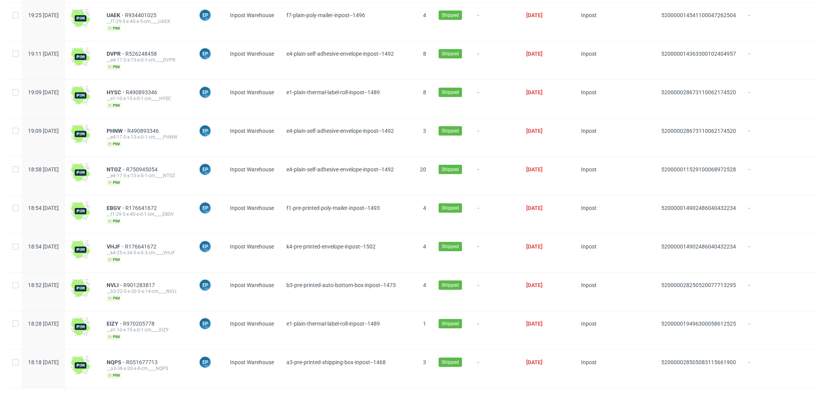
scroll to position [872, 0]
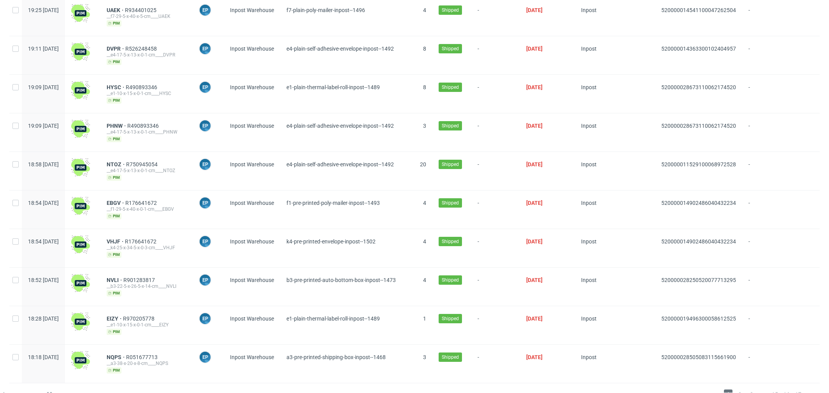
click at [794, 389] on span "17" at bounding box center [798, 393] width 9 height 9
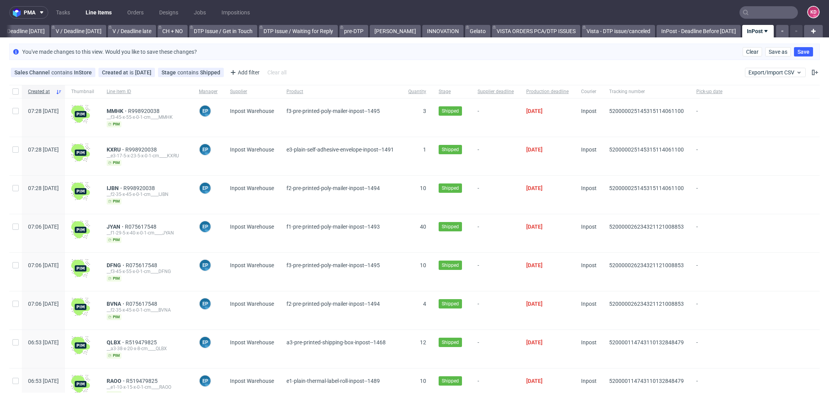
scroll to position [263, 0]
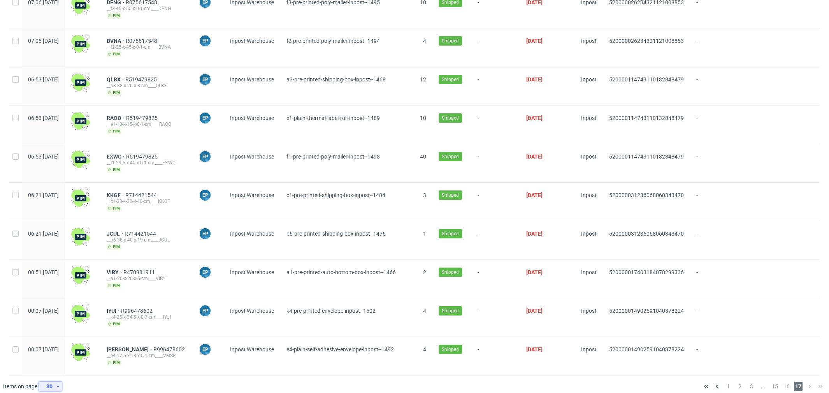
click at [49, 381] on div "30" at bounding box center [49, 386] width 14 height 11
click at [55, 356] on div "120" at bounding box center [53, 360] width 16 height 11
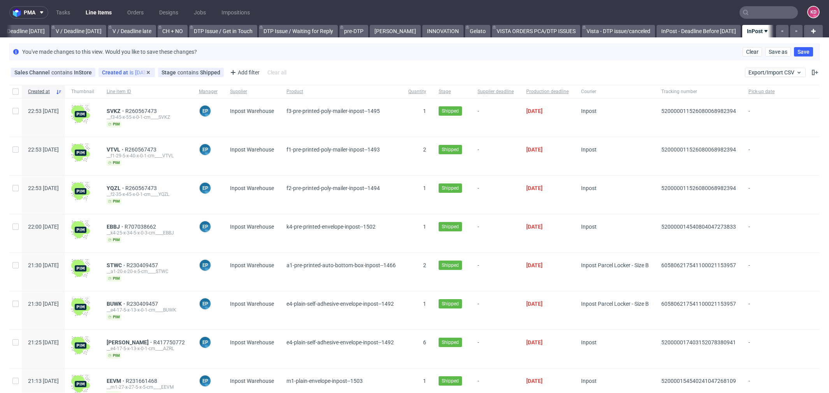
click at [139, 70] on div "Created at is yesterday" at bounding box center [126, 72] width 49 height 6
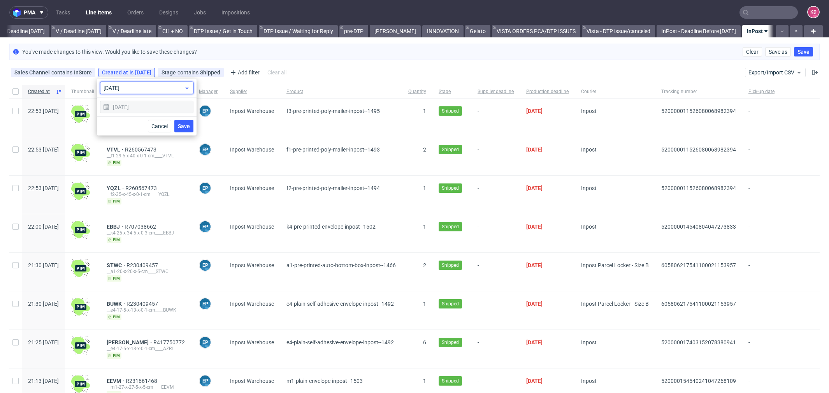
click at [147, 87] on span "yesterday" at bounding box center [144, 88] width 81 height 8
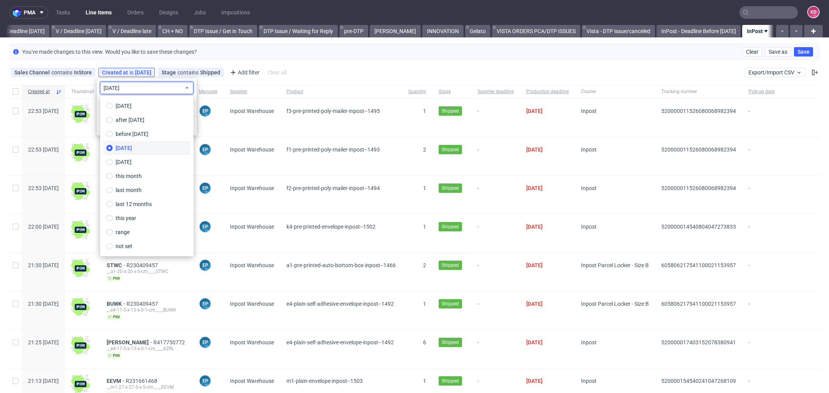
click at [132, 148] on span "yesterday" at bounding box center [124, 148] width 16 height 8
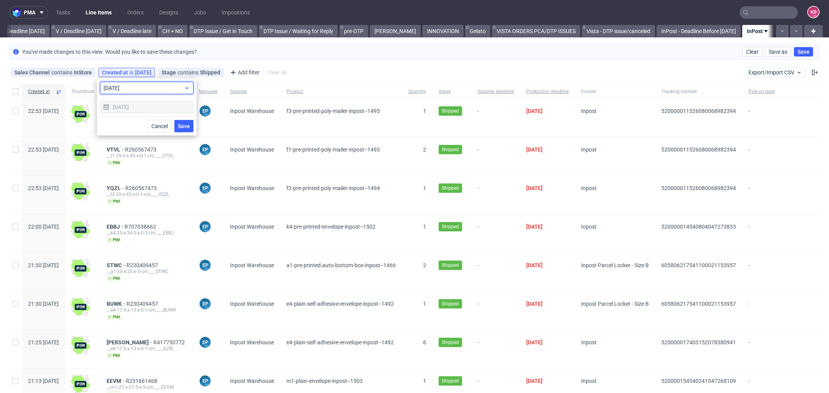
click at [142, 90] on span "yesterday" at bounding box center [144, 88] width 81 height 8
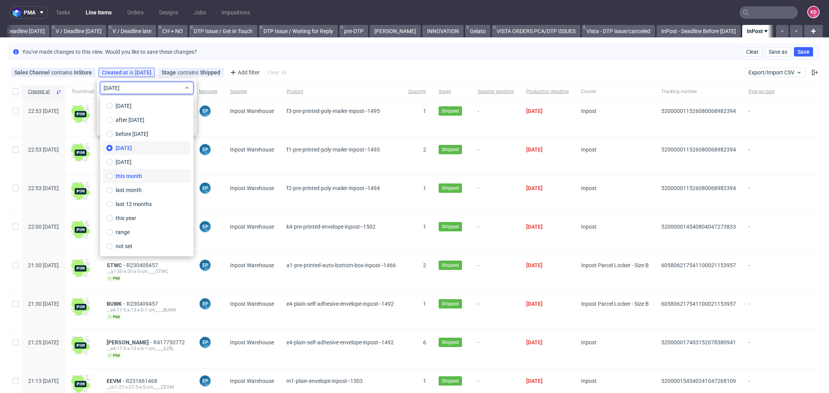
click at [144, 177] on label "this month" at bounding box center [146, 176] width 87 height 14
type input "01/10/2025 - 31/10/2025"
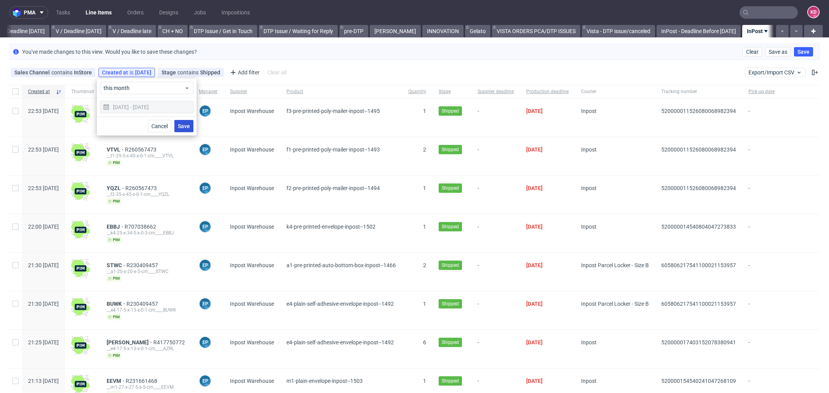
click at [179, 130] on button "Save" at bounding box center [183, 126] width 19 height 12
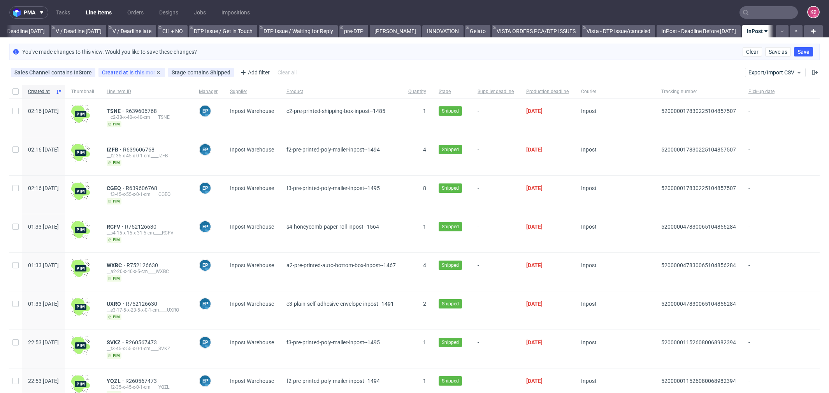
click at [131, 74] on div "Created at is this month" at bounding box center [132, 72] width 60 height 6
click at [143, 108] on div "01/10/2025 - 31/10/2025" at bounding box center [146, 107] width 93 height 12
click at [106, 108] on icon at bounding box center [106, 107] width 6 height 6
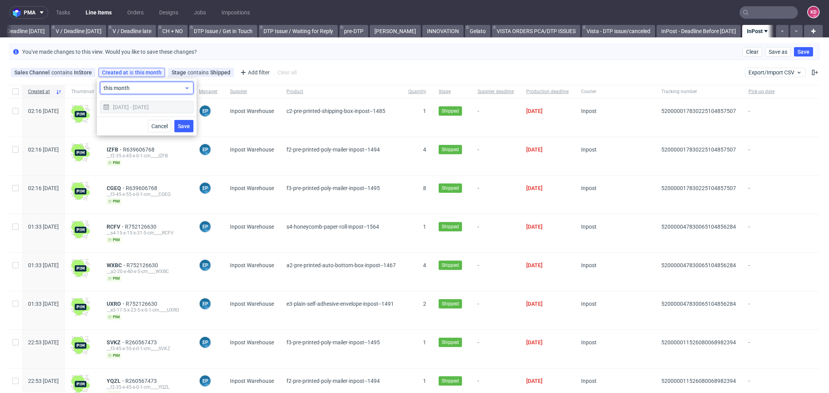
click at [143, 88] on span "this month" at bounding box center [144, 88] width 81 height 8
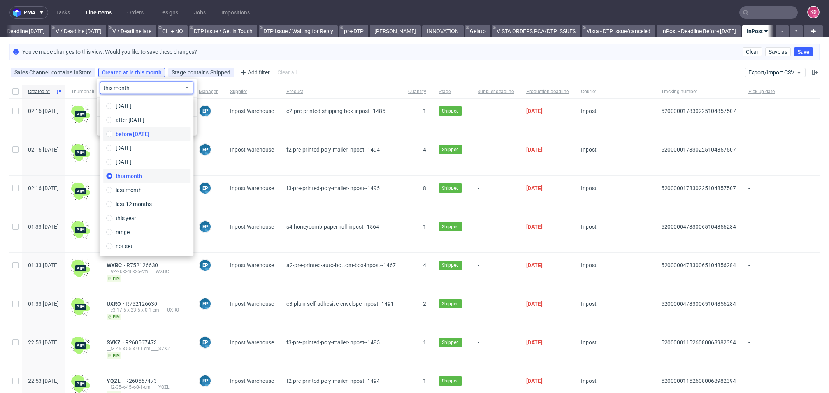
click at [137, 133] on span "before today" at bounding box center [133, 134] width 34 height 8
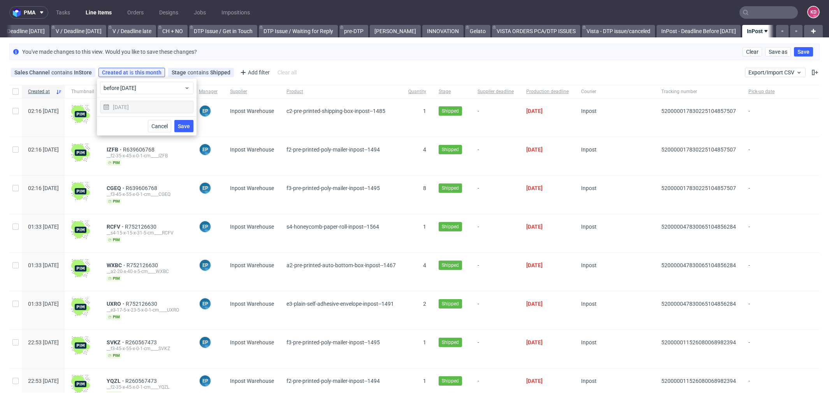
click at [149, 109] on div "15/10/2025" at bounding box center [146, 107] width 93 height 12
click at [103, 107] on div "15/10/2025" at bounding box center [146, 107] width 93 height 12
click at [137, 83] on div "before today" at bounding box center [146, 88] width 93 height 12
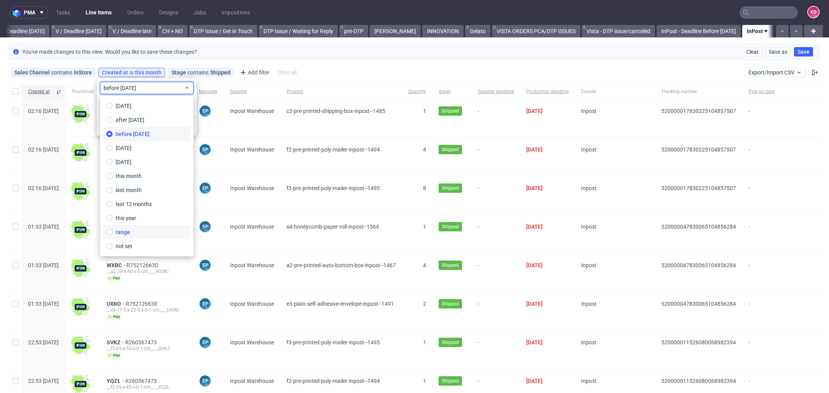
click at [131, 231] on label "range" at bounding box center [146, 232] width 87 height 14
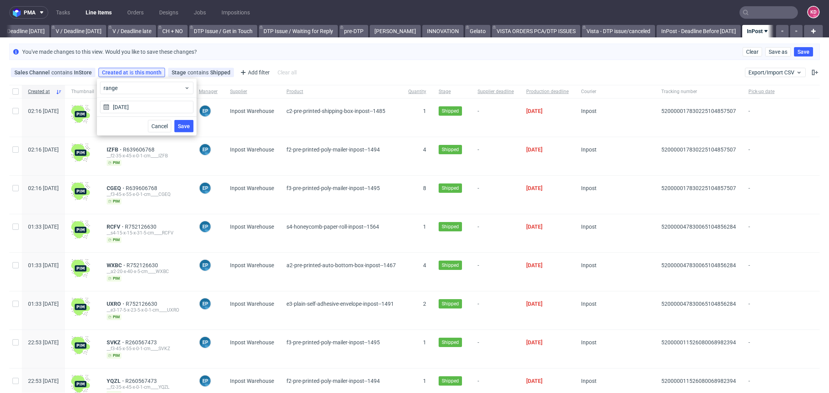
click at [108, 105] on icon at bounding box center [106, 107] width 6 height 6
click at [106, 106] on icon at bounding box center [106, 107] width 6 height 6
click at [127, 106] on input "15/10/2025" at bounding box center [146, 107] width 93 height 12
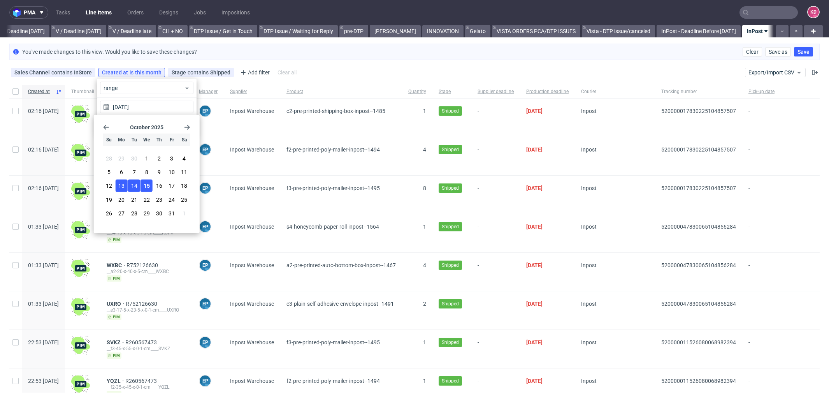
click at [123, 186] on span "13" at bounding box center [121, 186] width 6 height 8
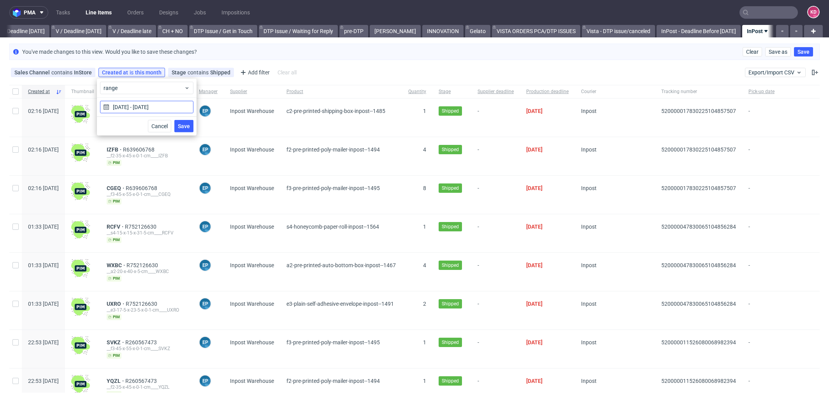
click at [161, 109] on input "13/10/2025 - 15/10/2025" at bounding box center [146, 107] width 93 height 12
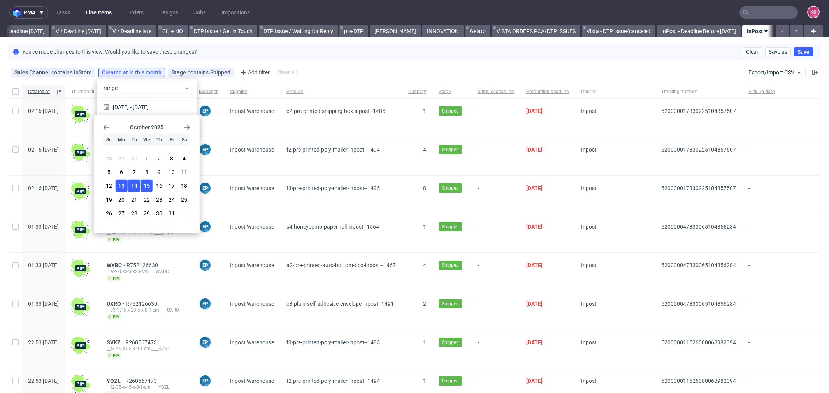
click at [135, 187] on span "14" at bounding box center [134, 186] width 6 height 8
click at [124, 187] on span "13" at bounding box center [121, 186] width 6 height 8
type input "13/10/2025 - 14/10/2025"
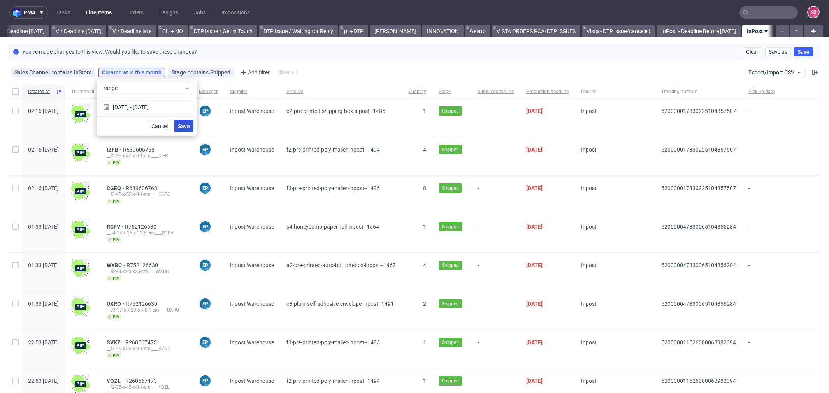
click at [181, 132] on div "Cancel Save" at bounding box center [147, 125] width 100 height 19
click at [182, 128] on span "Save" at bounding box center [184, 125] width 12 height 5
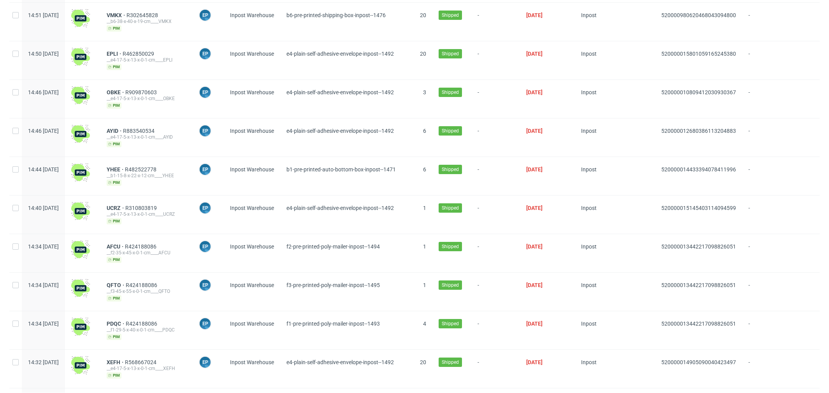
scroll to position [4297, 0]
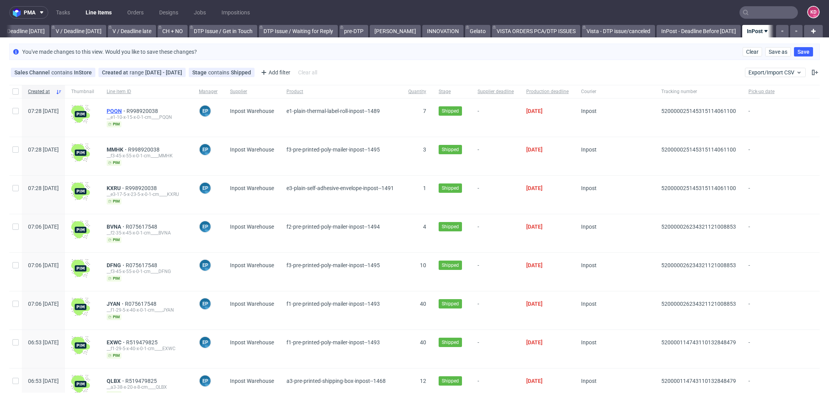
click at [127, 110] on span "PQQN" at bounding box center [117, 111] width 20 height 6
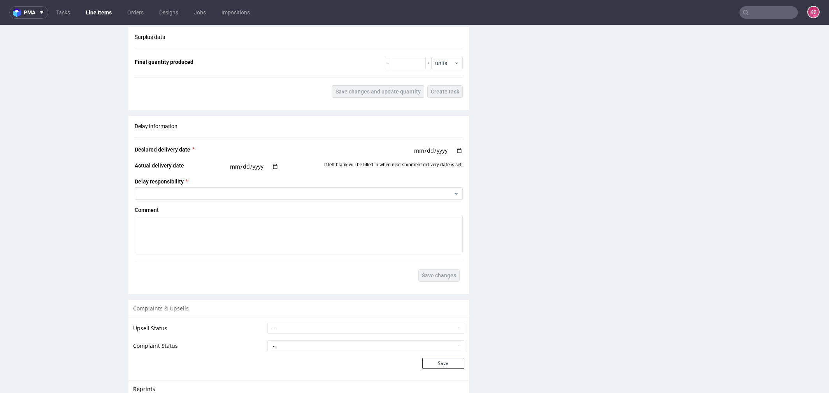
scroll to position [761, 0]
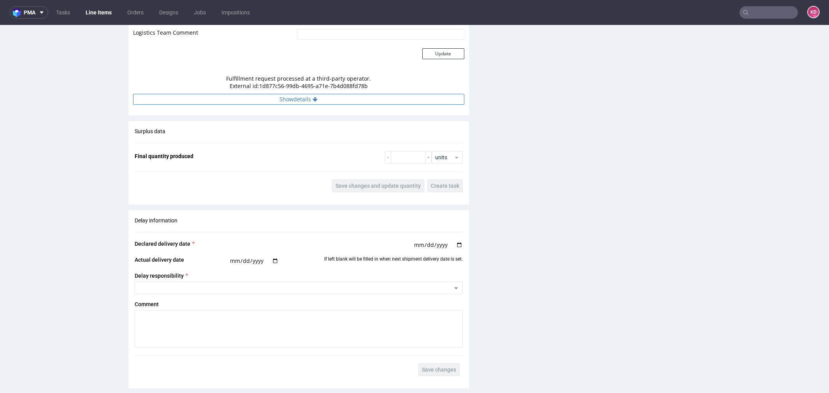
click at [292, 101] on button "Show details" at bounding box center [298, 99] width 331 height 11
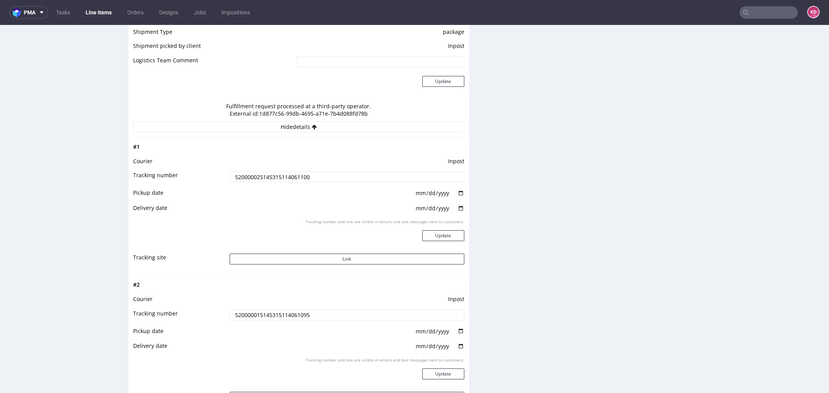
scroll to position [732, 0]
click at [345, 256] on button "Link" at bounding box center [347, 259] width 235 height 11
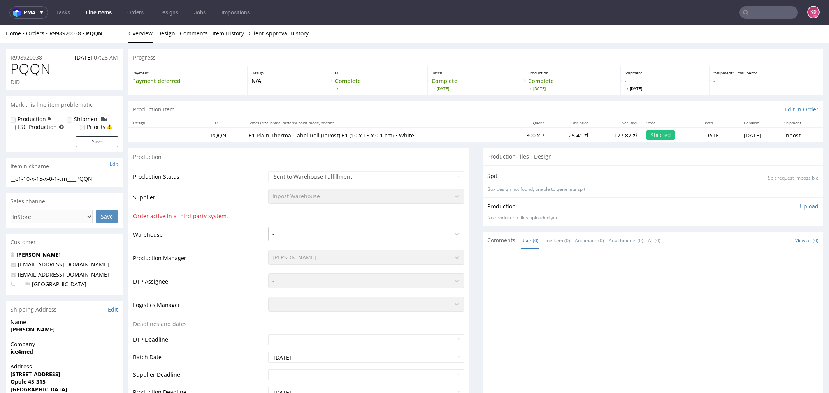
scroll to position [0, 0]
click at [102, 13] on link "Line Items" at bounding box center [98, 12] width 35 height 12
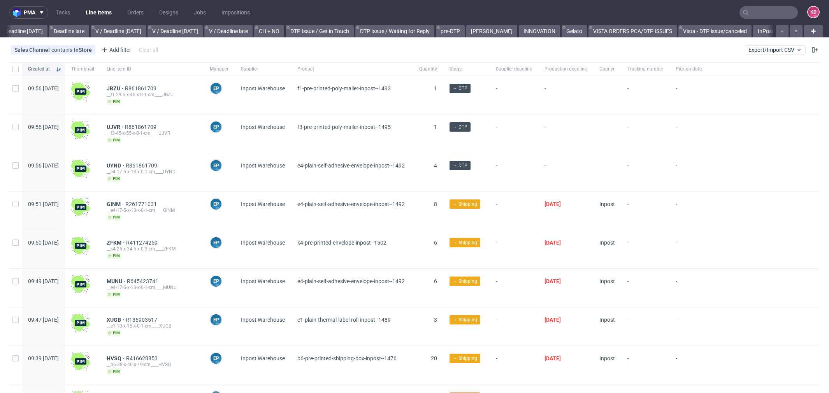
scroll to position [0, 980]
click at [811, 48] on button at bounding box center [815, 49] width 9 height 9
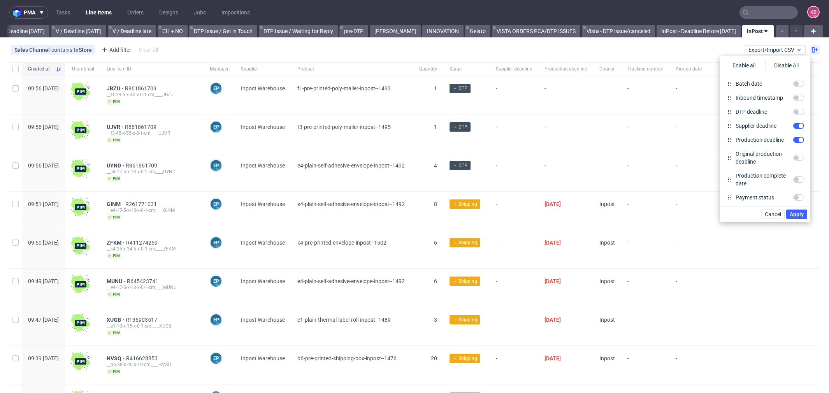
scroll to position [381, 0]
click at [797, 182] on input "Pick-up date" at bounding box center [798, 182] width 11 height 6
checkbox input "false"
click at [800, 213] on span "Apply" at bounding box center [797, 213] width 14 height 5
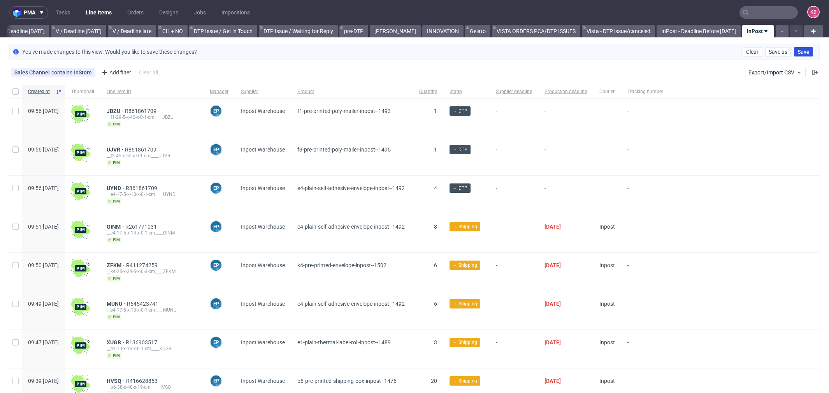
click at [794, 48] on button "Save" at bounding box center [803, 51] width 19 height 9
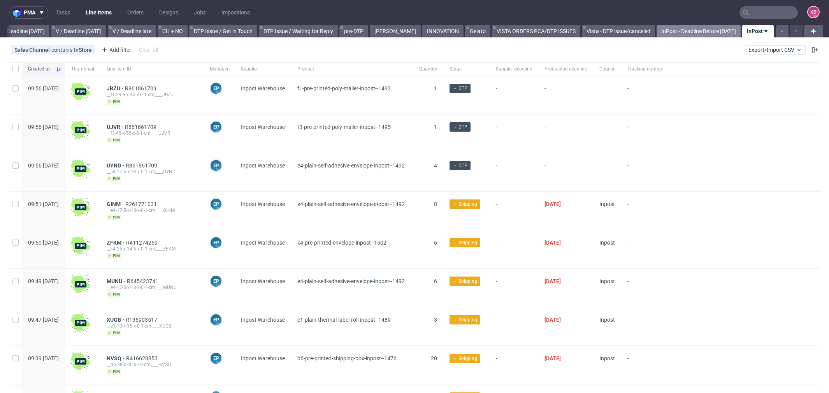
click at [682, 30] on link "InPost - Deadline Before Today" at bounding box center [699, 31] width 84 height 12
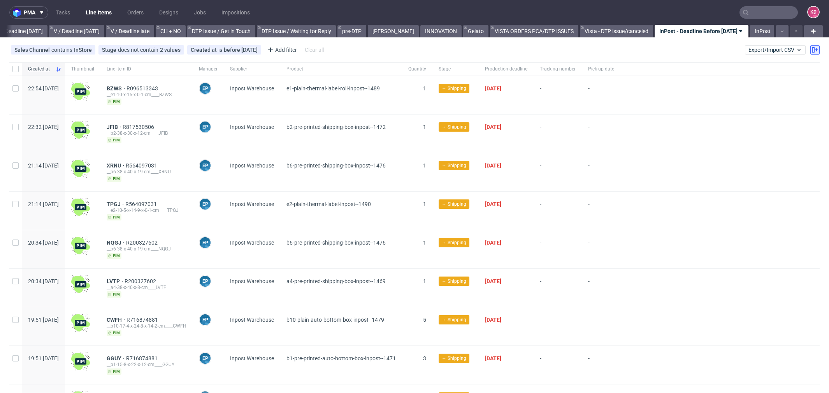
click at [812, 53] on icon at bounding box center [815, 50] width 6 height 6
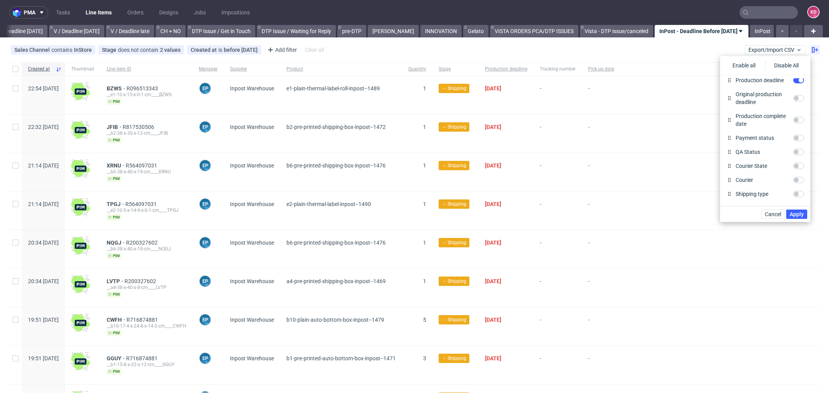
scroll to position [381, 0]
click at [796, 182] on input "Pick-up date" at bounding box center [798, 182] width 11 height 6
checkbox input "false"
click at [799, 211] on span "Apply" at bounding box center [797, 213] width 14 height 5
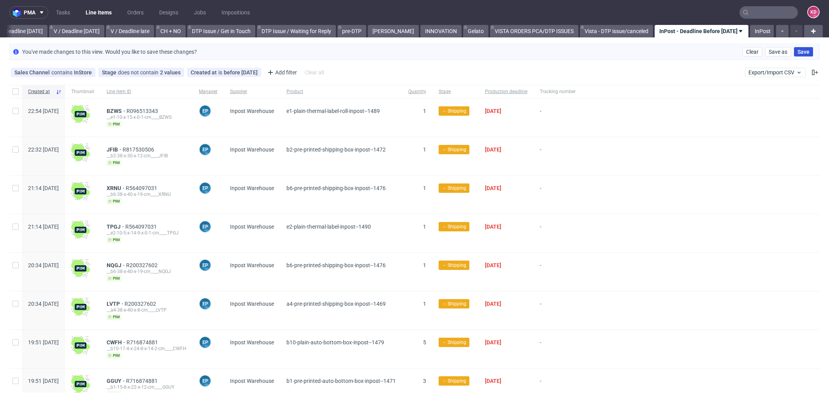
click at [798, 54] on span "Save" at bounding box center [804, 51] width 12 height 5
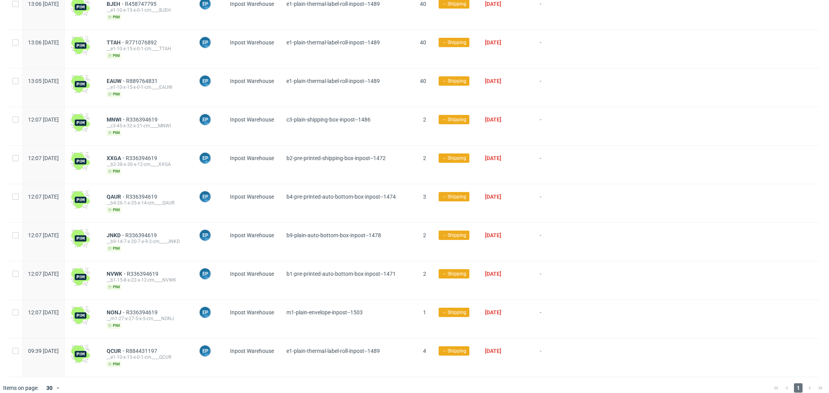
scroll to position [0, 0]
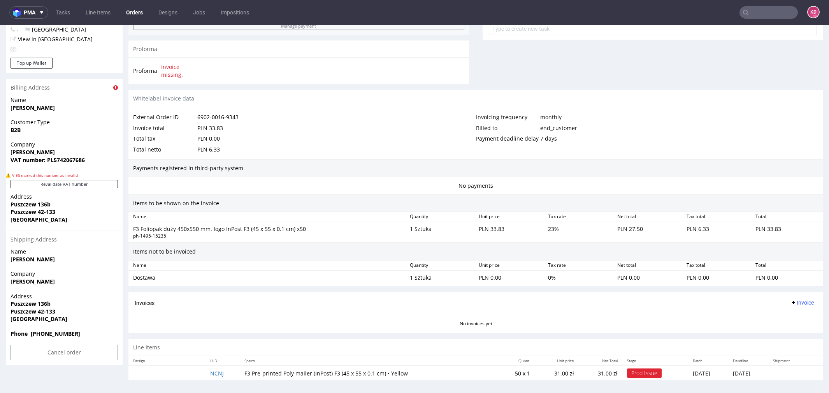
scroll to position [337, 0]
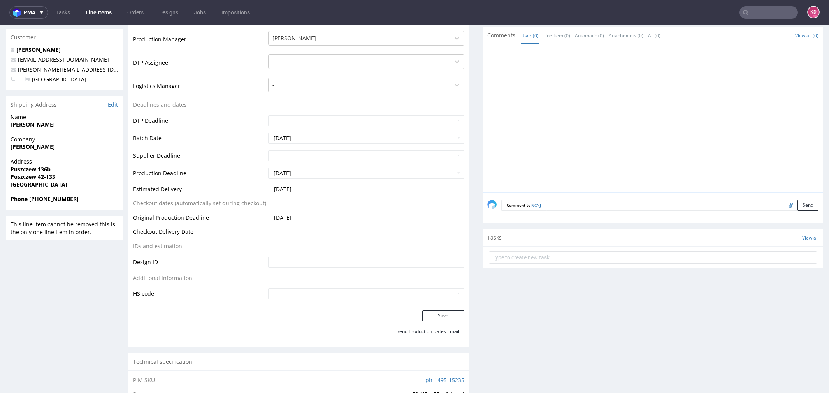
scroll to position [41, 0]
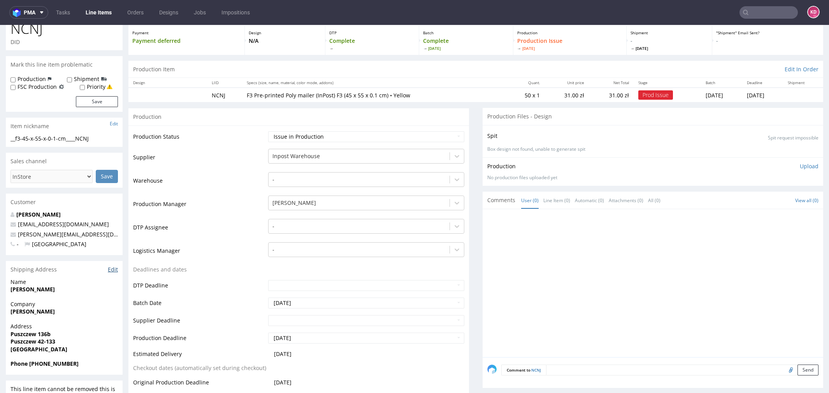
click at [115, 269] on link "Edit" at bounding box center [113, 270] width 10 height 8
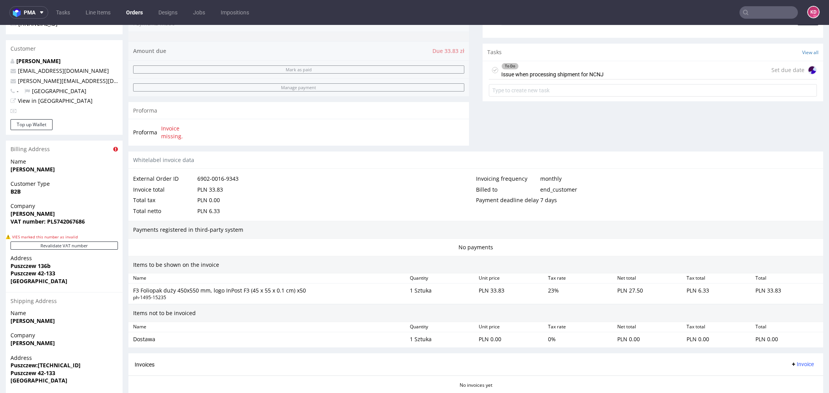
scroll to position [338, 0]
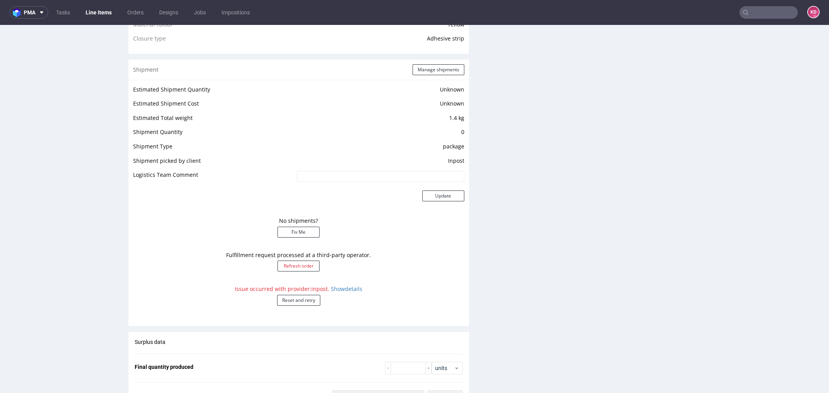
scroll to position [621, 0]
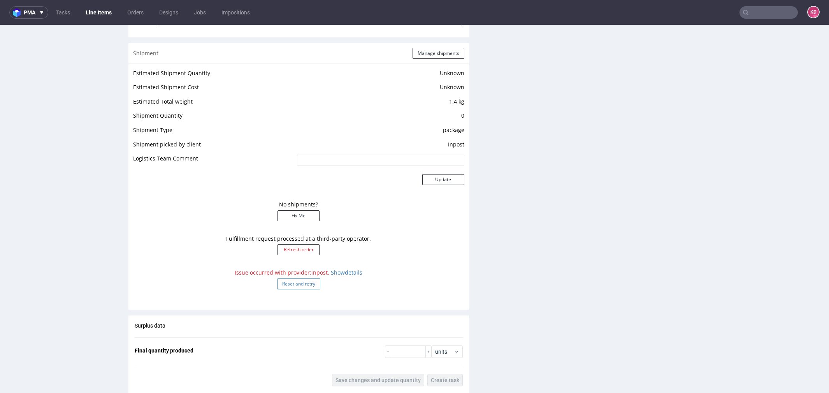
click at [300, 284] on button "Reset and retry" at bounding box center [298, 283] width 43 height 11
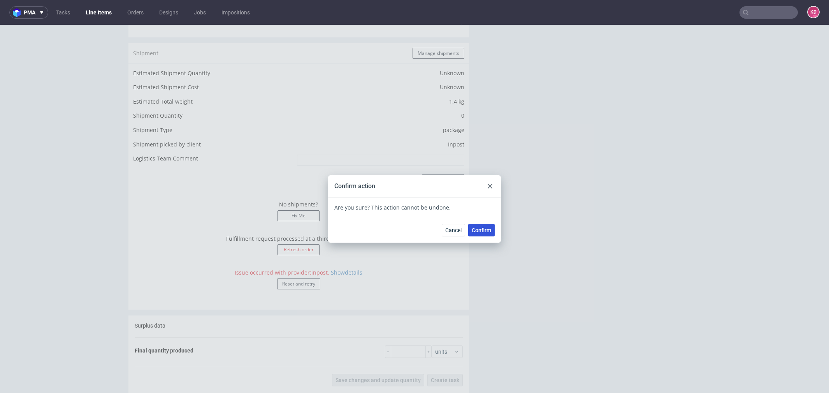
click at [478, 229] on span "Confirm" at bounding box center [481, 229] width 19 height 5
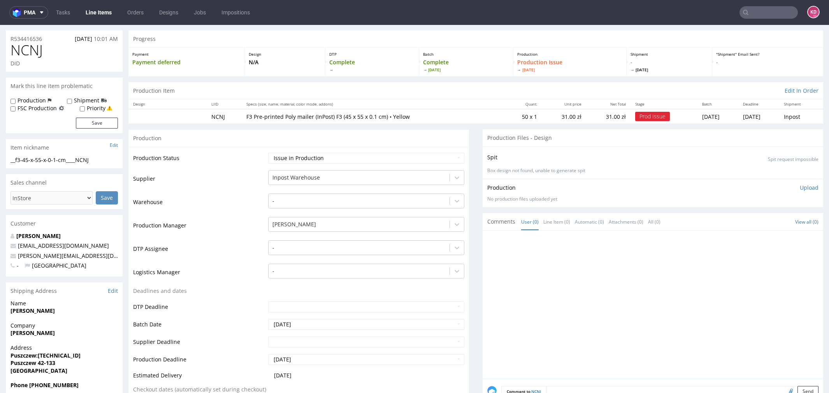
scroll to position [0, 0]
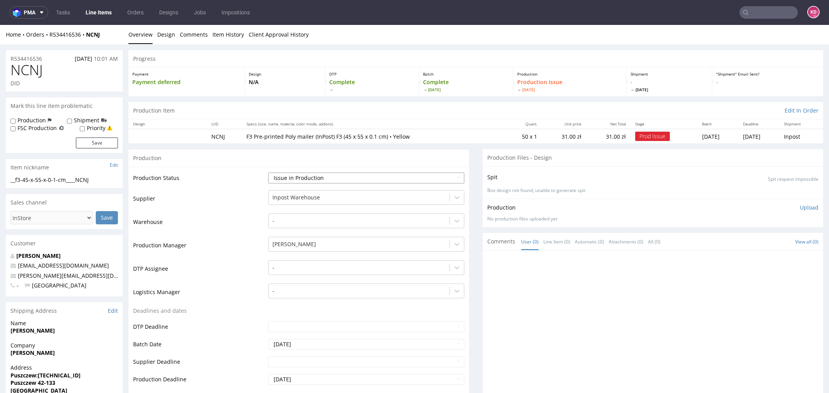
click at [325, 177] on select "Waiting for Artwork Waiting for Diecut Waiting for Mockup Waiting for DTP Waiti…" at bounding box center [366, 177] width 196 height 11
select select "sent_to_warehouse_fulfillment"
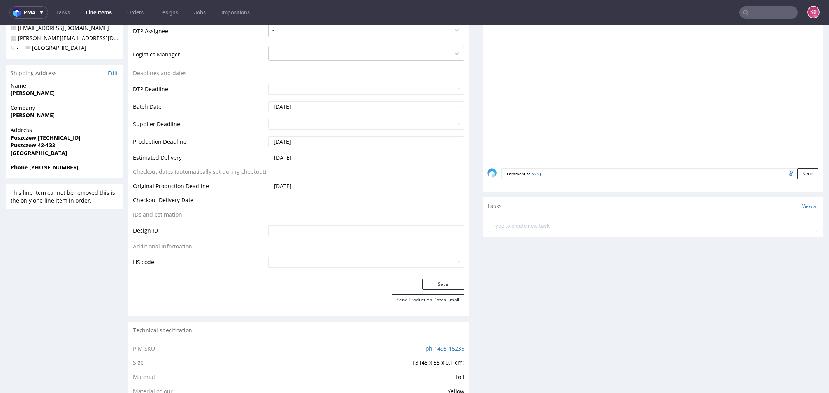
scroll to position [248, 0]
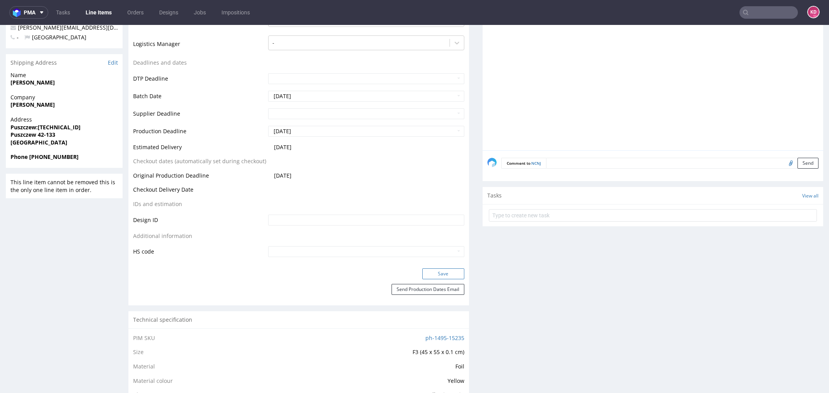
click at [432, 272] on button "Save" at bounding box center [443, 273] width 42 height 11
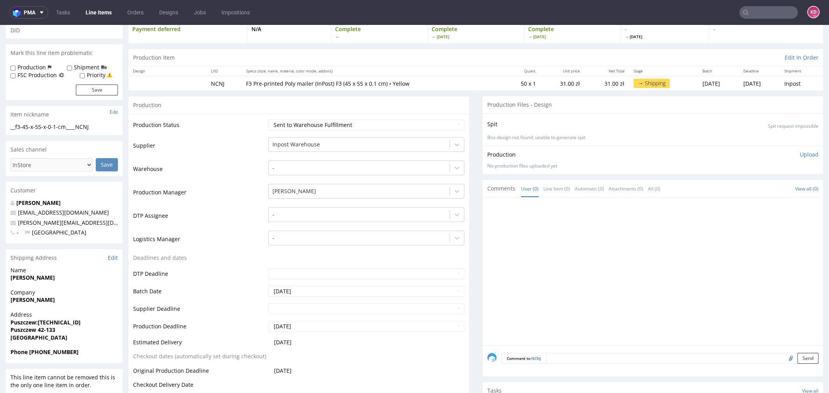
scroll to position [0, 0]
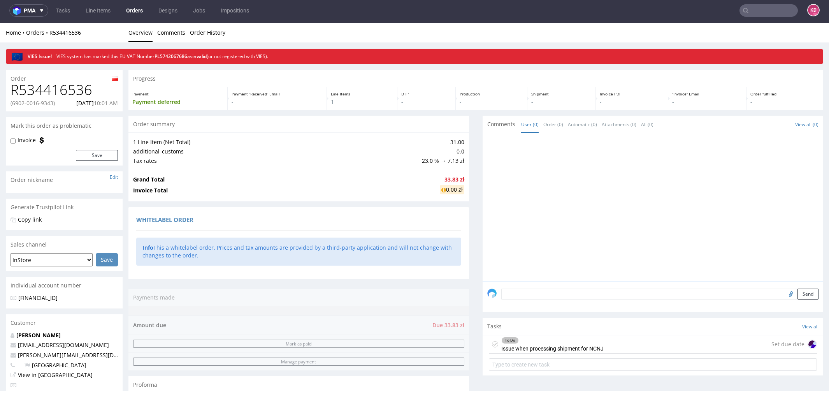
click at [493, 341] on div "To Do Issue when processing shipment for NCNJ" at bounding box center [546, 344] width 115 height 18
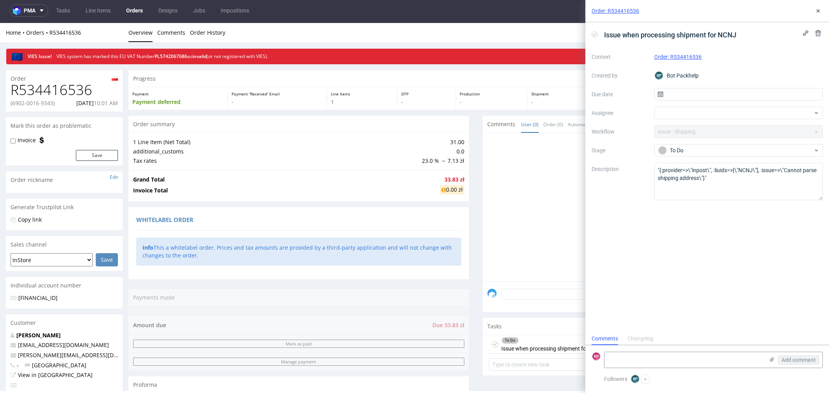
scroll to position [6, 0]
click at [818, 10] on use at bounding box center [818, 10] width 3 height 3
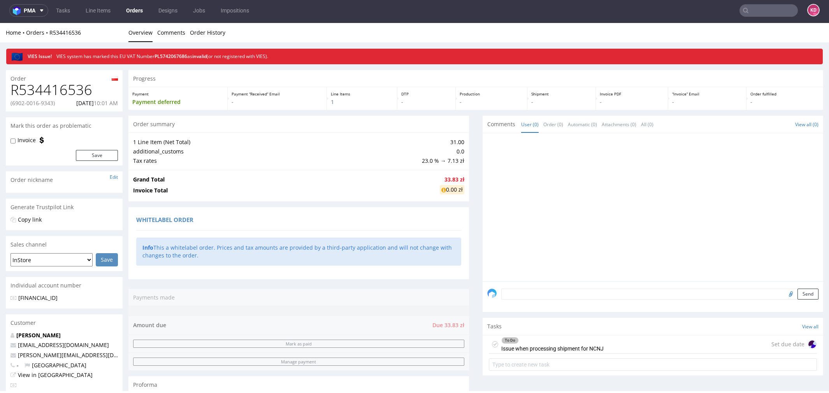
click at [492, 343] on icon at bounding box center [495, 344] width 6 height 6
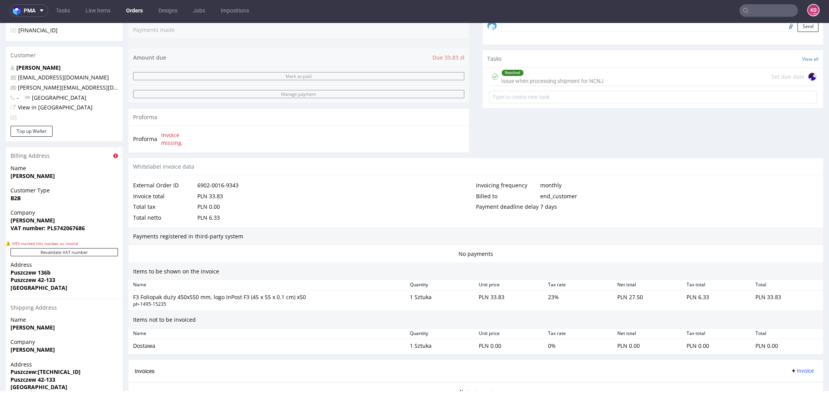
scroll to position [338, 0]
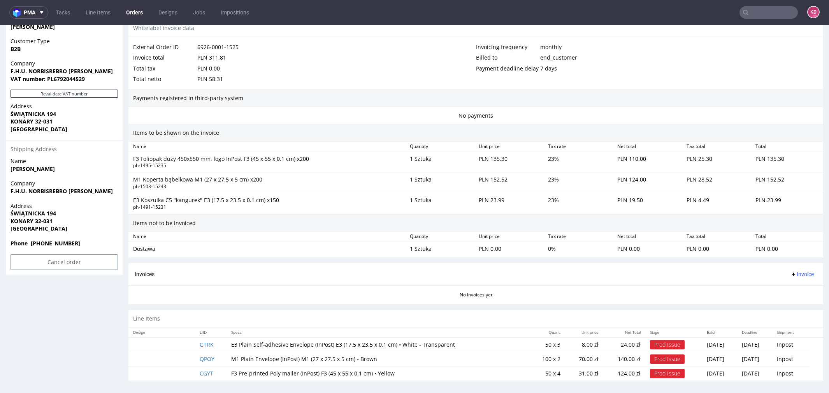
scroll to position [2, 0]
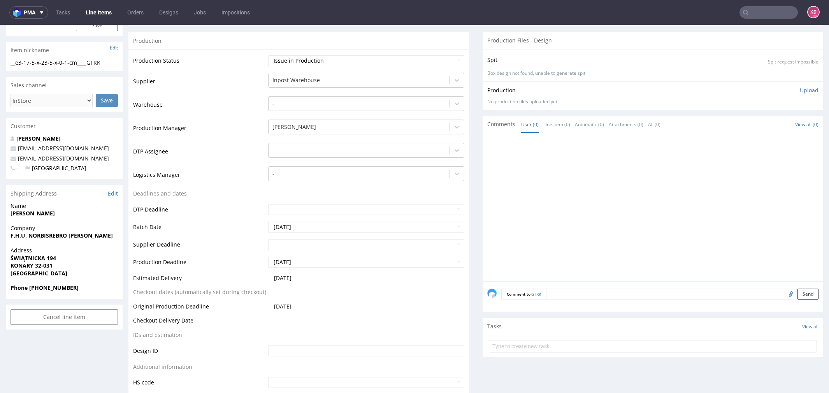
scroll to position [117, 0]
click at [110, 194] on link "Edit" at bounding box center [113, 194] width 10 height 8
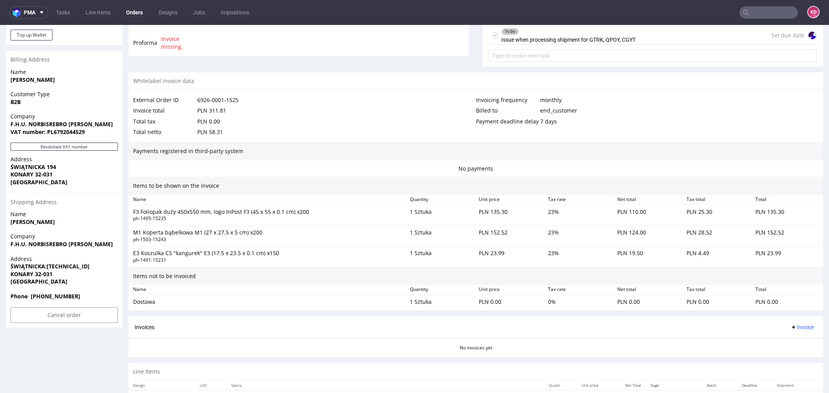
scroll to position [397, 0]
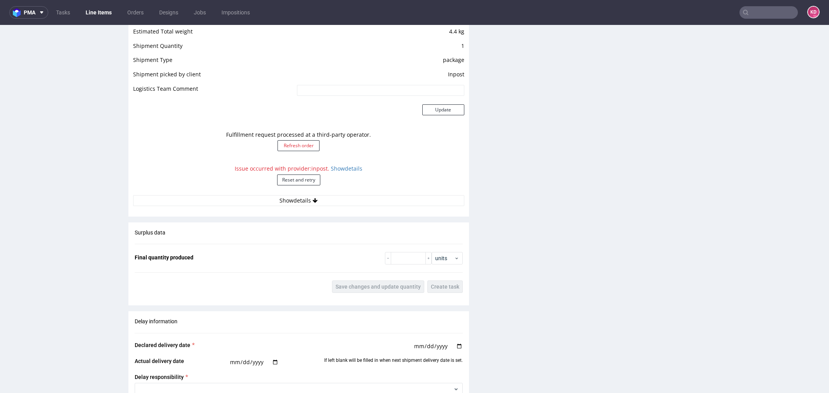
scroll to position [716, 0]
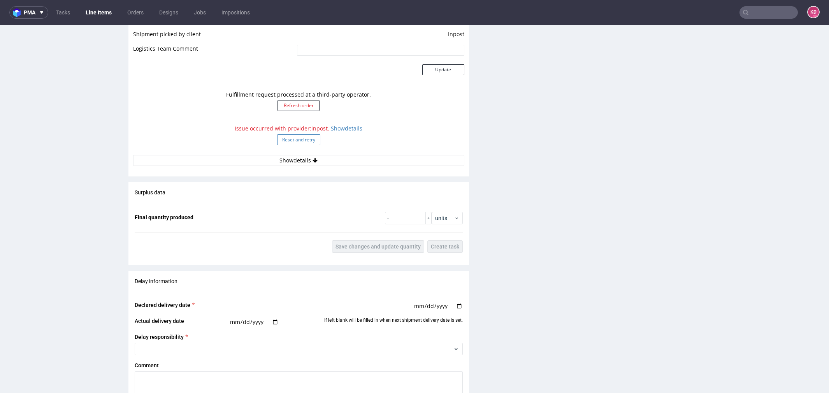
click at [302, 137] on button "Reset and retry" at bounding box center [298, 139] width 43 height 11
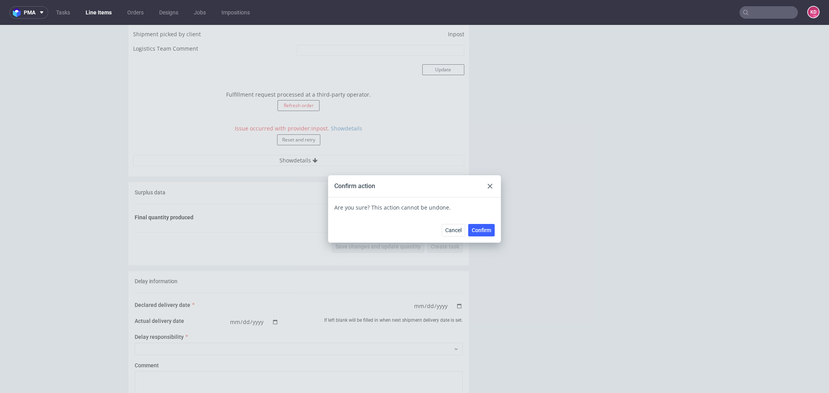
click at [478, 229] on span "Confirm" at bounding box center [481, 229] width 19 height 5
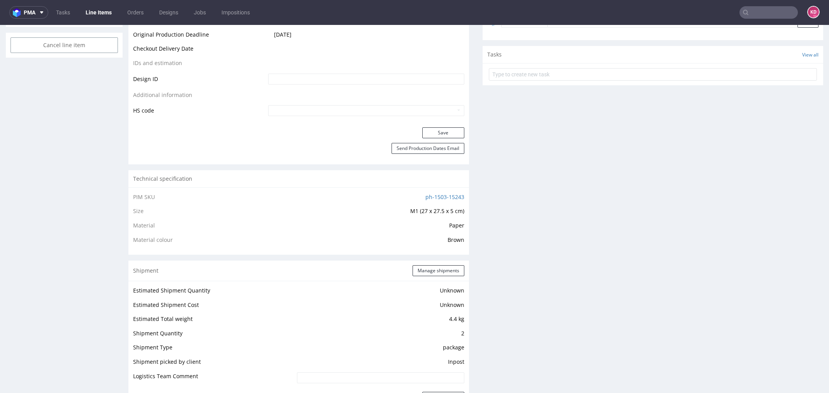
scroll to position [0, 0]
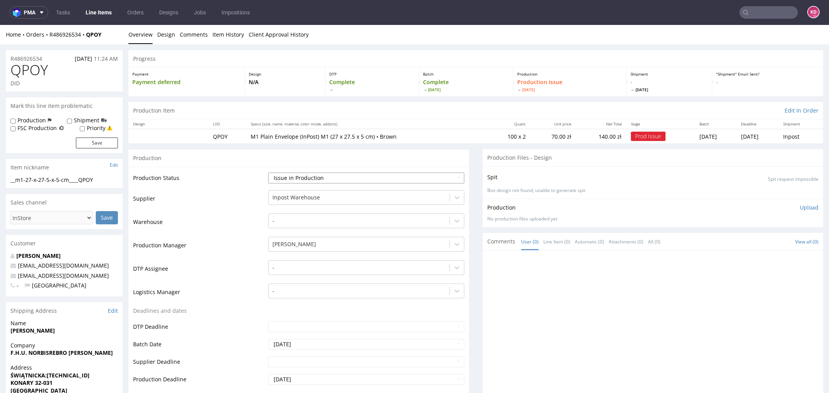
click at [310, 180] on select "Waiting for Artwork Waiting for Diecut Waiting for Mockup Waiting for DTP Waiti…" at bounding box center [366, 177] width 196 height 11
select select "sent_to_warehouse_fulfillment"
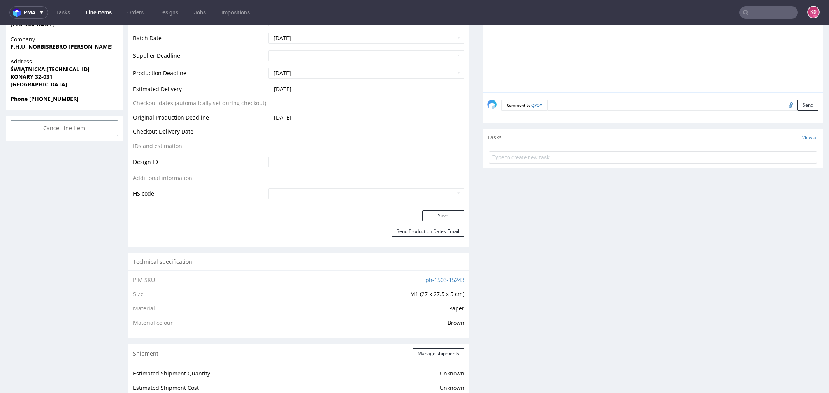
scroll to position [386, 0]
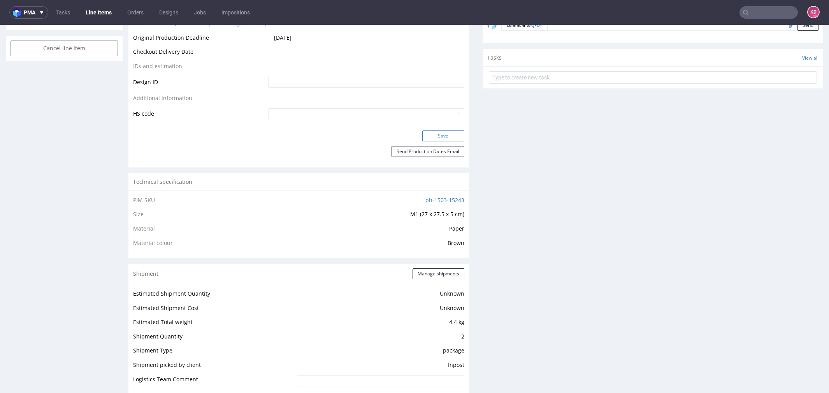
click at [438, 137] on button "Save" at bounding box center [443, 135] width 42 height 11
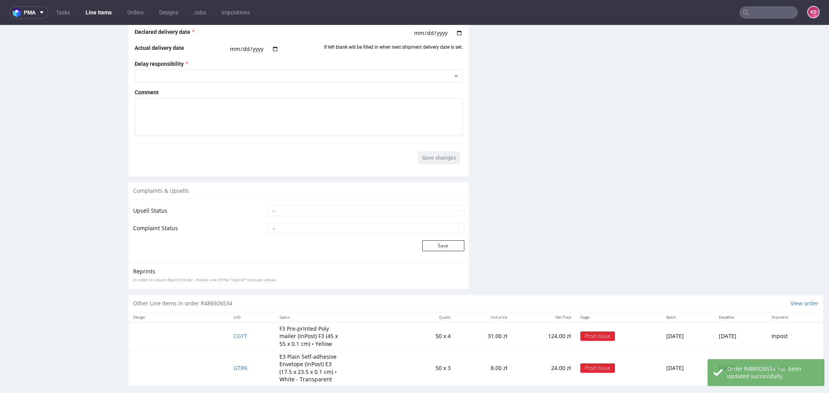
scroll to position [978, 0]
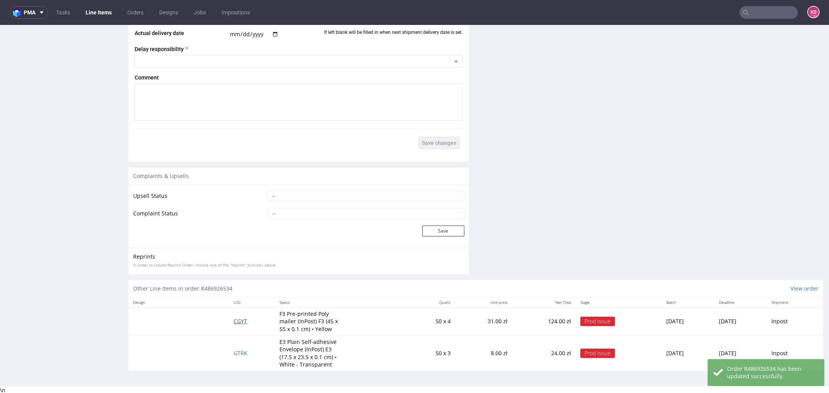
click at [234, 323] on span "CGYT" at bounding box center [241, 320] width 14 height 7
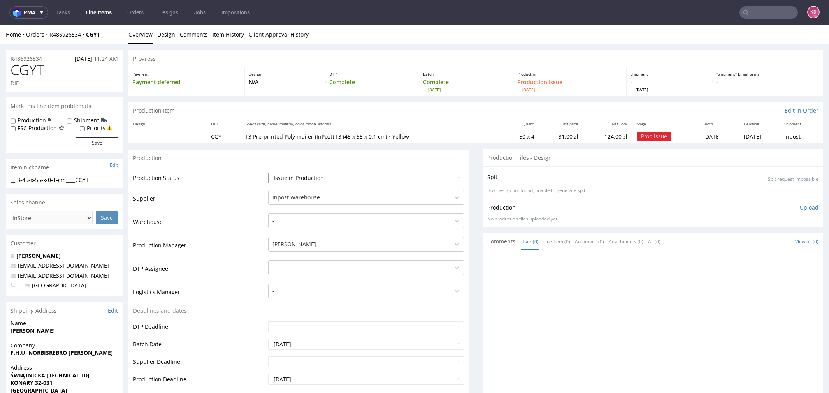
click at [346, 176] on select "Waiting for Artwork Waiting for Diecut Waiting for Mockup Waiting for DTP Waiti…" at bounding box center [366, 177] width 196 height 11
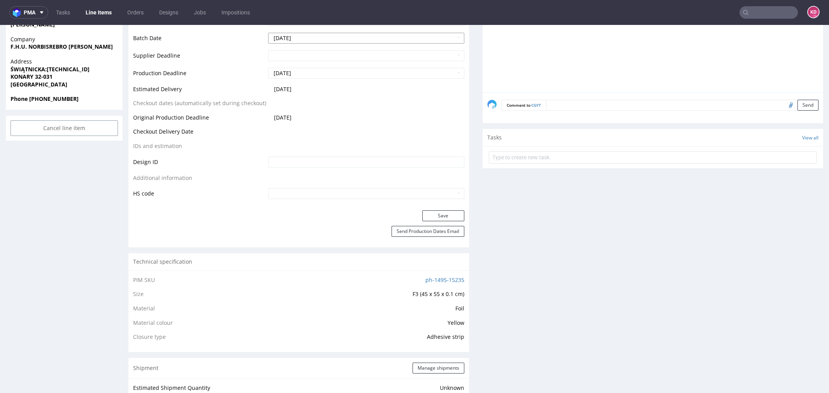
scroll to position [375, 0]
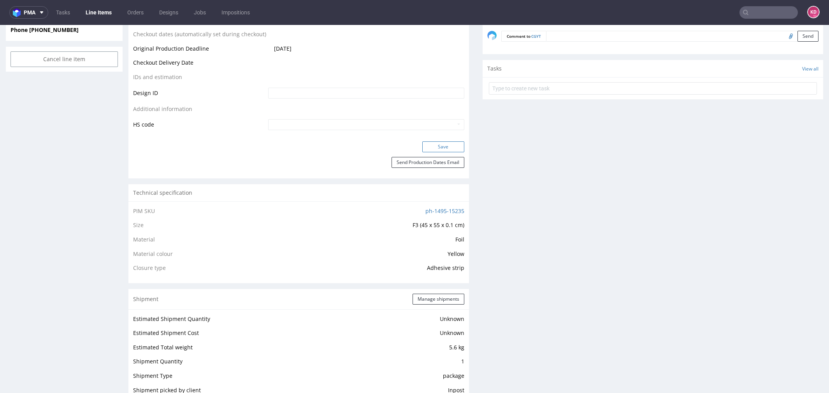
click at [435, 151] on button "Save" at bounding box center [443, 146] width 42 height 11
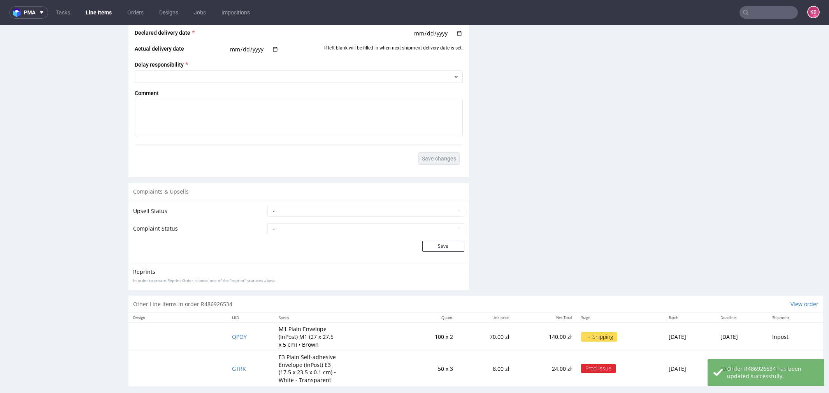
scroll to position [992, 0]
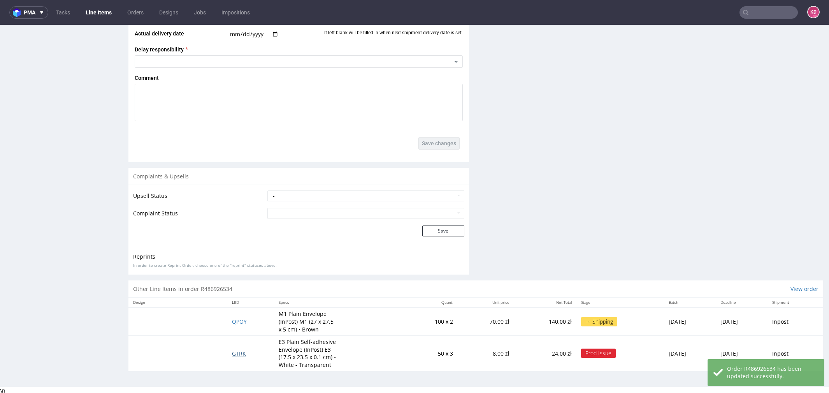
click at [235, 352] on span "GTRK" at bounding box center [239, 353] width 14 height 7
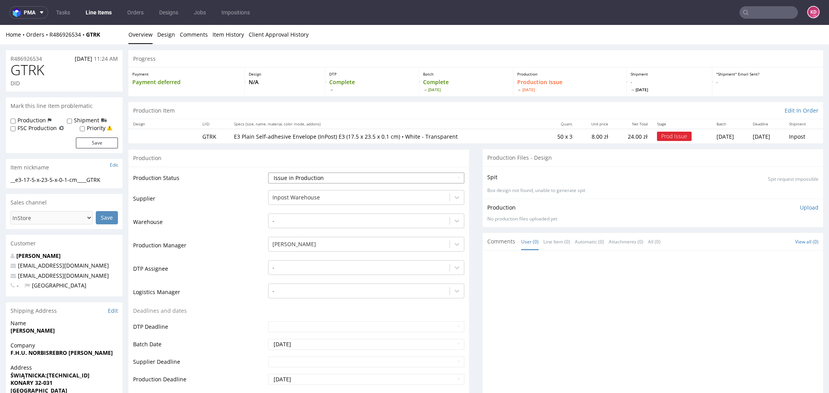
click at [313, 178] on select "Waiting for Artwork Waiting for Diecut Waiting for Mockup Waiting for DTP Waiti…" at bounding box center [366, 177] width 196 height 11
select select "sent_to_warehouse_fulfillment"
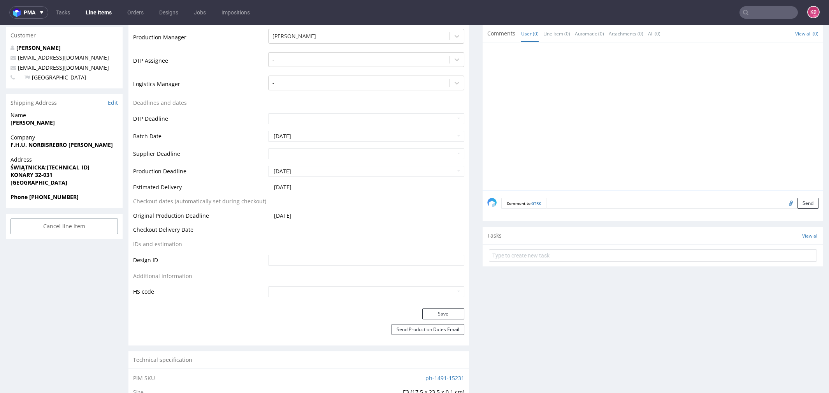
scroll to position [297, 0]
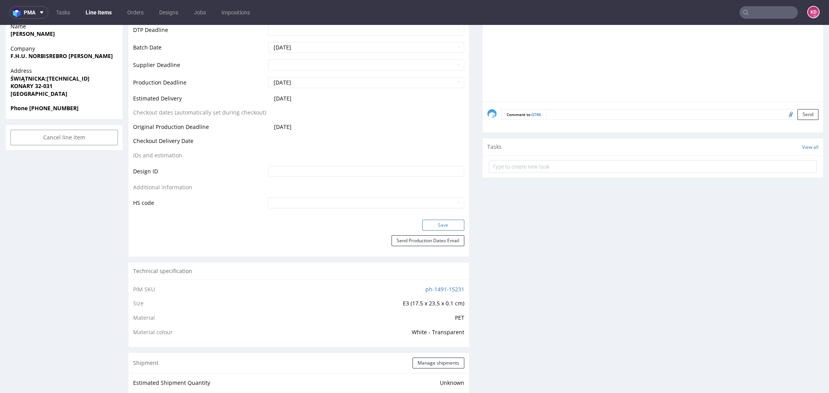
click at [448, 224] on button "Save" at bounding box center [443, 225] width 42 height 11
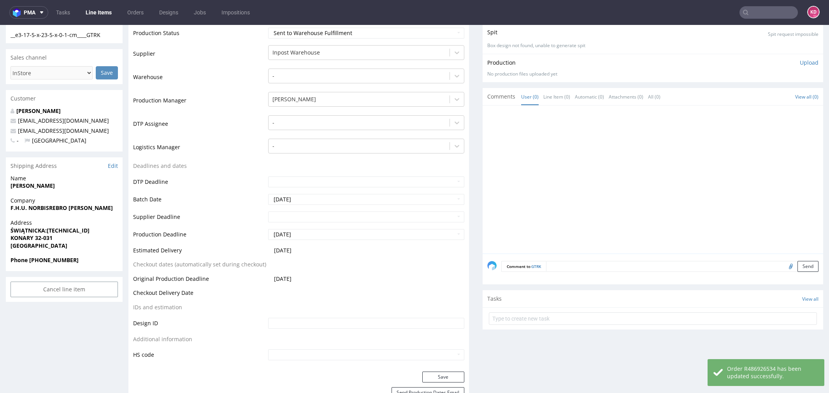
scroll to position [0, 0]
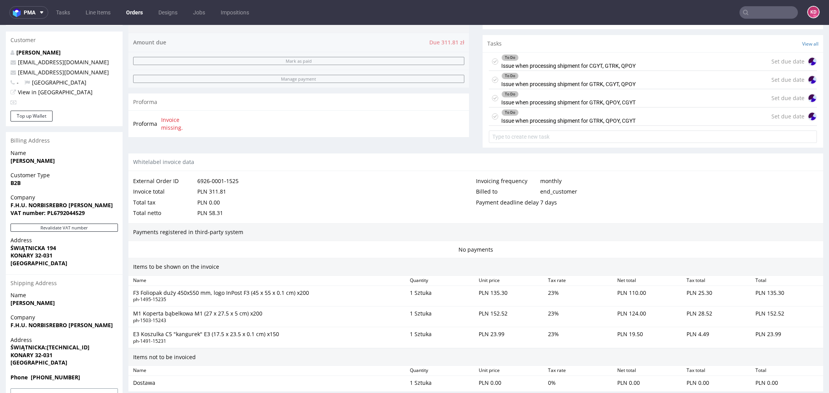
scroll to position [239, 0]
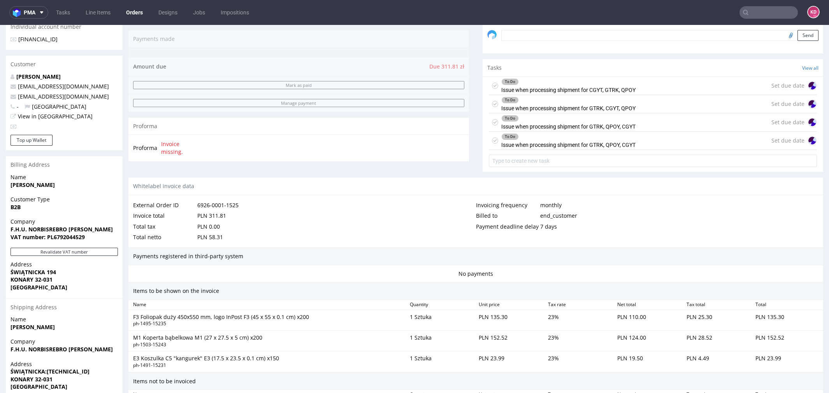
click at [492, 85] on icon at bounding box center [495, 86] width 6 height 6
click at [492, 101] on icon at bounding box center [495, 104] width 6 height 6
click at [492, 118] on div "To Do Issue when processing shipment for GTRK, QPOY, CGYT" at bounding box center [562, 122] width 147 height 18
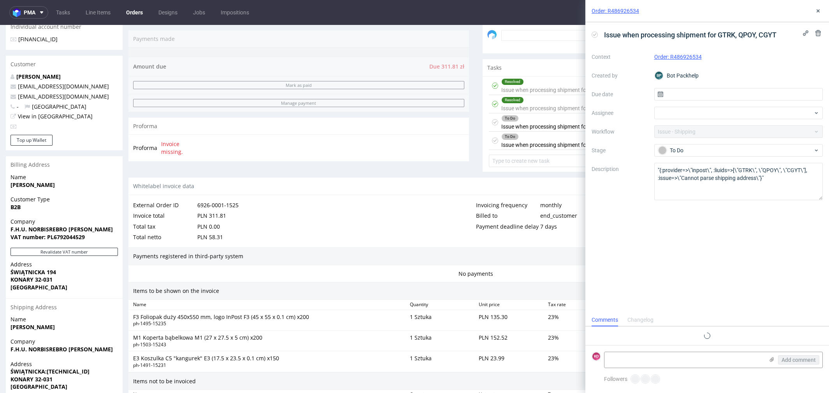
scroll to position [6, 0]
click at [821, 12] on icon at bounding box center [818, 11] width 6 height 6
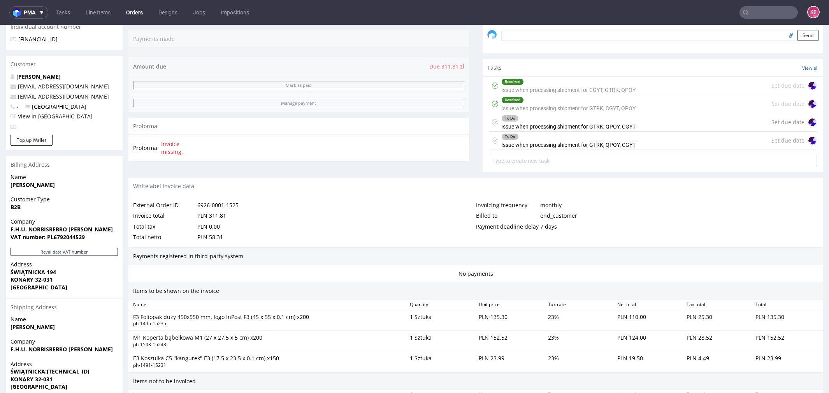
click at [492, 123] on icon at bounding box center [495, 122] width 6 height 6
click at [492, 141] on icon at bounding box center [495, 140] width 6 height 6
